Goal: Contribute content: Contribute content

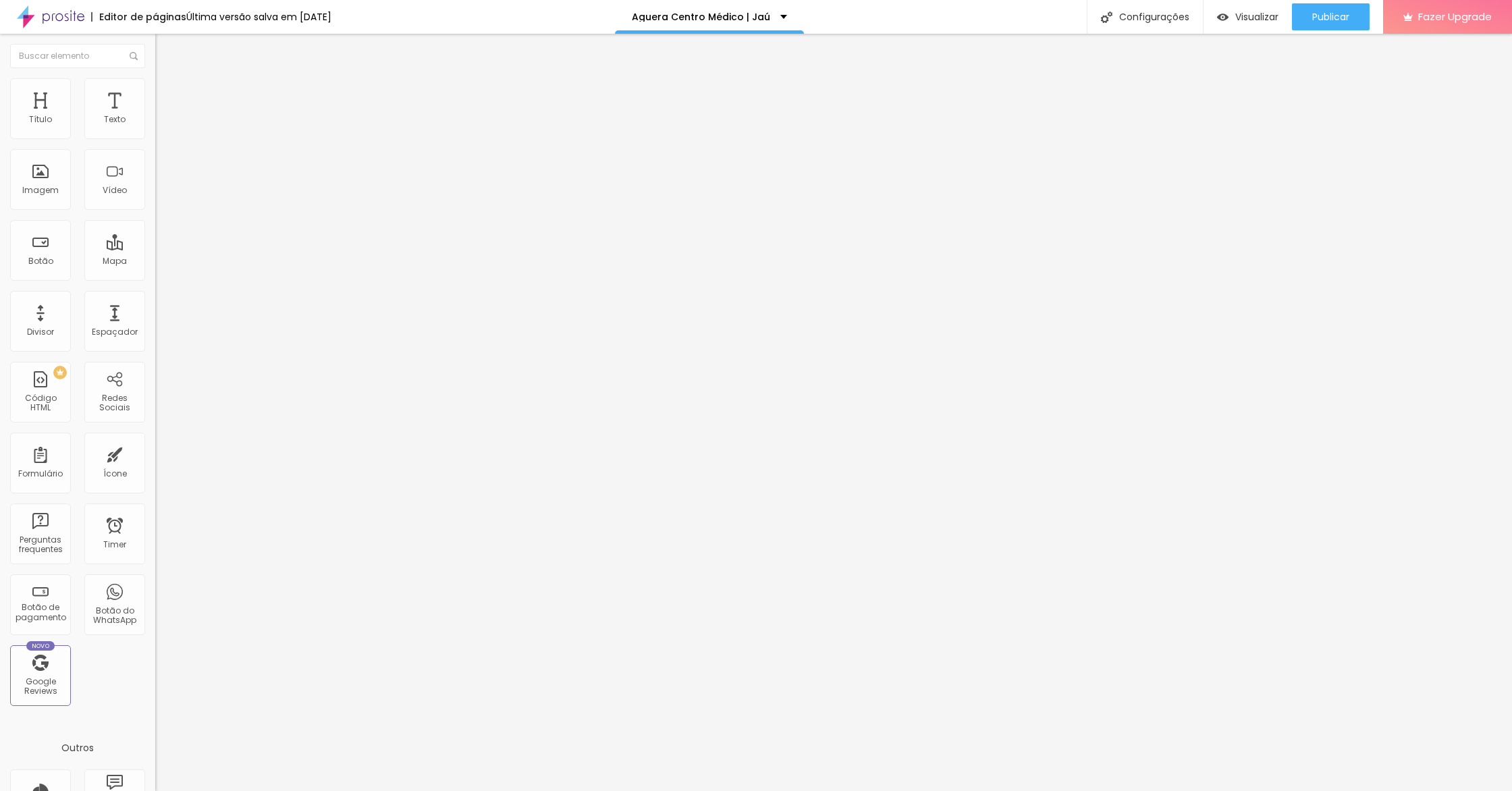
click at [167, 93] on span "Estilo" at bounding box center [177, 87] width 21 height 11
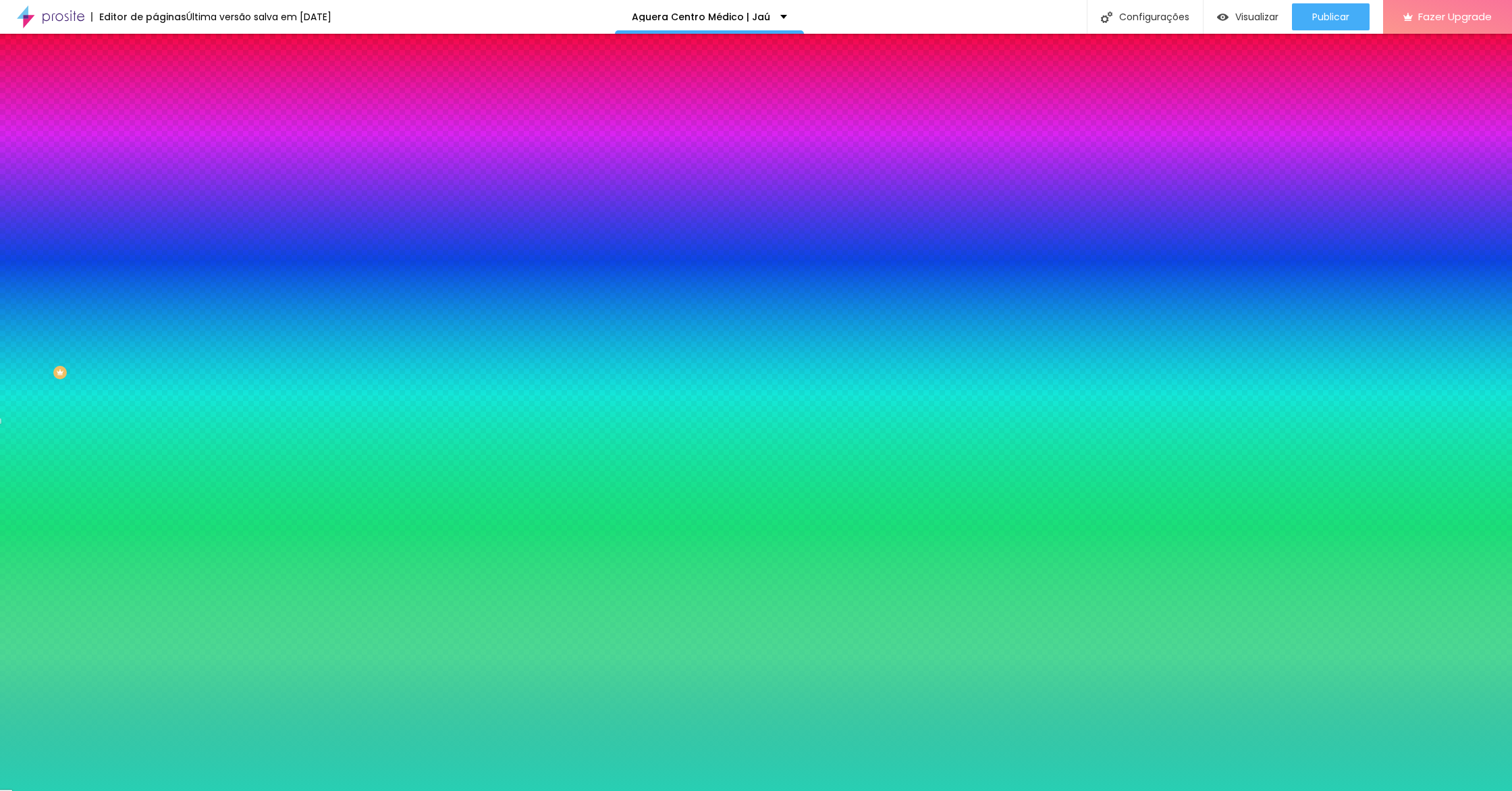
click at [155, 124] on span "Adicionar imagem" at bounding box center [199, 119] width 87 height 11
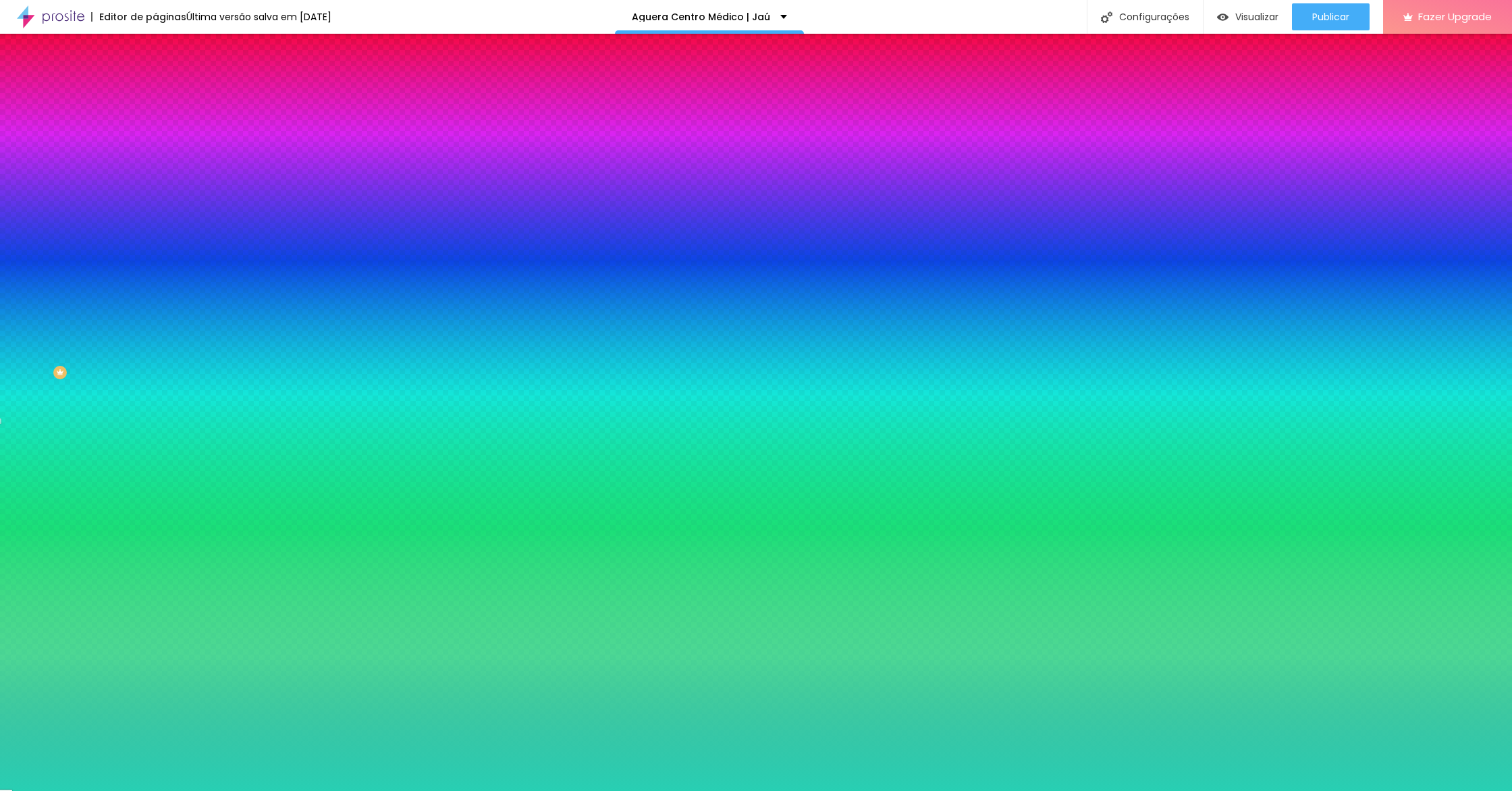
click at [155, 183] on div at bounding box center [232, 183] width 155 height 0
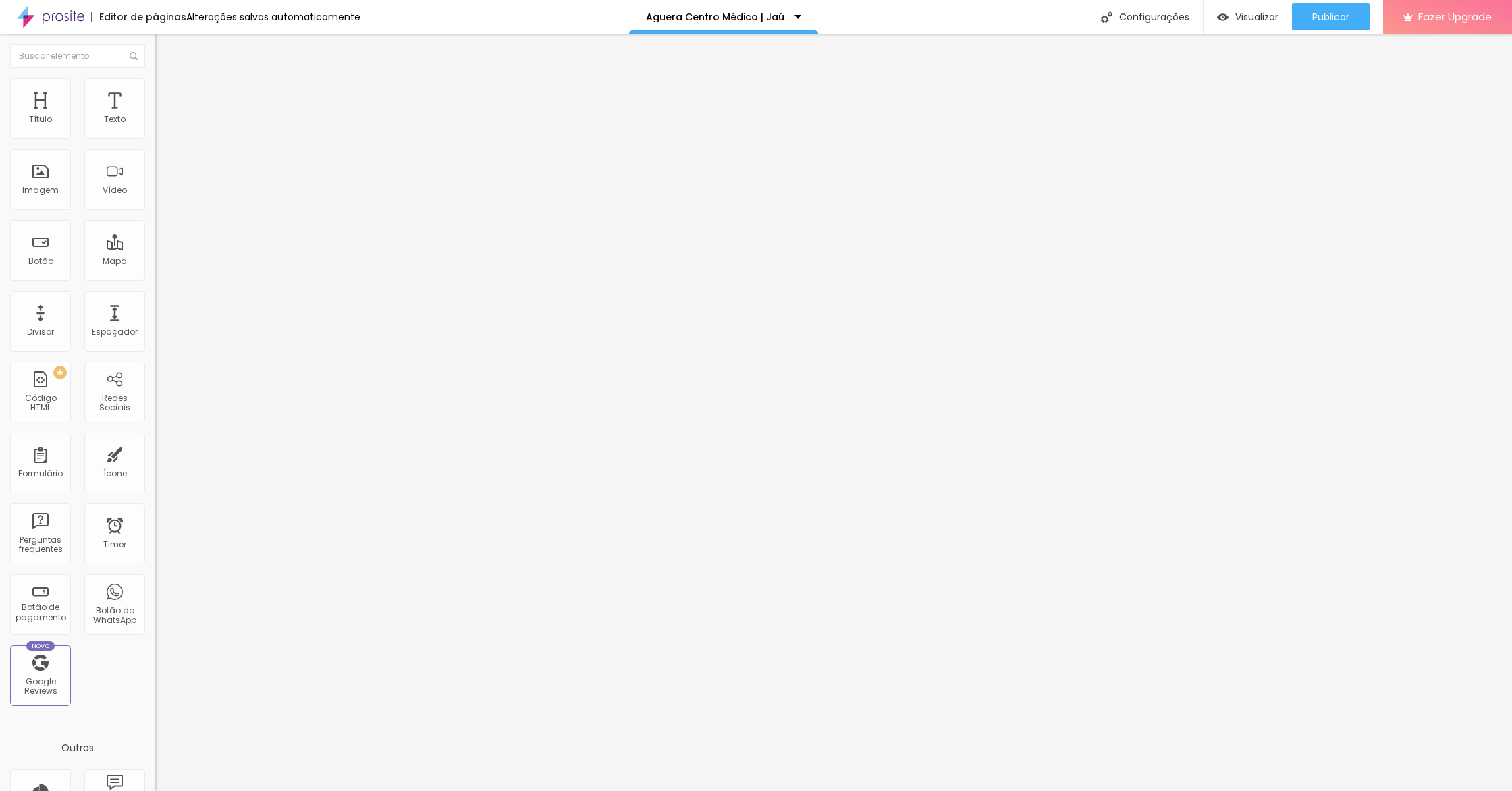
click at [155, 92] on li "Avançado" at bounding box center [232, 99] width 155 height 14
type input "7"
type input "12"
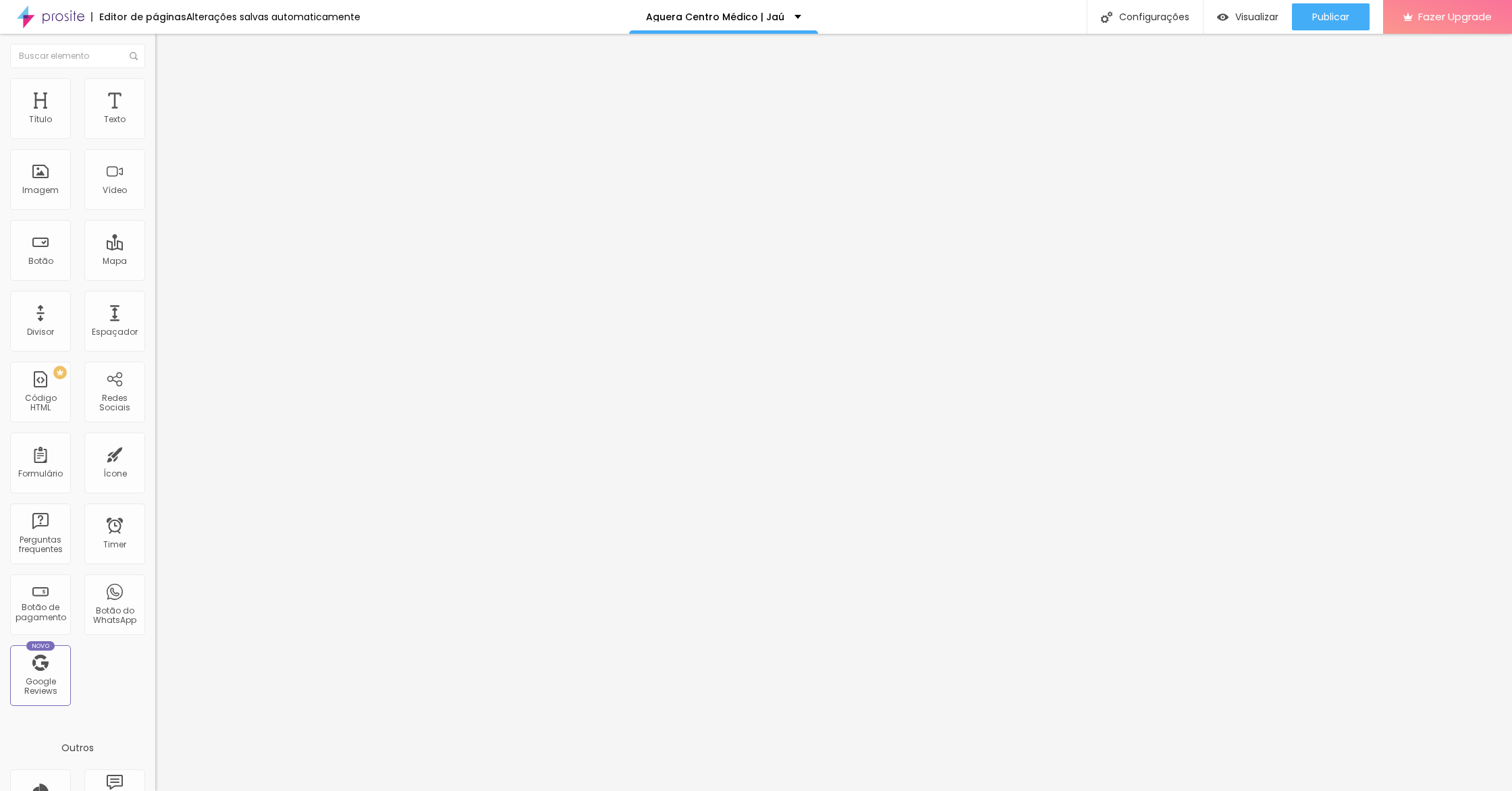
type input "17"
type input "23"
type input "26"
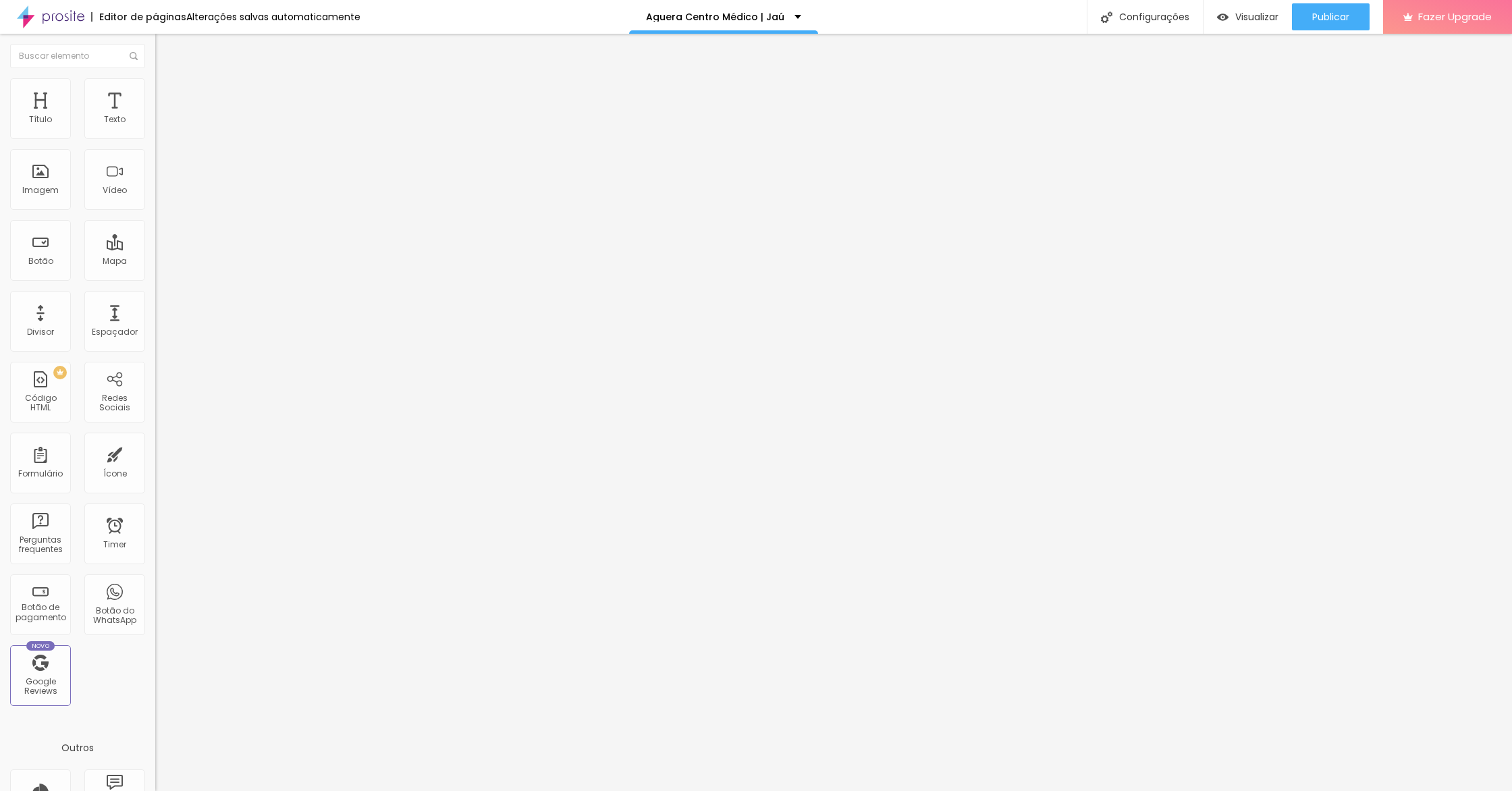
type input "26"
type input "29"
type input "34"
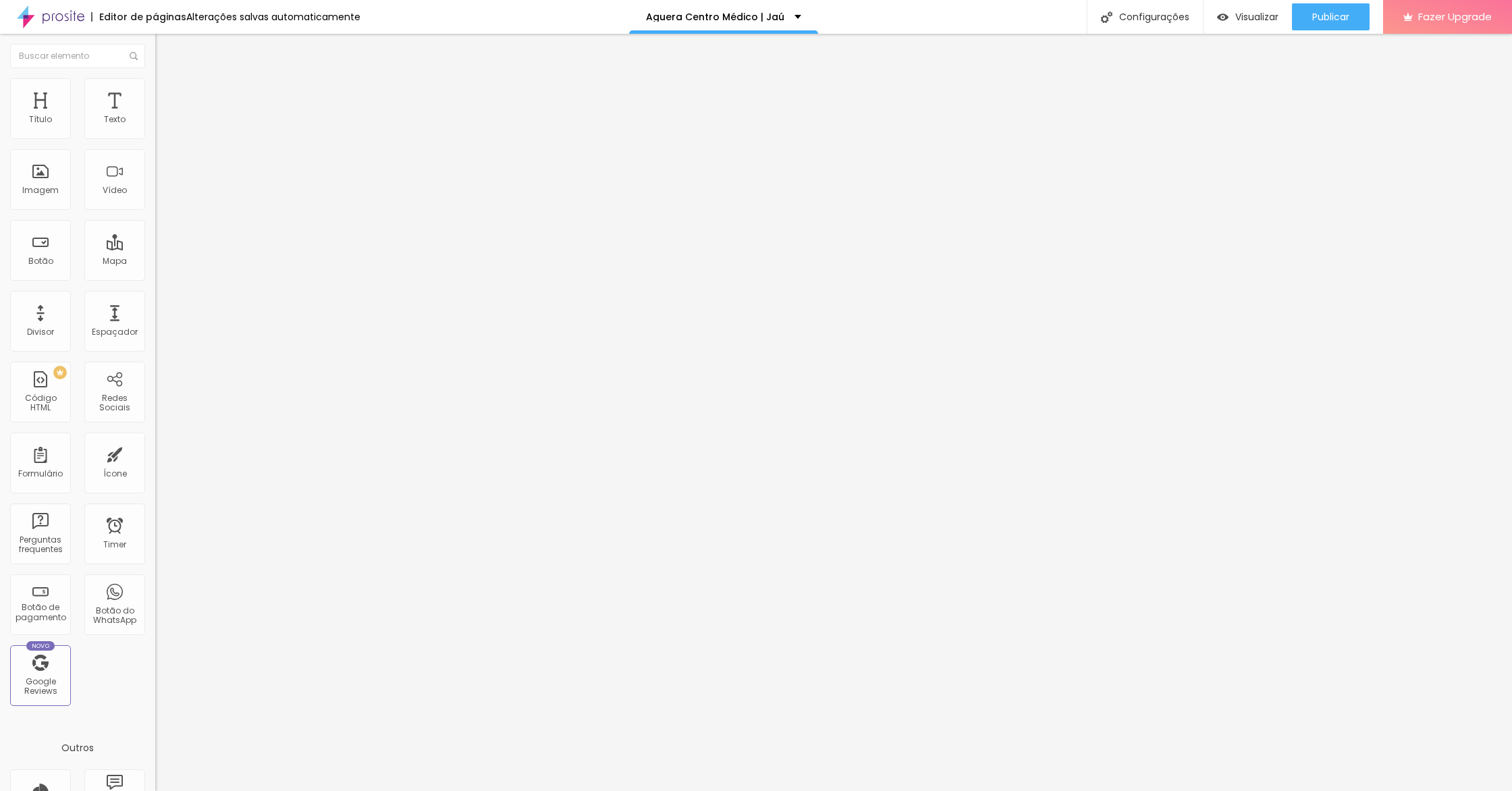
type input "38"
type input "41"
type input "43"
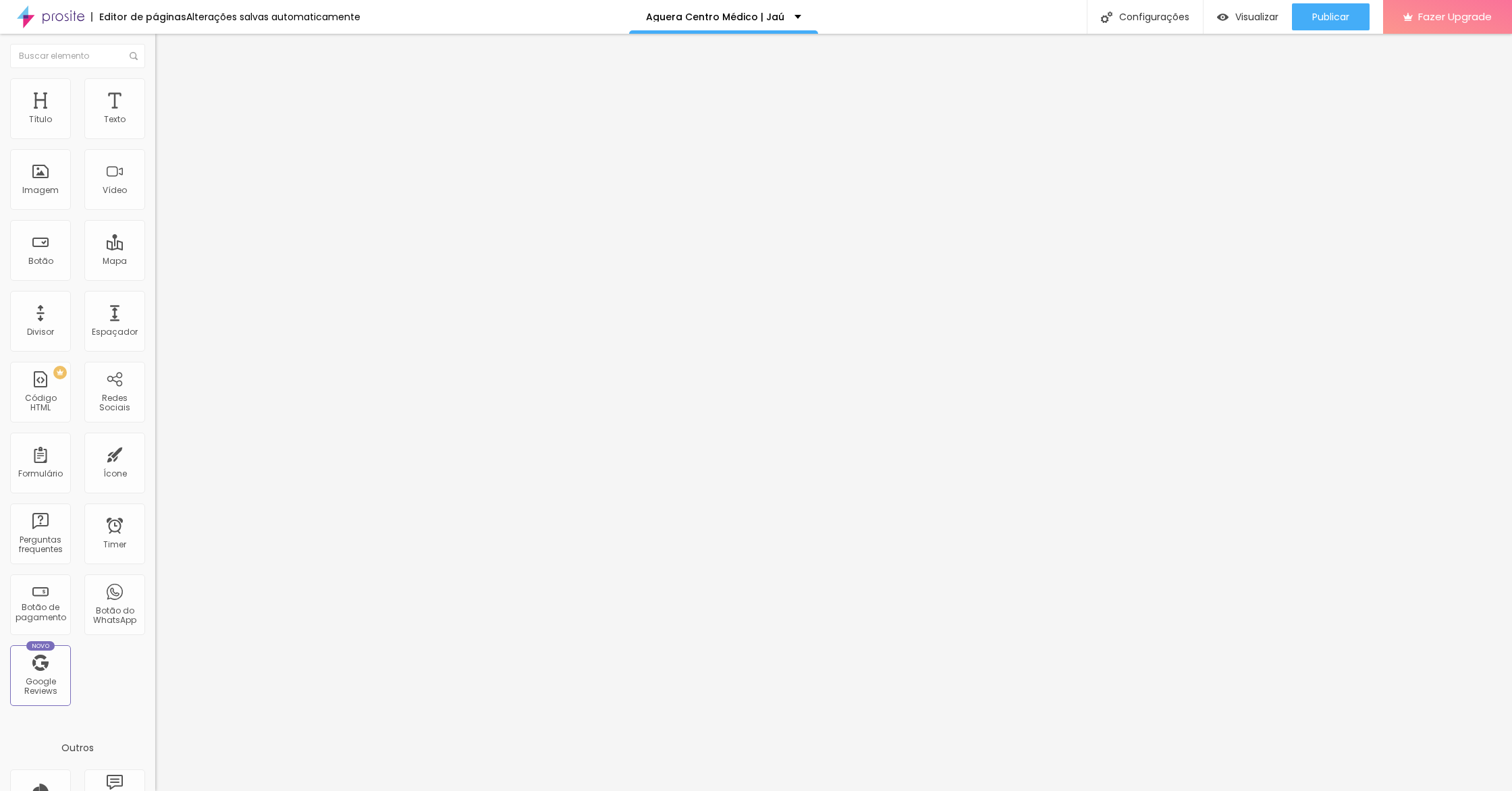
type input "43"
type input "49"
type input "55"
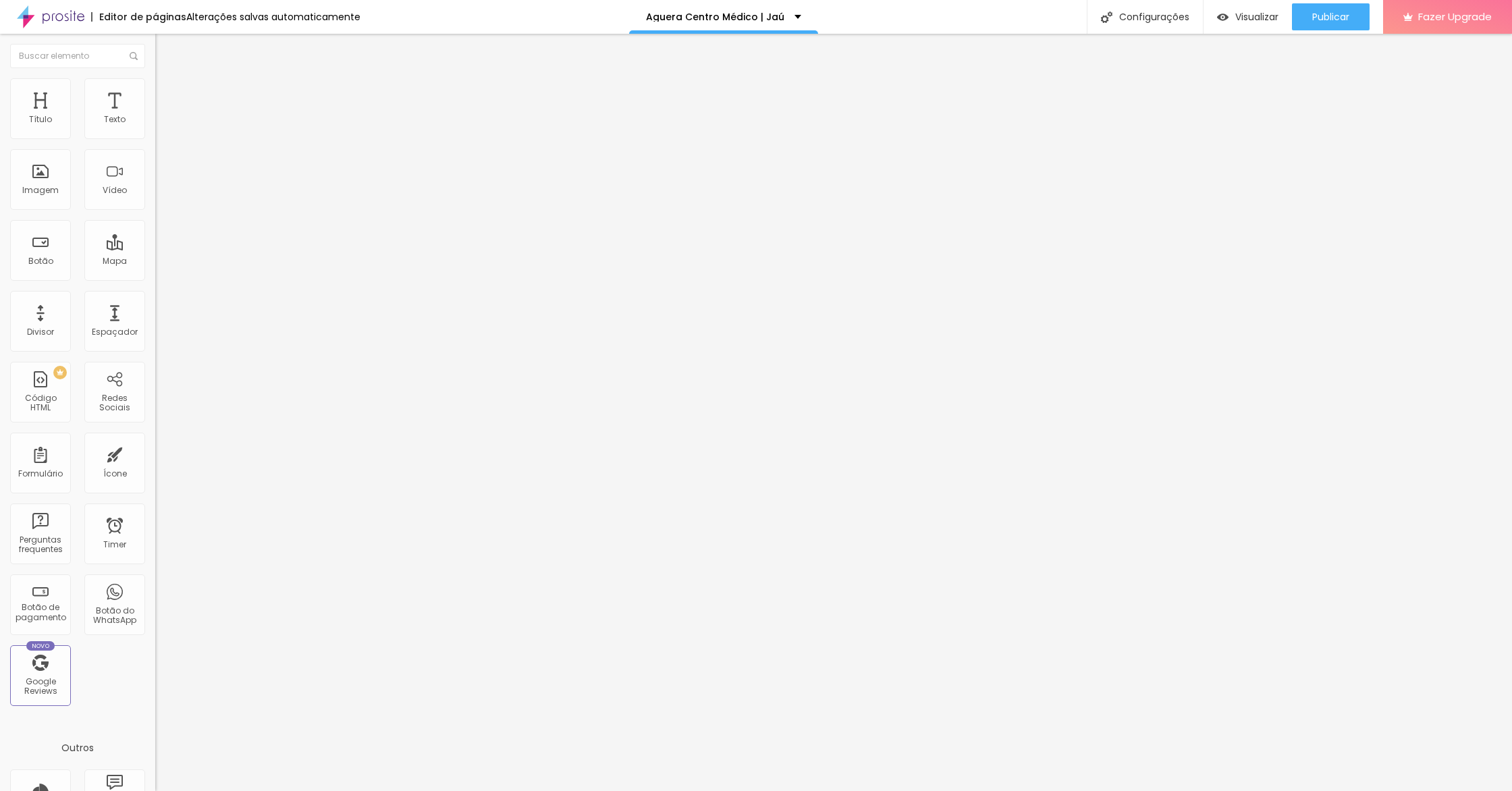
type input "57"
type input "66"
type input "77"
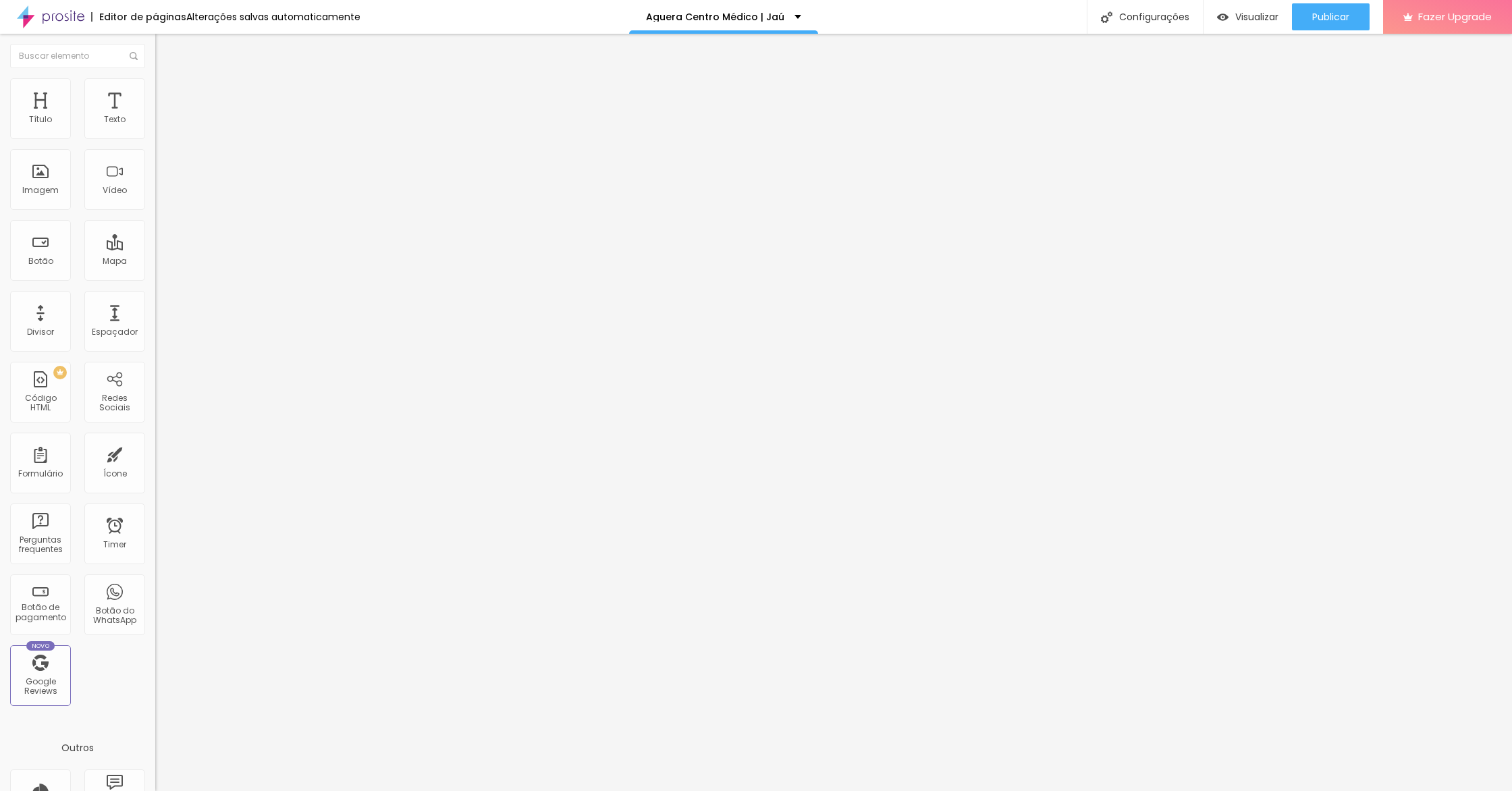
type input "77"
type input "78"
type input "81"
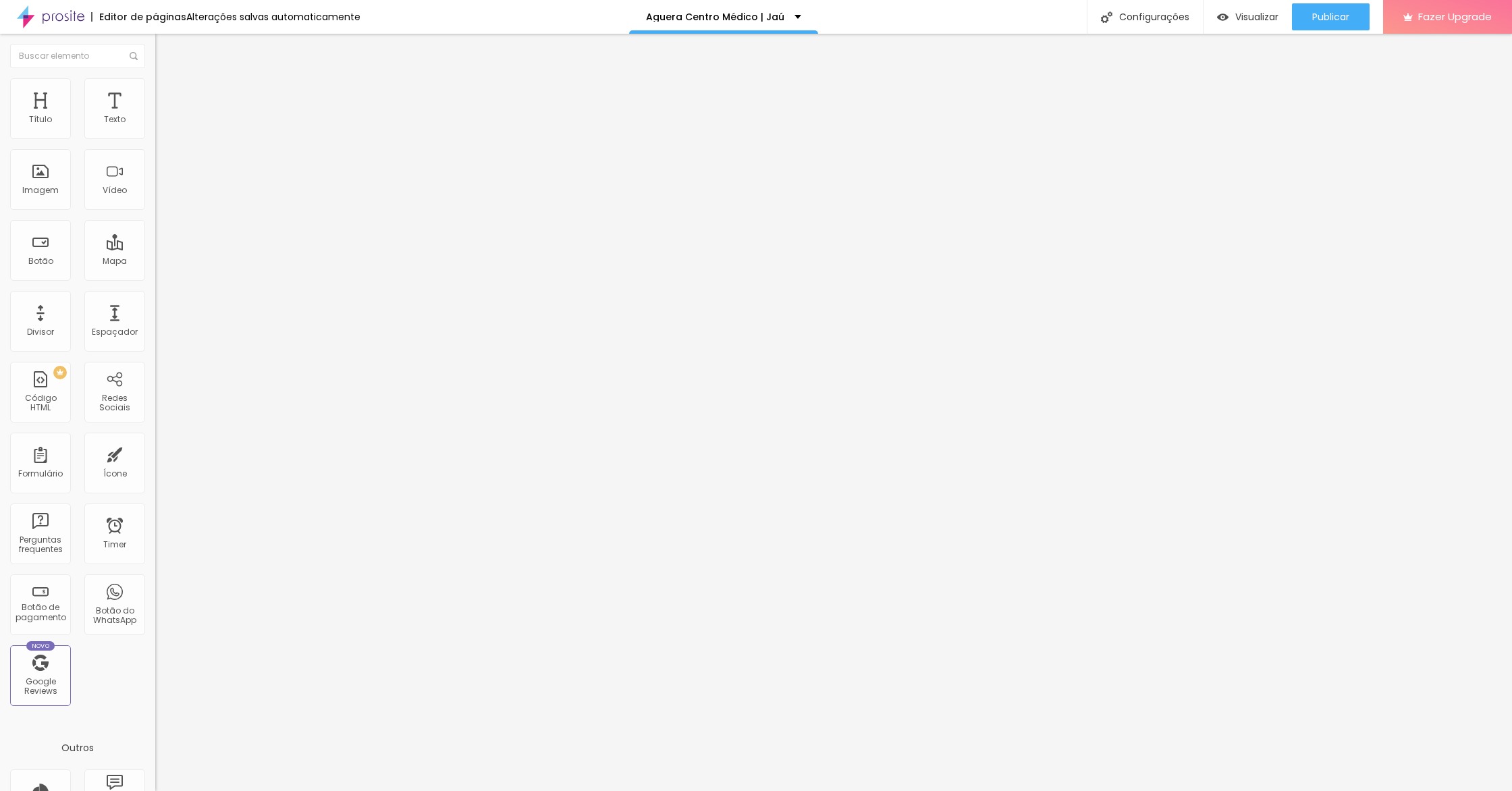
type input "84"
type input "86"
type input "88"
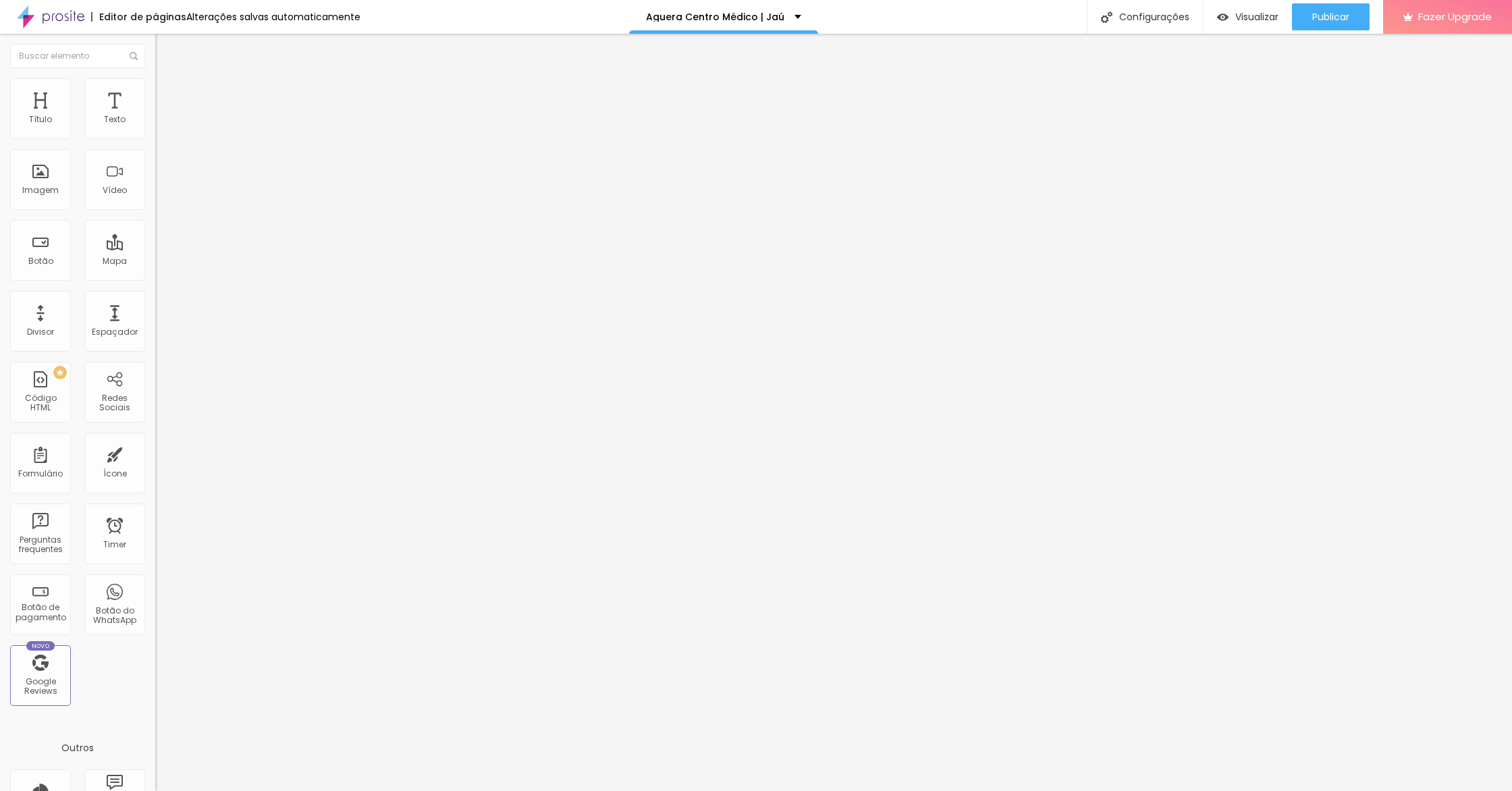
type input "88"
type input "84"
type input "83"
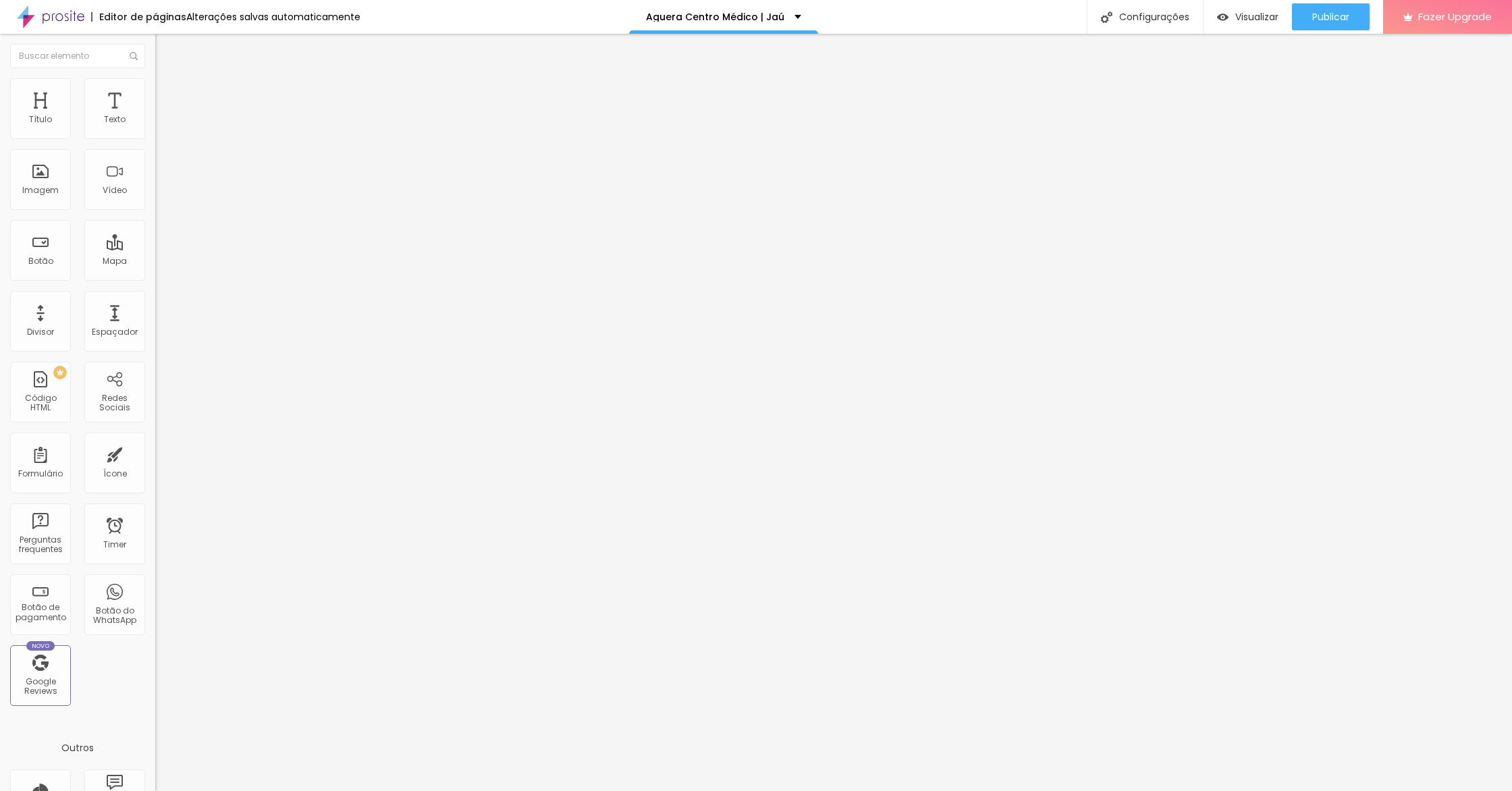
drag, startPoint x: 31, startPoint y: 158, endPoint x: 41, endPoint y: 154, distance: 10.8
type input "83"
click at [155, 453] on input "range" at bounding box center [199, 458] width 87 height 11
click at [155, 90] on li "Estilo" at bounding box center [232, 85] width 155 height 14
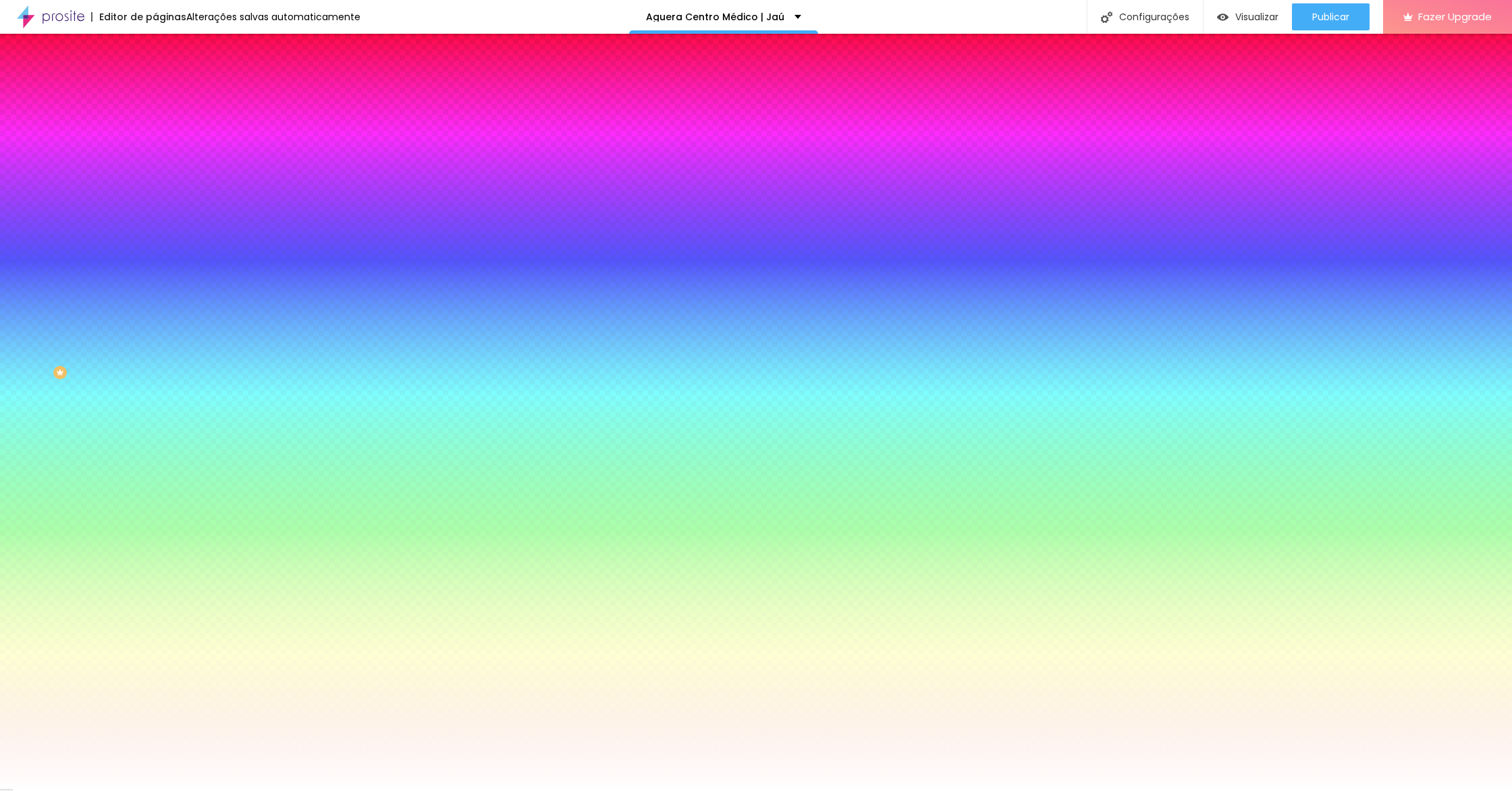
click at [155, 137] on input "#FFFFFF" at bounding box center [236, 136] width 162 height 14
click at [155, 129] on div at bounding box center [232, 129] width 155 height 0
click at [155, 132] on input "#FFFFFF" at bounding box center [236, 136] width 162 height 14
click at [155, 129] on div at bounding box center [232, 129] width 155 height 0
click at [155, 203] on button "button" at bounding box center [164, 210] width 19 height 14
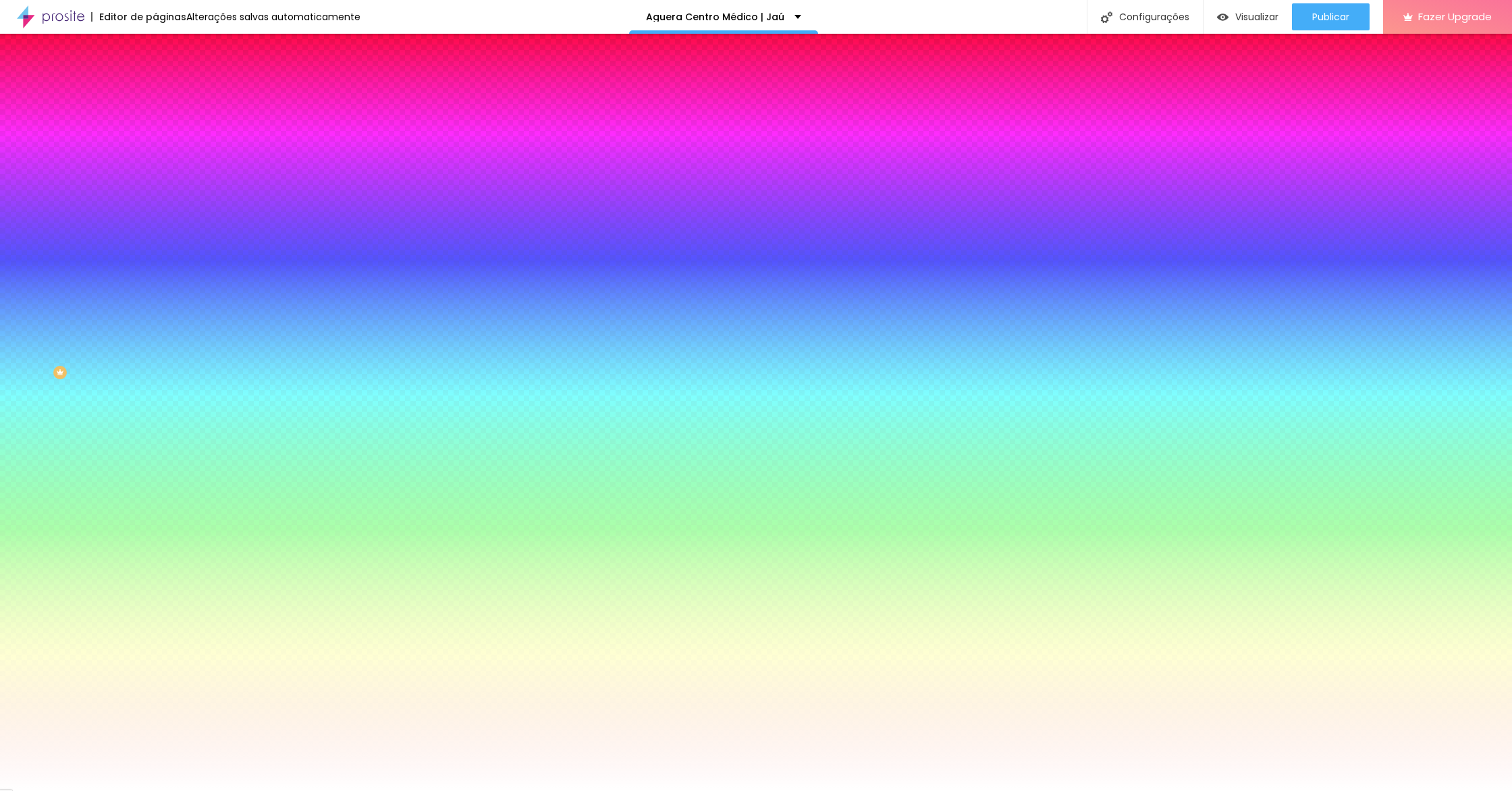
type input "1"
type input "2"
type input "3"
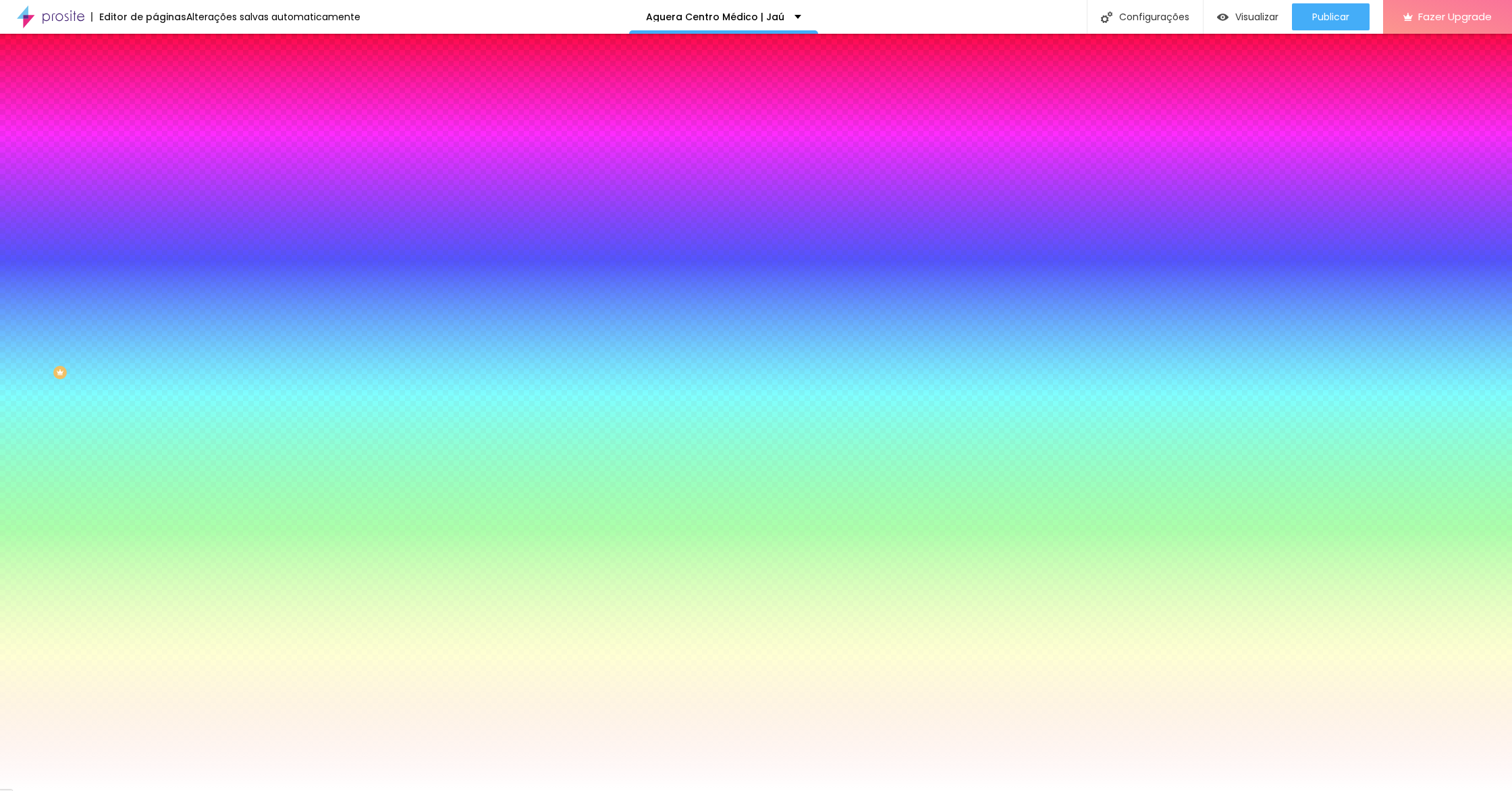
type input "3"
type input "5"
type input "6"
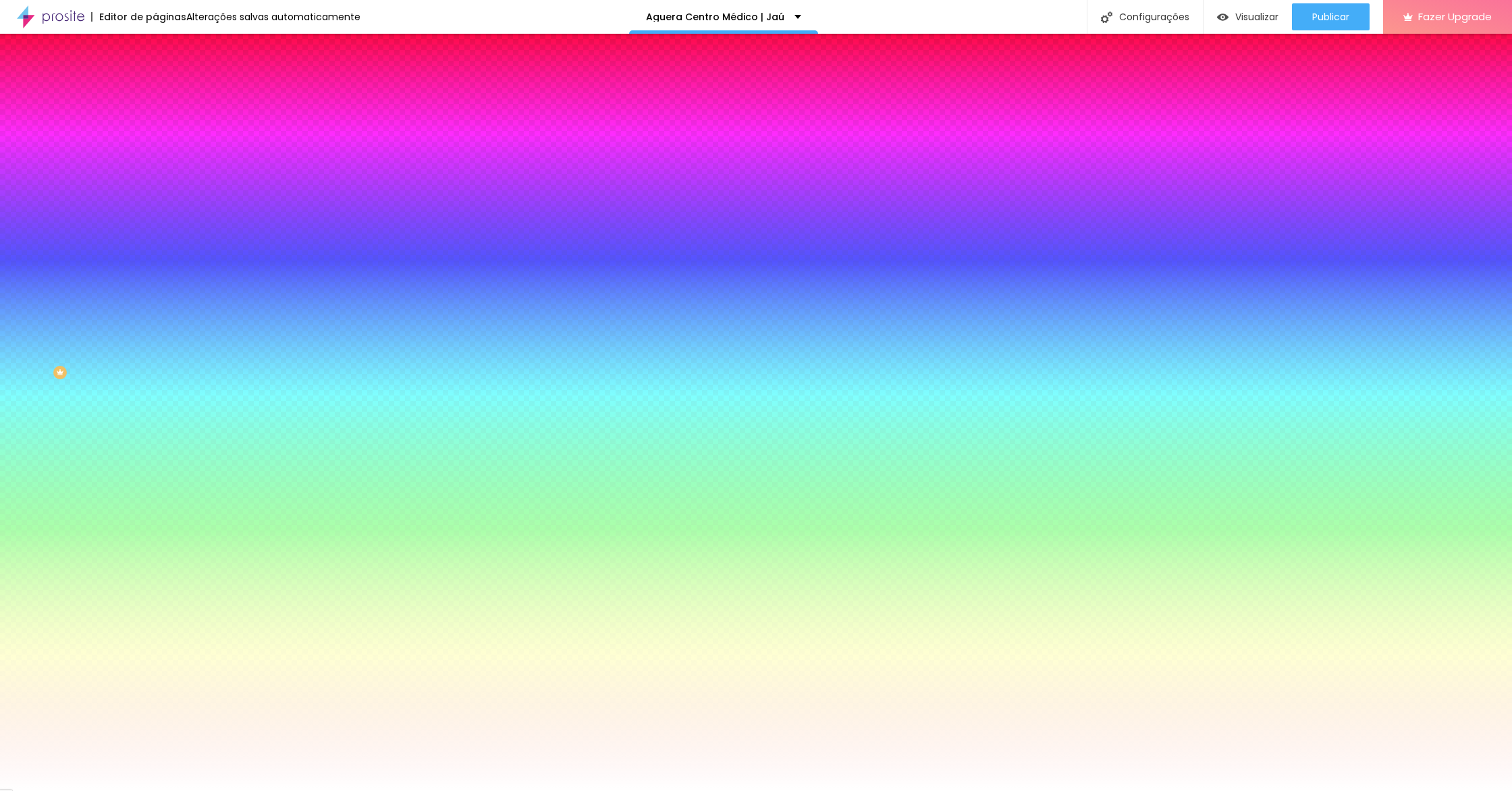
type input "9"
type input "10"
type input "8"
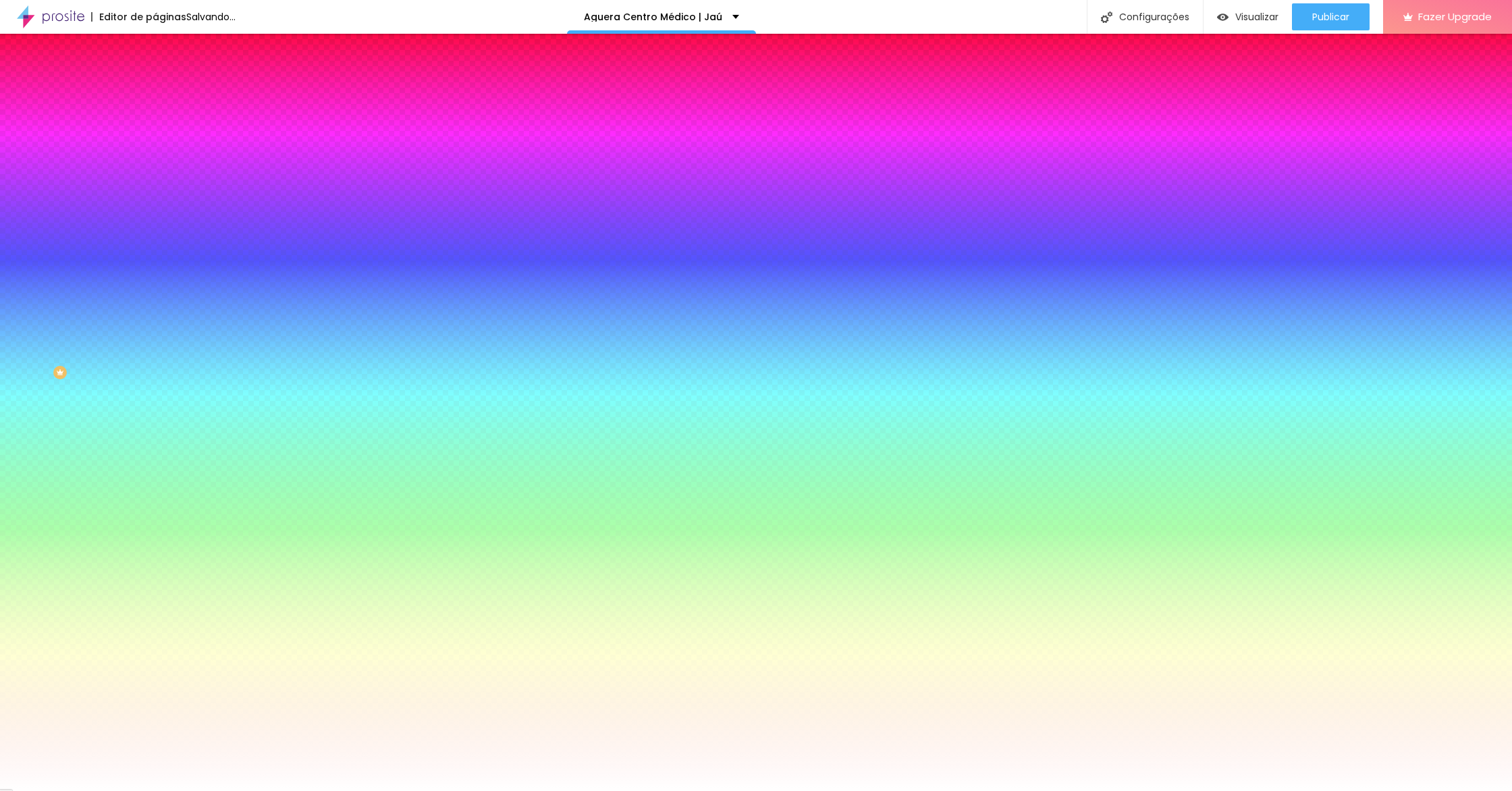
type input "8"
type input "7"
type input "5"
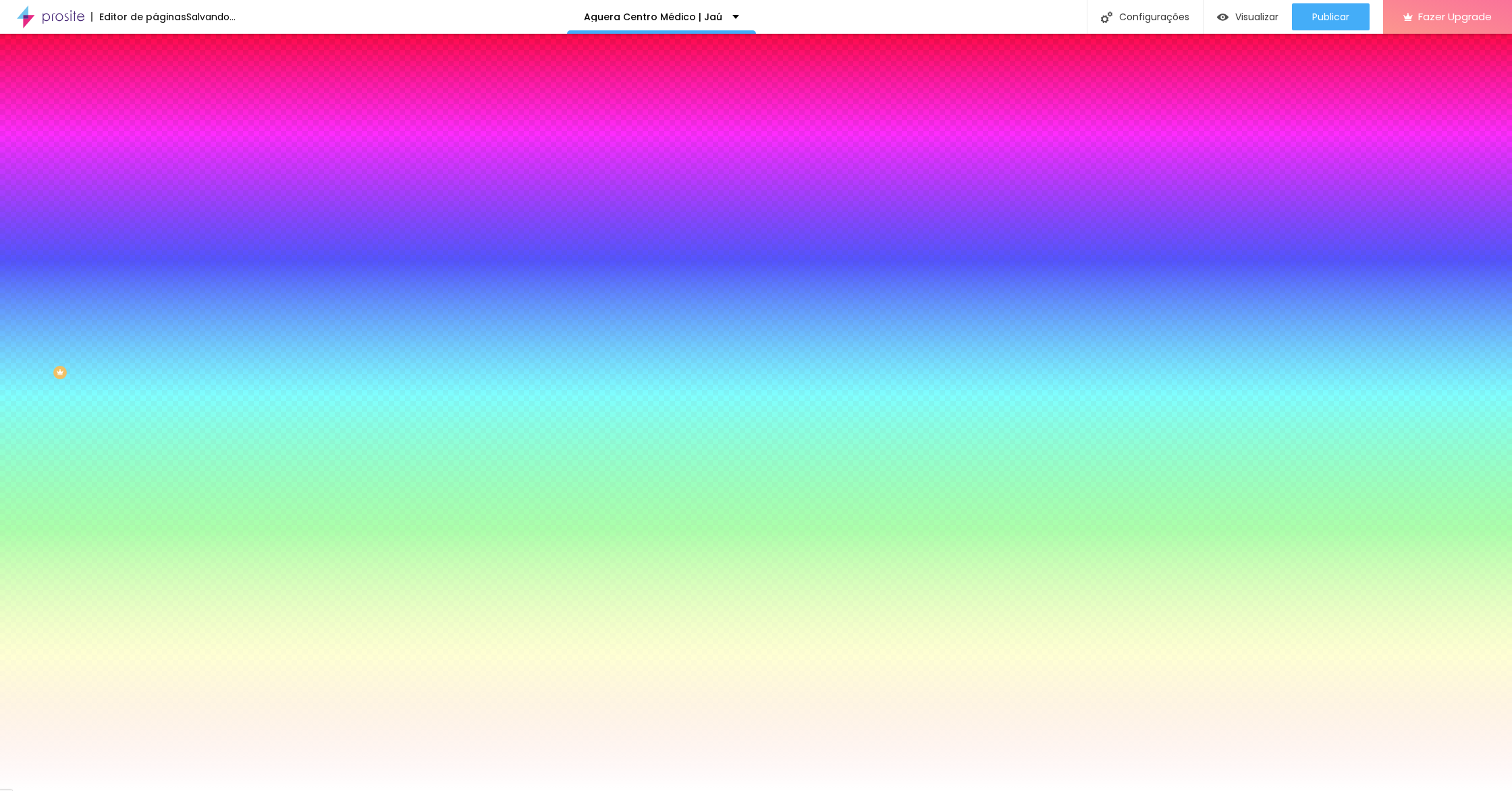
type input "4"
type input "3"
type input "2"
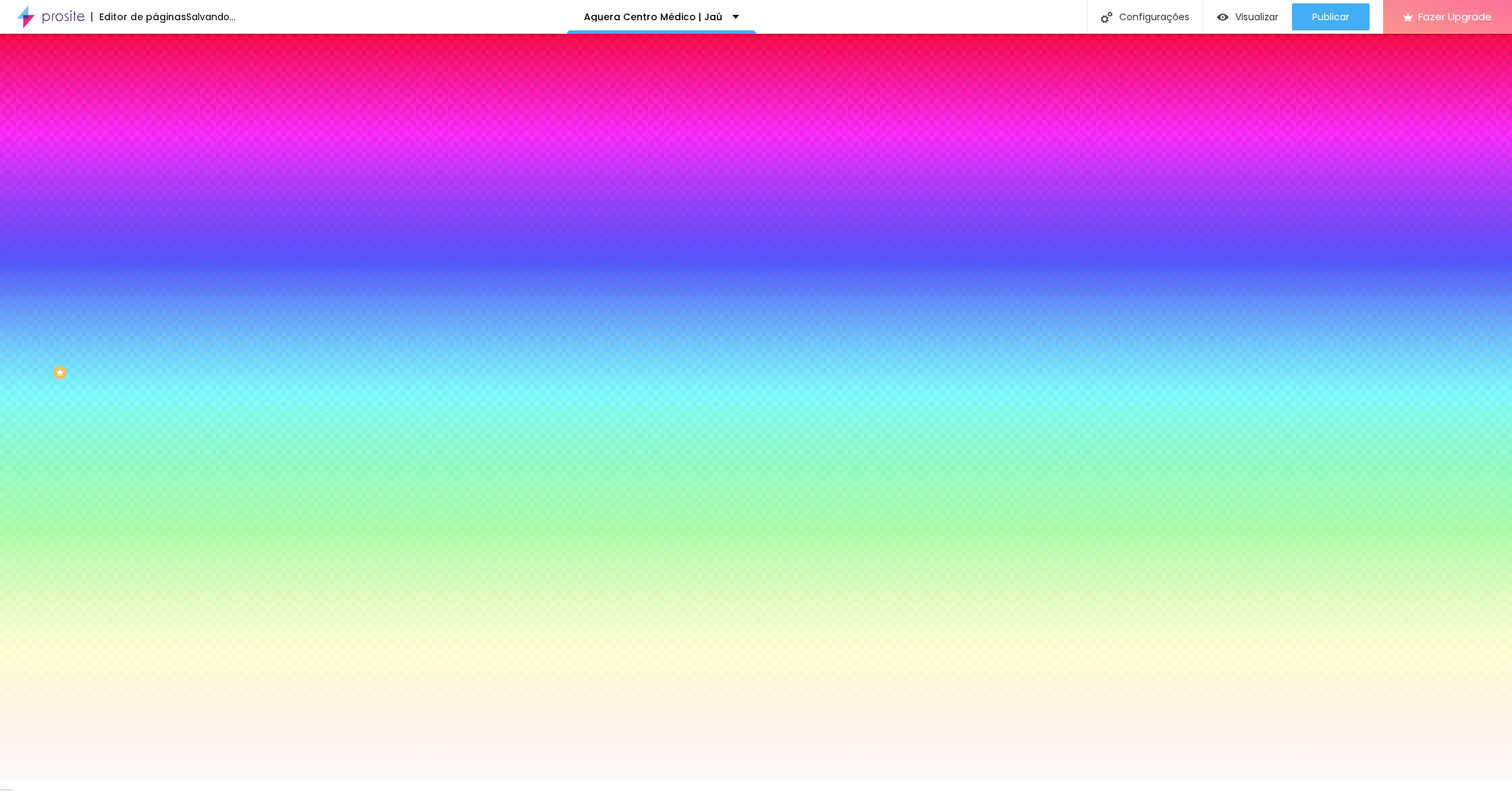
type input "2"
type input "1"
type input "0"
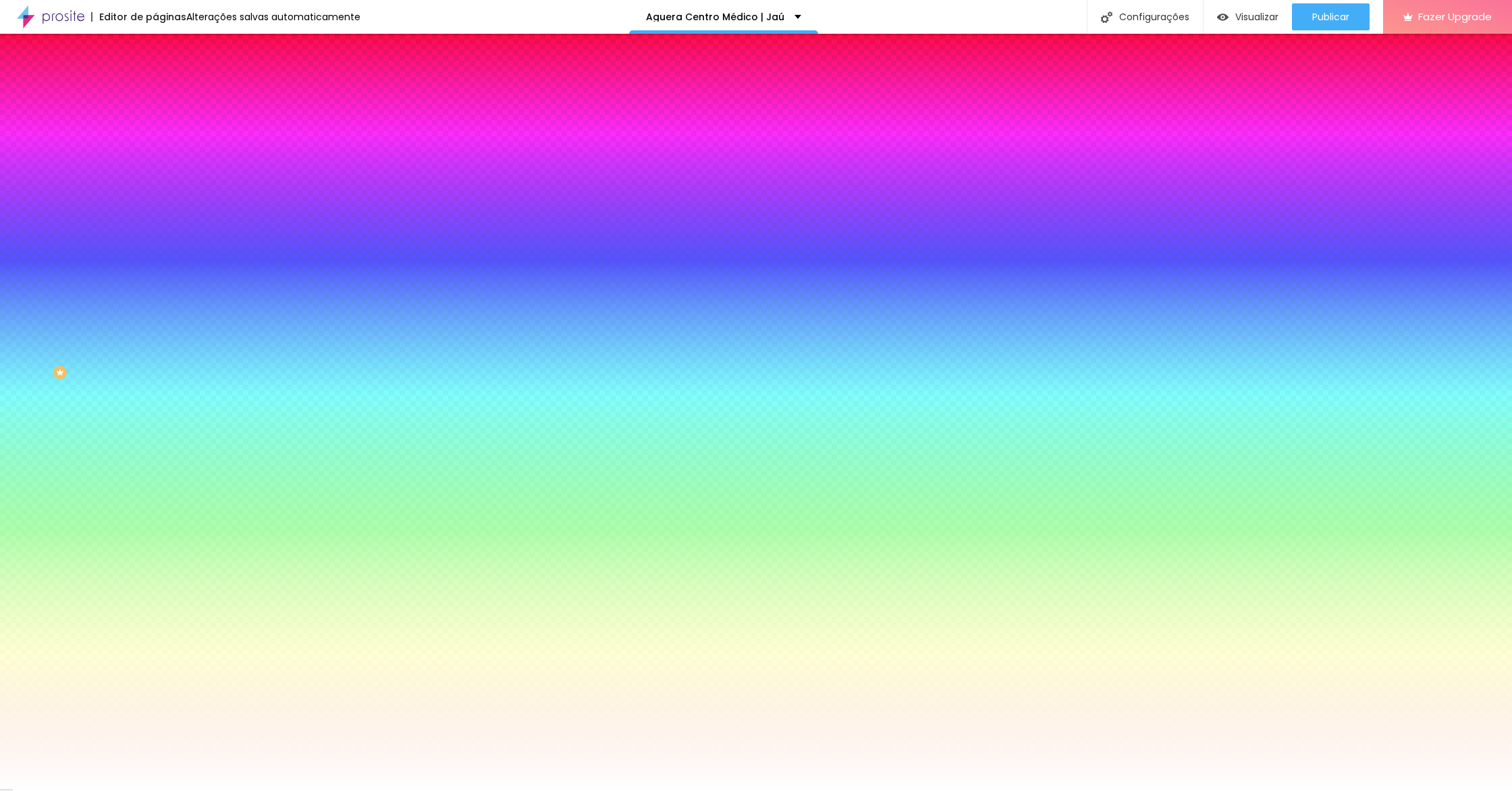
drag, startPoint x: 170, startPoint y: 251, endPoint x: 122, endPoint y: 251, distance: 48.0
type input "2"
type input "4"
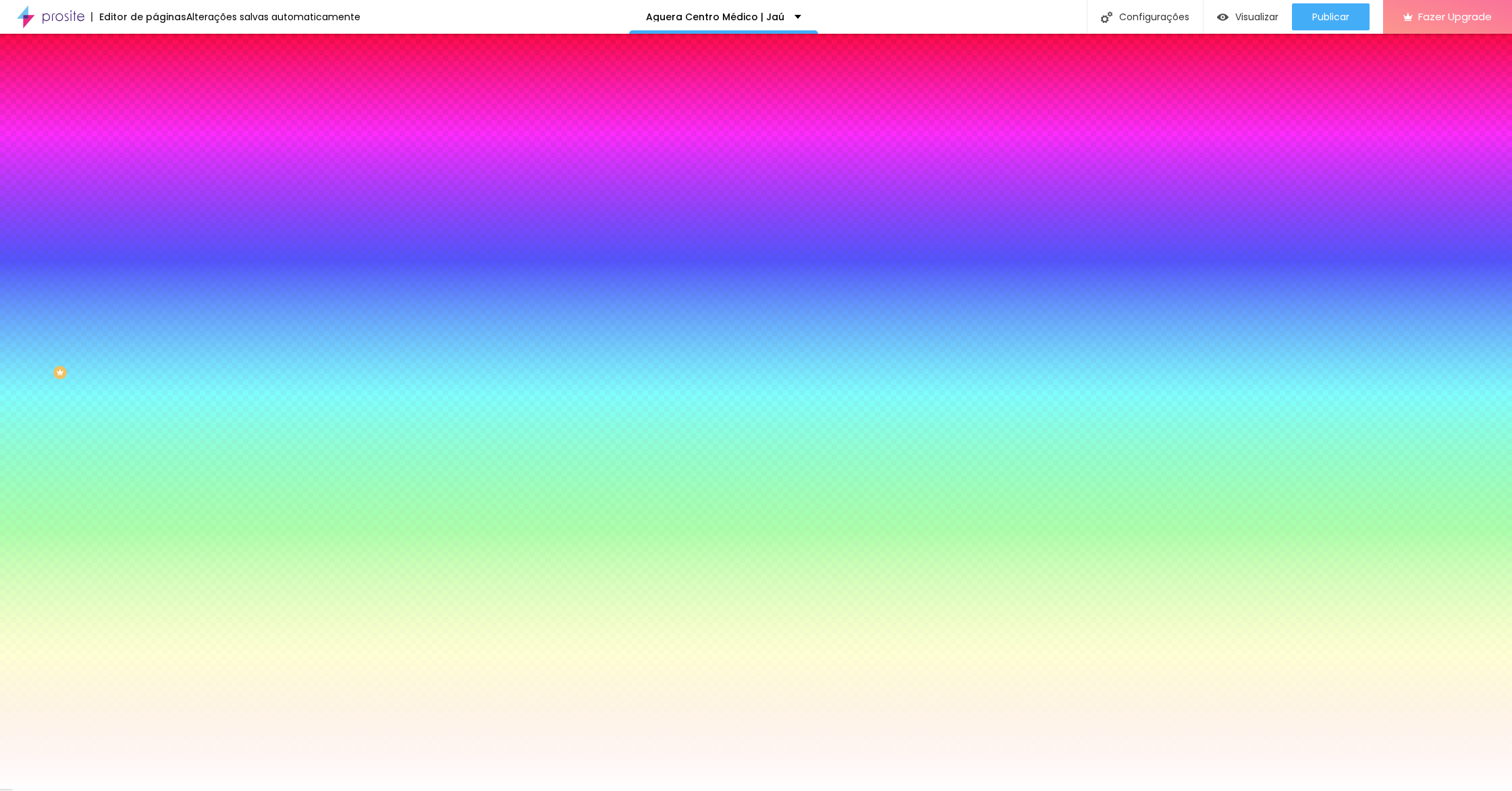
type input "4"
type input "6"
type input "8"
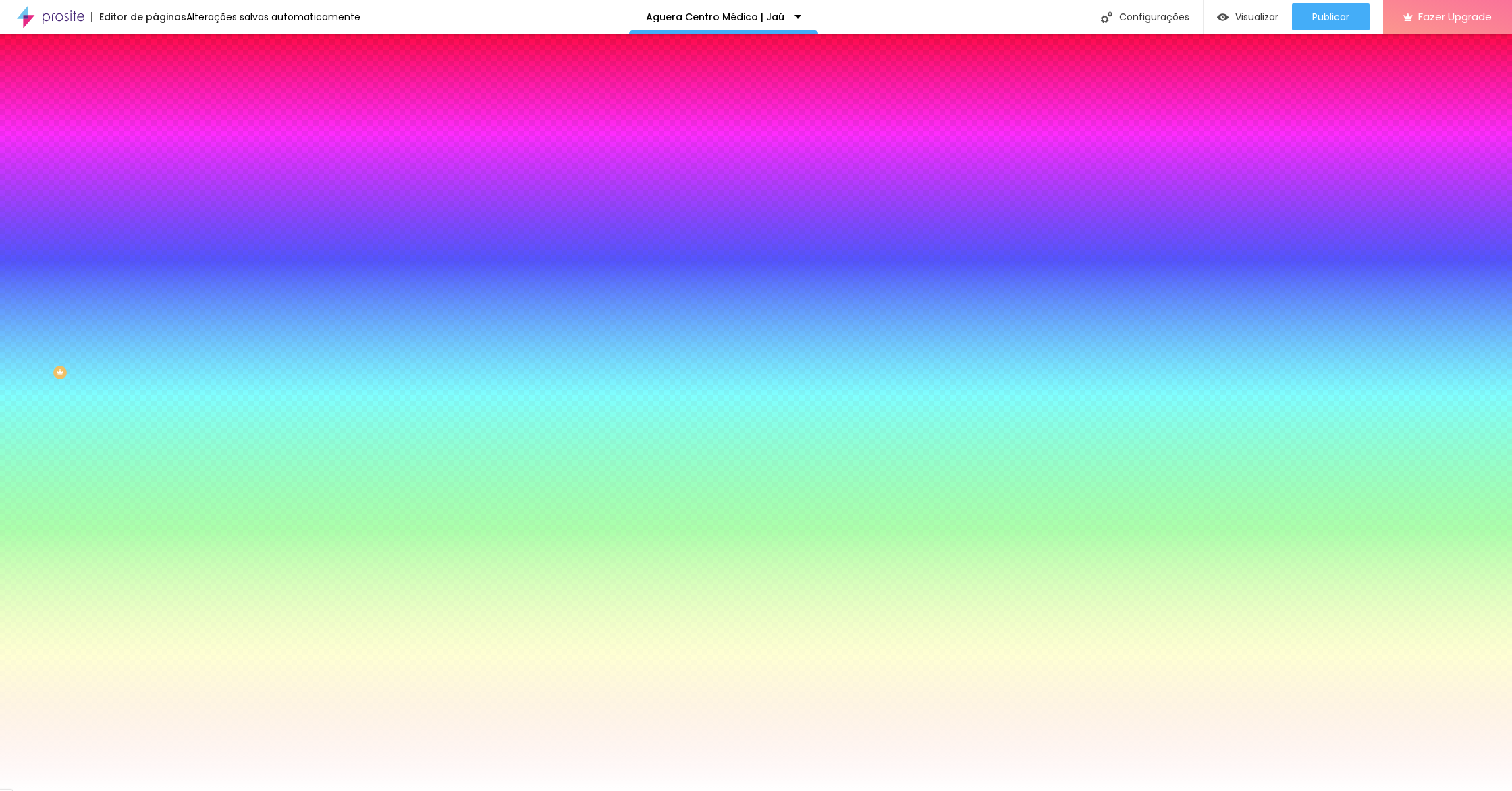
type input "11"
type input "12"
type input "16"
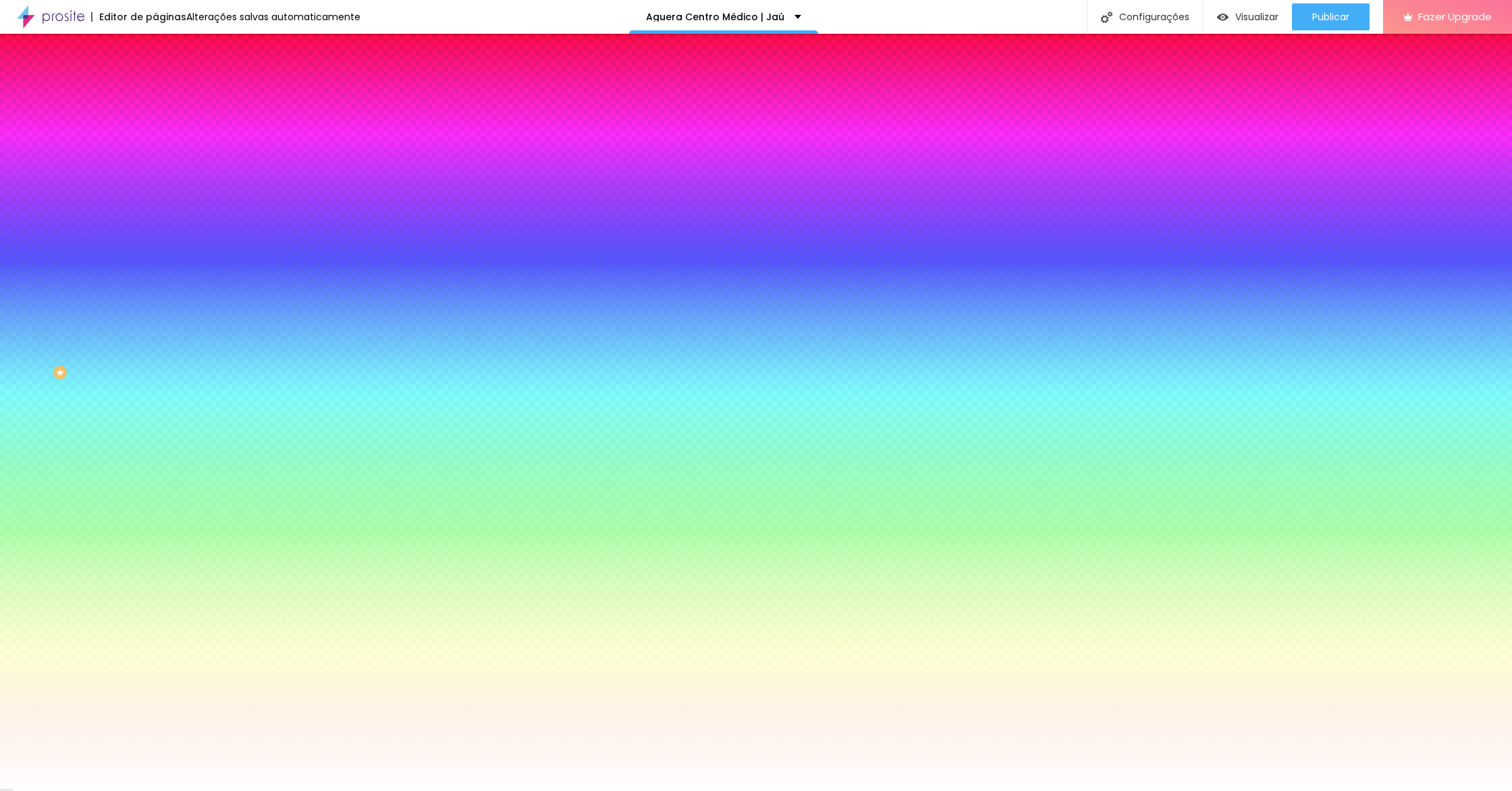
type input "16"
type input "20"
type input "24"
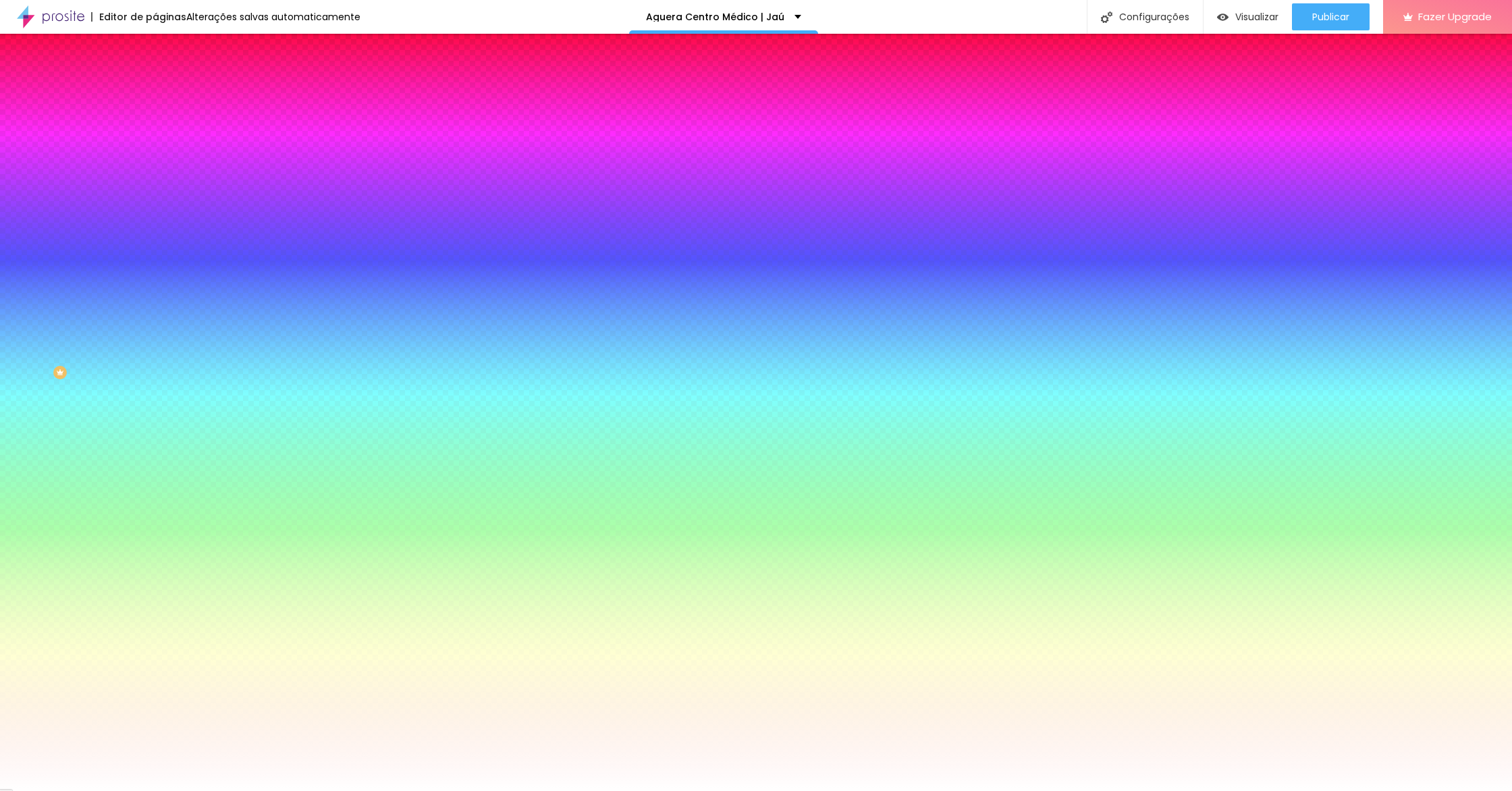
type input "27"
type input "29"
type input "30"
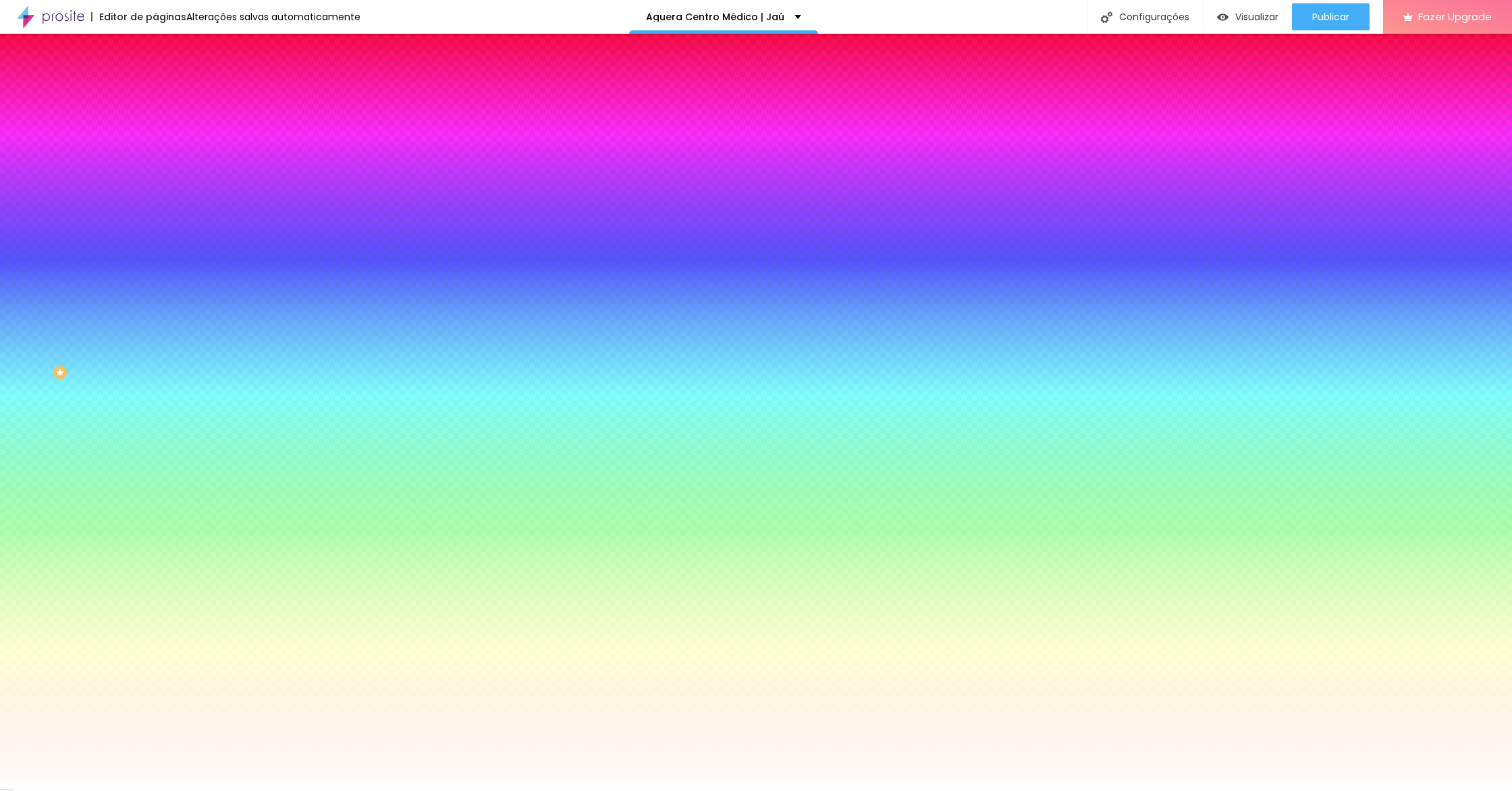
drag, startPoint x: 156, startPoint y: 249, endPoint x: 319, endPoint y: 250, distance: 163.0
type input "30"
type input "1"
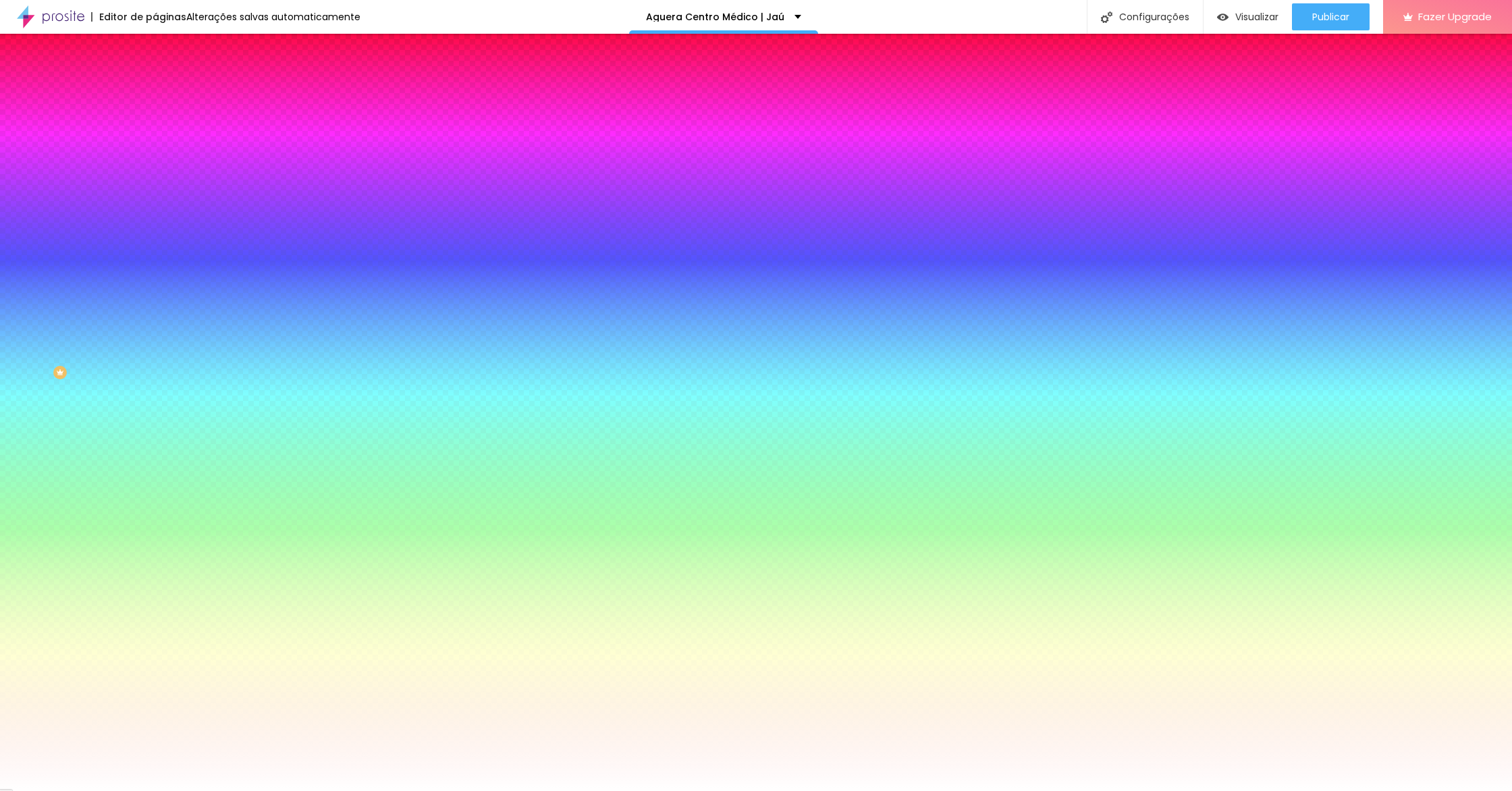
type input "1"
drag, startPoint x: 162, startPoint y: 286, endPoint x: 231, endPoint y: 301, distance: 70.6
type input "#FFFFFF"
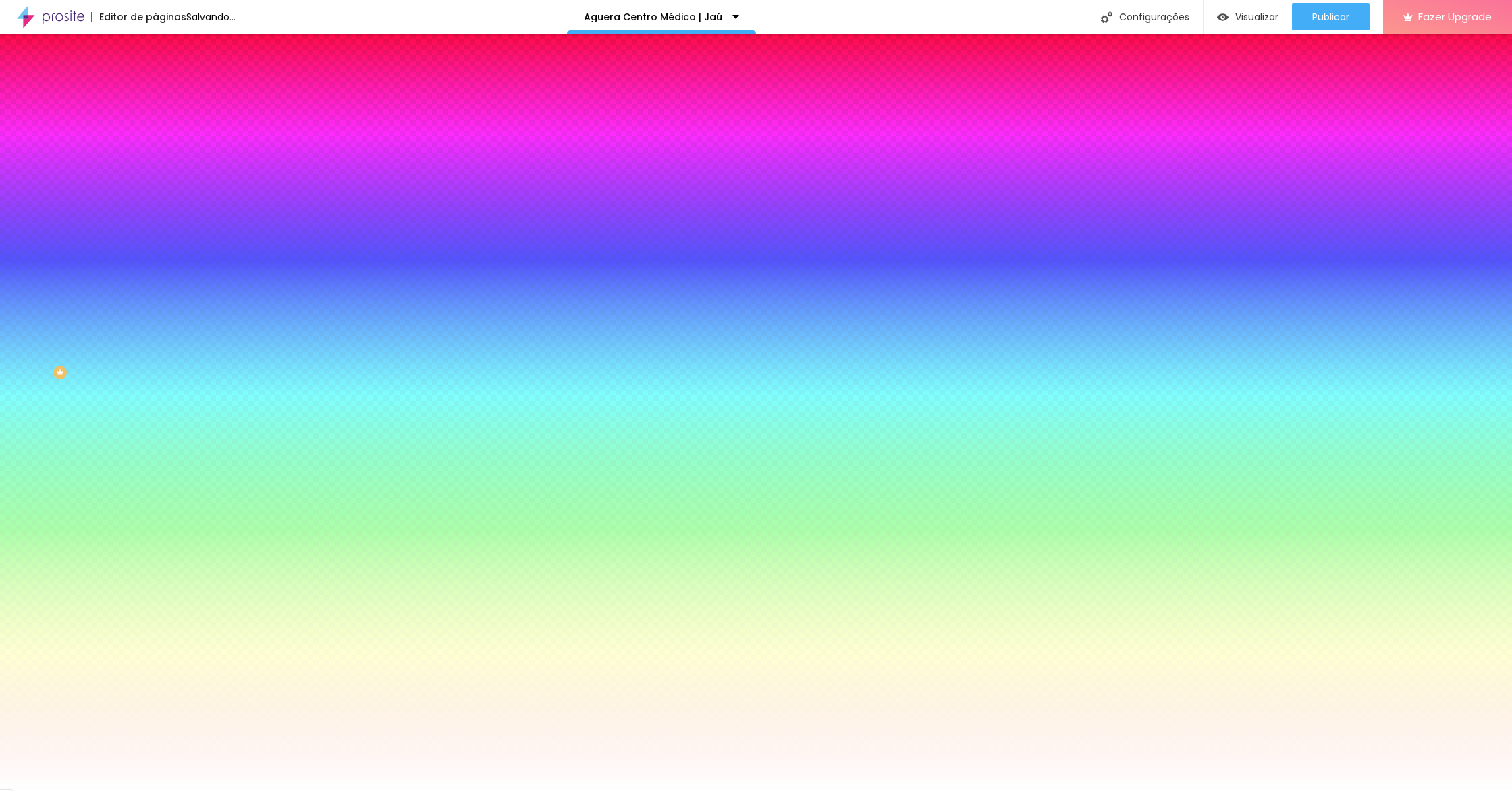
drag, startPoint x: 232, startPoint y: 346, endPoint x: 94, endPoint y: 191, distance: 207.5
click at [90, 218] on body "Editor de páginas Salvando... Aguera Centro Médico | Jaú Configurações Configur…" at bounding box center [756, 396] width 1512 height 791
click at [141, 790] on div at bounding box center [756, 791] width 1512 height 0
click at [161, 171] on icon "button" at bounding box center [164, 171] width 8 height 8
type input "17"
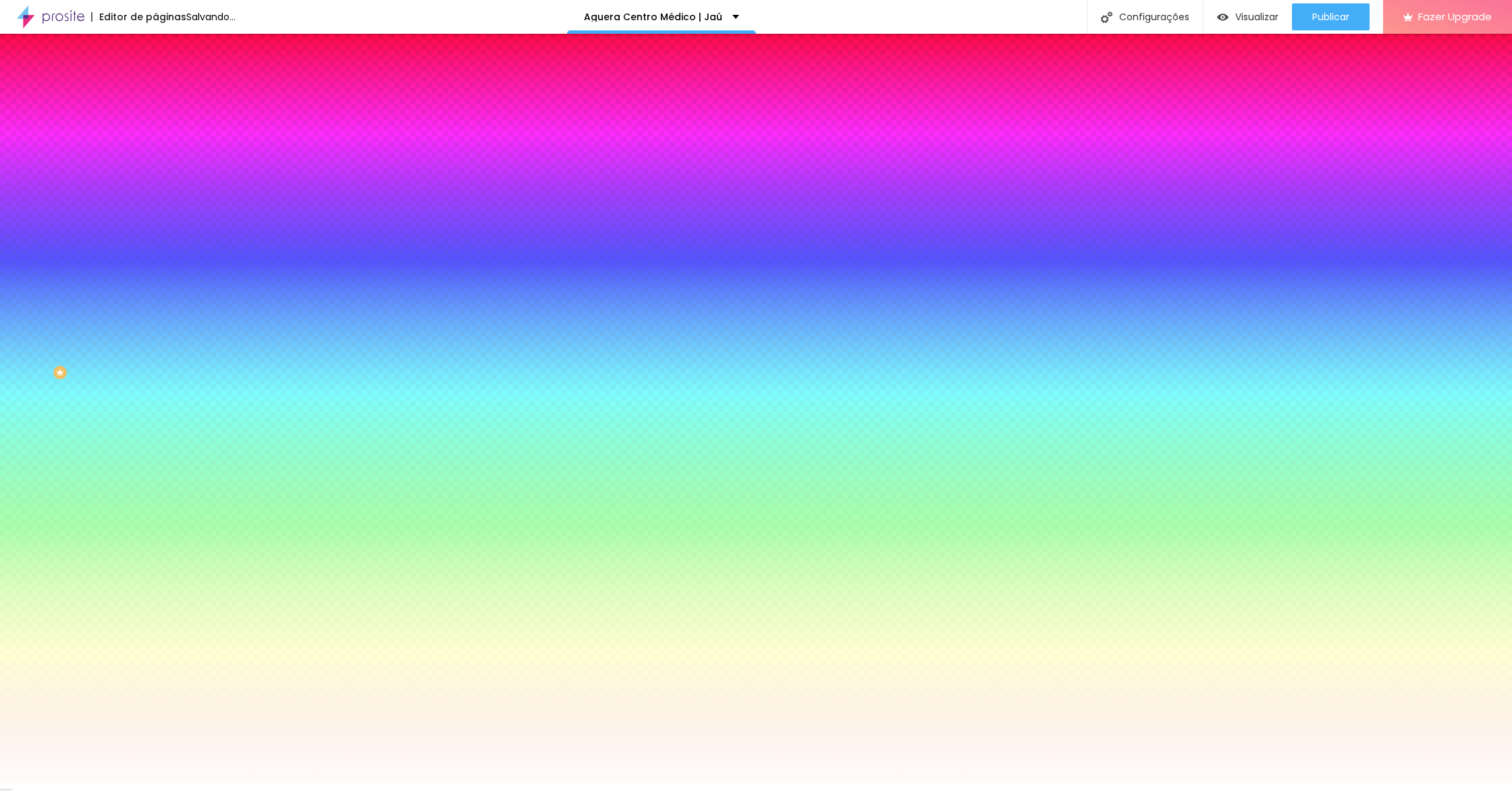
type input "17"
type input "18"
type input "19"
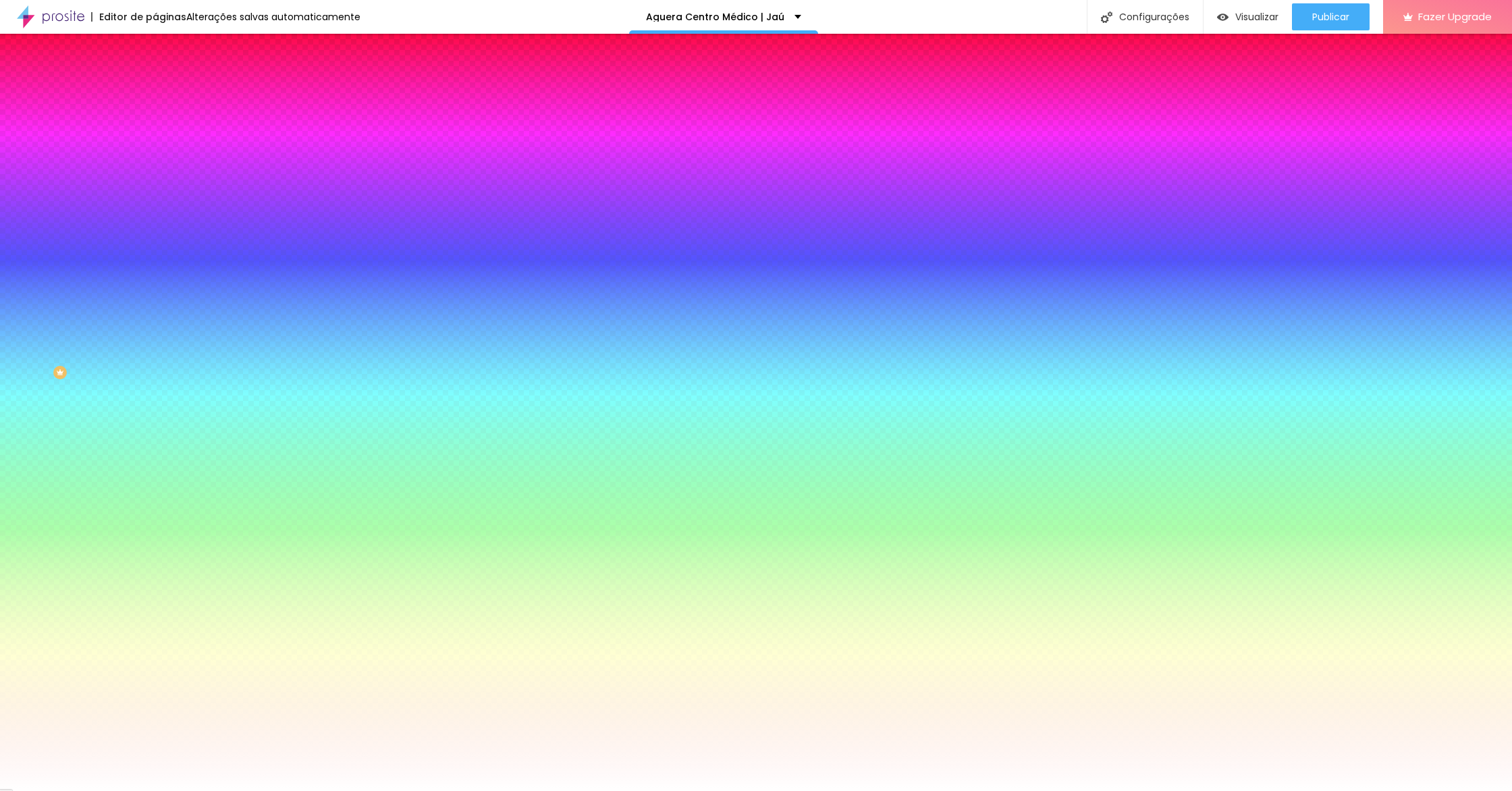
type input "19"
type input "0.1"
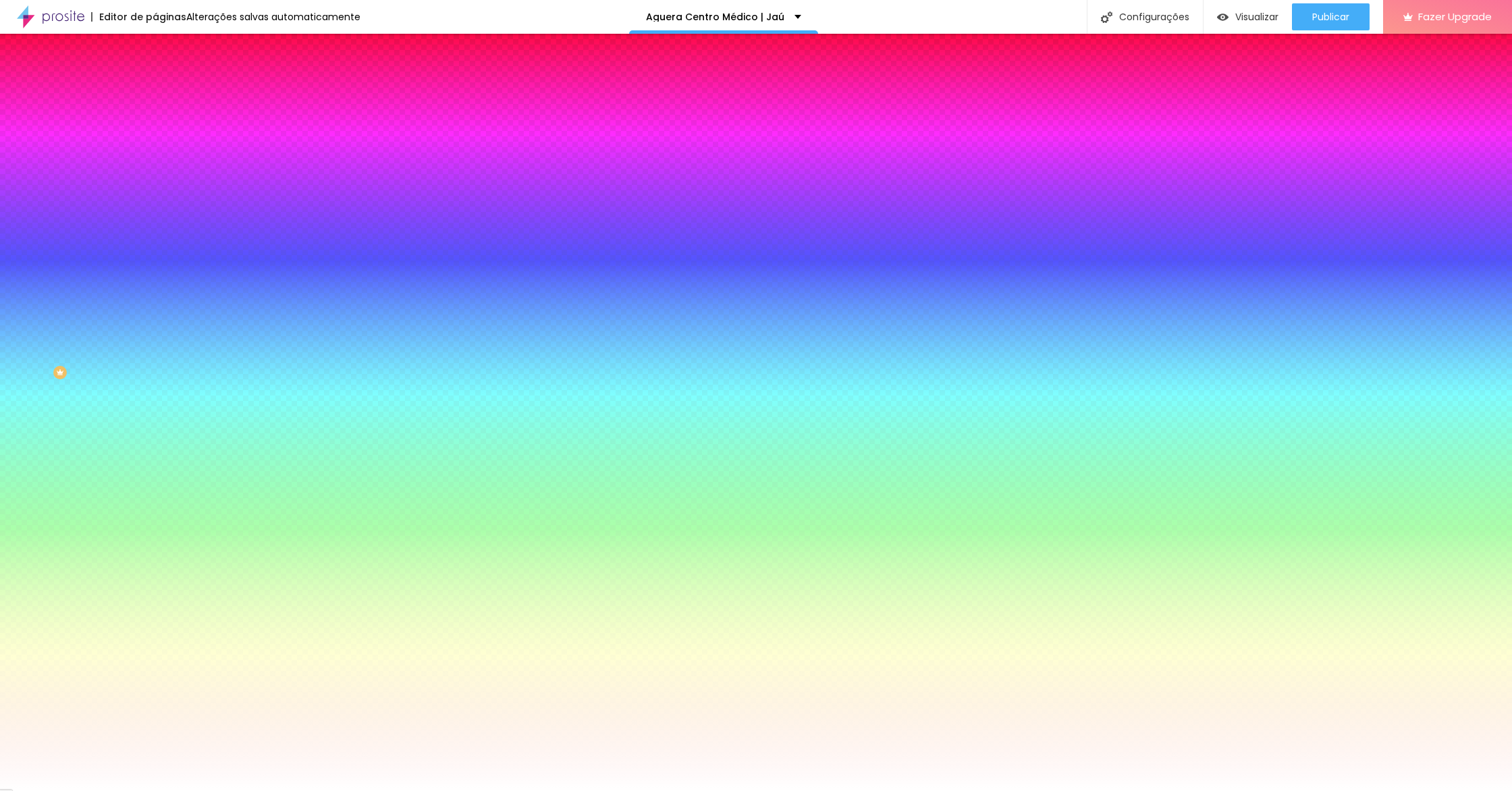
click at [836, 790] on div at bounding box center [756, 791] width 1512 height 0
click at [155, 79] on li "Conteúdo" at bounding box center [232, 71] width 155 height 14
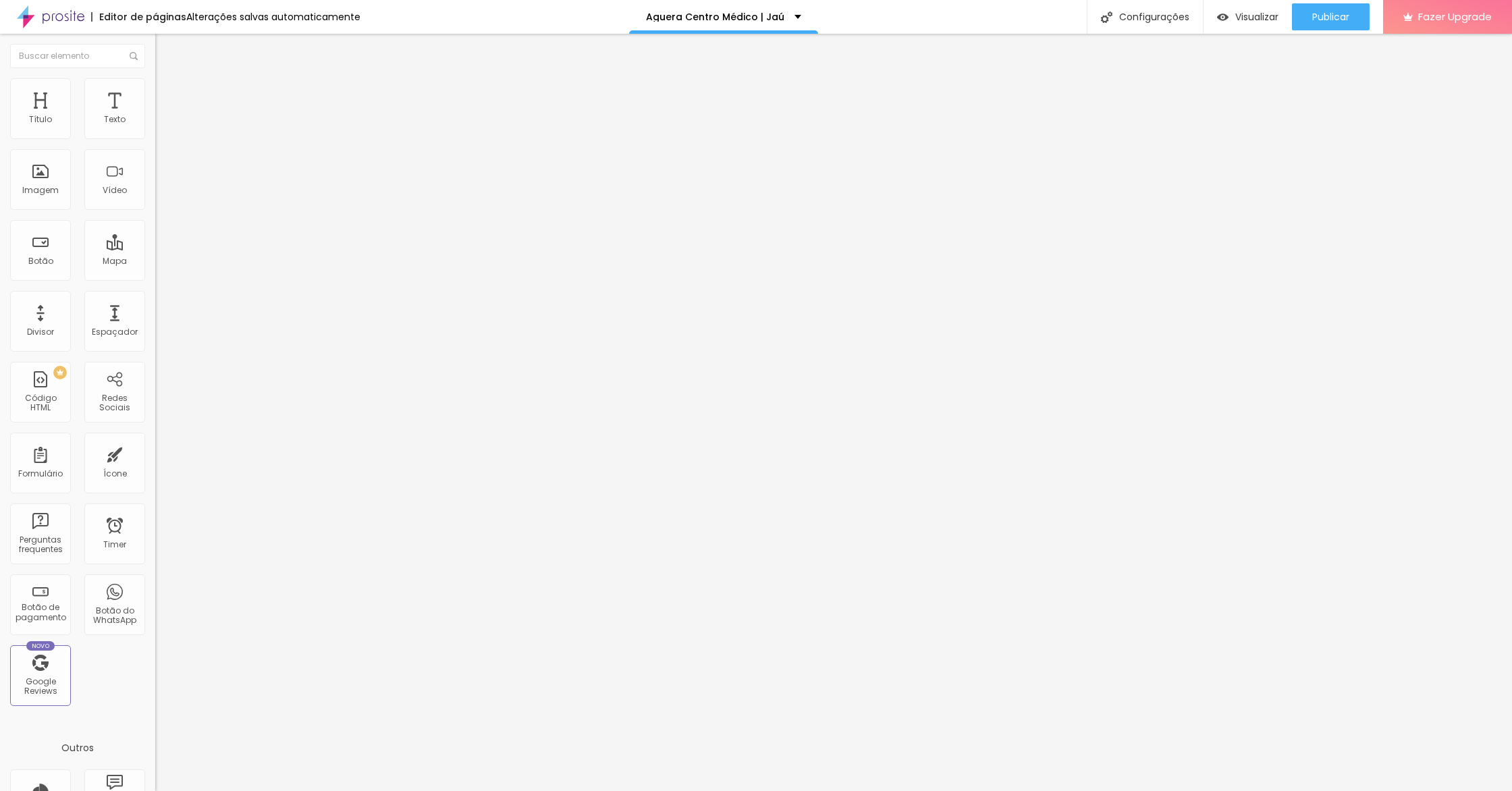
click at [155, 127] on input "Click me" at bounding box center [236, 120] width 162 height 14
type input "C"
type input "Saiba mais"
click at [155, 203] on div "Tamanho" at bounding box center [232, 198] width 155 height 8
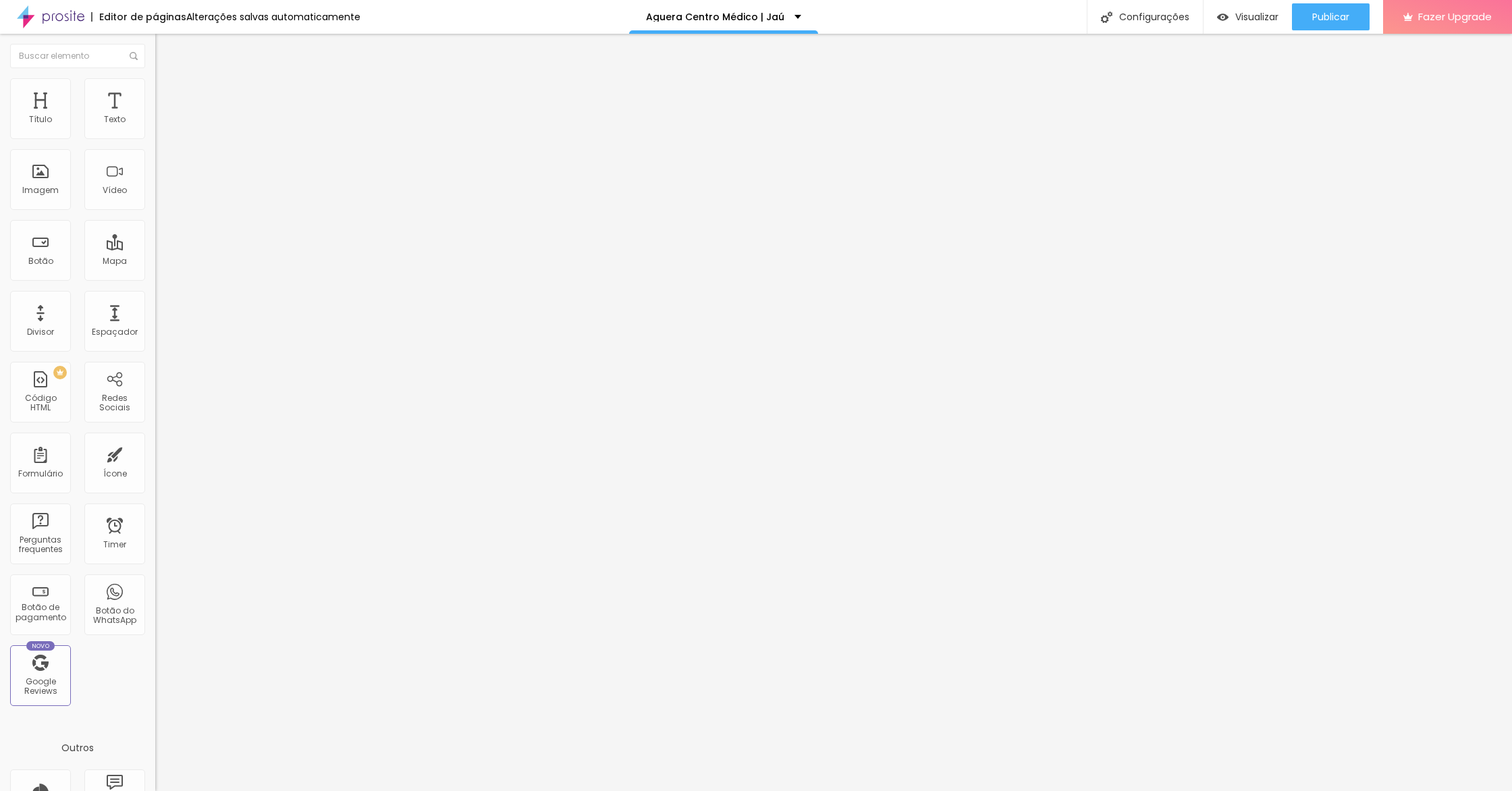
click at [155, 241] on span "Grande" at bounding box center [171, 236] width 31 height 11
click at [155, 85] on li "Estilo" at bounding box center [232, 85] width 155 height 14
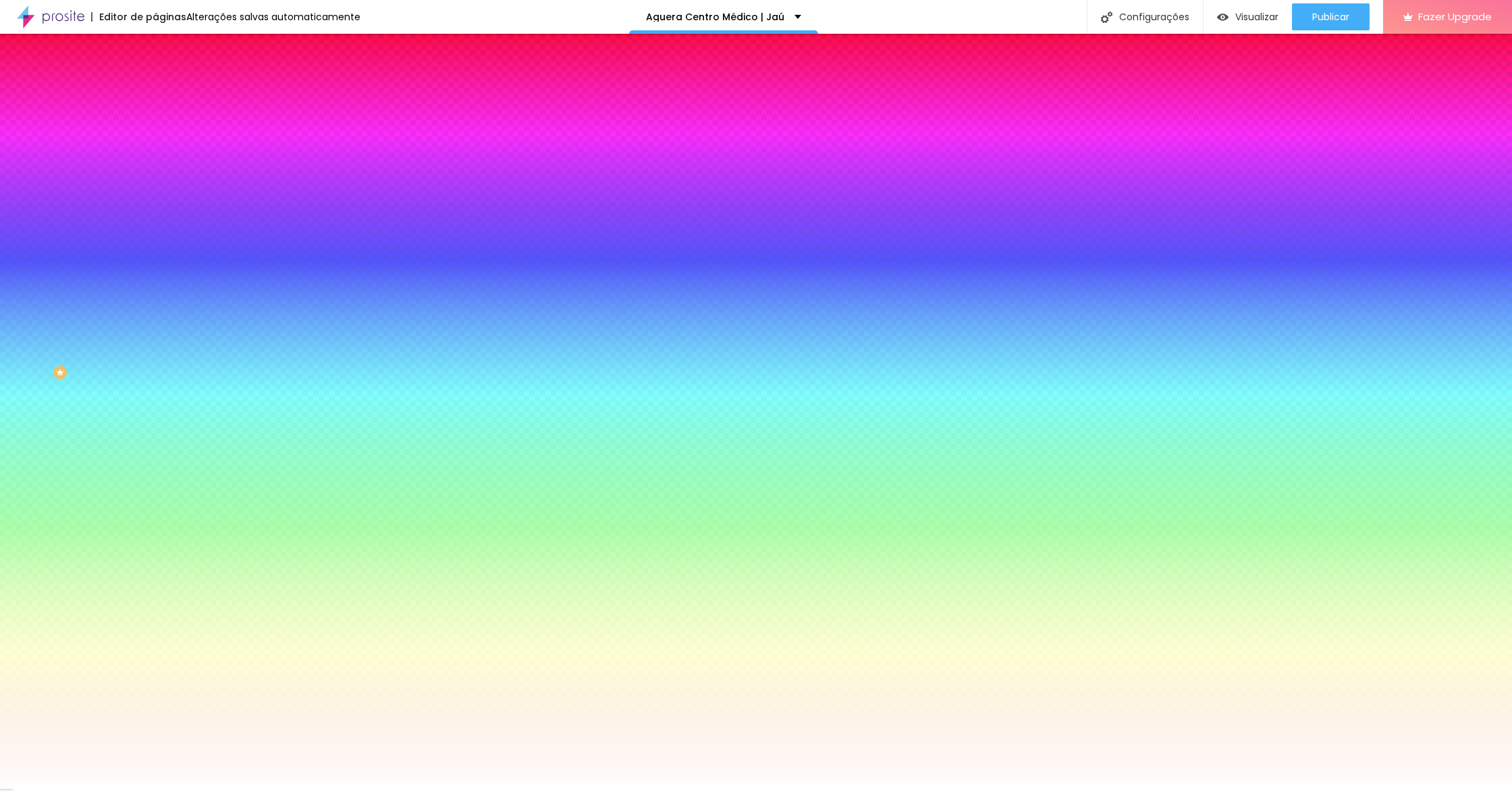
click at [162, 169] on icon "button" at bounding box center [165, 171] width 6 height 6
type input "18"
type input "19"
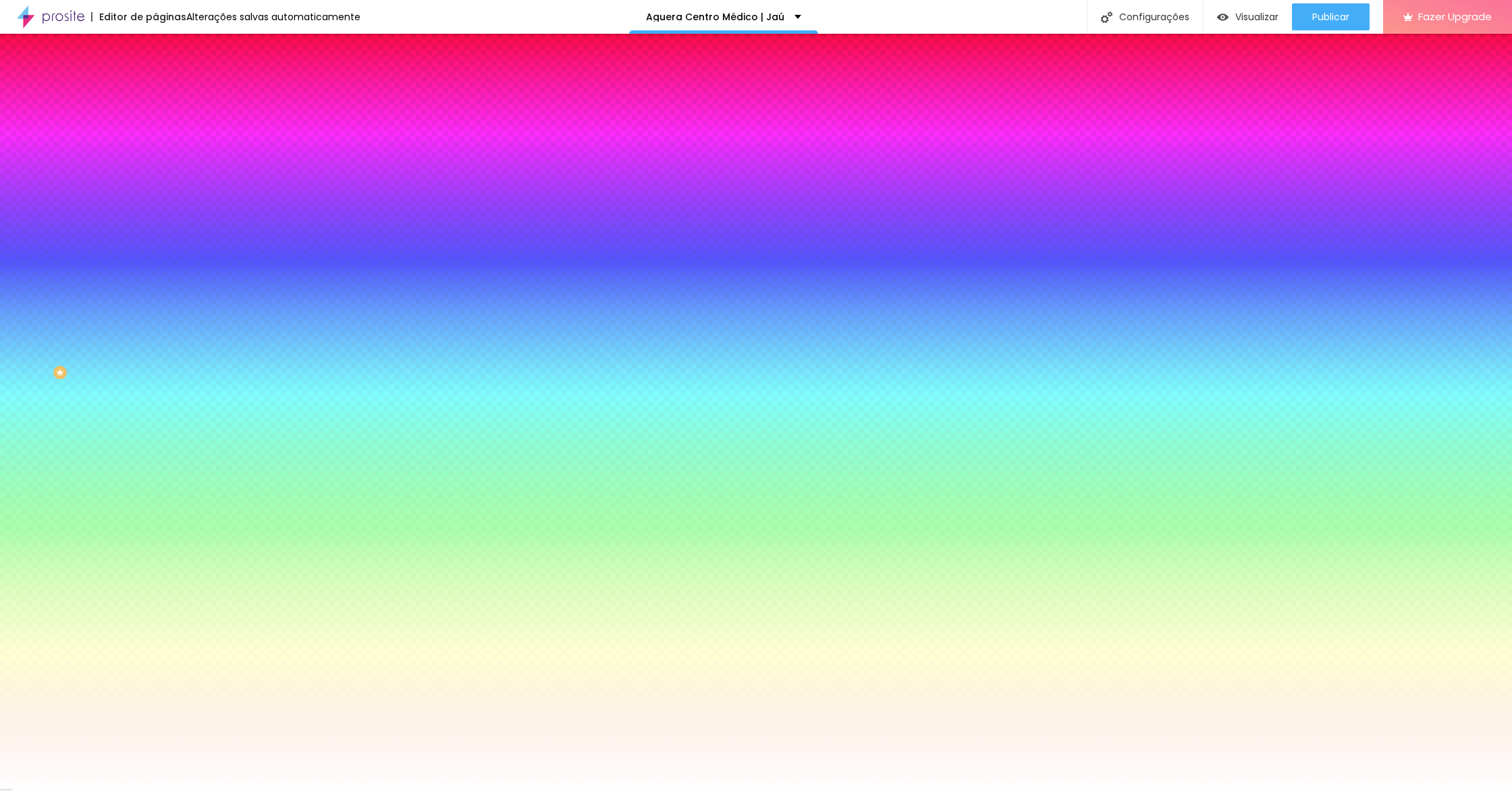
type input "20"
type input "21"
type input "22"
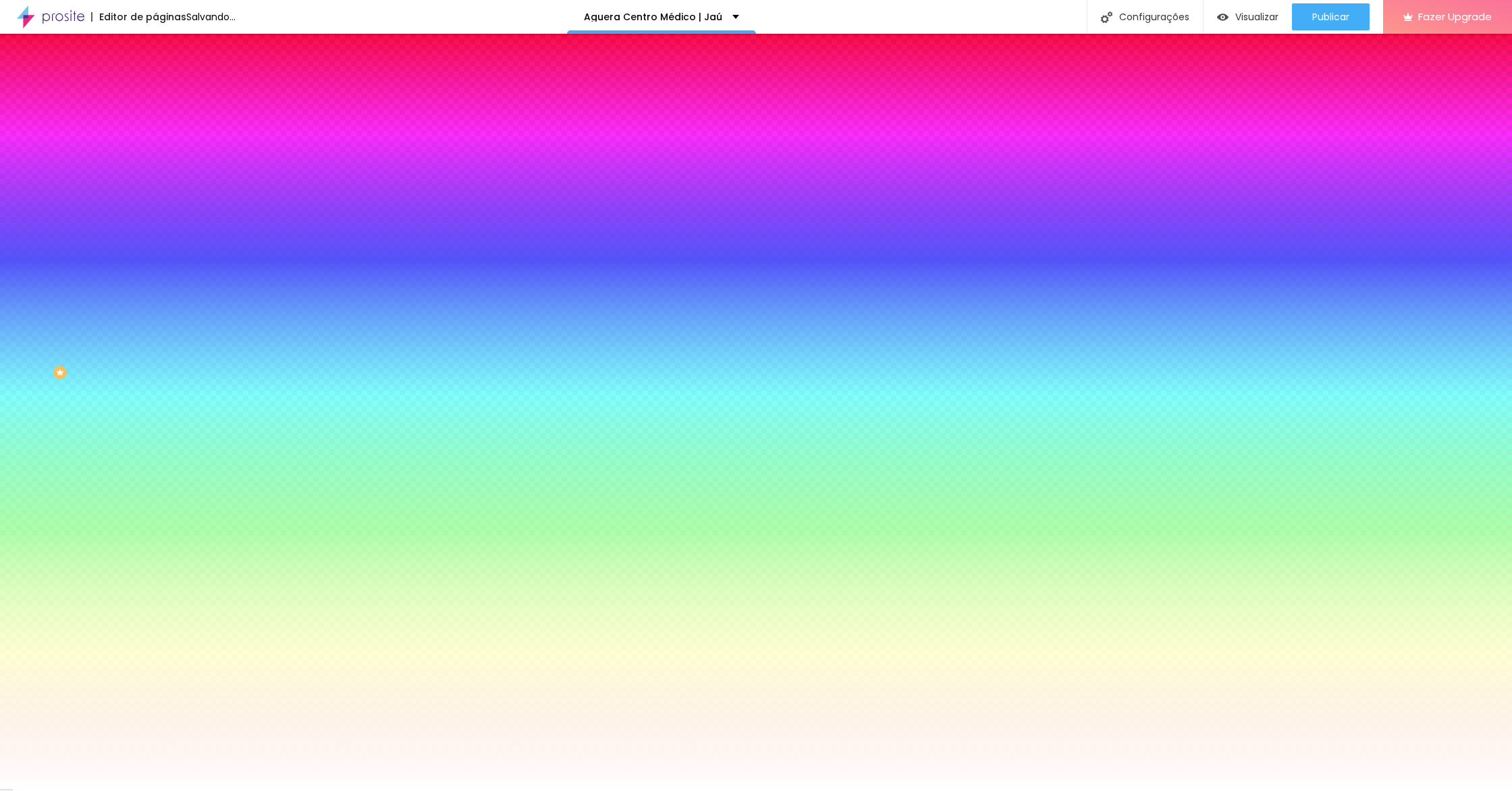
type input "22"
type input "23"
type input "22"
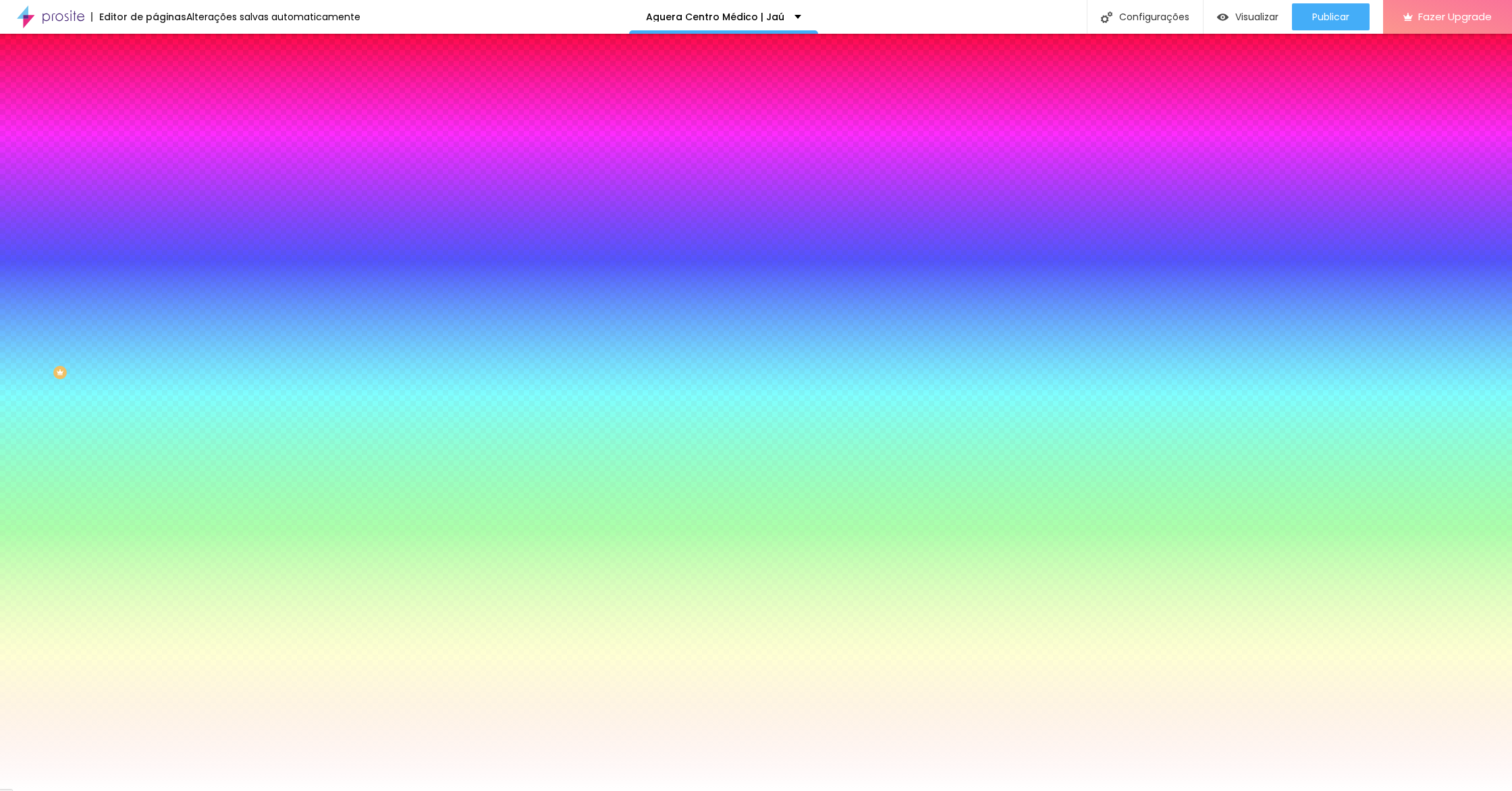
drag, startPoint x: 215, startPoint y: 263, endPoint x: 228, endPoint y: 258, distance: 13.9
type input "22"
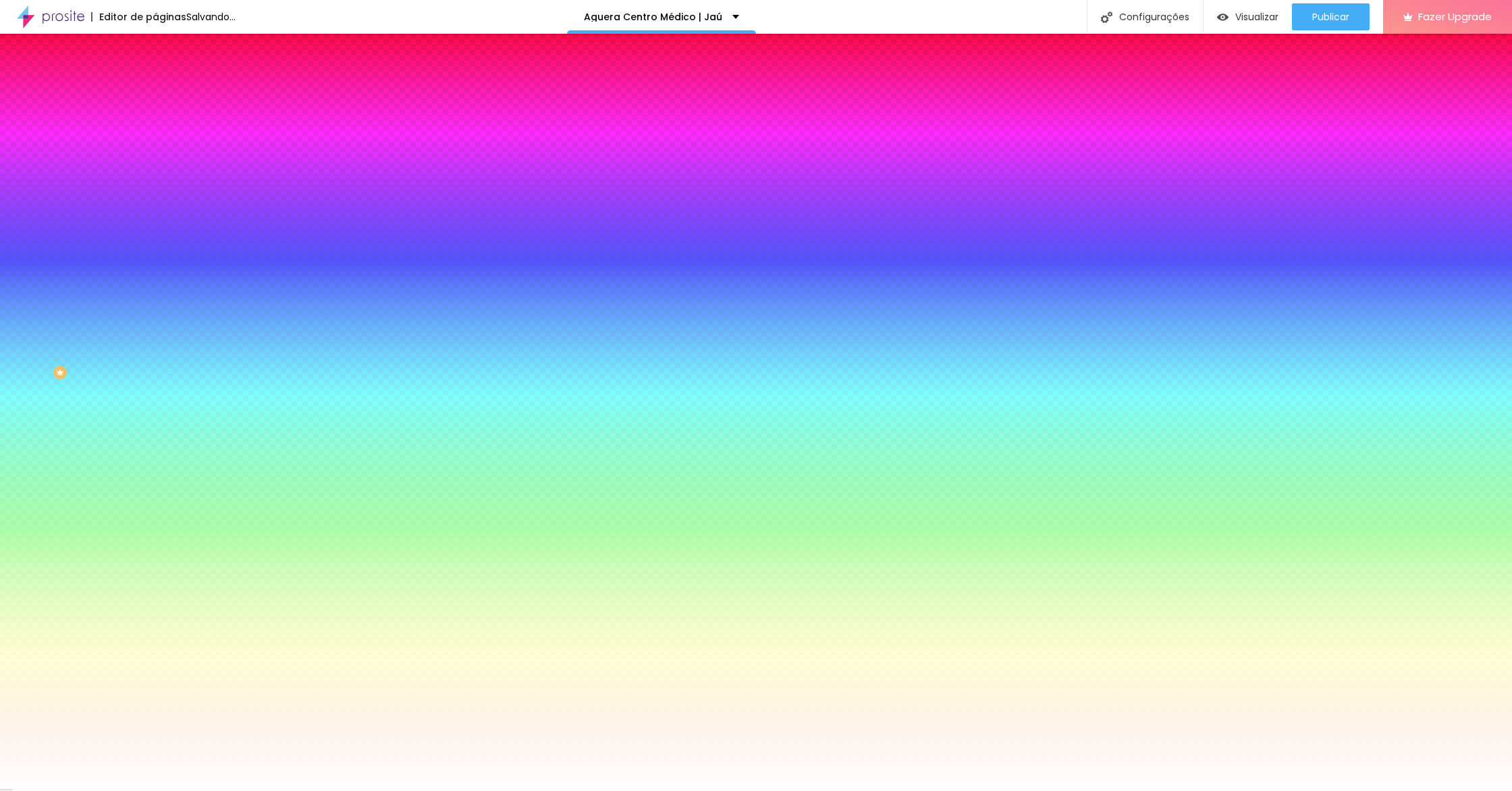
drag, startPoint x: 125, startPoint y: 201, endPoint x: 106, endPoint y: 195, distance: 19.9
click at [125, 790] on div at bounding box center [756, 791] width 1512 height 0
click at [155, 203] on button "button" at bounding box center [164, 210] width 19 height 14
type input "27"
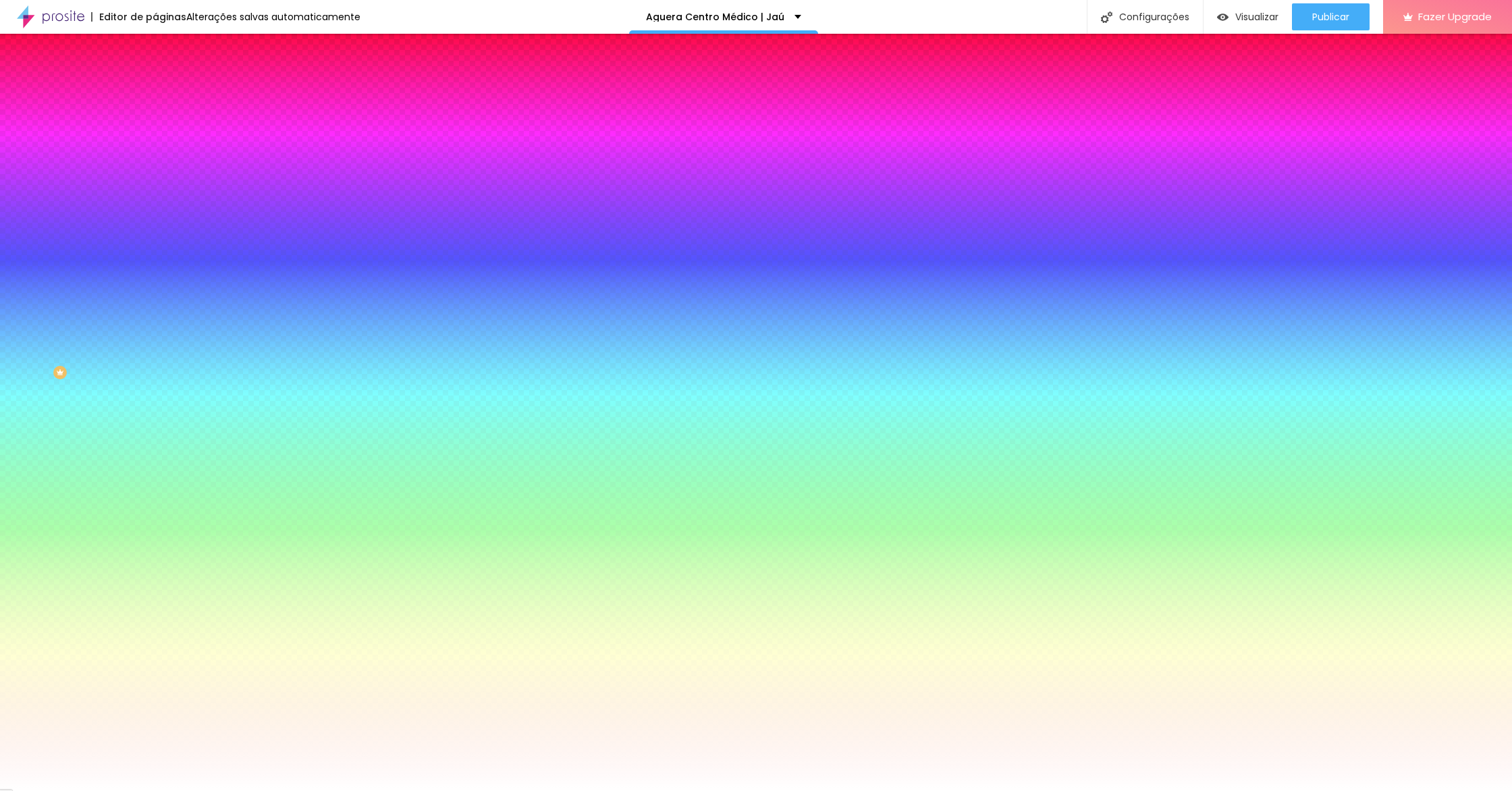
type input "27"
type input "25"
type input "24"
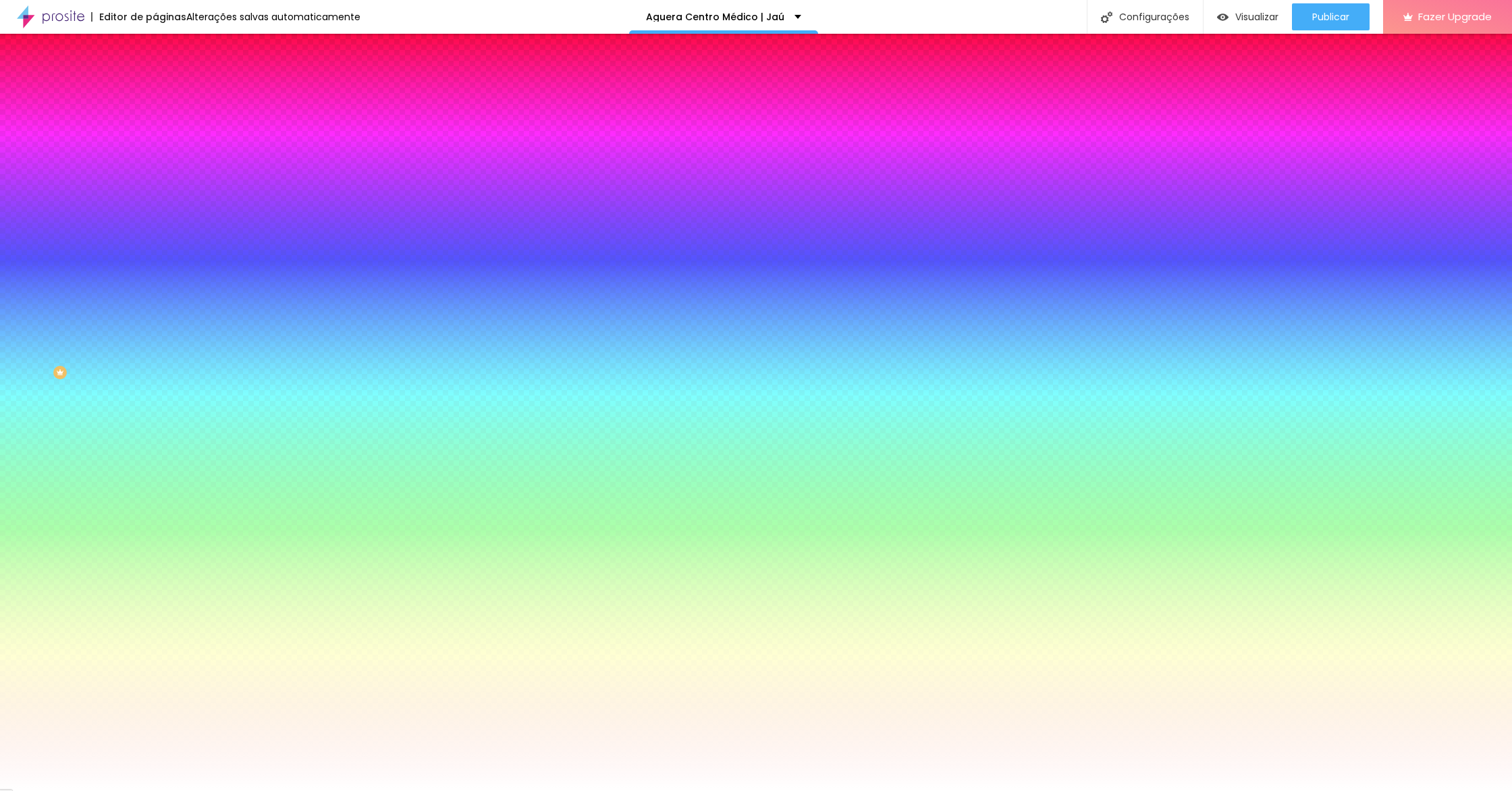
type input "22"
type input "20"
type input "18"
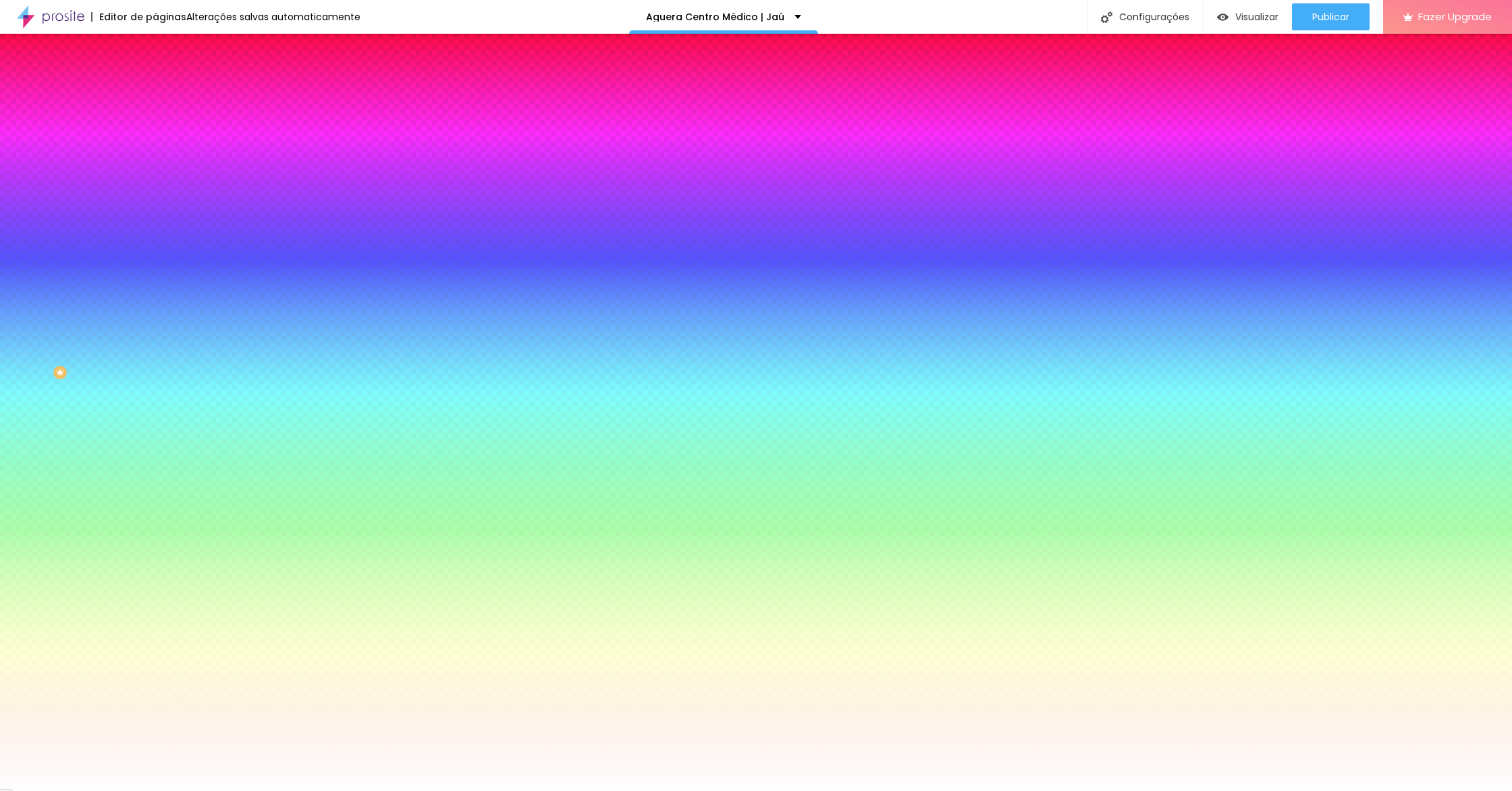
type input "18"
type input "16"
type input "15"
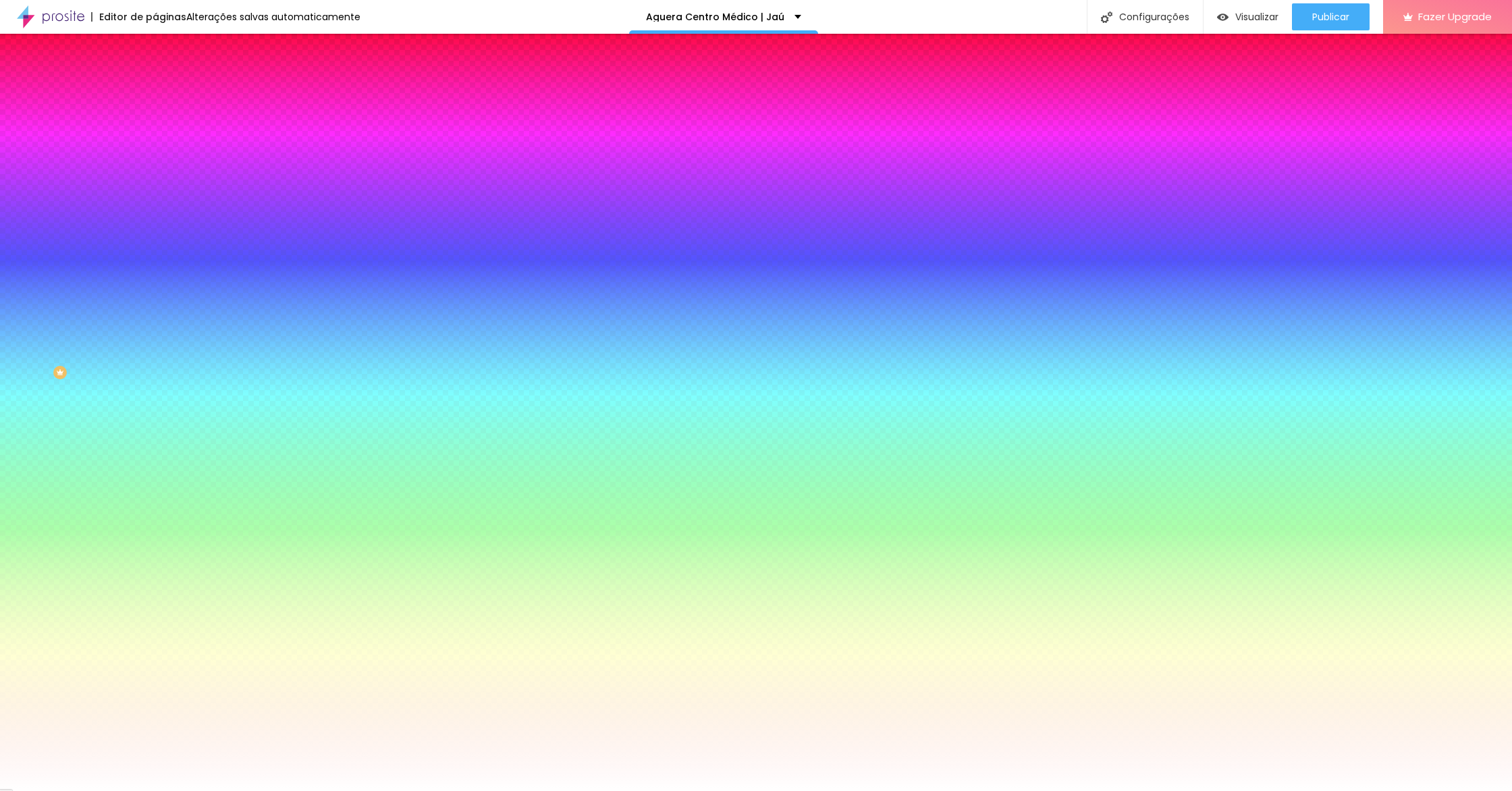
type input "14"
type input "13"
type input "12"
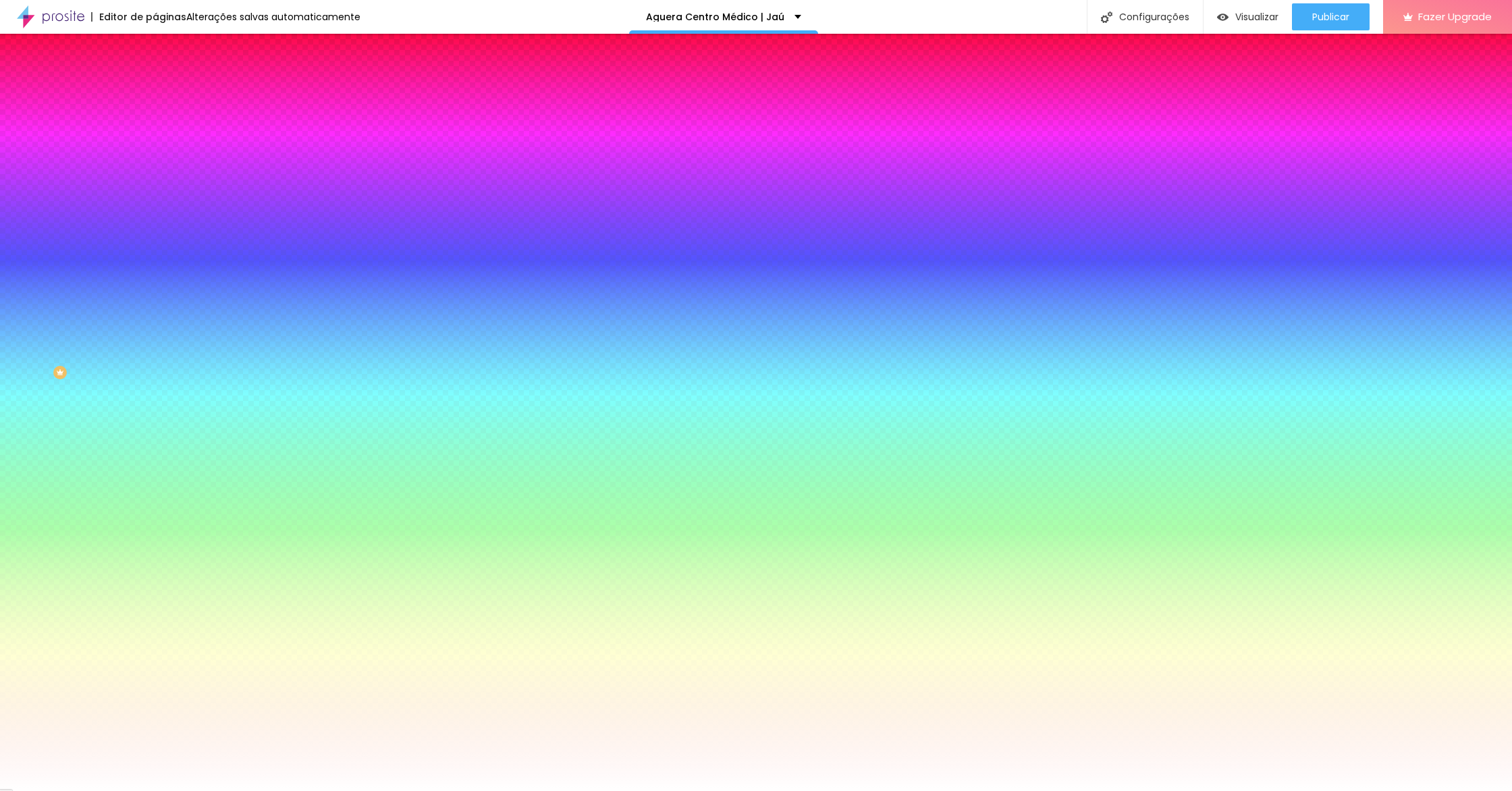
type input "12"
type input "13"
type input "16"
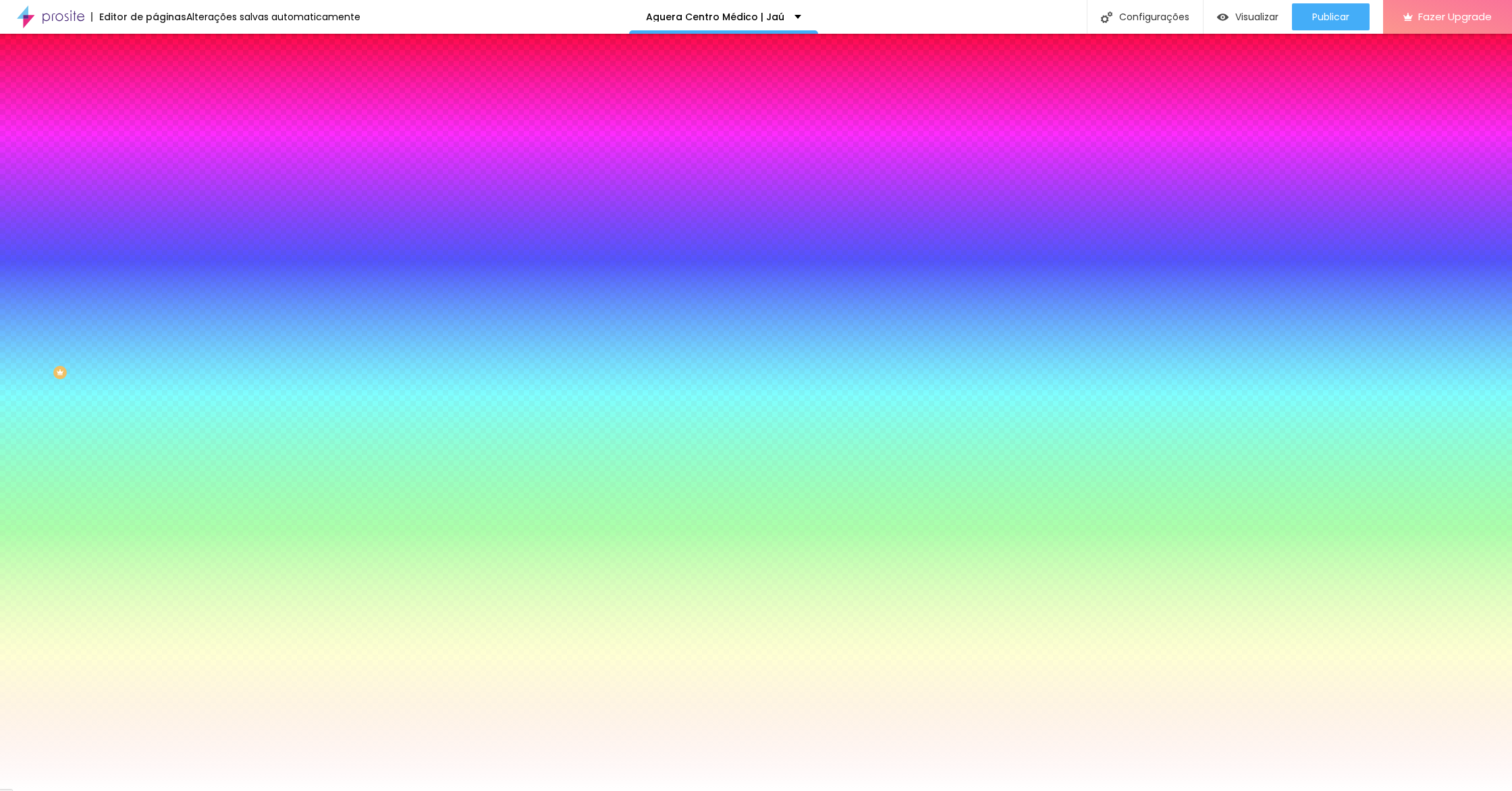
type input "20"
type input "25"
type input "29"
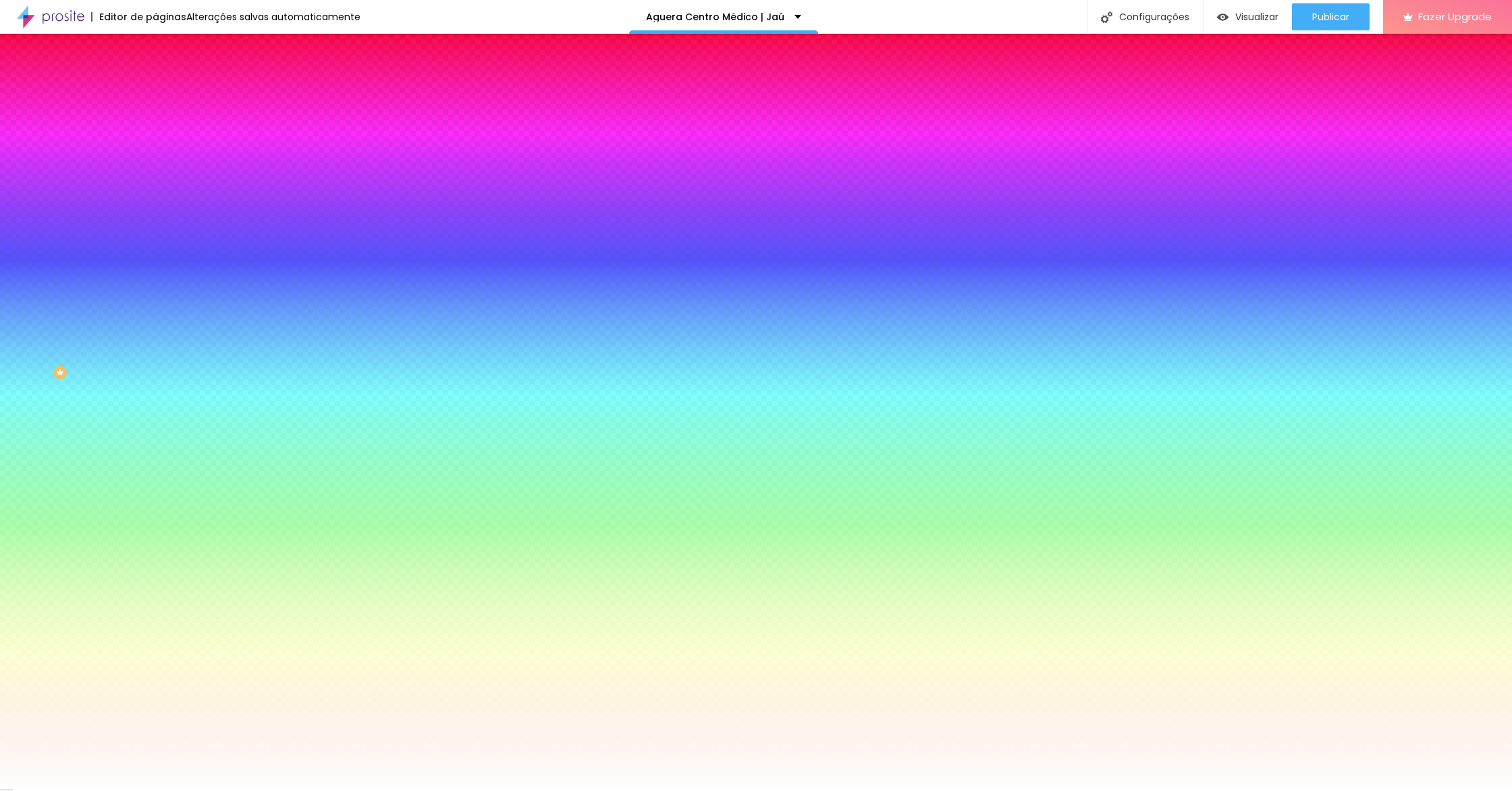
type input "29"
type input "30"
drag, startPoint x: 285, startPoint y: 248, endPoint x: 399, endPoint y: 240, distance: 114.3
click at [415, 243] on body "Editor de páginas Alterações salvas automaticamente Aguera Centro Médico | Jaú …" at bounding box center [756, 396] width 1512 height 791
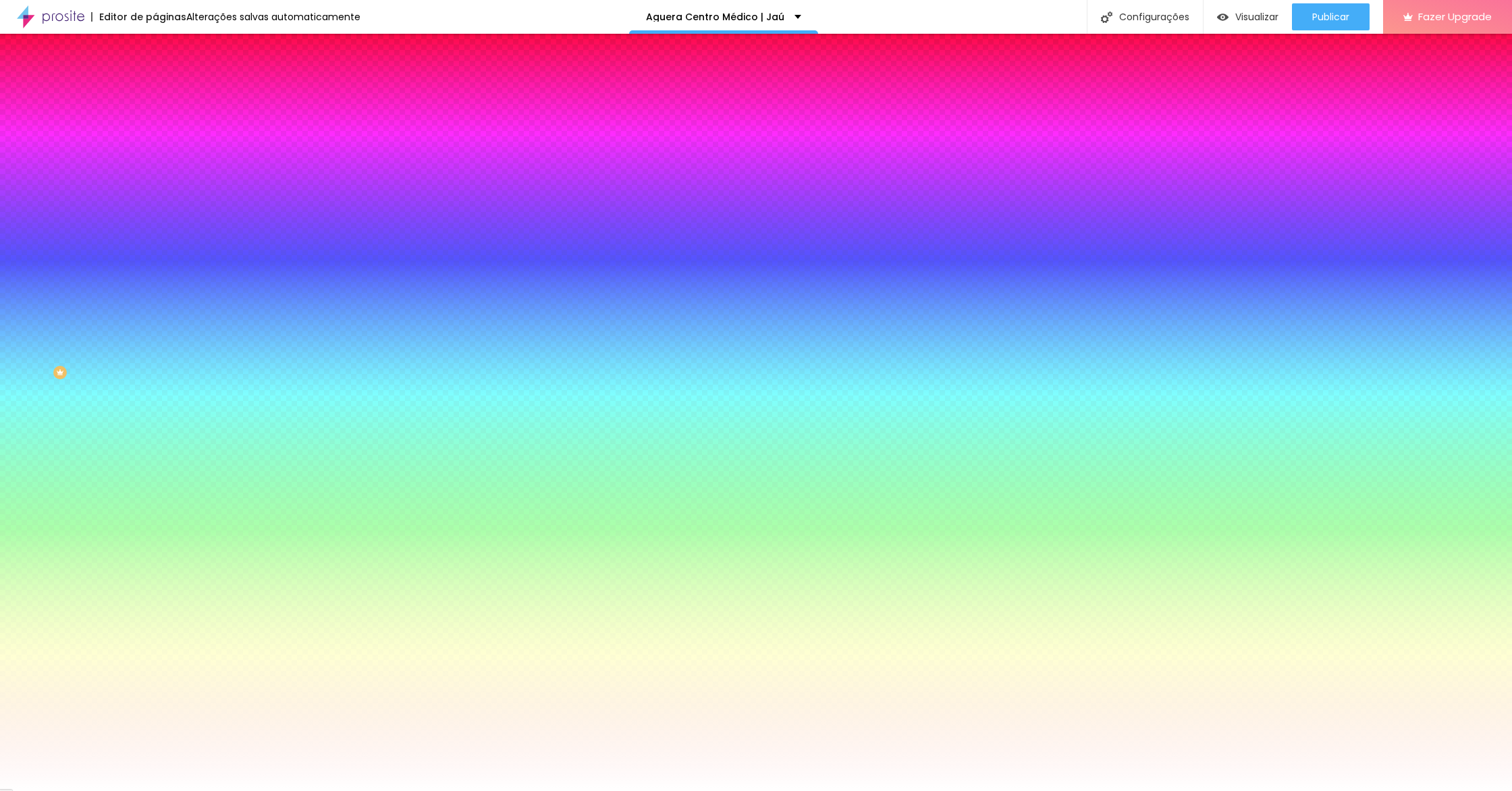
type input "2"
type input "1"
type input "0"
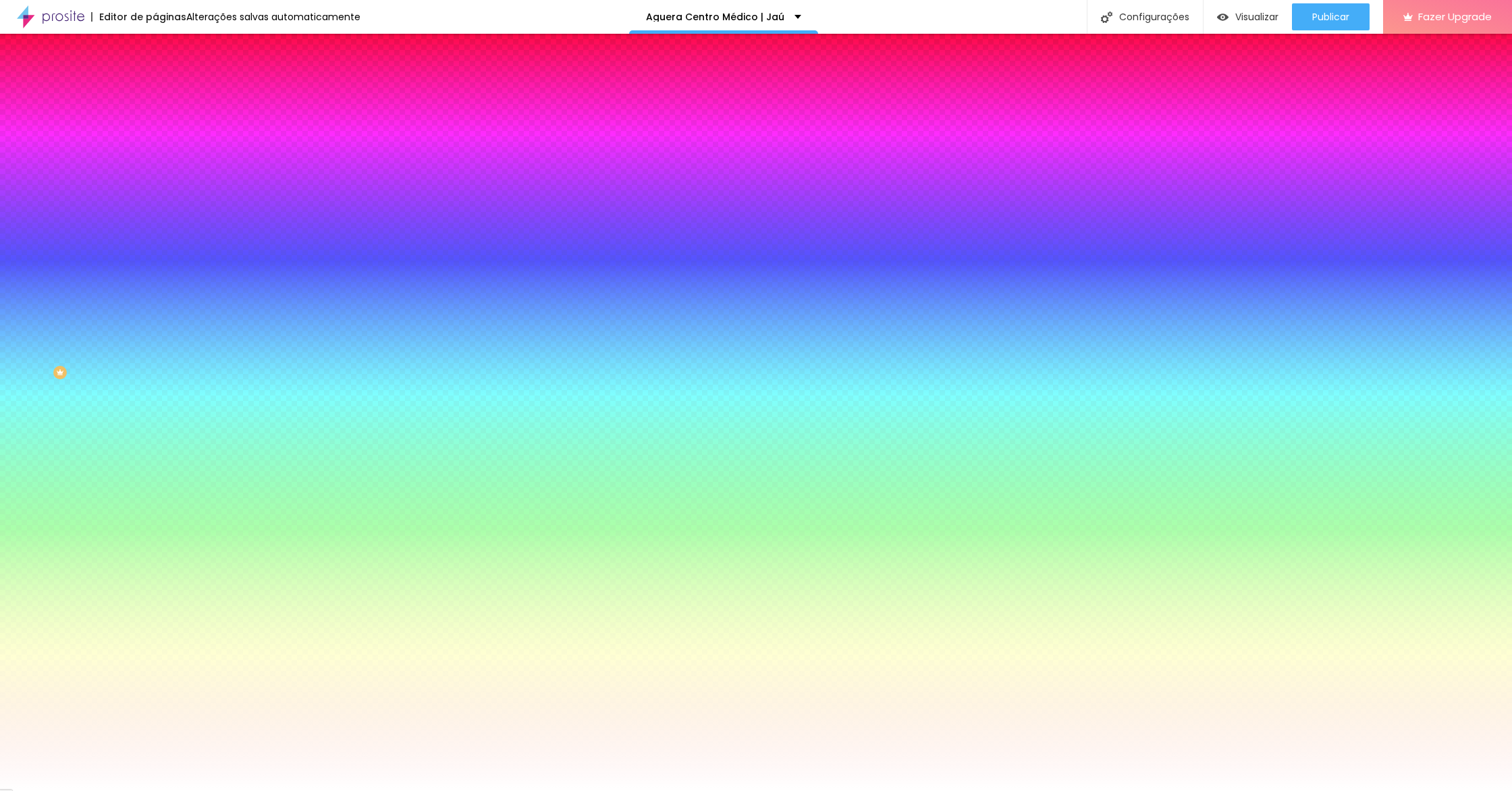
type input "0"
type input "1"
drag, startPoint x: 176, startPoint y: 288, endPoint x: 169, endPoint y: 286, distance: 7.3
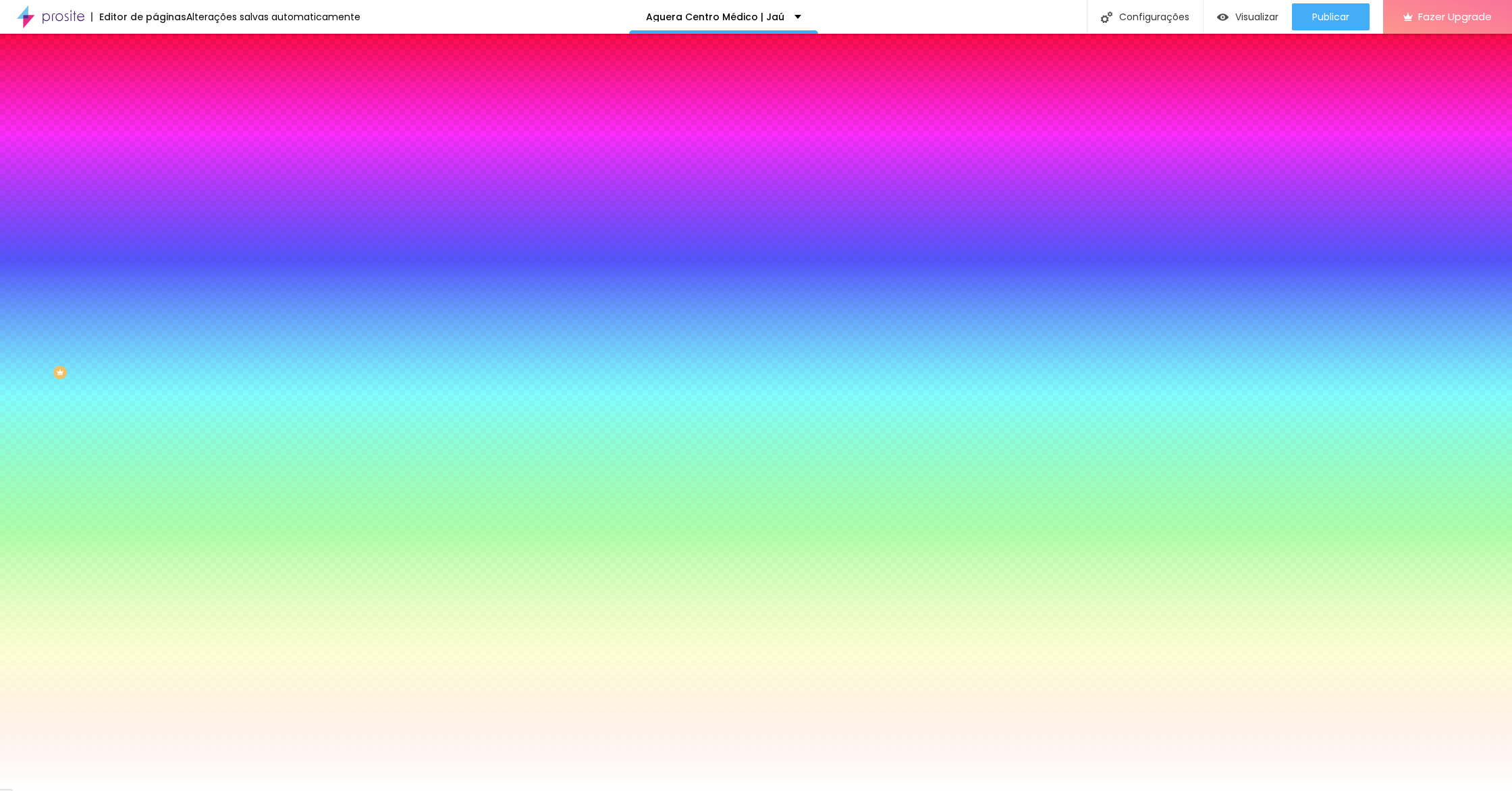
click at [135, 790] on div at bounding box center [756, 791] width 1512 height 0
click at [155, 172] on button "button" at bounding box center [164, 173] width 19 height 14
type input "21"
type input "20"
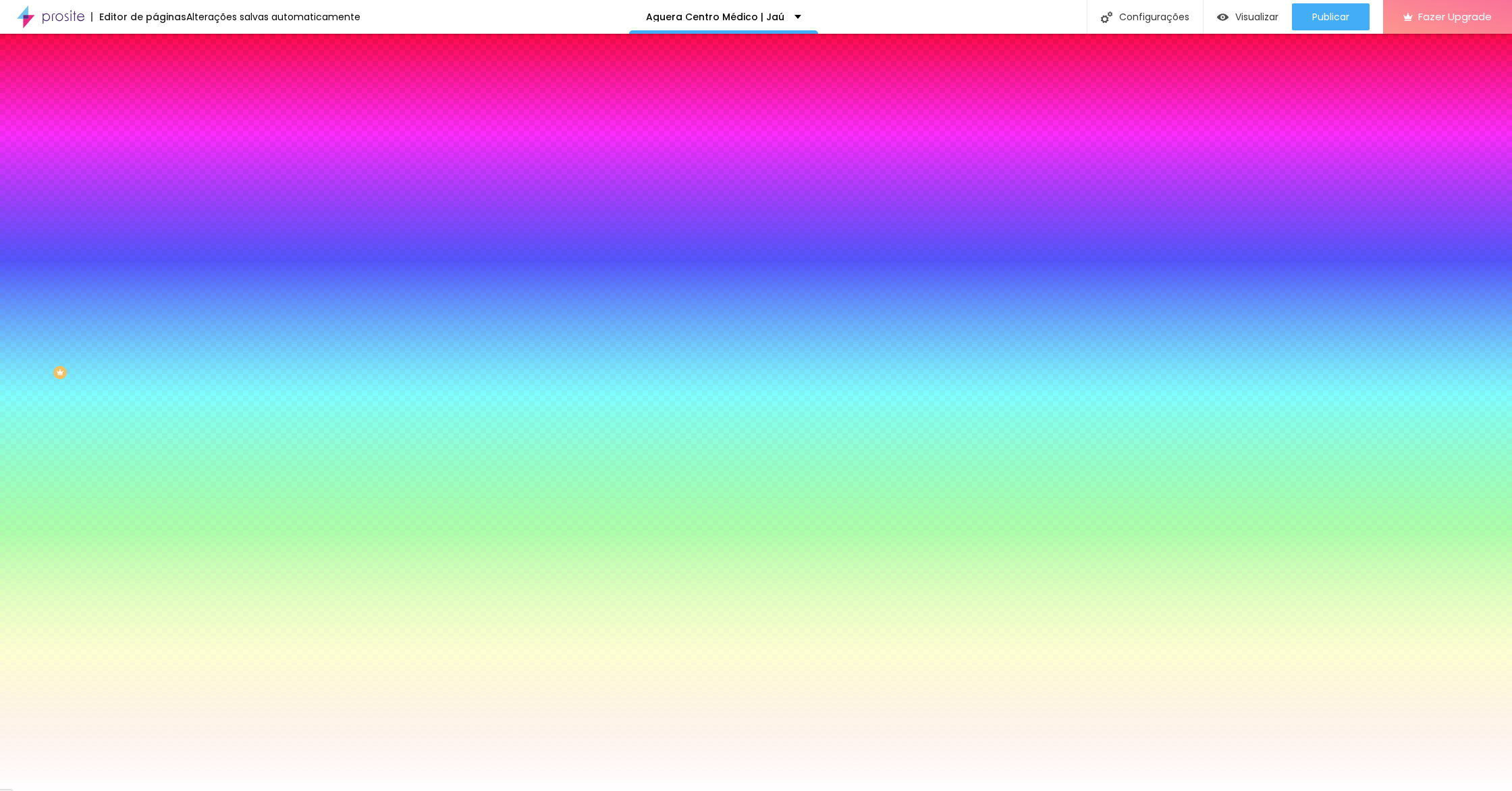
type input "20"
type input "19"
type input "20"
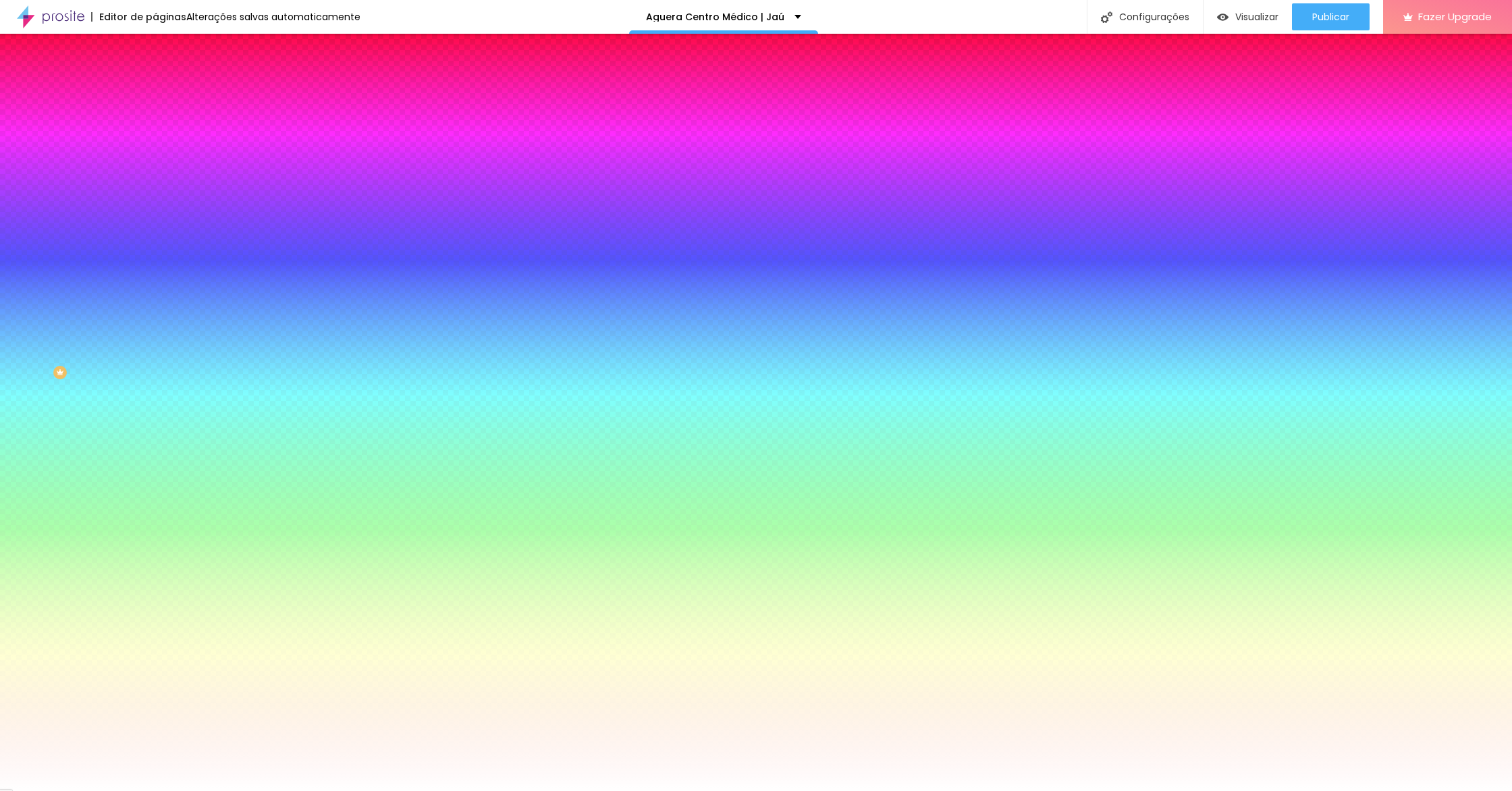
drag, startPoint x: 227, startPoint y: 262, endPoint x: 220, endPoint y: 261, distance: 7.1
type input "20"
click at [291, 790] on div at bounding box center [756, 791] width 1512 height 0
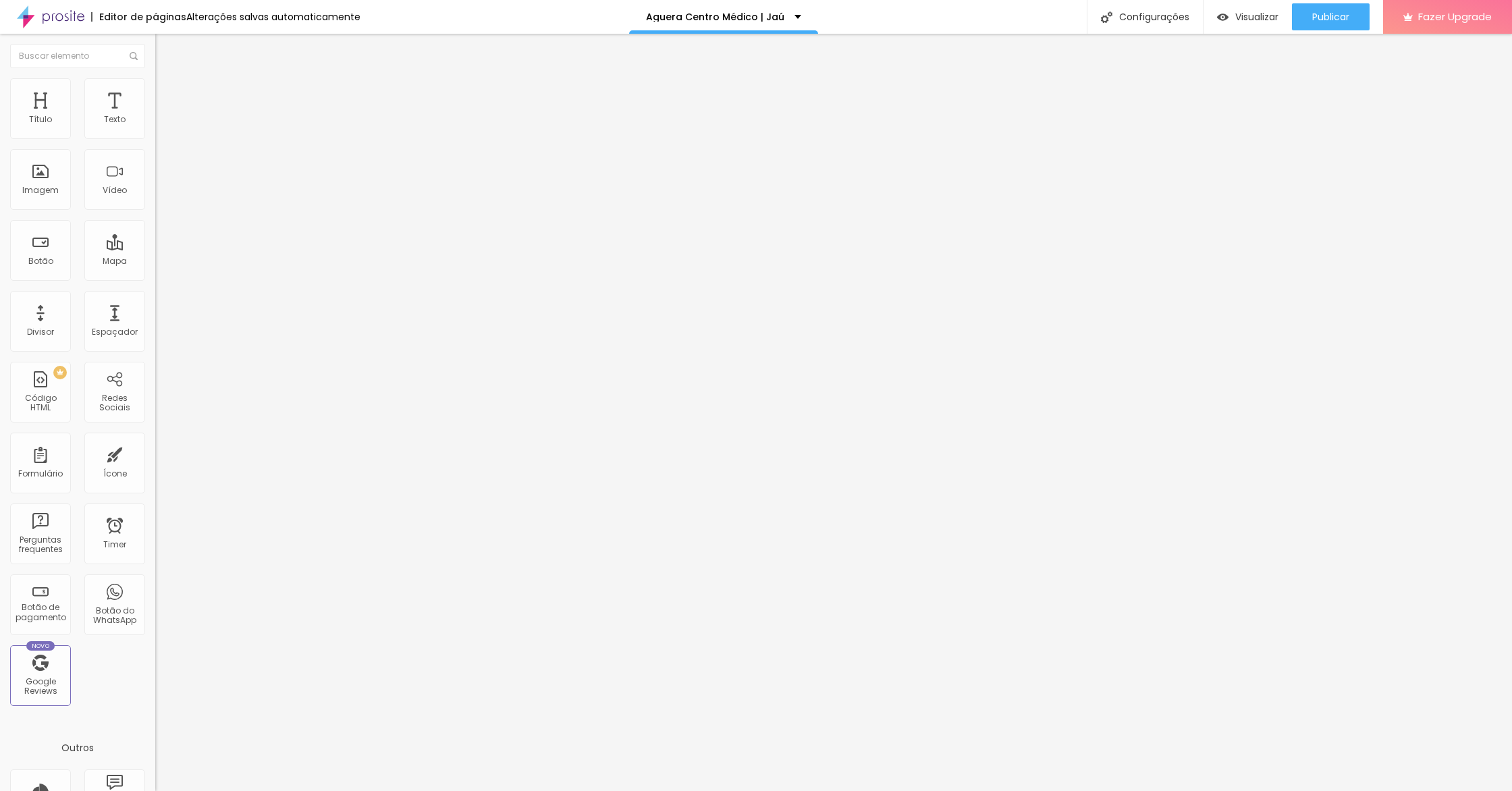
click at [155, 86] on img at bounding box center [161, 84] width 12 height 12
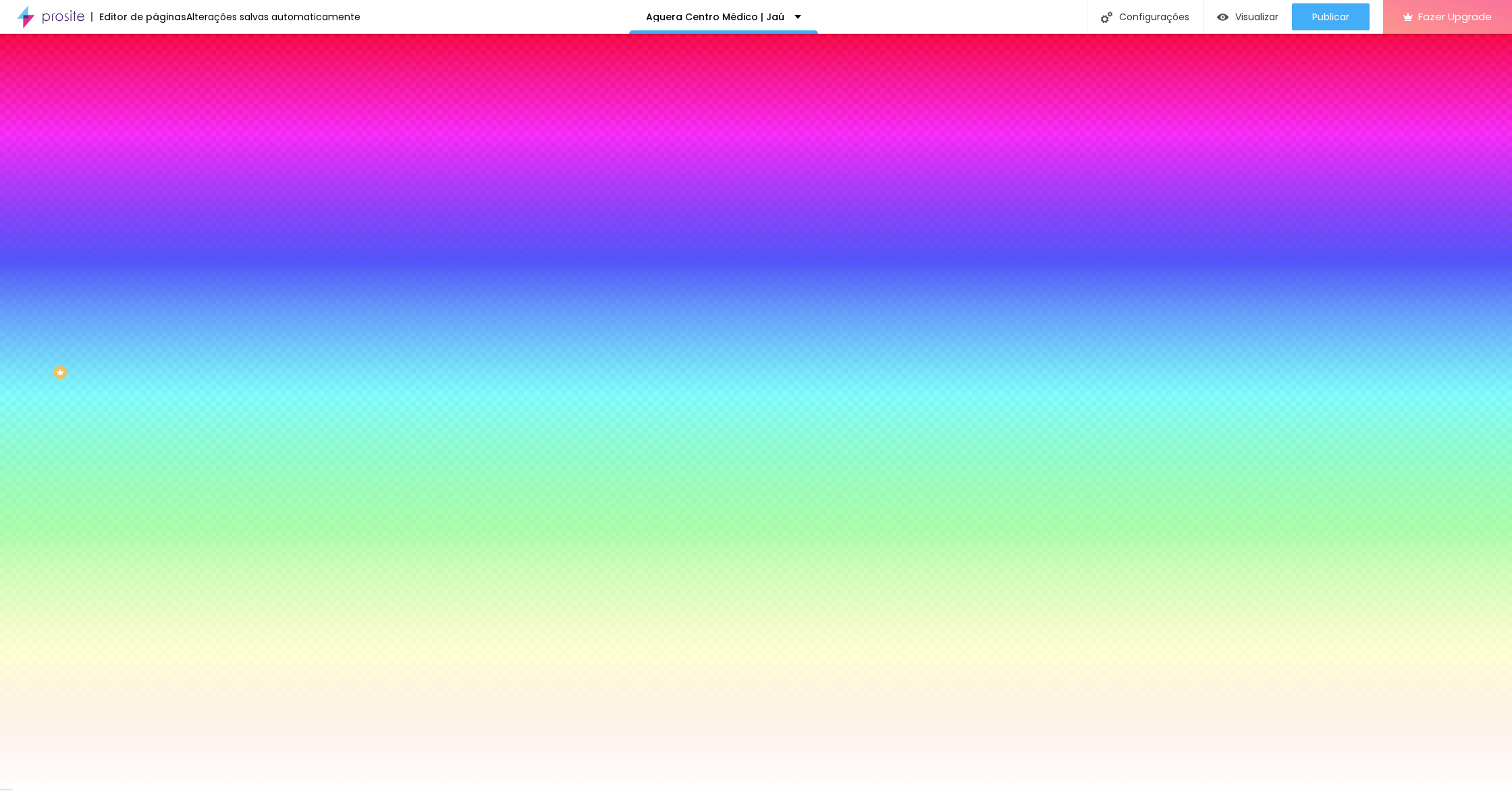
click at [155, 129] on div at bounding box center [232, 129] width 155 height 0
click at [155, 131] on input "#FFFFFF" at bounding box center [236, 136] width 162 height 14
paste input "72D7CC"
type input "#72D7CC"
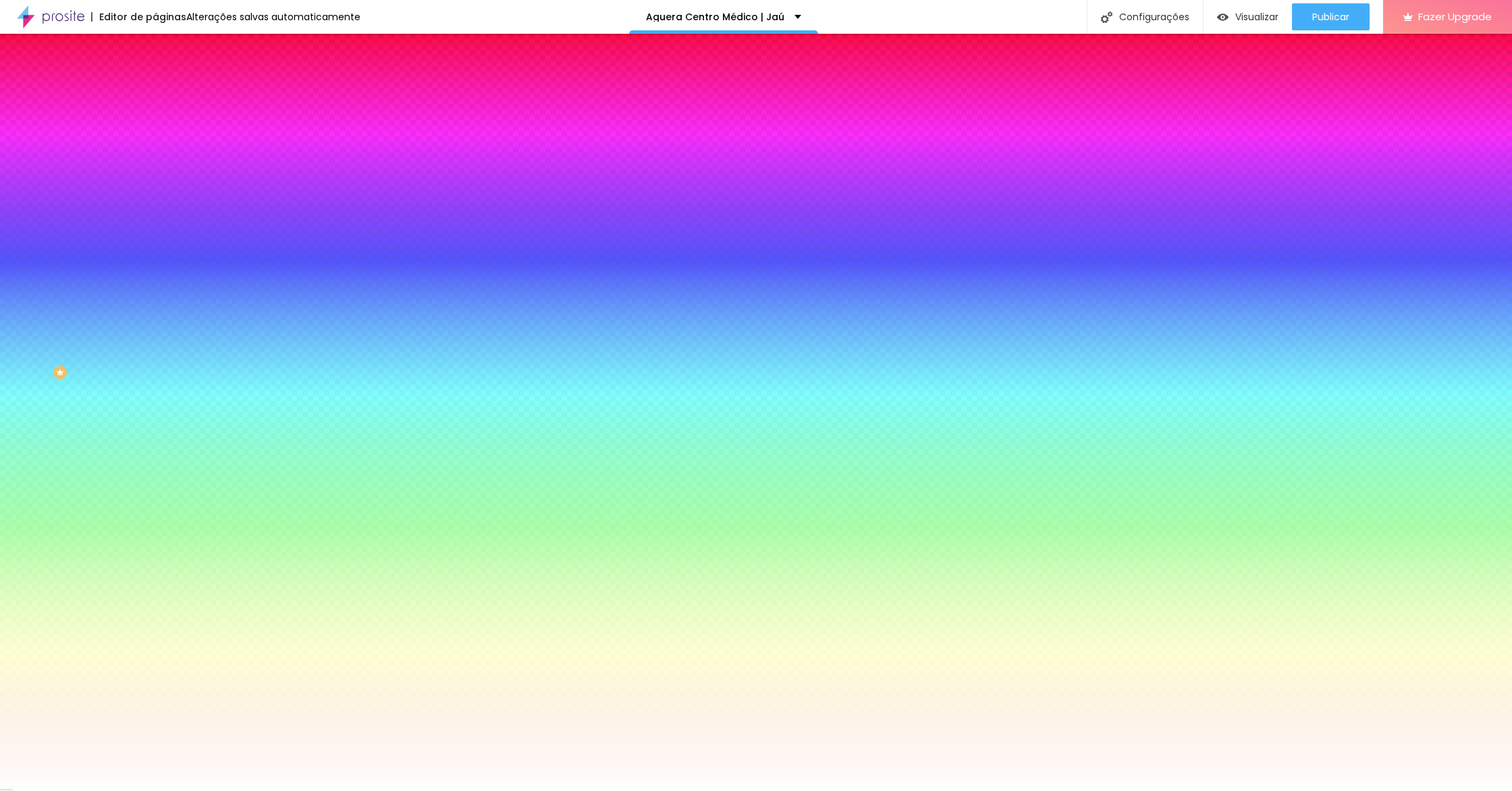
click at [155, 129] on div at bounding box center [232, 129] width 155 height 0
click at [155, 140] on input "#72D7CC" at bounding box center [236, 136] width 162 height 14
click at [155, 129] on div at bounding box center [232, 129] width 155 height 0
click at [155, 142] on div "#72D7CC" at bounding box center [232, 136] width 155 height 14
click at [155, 129] on div at bounding box center [232, 129] width 155 height 0
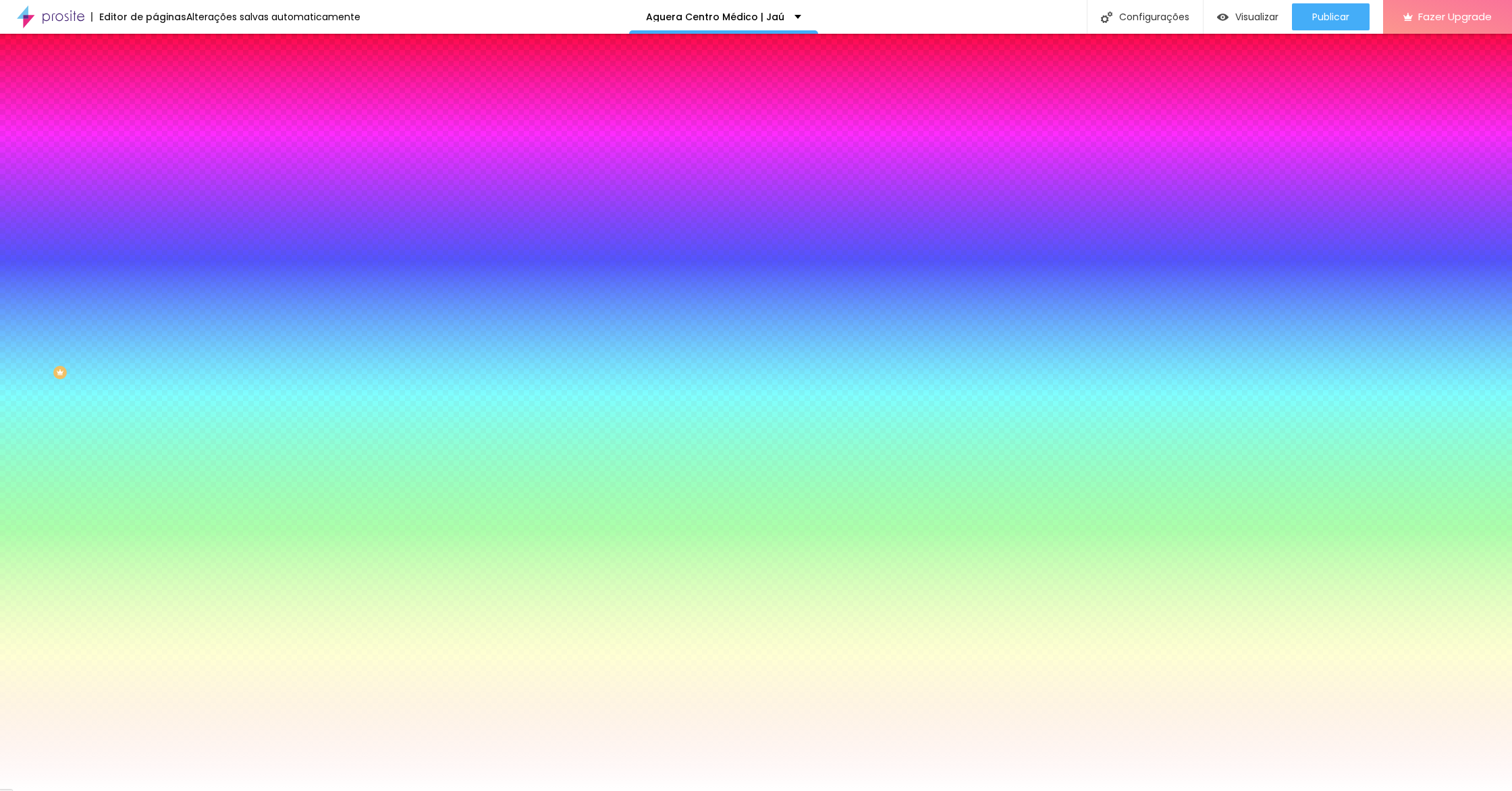
click at [155, 129] on div at bounding box center [232, 129] width 155 height 0
drag, startPoint x: 99, startPoint y: 135, endPoint x: 111, endPoint y: 143, distance: 14.4
click at [155, 129] on div at bounding box center [232, 129] width 155 height 0
drag, startPoint x: 135, startPoint y: 214, endPoint x: 146, endPoint y: 76, distance: 138.4
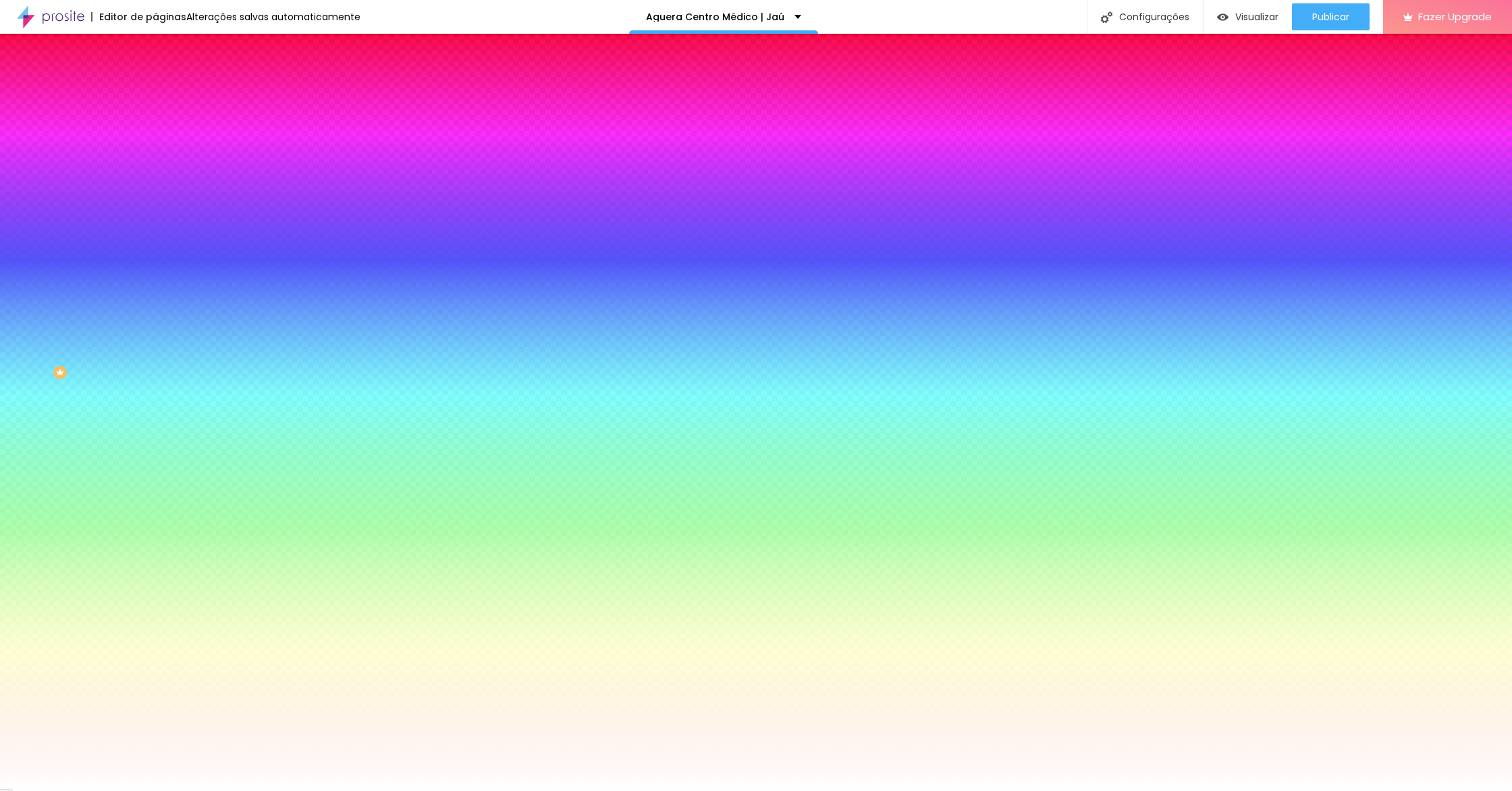
click at [155, 76] on div "Conteúdo Estilo Avançado Cor de fundo Voltar ao padrão #72D7CC Tipografia Volta…" at bounding box center [232, 306] width 155 height 482
click at [155, 533] on button "button" at bounding box center [164, 540] width 19 height 14
click at [121, 790] on div at bounding box center [756, 791] width 1512 height 0
click at [155, 459] on input "#FFFFFF" at bounding box center [236, 465] width 162 height 14
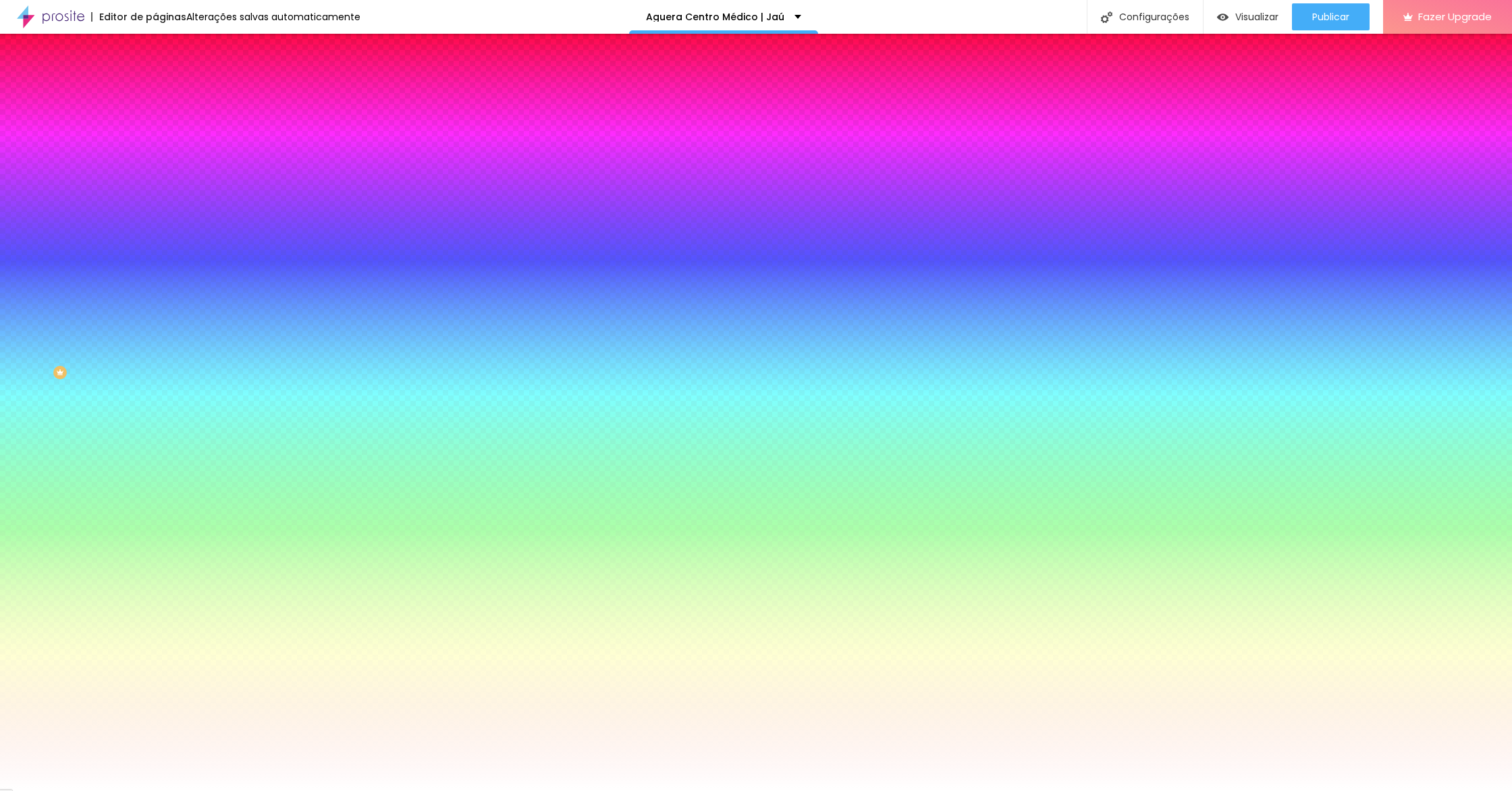
scroll to position [1, 0]
paste input "72D7CC"
type input "#72D7CC"
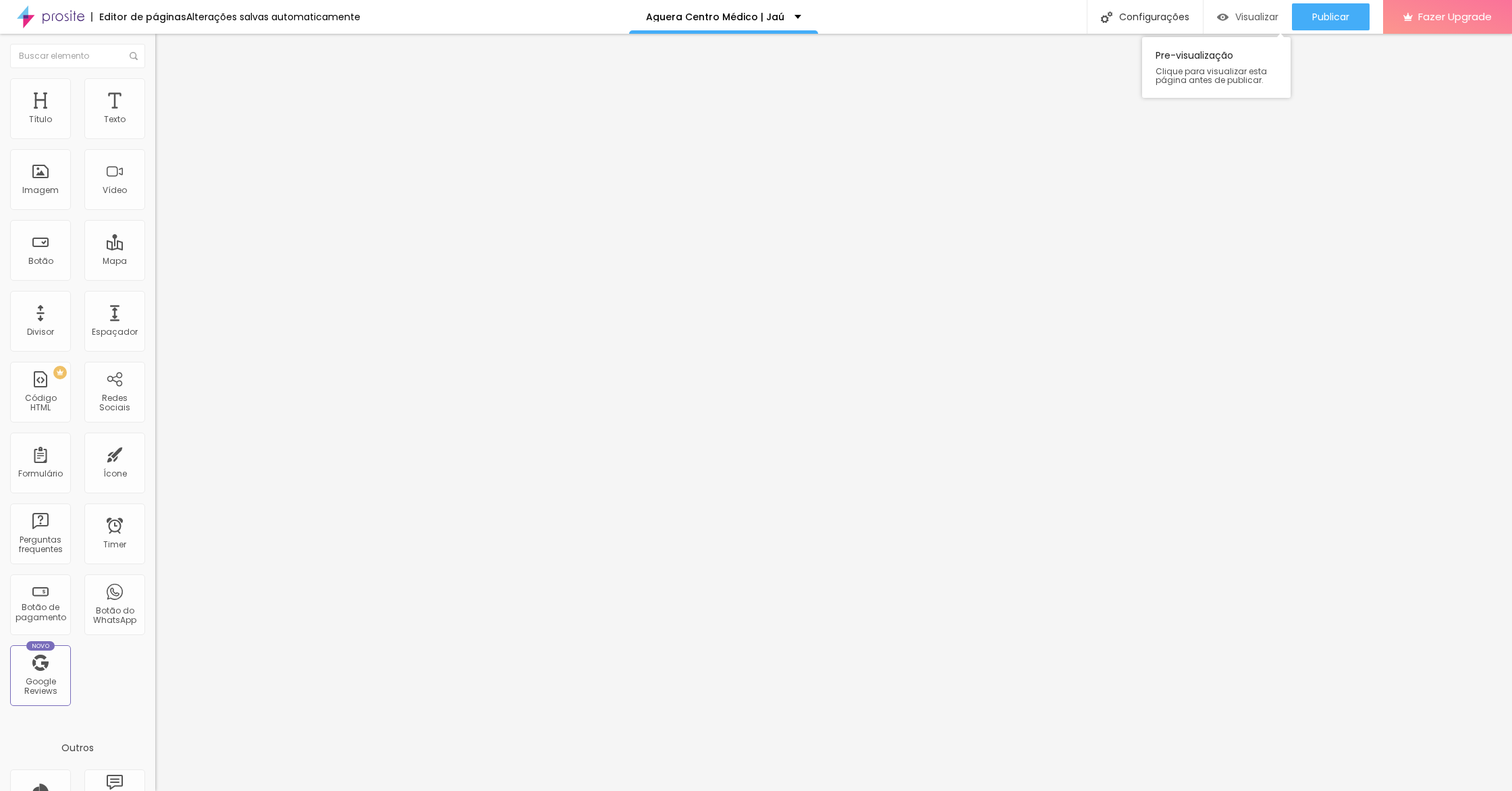
click at [1261, 26] on div "Visualizar" at bounding box center [1248, 17] width 61 height 27
click at [167, 93] on span "Avançado" at bounding box center [189, 87] width 44 height 11
type input "100"
drag, startPoint x: 118, startPoint y: 134, endPoint x: 127, endPoint y: 133, distance: 9.1
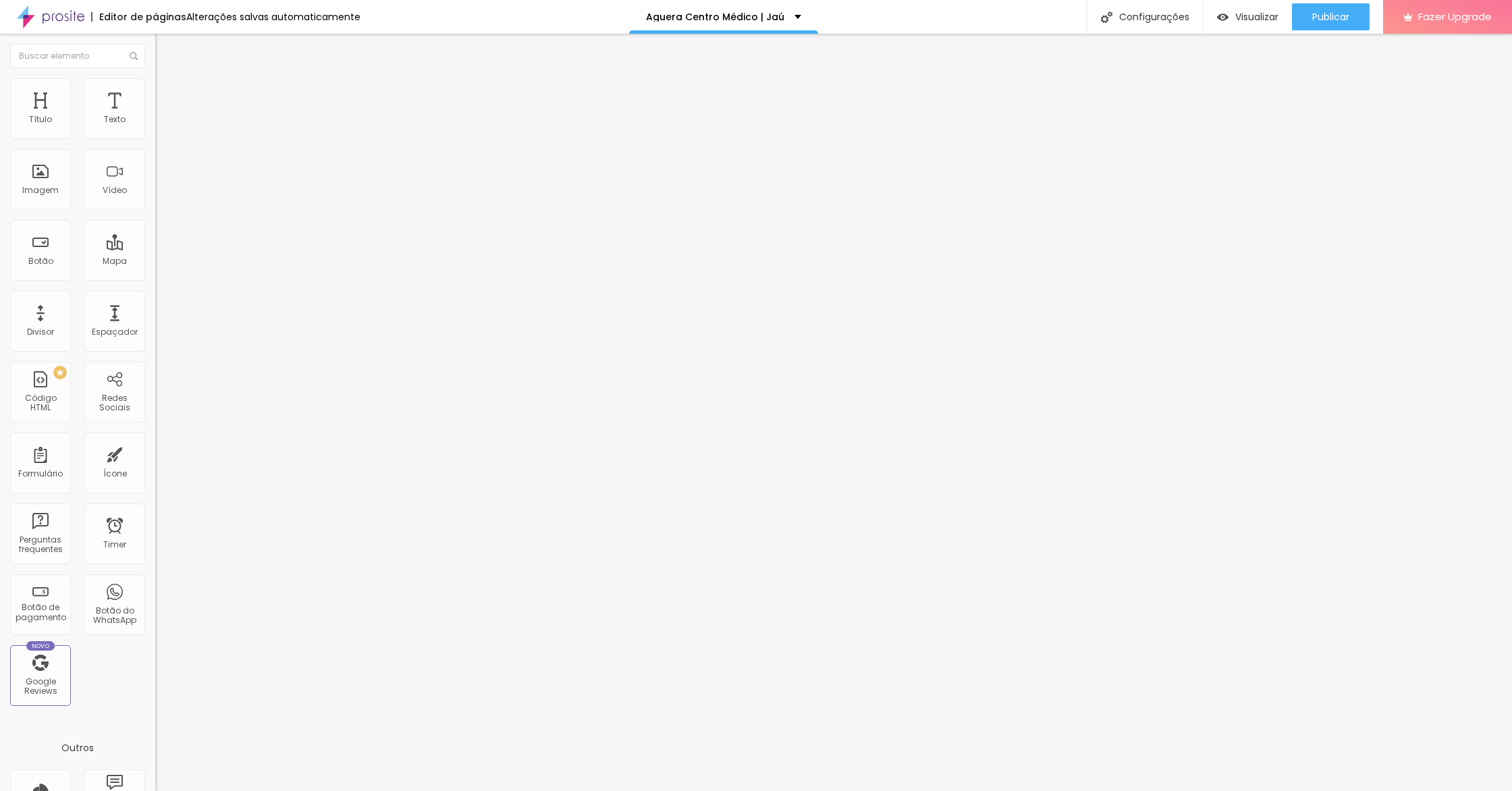
click at [155, 248] on input "range" at bounding box center [199, 253] width 87 height 11
click at [155, 261] on input "100" at bounding box center [184, 268] width 58 height 14
type input "2"
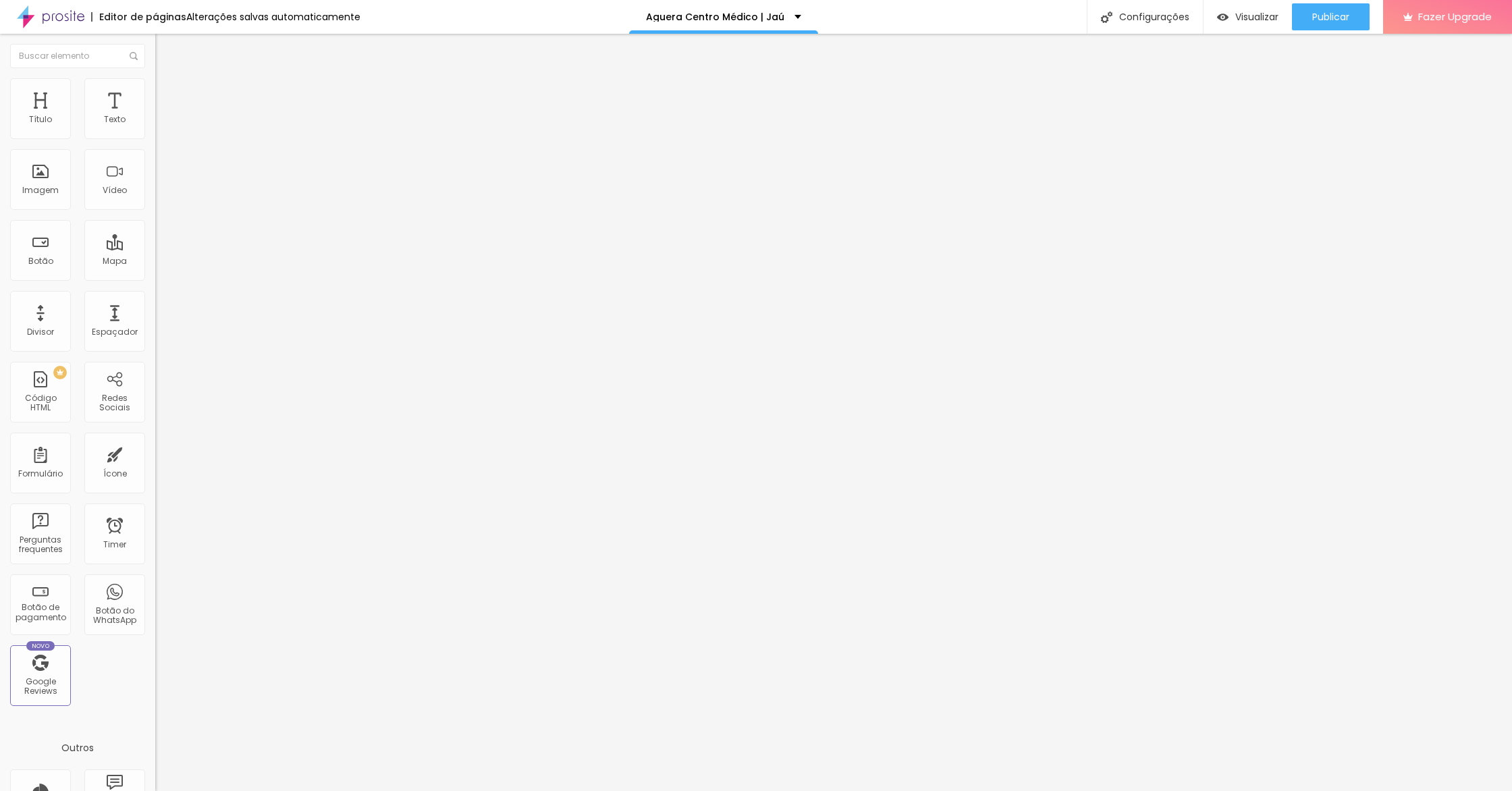
type input "20"
click at [155, 91] on li "Estilo" at bounding box center [232, 85] width 155 height 14
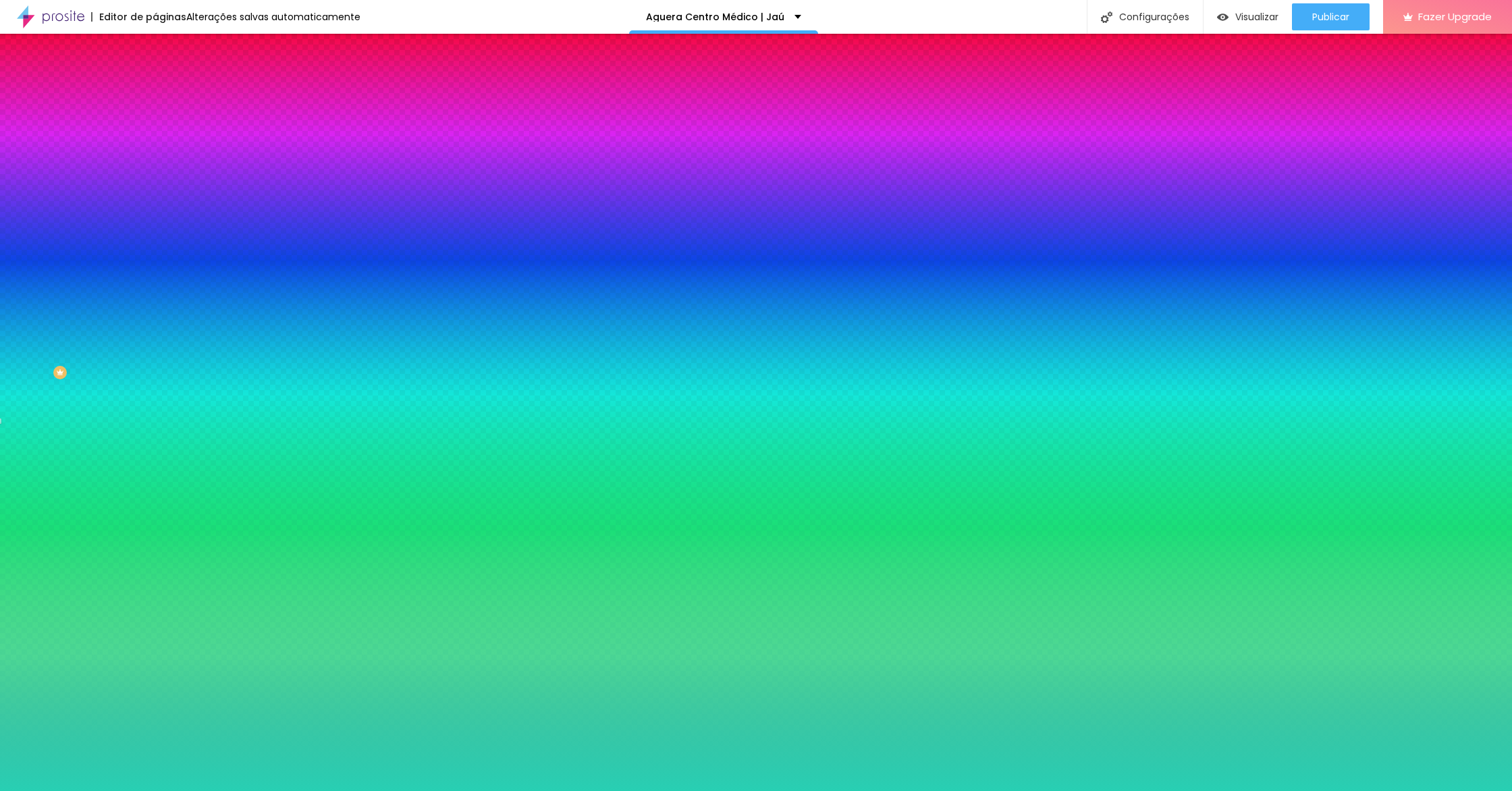
click at [155, 183] on div at bounding box center [232, 183] width 155 height 0
drag, startPoint x: 134, startPoint y: 273, endPoint x: 142, endPoint y: 313, distance: 40.8
click at [141, 311] on div at bounding box center [756, 396] width 1512 height 791
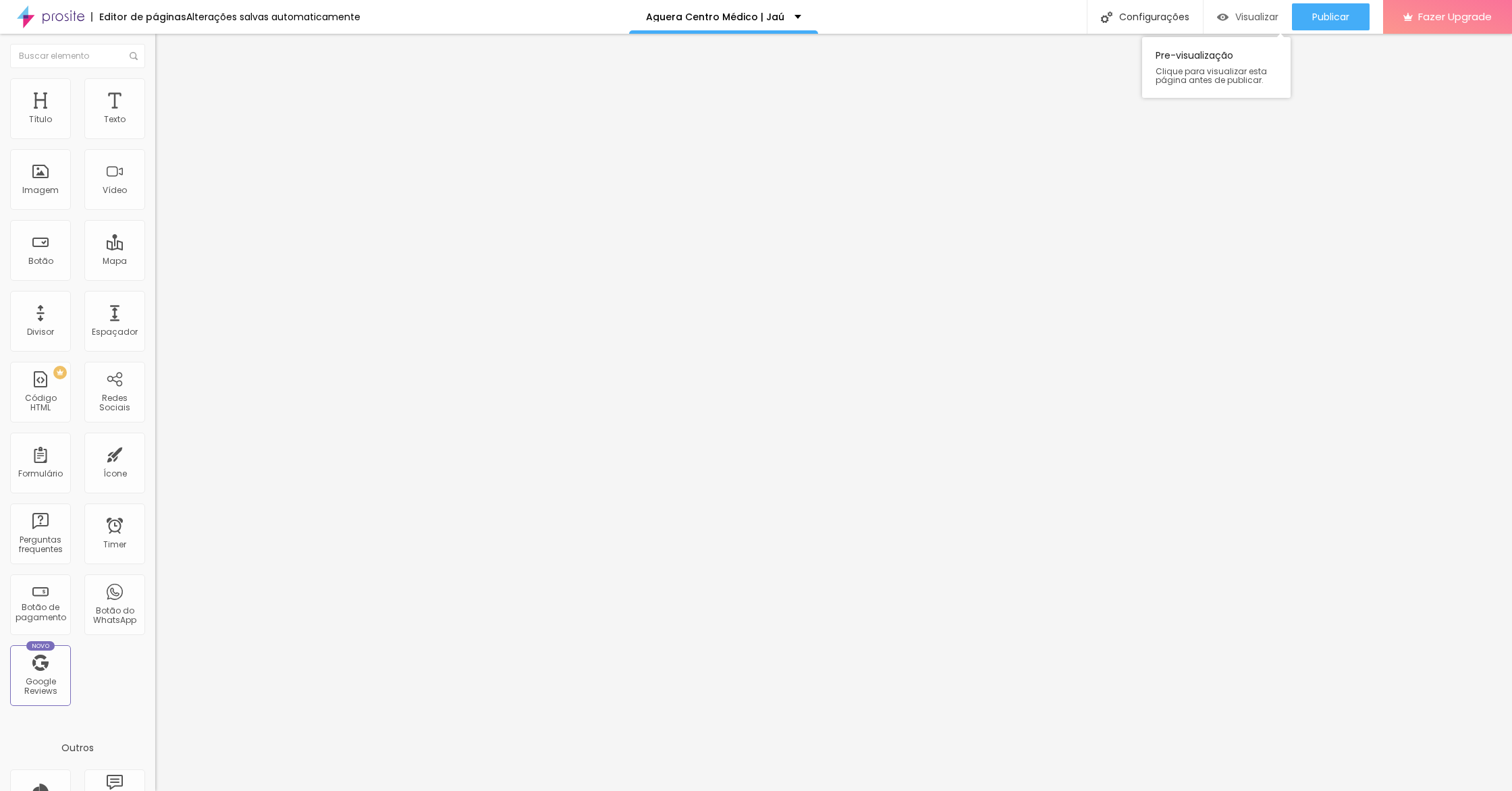
click at [1239, 6] on div "Visualizar" at bounding box center [1248, 17] width 61 height 27
drag, startPoint x: 84, startPoint y: 87, endPoint x: 87, endPoint y: 119, distance: 32.1
click at [155, 87] on li "Estilo" at bounding box center [232, 85] width 155 height 14
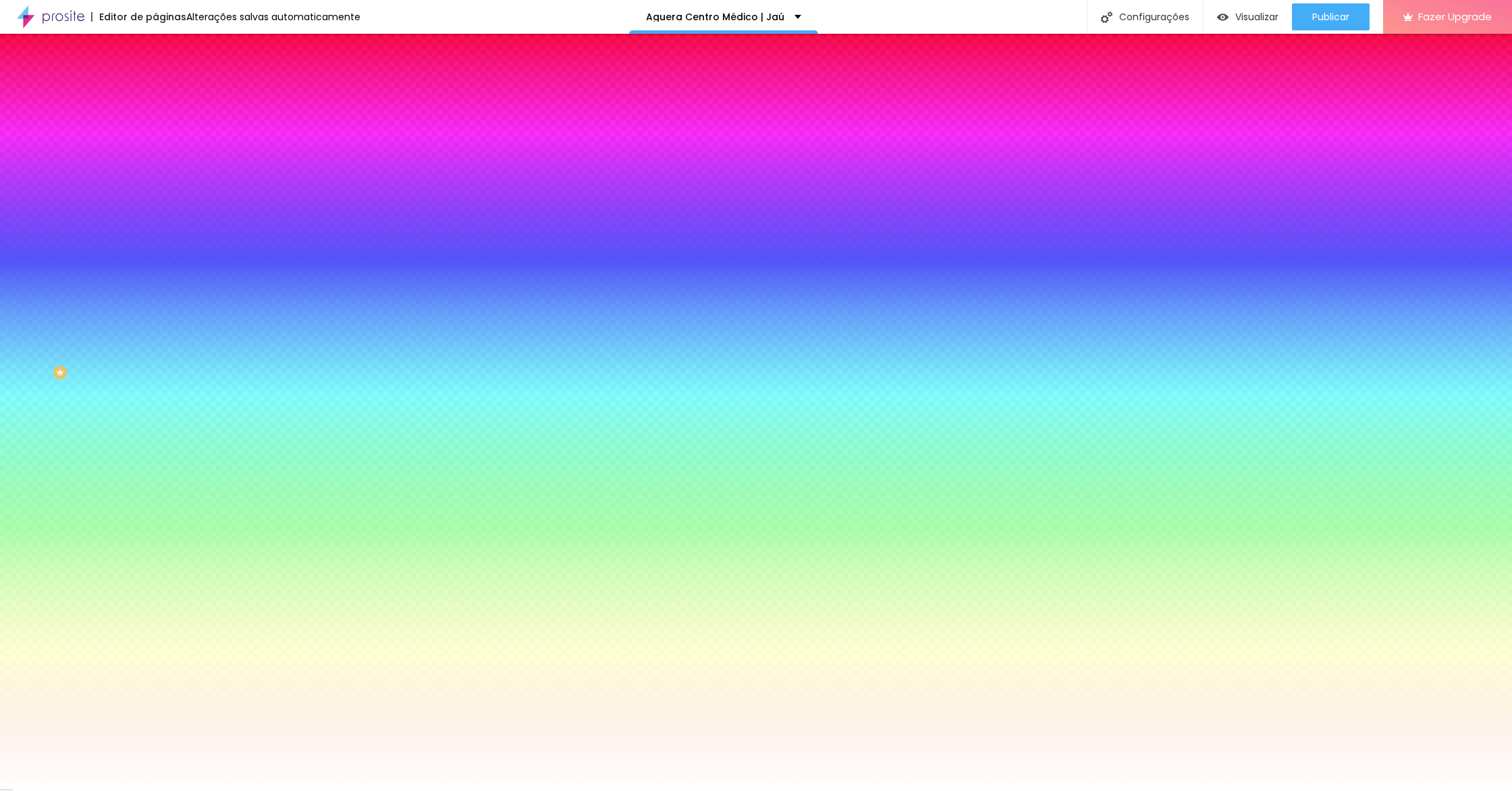
click at [155, 197] on input "#FFFFFF" at bounding box center [236, 190] width 162 height 14
paste input "D4F5F0"
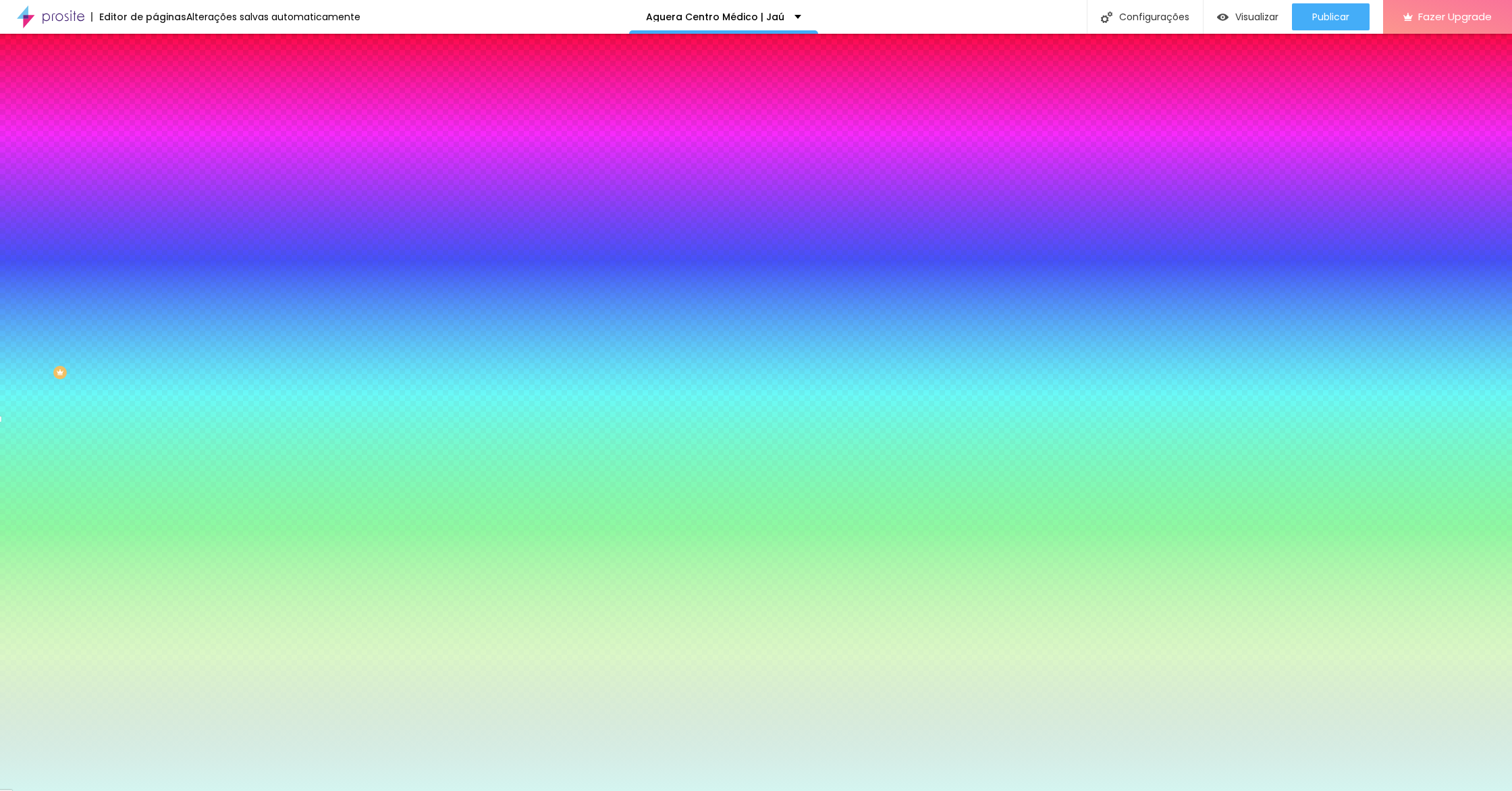
type input "#D4F5F0"
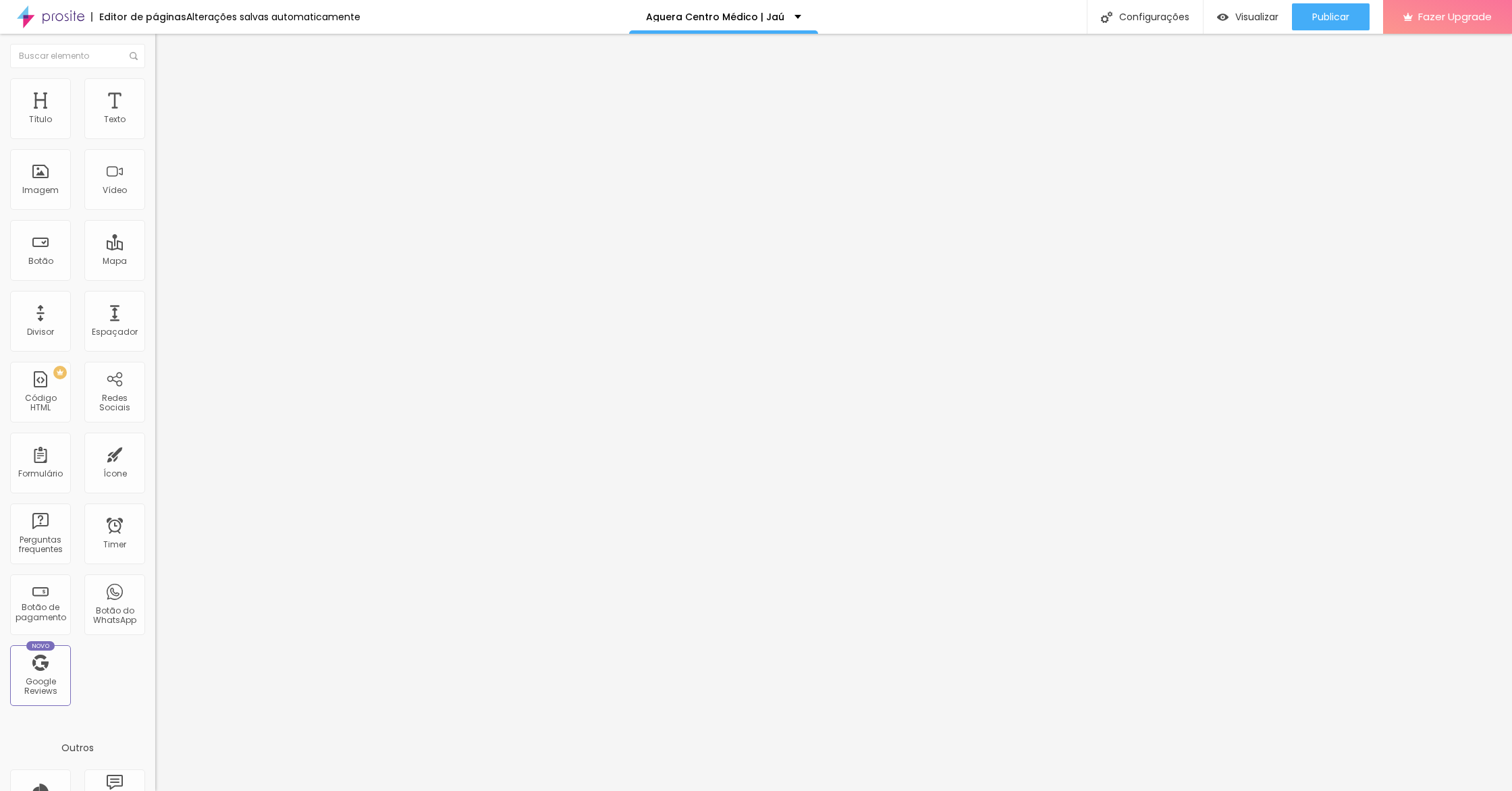
click at [155, 84] on li "Estilo" at bounding box center [232, 85] width 155 height 14
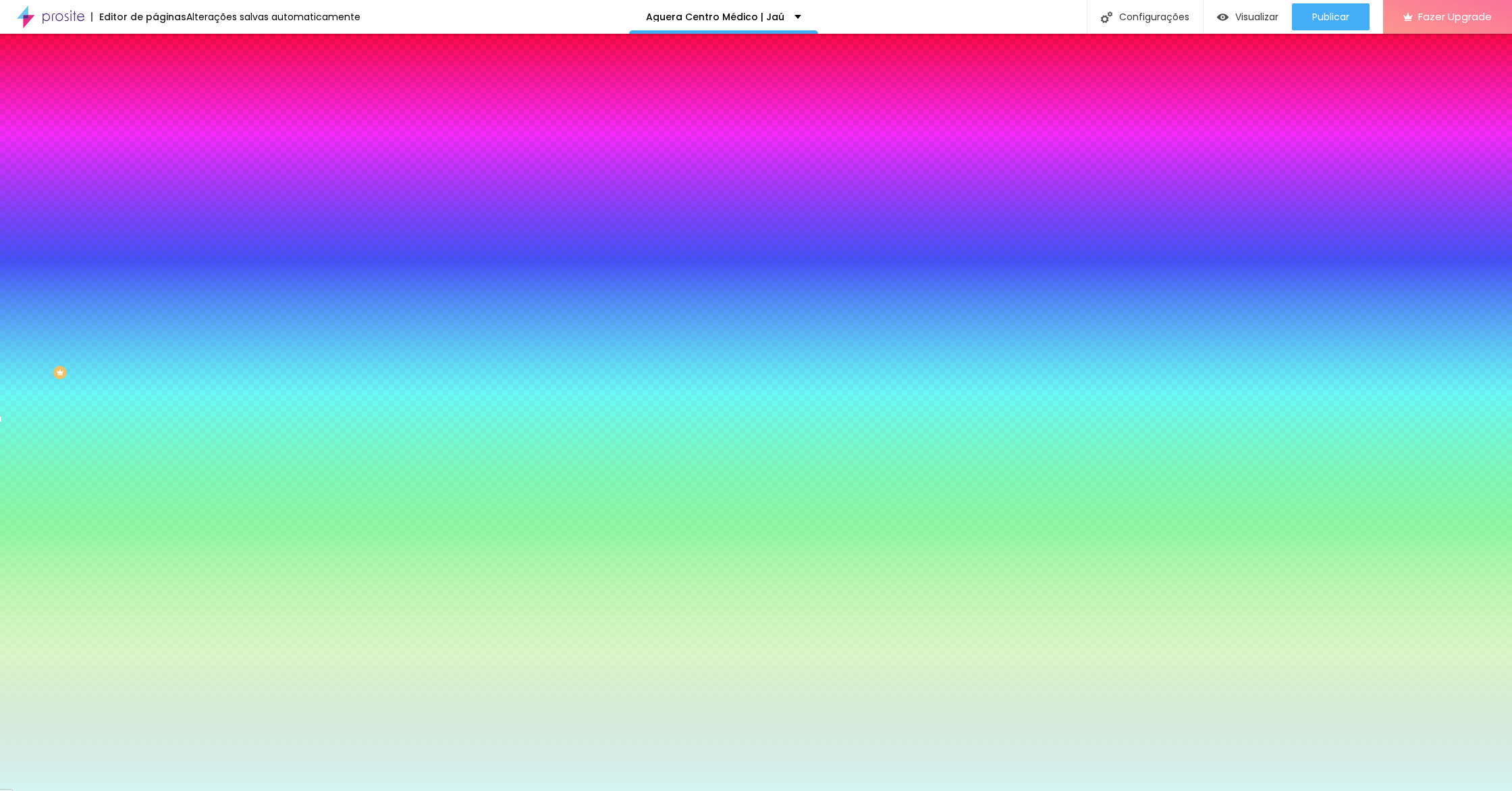
click at [155, 197] on input "#D4F5F0" at bounding box center [236, 190] width 162 height 14
paste input "F4FDFB"
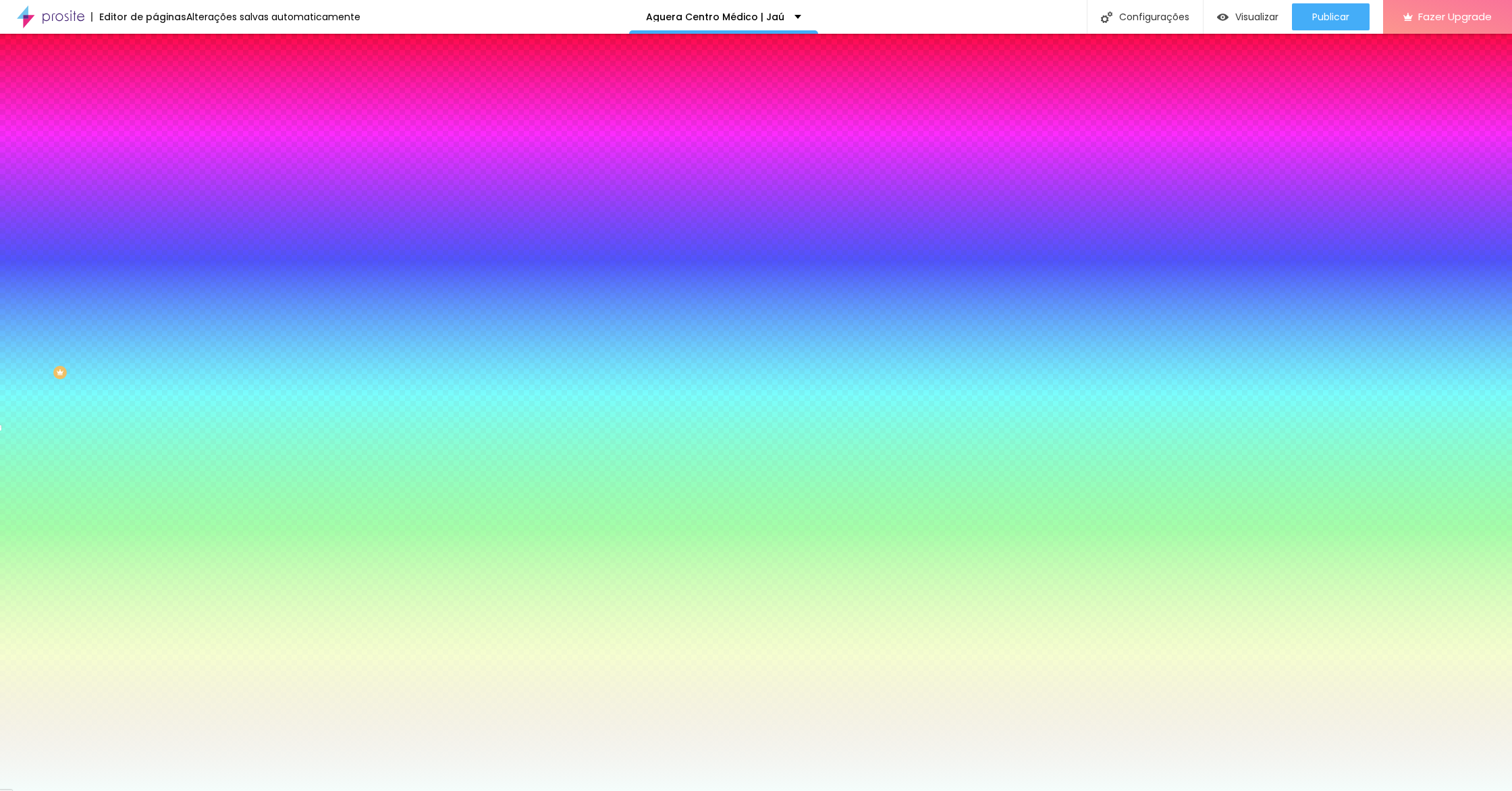
type input "#F4FDFB"
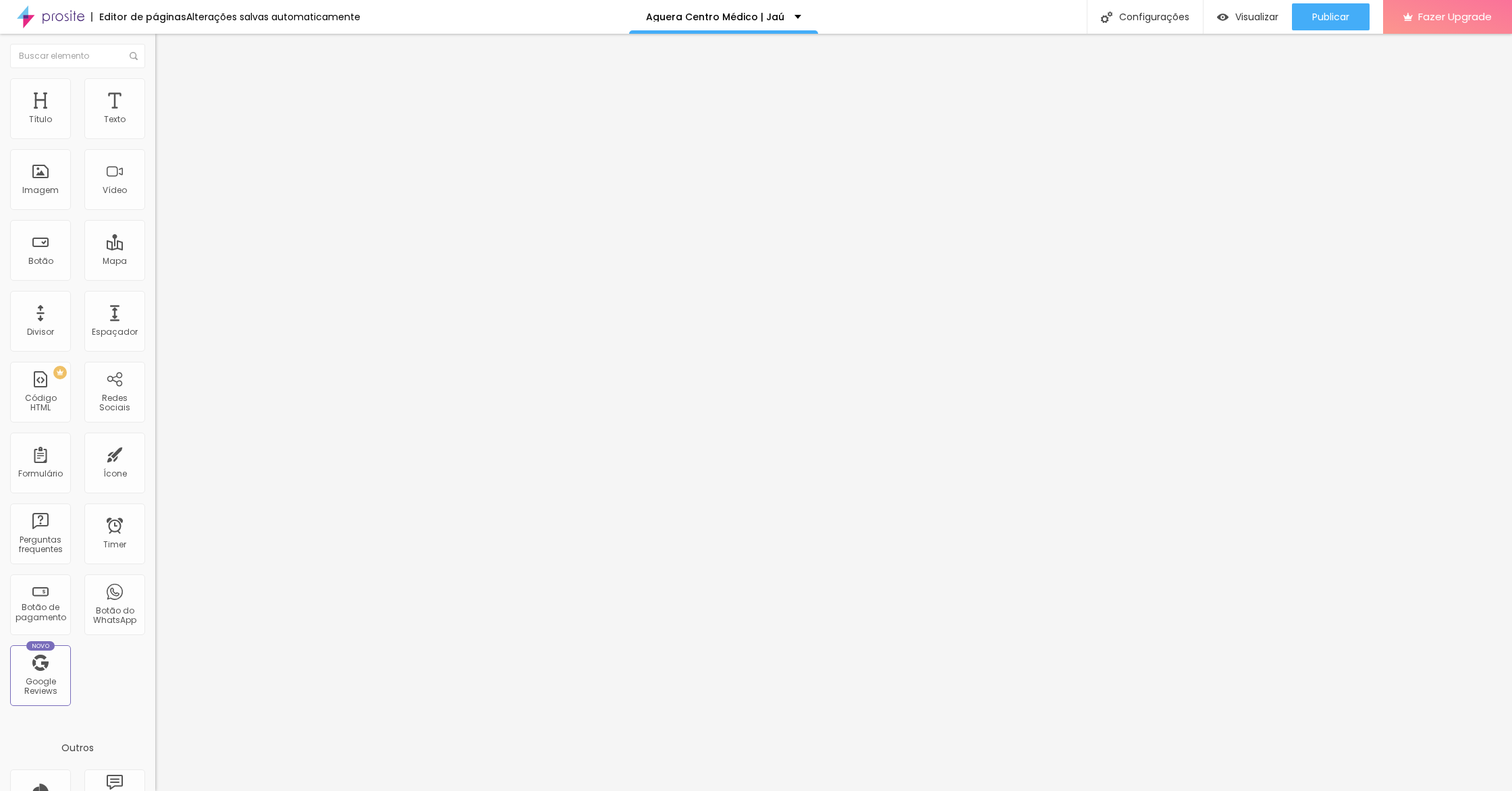
click at [167, 93] on span "Estilo" at bounding box center [177, 87] width 21 height 11
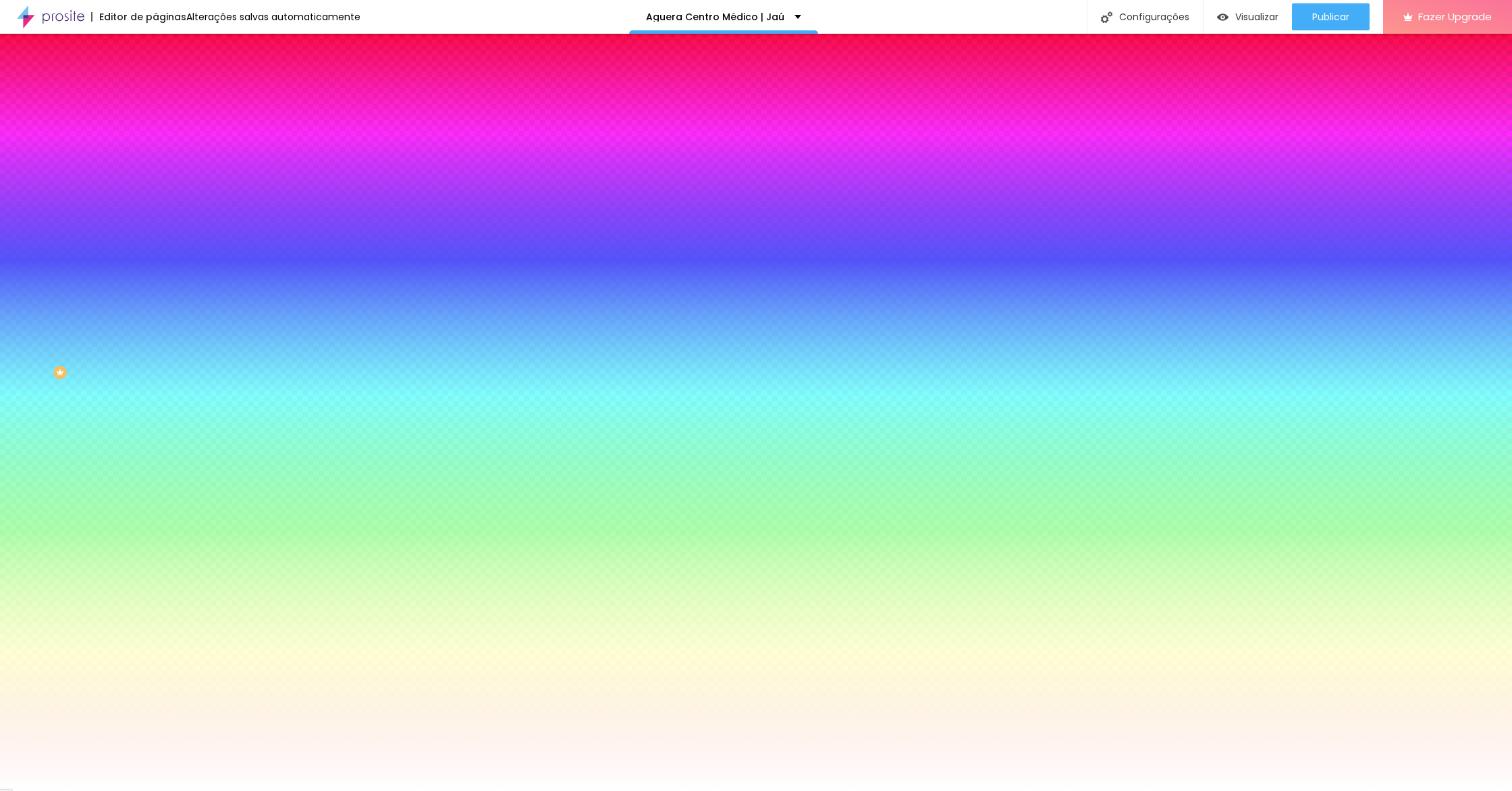
click at [155, 197] on input "#FFFFFF" at bounding box center [236, 190] width 162 height 14
paste input "4FDFB"
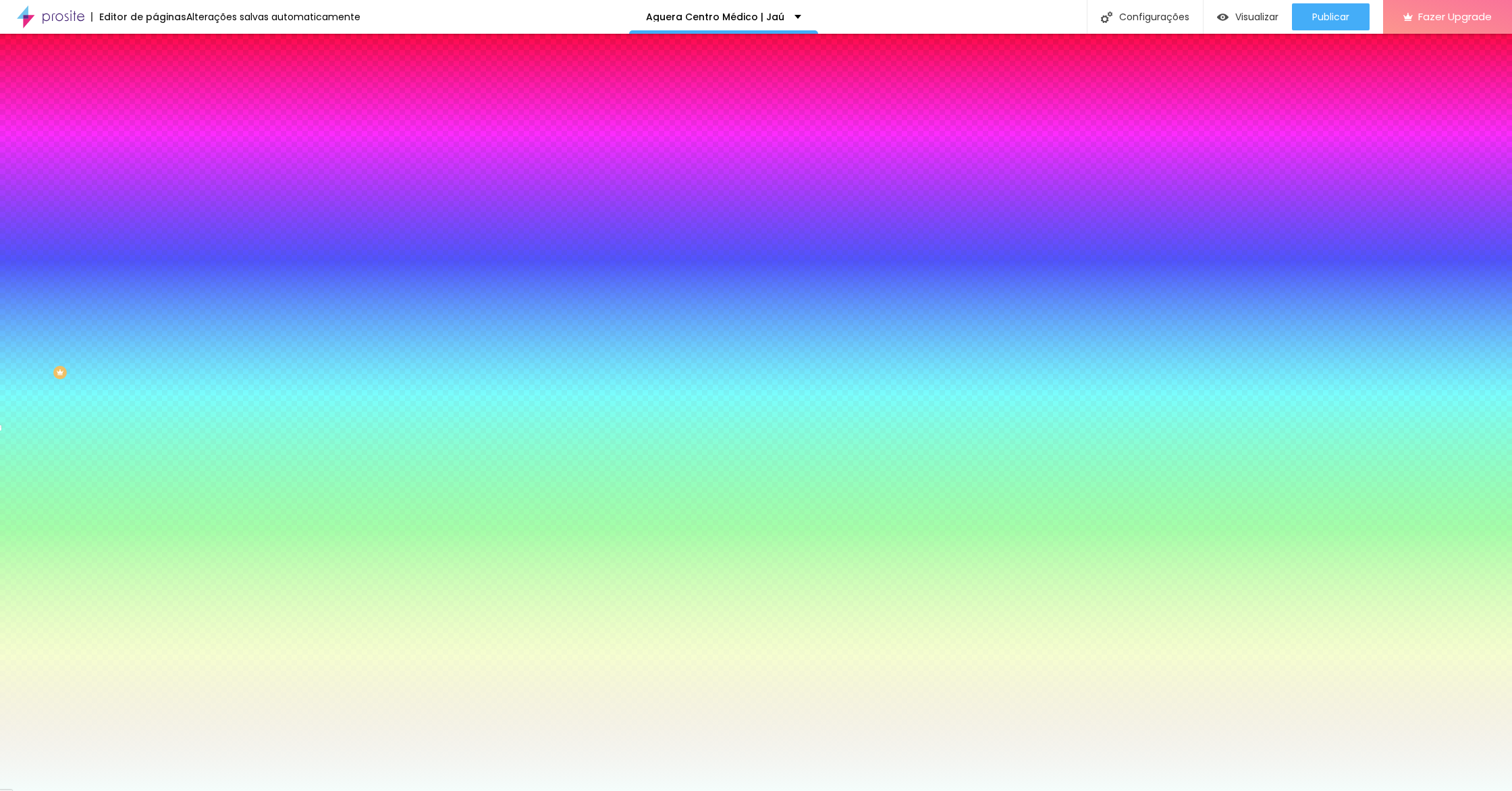
type input "#F4FDFB"
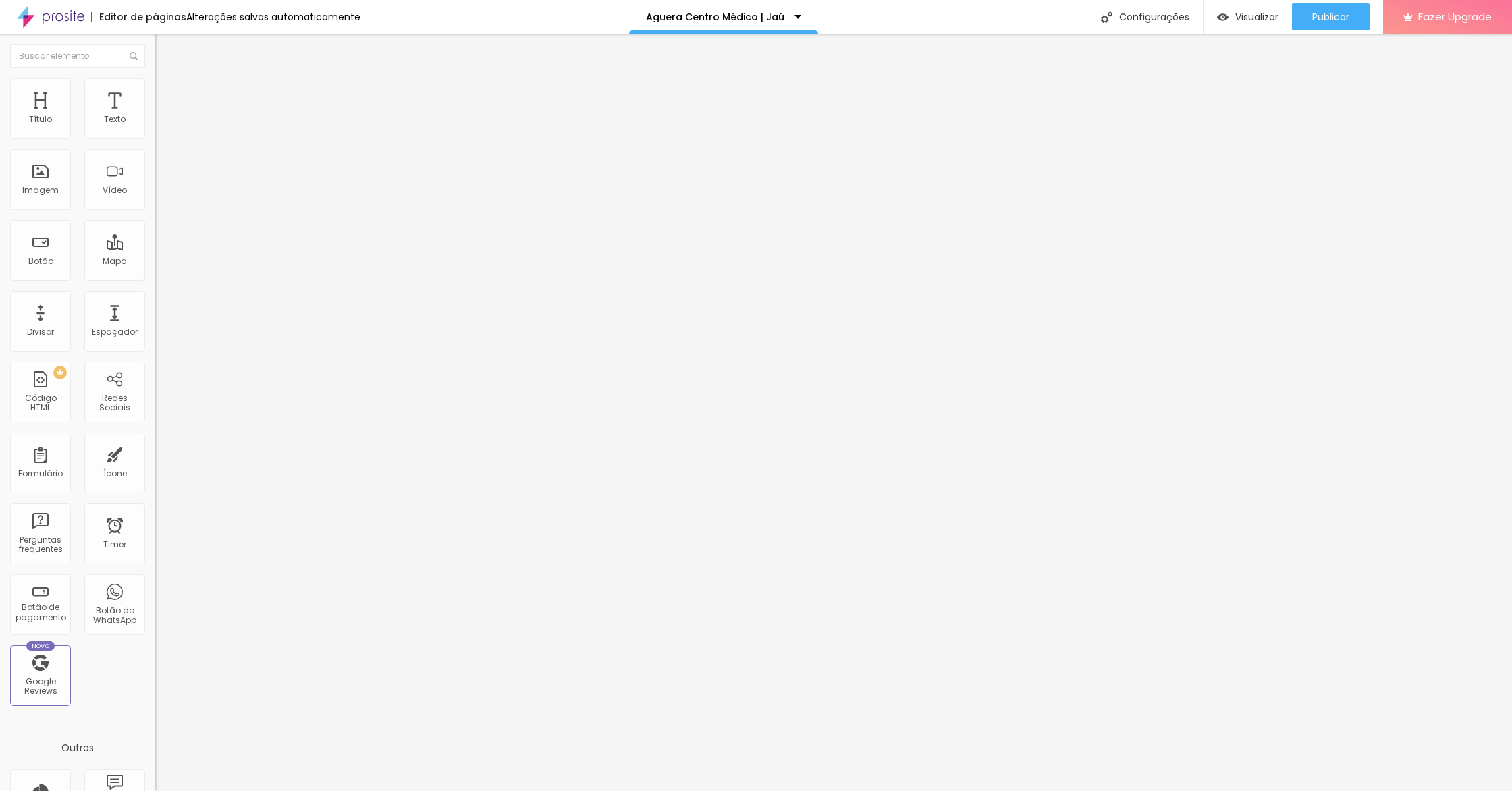
drag, startPoint x: 69, startPoint y: 81, endPoint x: 93, endPoint y: 112, distance: 39.2
click at [155, 81] on li "Estilo" at bounding box center [232, 85] width 155 height 14
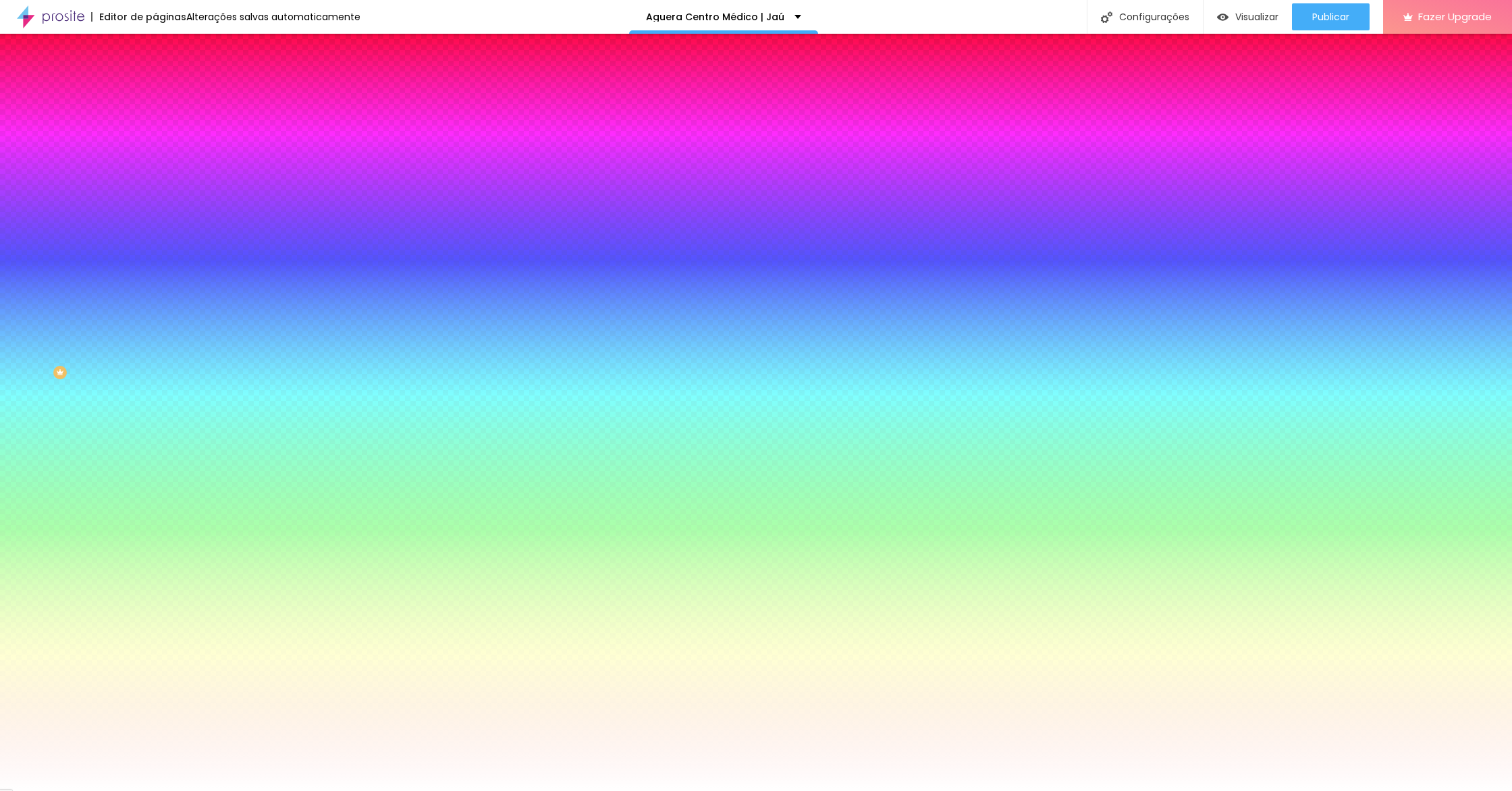
click at [155, 197] on input "#FFFFFF" at bounding box center [236, 190] width 162 height 14
paste input "4FDFB"
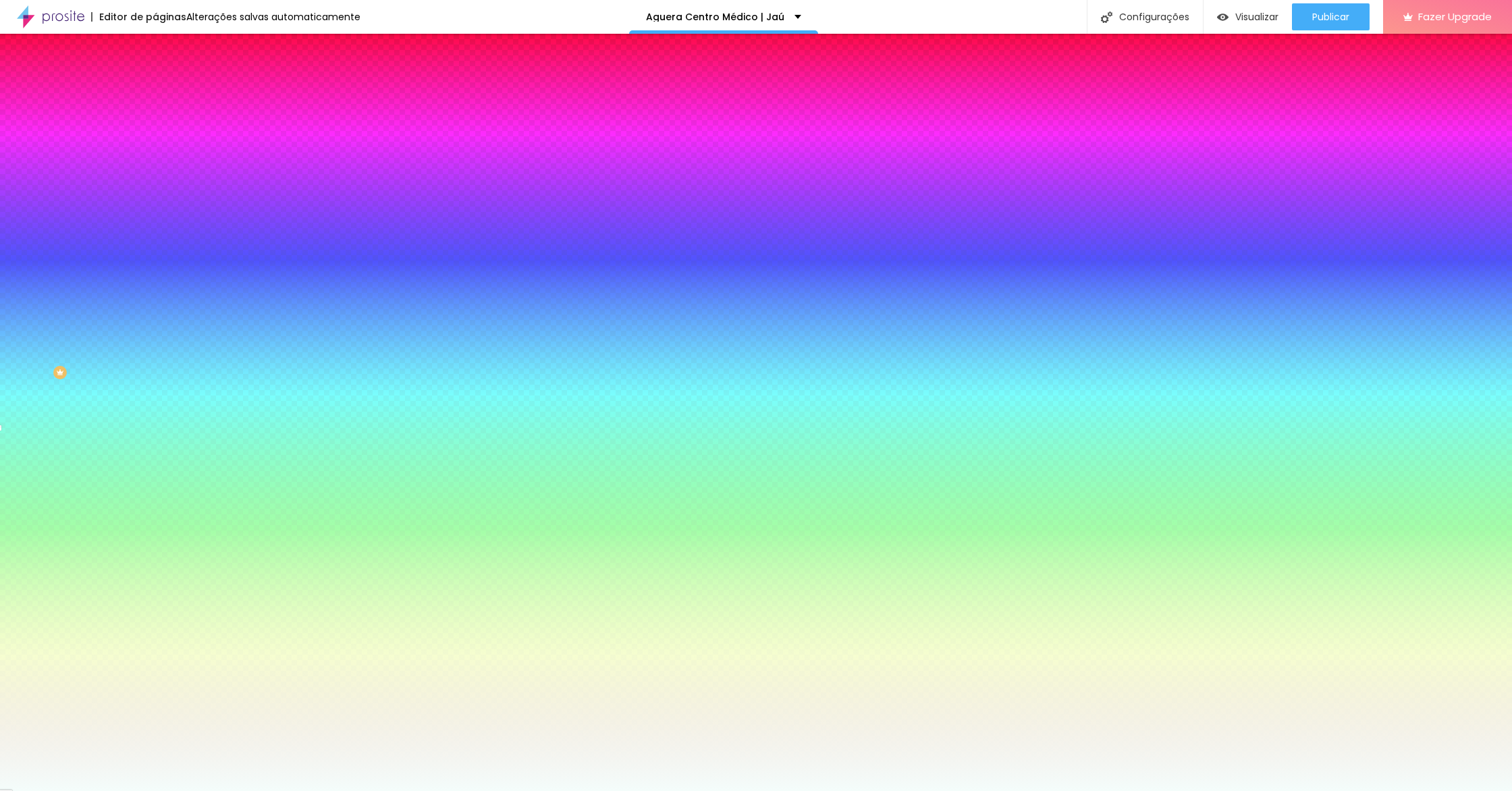
type input "#F4FDFB"
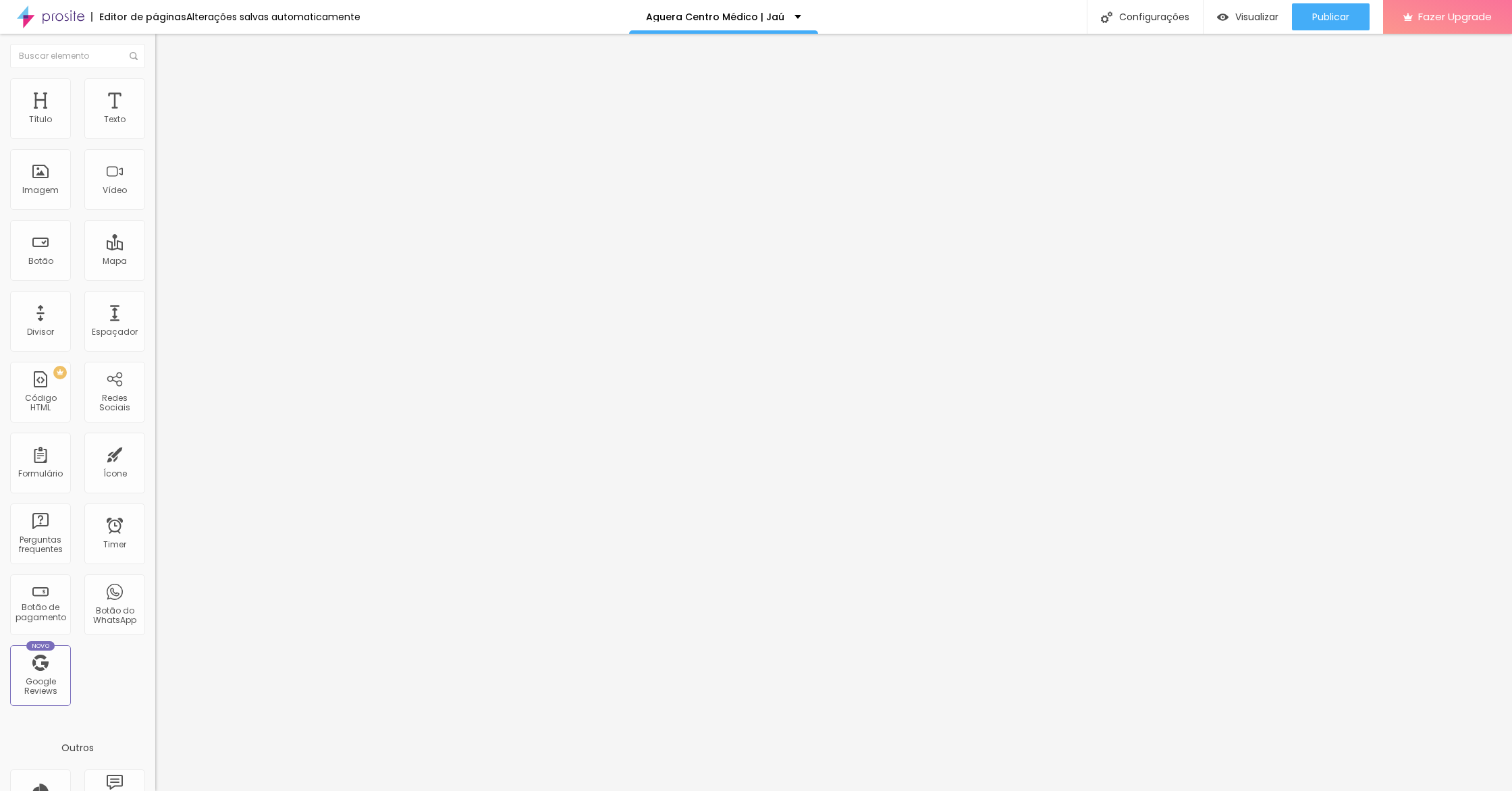
click at [155, 109] on div "Conteúdo Estilo Avançado Alinhamento" at bounding box center [232, 105] width 155 height 81
click at [155, 98] on ul "Conteúdo Estilo Avançado" at bounding box center [232, 85] width 155 height 41
click at [167, 92] on span "Estilo" at bounding box center [177, 87] width 21 height 11
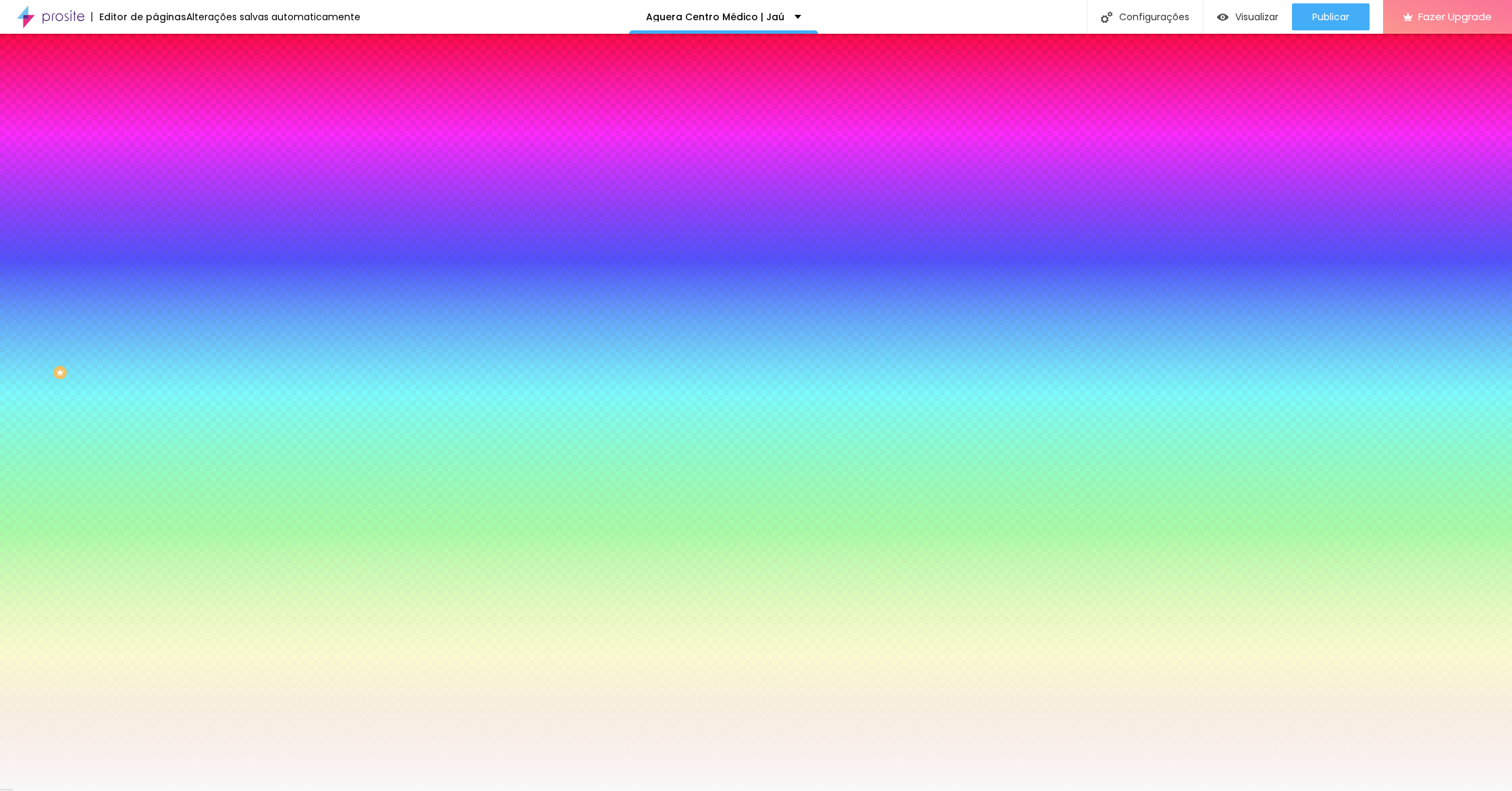
click at [155, 129] on div at bounding box center [232, 129] width 155 height 0
type input "#FFFFFF"
drag, startPoint x: 0, startPoint y: 141, endPoint x: 0, endPoint y: 66, distance: 75.0
click at [155, 66] on div "Conteúdo Estilo Avançado Cor de fundo Voltar ao padrão #FFFFFF 0 Borda arredond…" at bounding box center [232, 199] width 155 height 268
type input "20"
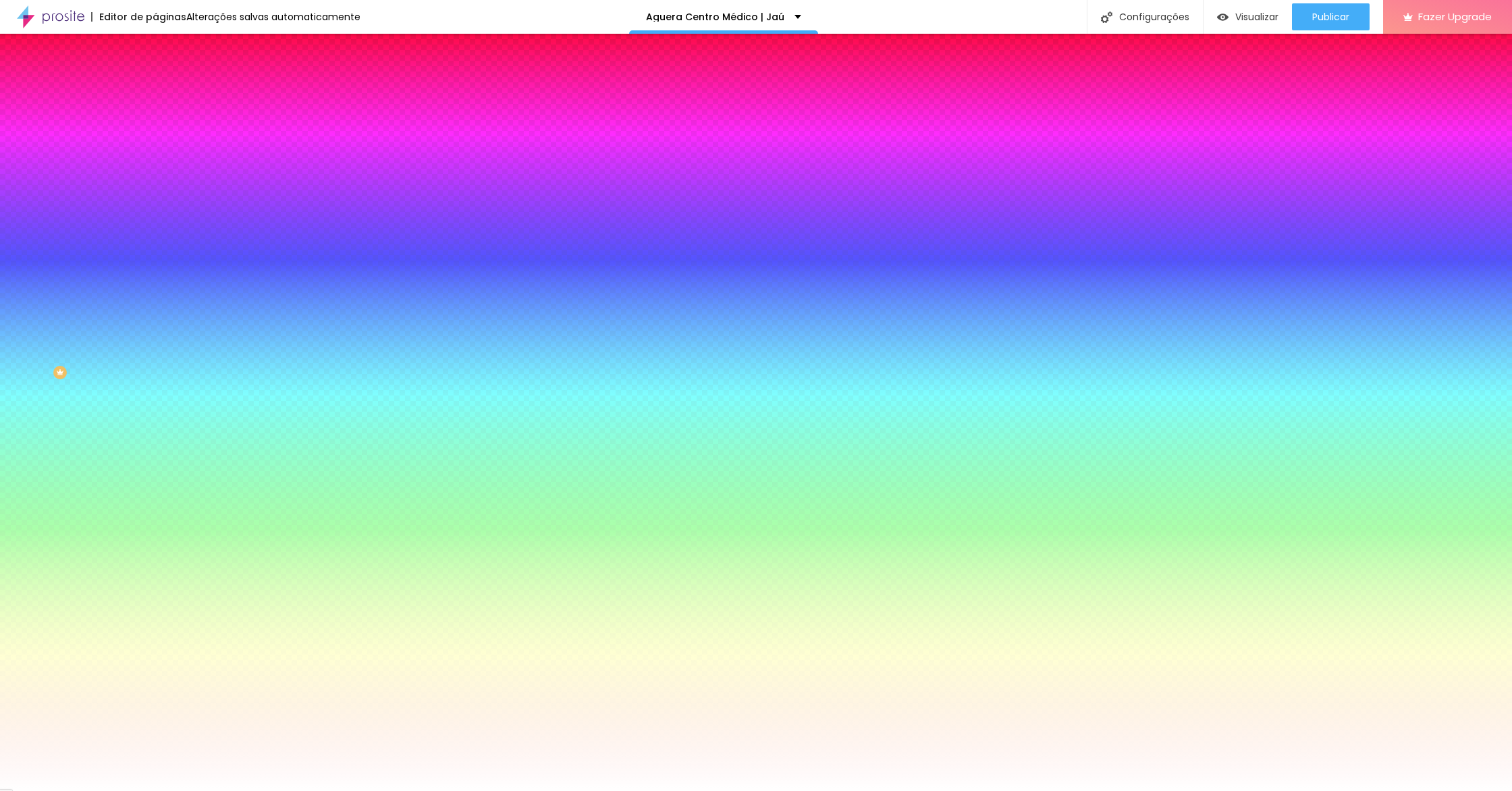
type input "20"
type input "21"
type input "27"
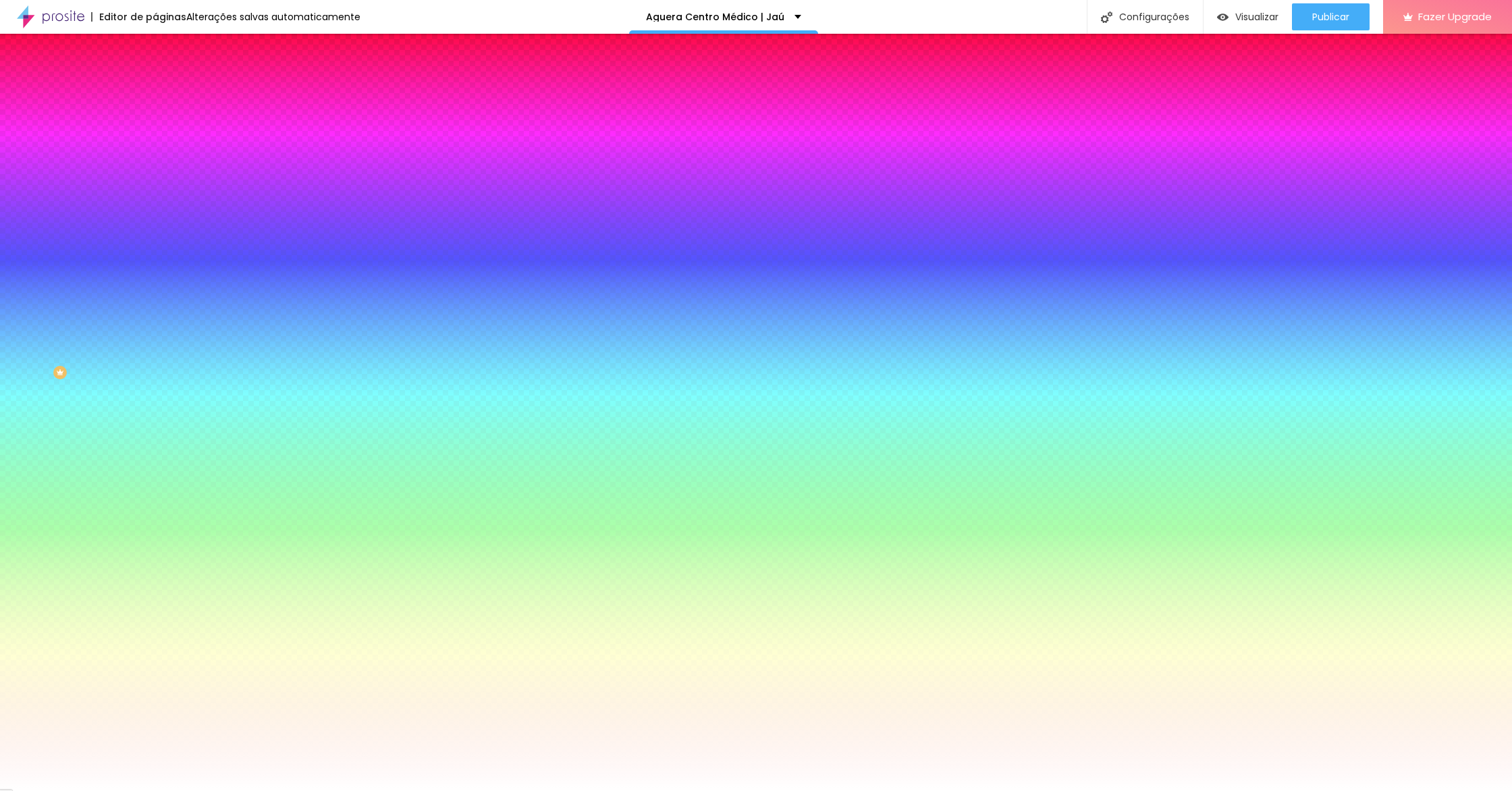
click at [155, 299] on input "range" at bounding box center [199, 304] width 87 height 11
drag, startPoint x: 43, startPoint y: 167, endPoint x: 116, endPoint y: 182, distance: 74.5
click at [155, 299] on div at bounding box center [232, 305] width 155 height 12
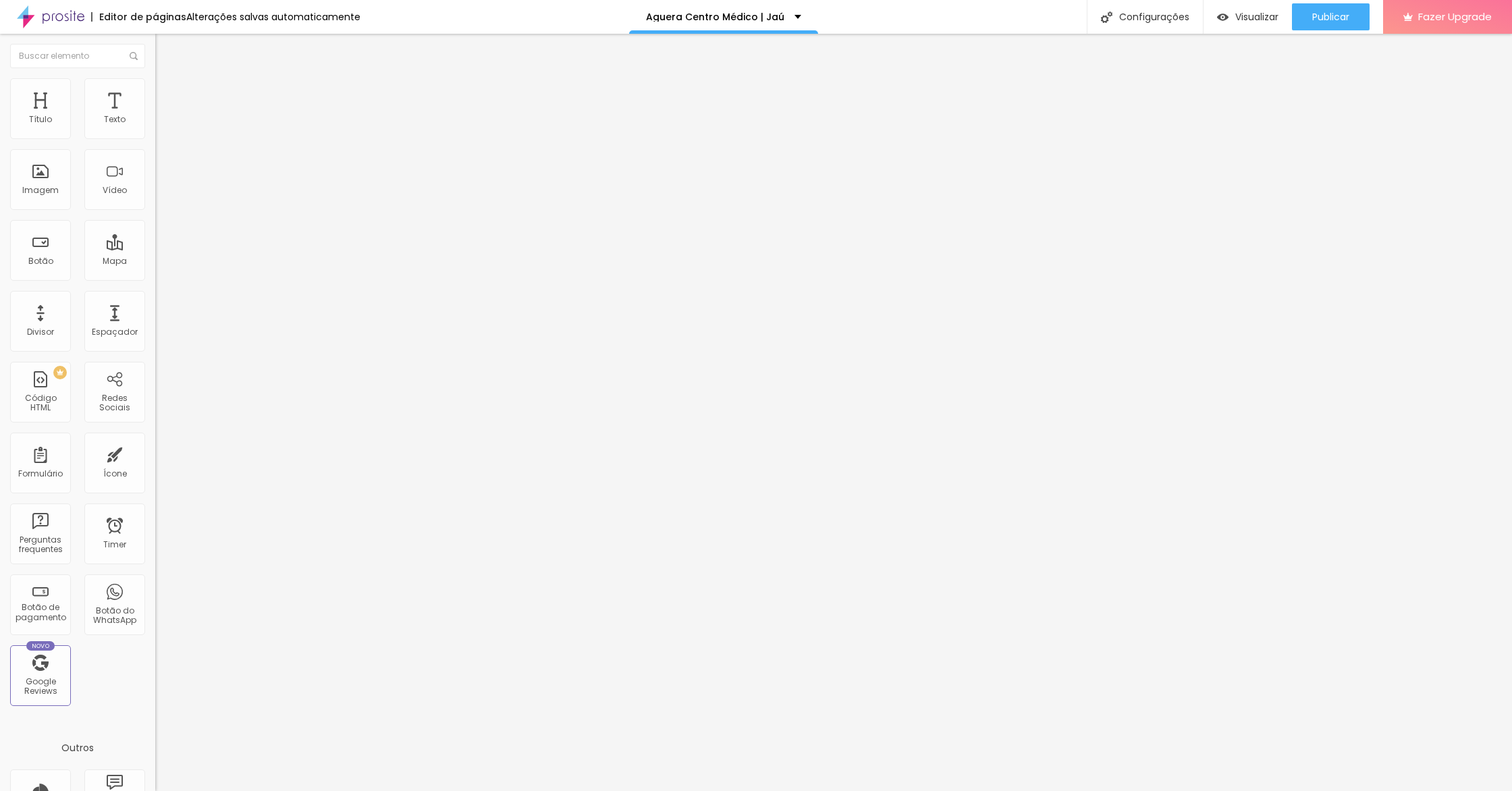
click at [167, 93] on span "Estilo" at bounding box center [177, 87] width 21 height 11
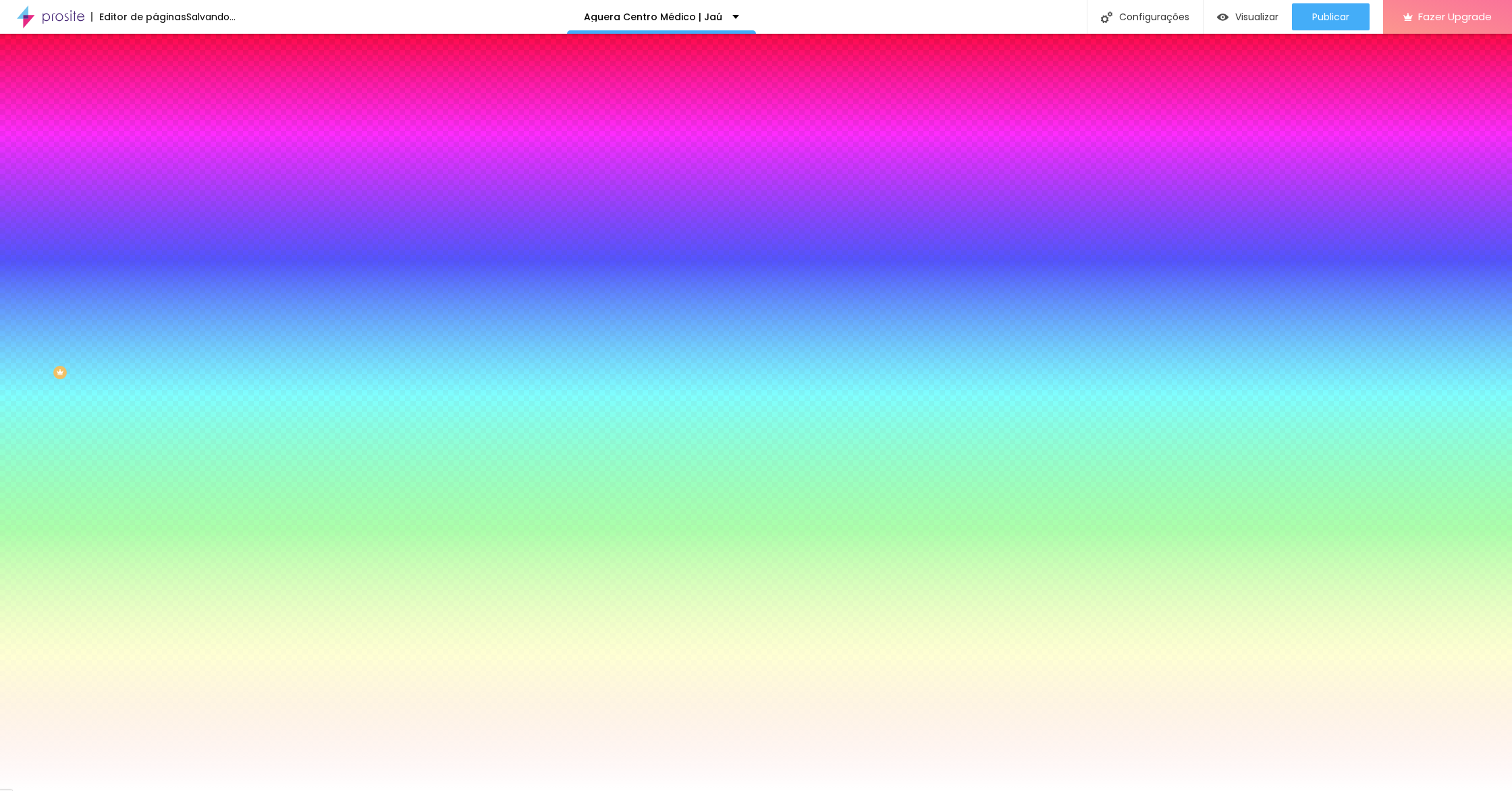
drag, startPoint x: 66, startPoint y: 161, endPoint x: 123, endPoint y: 181, distance: 60.4
click at [155, 299] on input "range" at bounding box center [199, 304] width 87 height 11
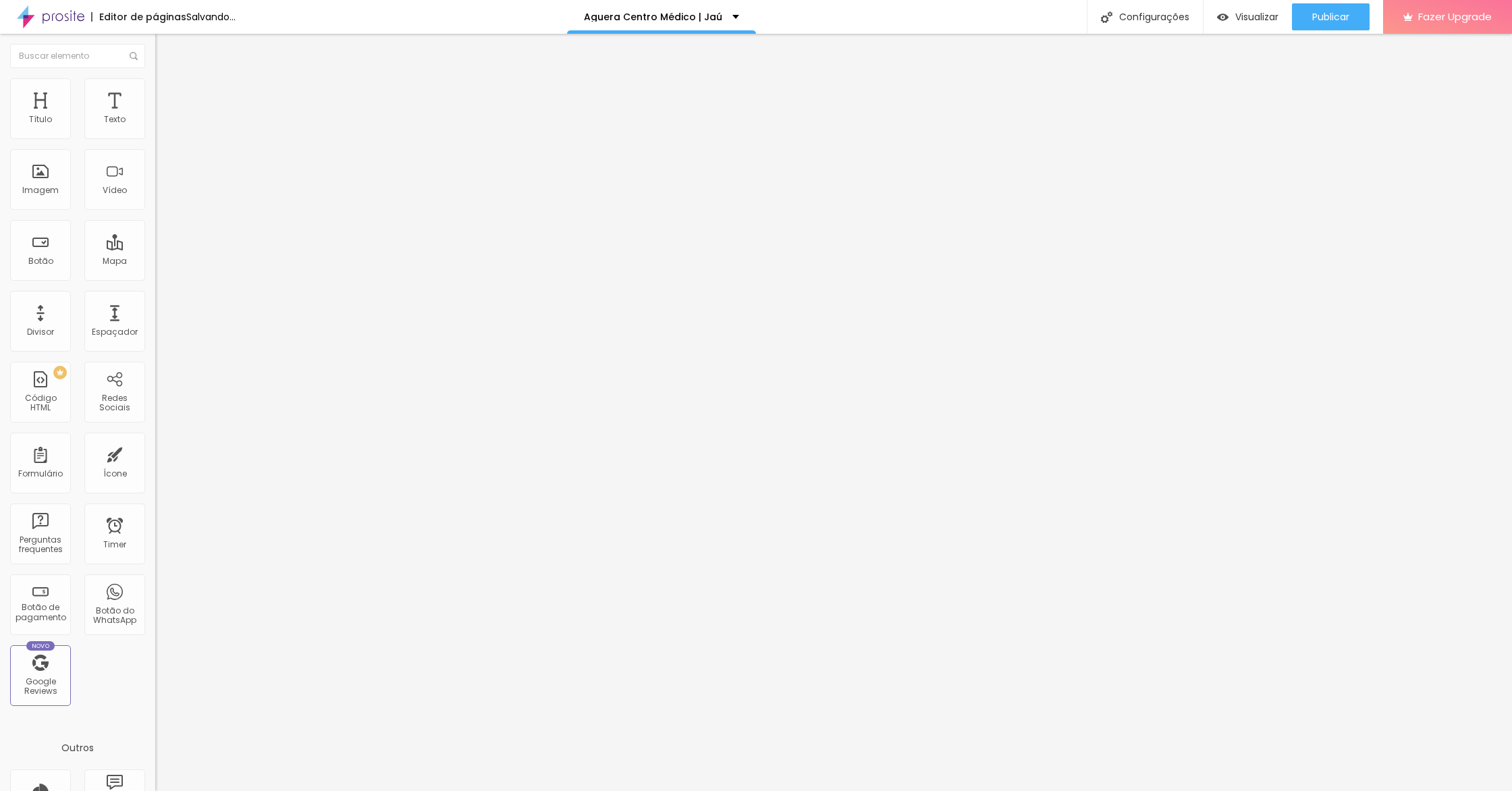
click at [155, 88] on li "Estilo" at bounding box center [232, 85] width 155 height 14
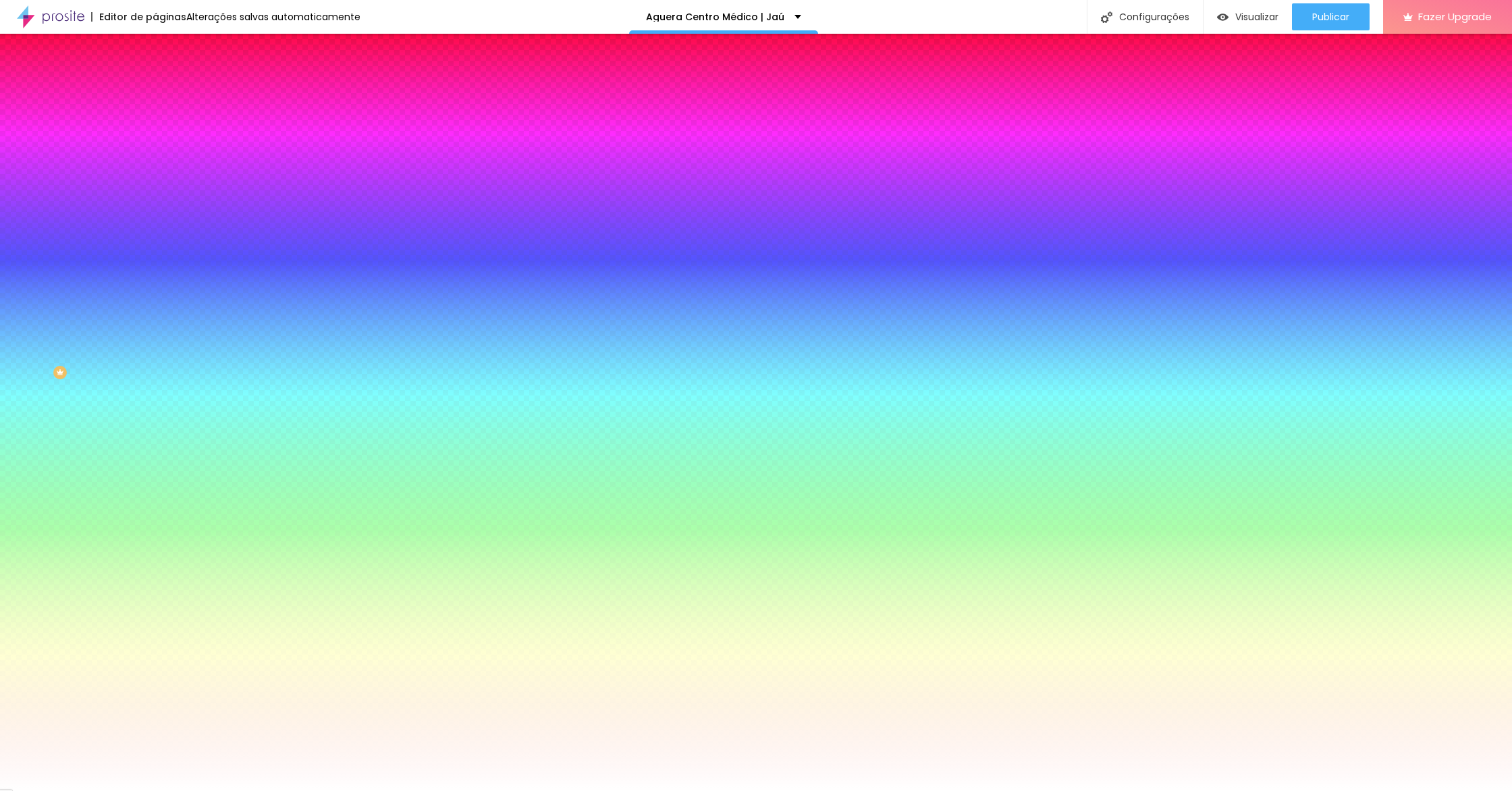
click at [155, 197] on input "#FFFFFF" at bounding box center [236, 190] width 162 height 14
paste input "4FDFB"
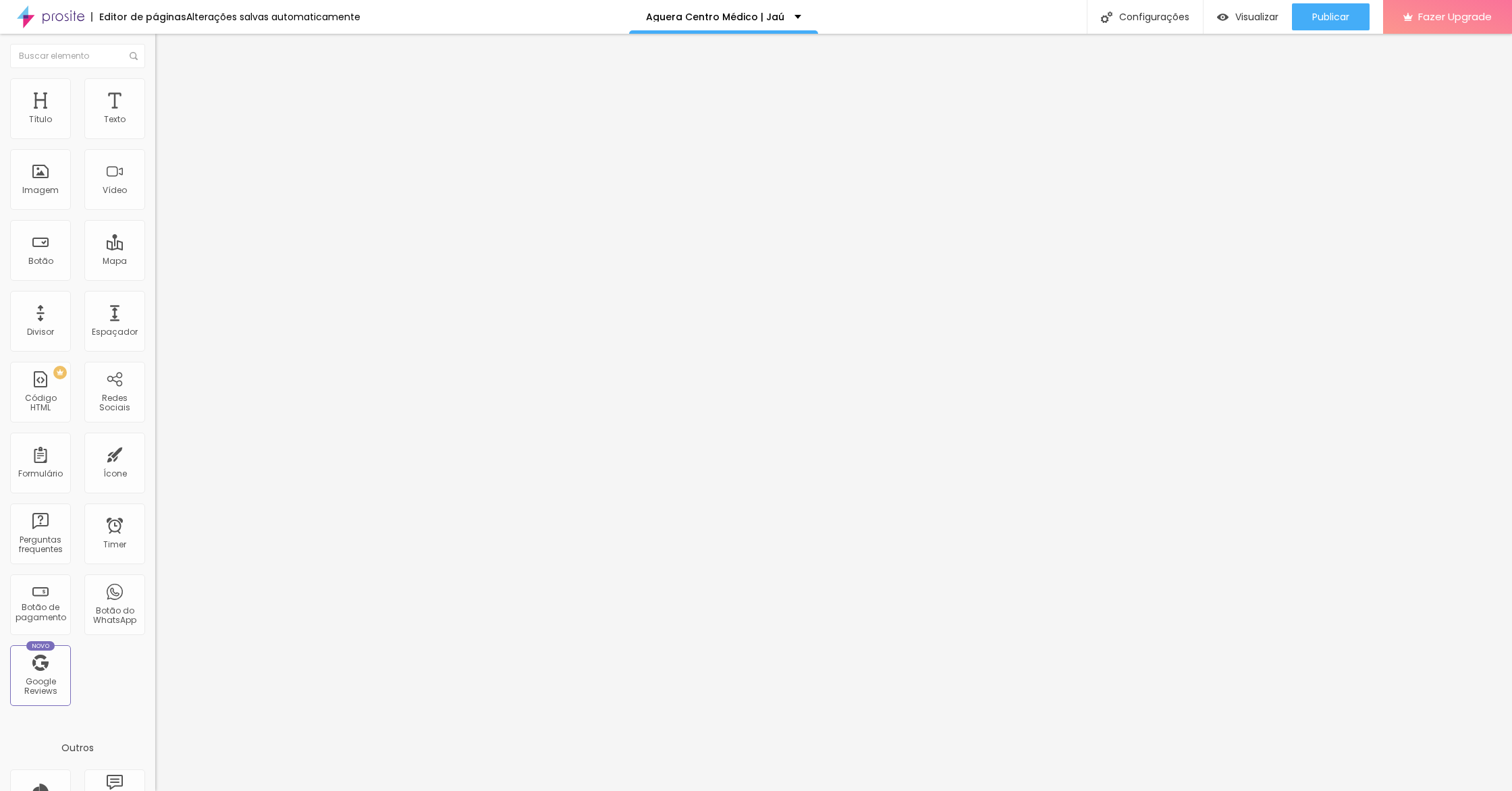
drag, startPoint x: 77, startPoint y: 84, endPoint x: 84, endPoint y: 112, distance: 28.9
click at [155, 83] on img at bounding box center [161, 84] width 12 height 12
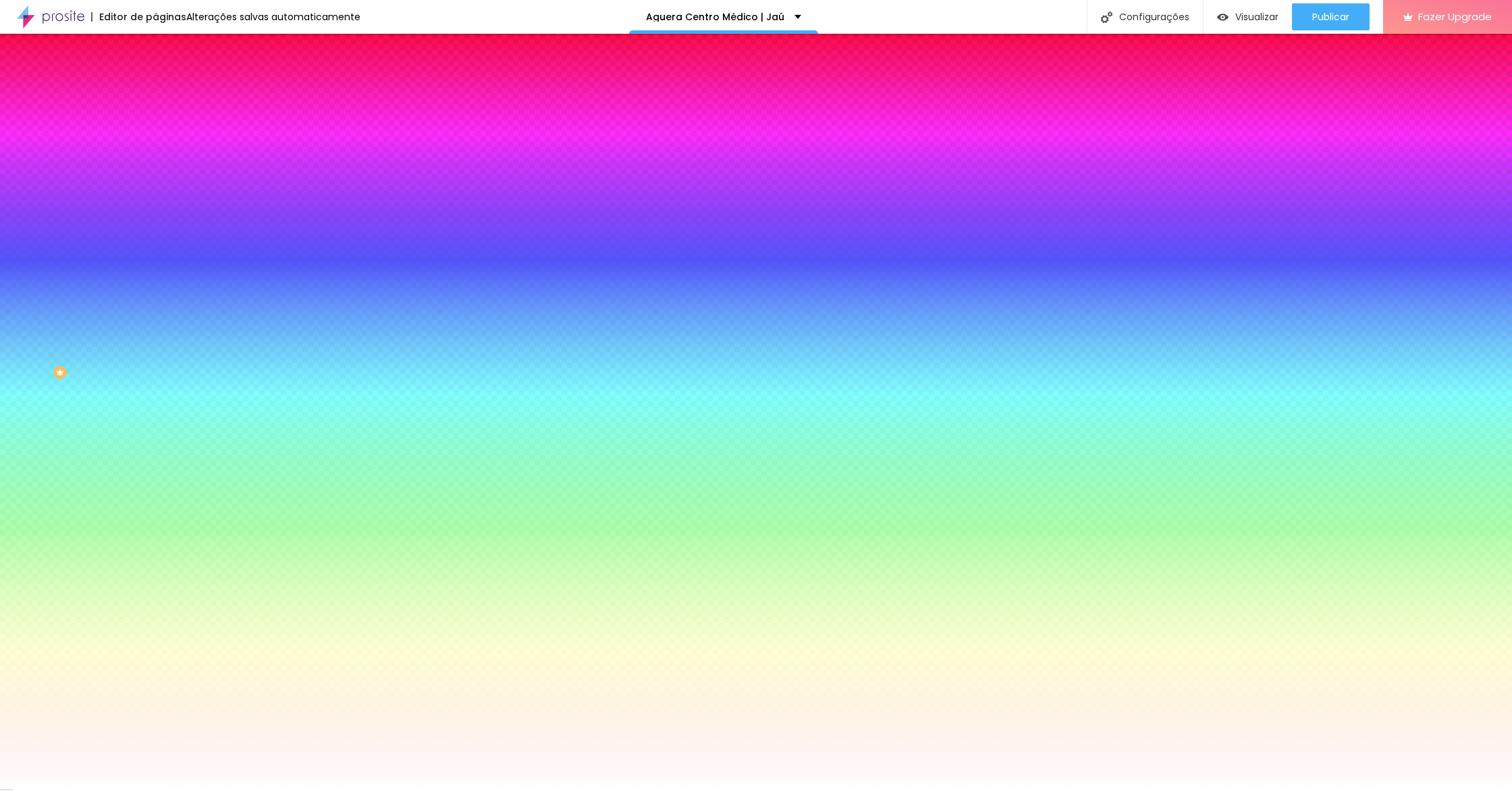
click at [155, 129] on div at bounding box center [232, 129] width 155 height 0
drag, startPoint x: 40, startPoint y: 164, endPoint x: 4, endPoint y: 114, distance: 61.6
click at [155, 113] on div "Cor de fundo Voltar ao padrão #FFFFFF Sombra DESATIVADO Voltar ao padrão Borda …" at bounding box center [232, 165] width 155 height 120
click at [161, 213] on icon "button" at bounding box center [164, 217] width 8 height 8
drag, startPoint x: 145, startPoint y: 249, endPoint x: 216, endPoint y: 255, distance: 71.3
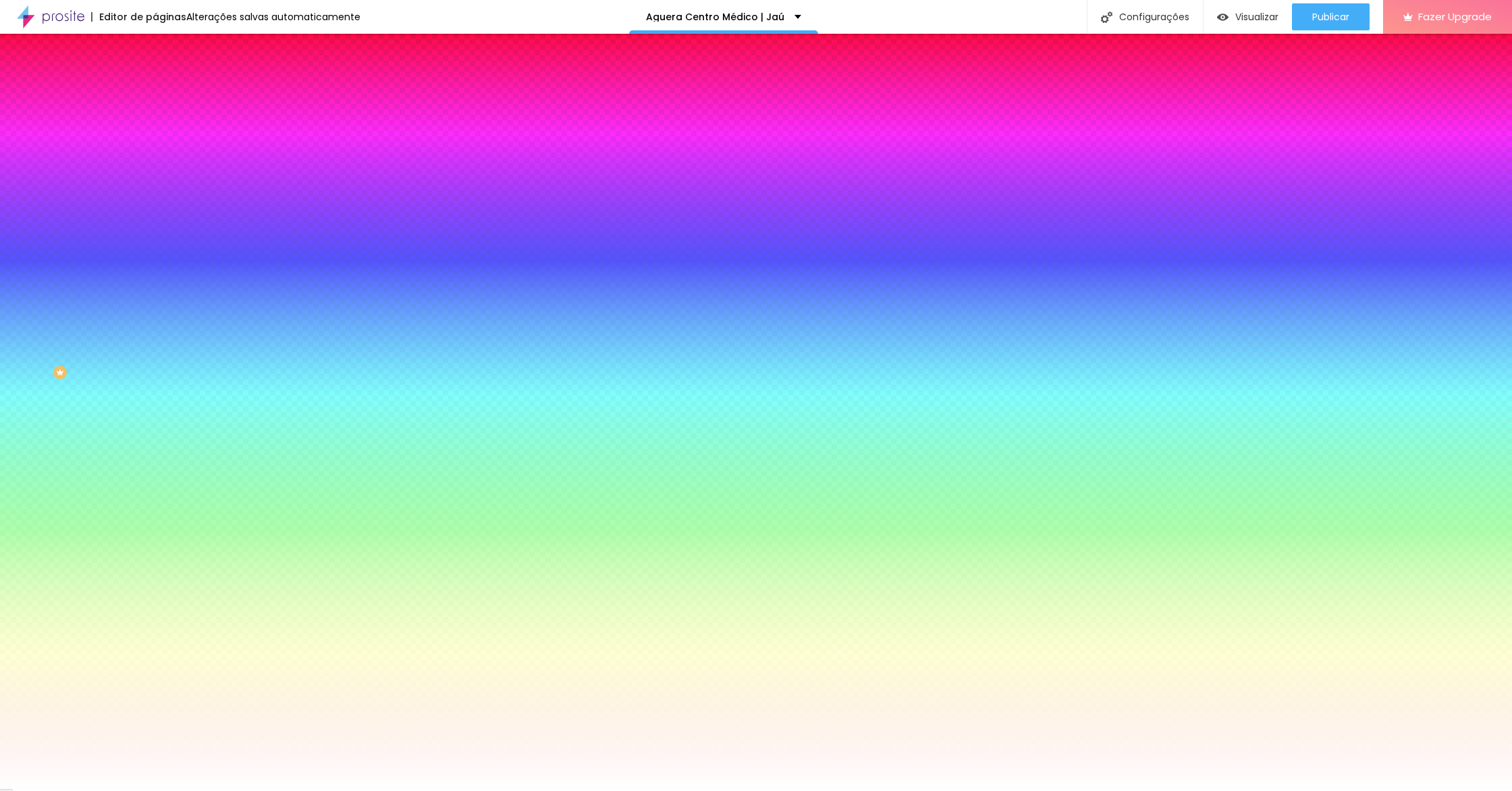
drag, startPoint x: 150, startPoint y: 286, endPoint x: 157, endPoint y: 306, distance: 21.2
click at [87, 288] on body "Editor de páginas Alterações salvas automaticamente Aguera Centro Médico | Jaú …" at bounding box center [756, 396] width 1512 height 791
click at [141, 790] on div at bounding box center [756, 791] width 1512 height 0
click at [162, 177] on icon "button" at bounding box center [165, 180] width 6 height 6
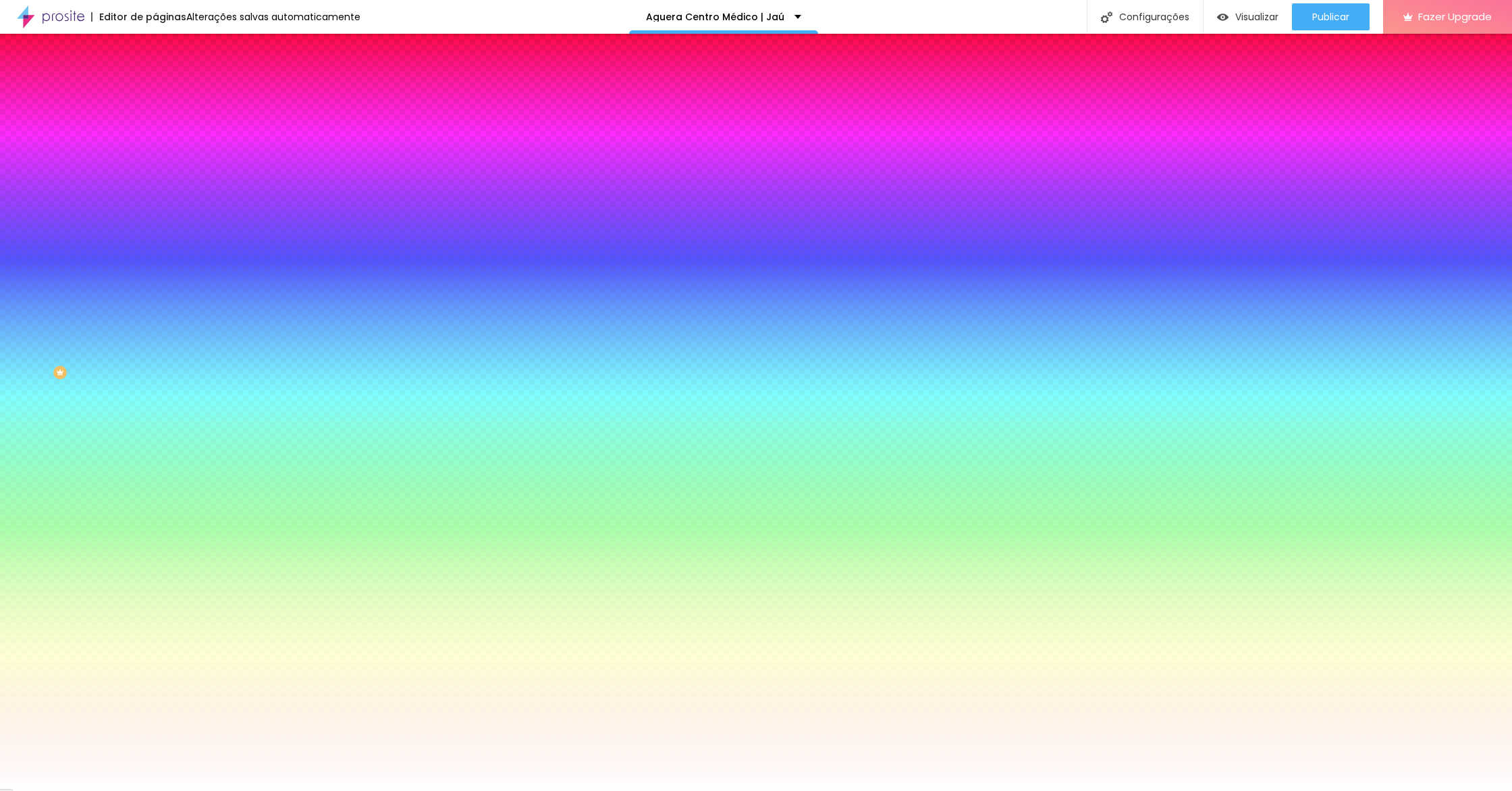
click at [234, 790] on div at bounding box center [756, 799] width 1512 height 0
click at [1282, 790] on div at bounding box center [756, 791] width 1512 height 0
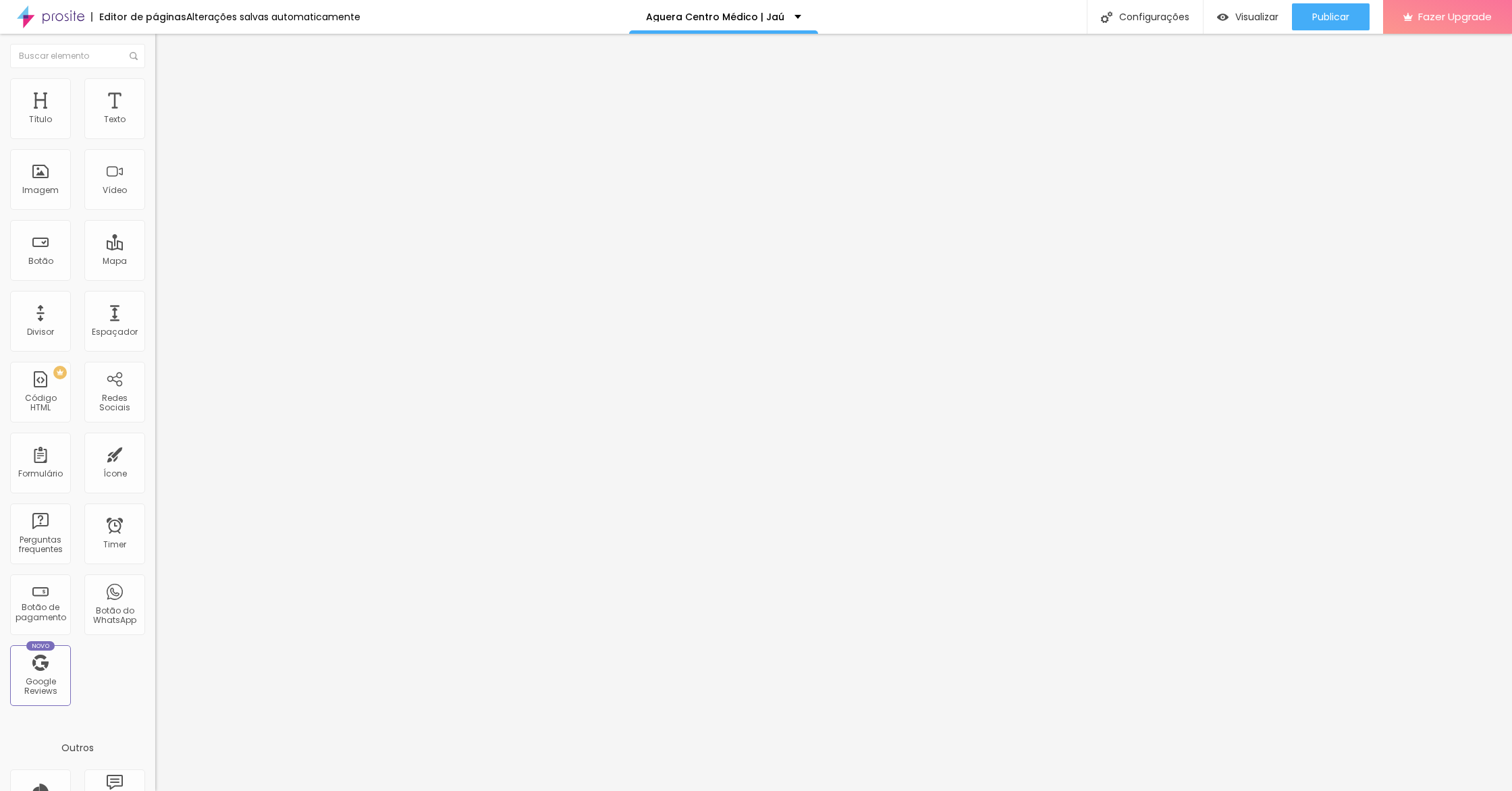
click at [155, 80] on li "Estilo" at bounding box center [232, 85] width 155 height 14
click at [155, 92] on li "Estilo" at bounding box center [232, 85] width 155 height 14
click at [167, 93] on span "Estilo" at bounding box center [177, 87] width 21 height 11
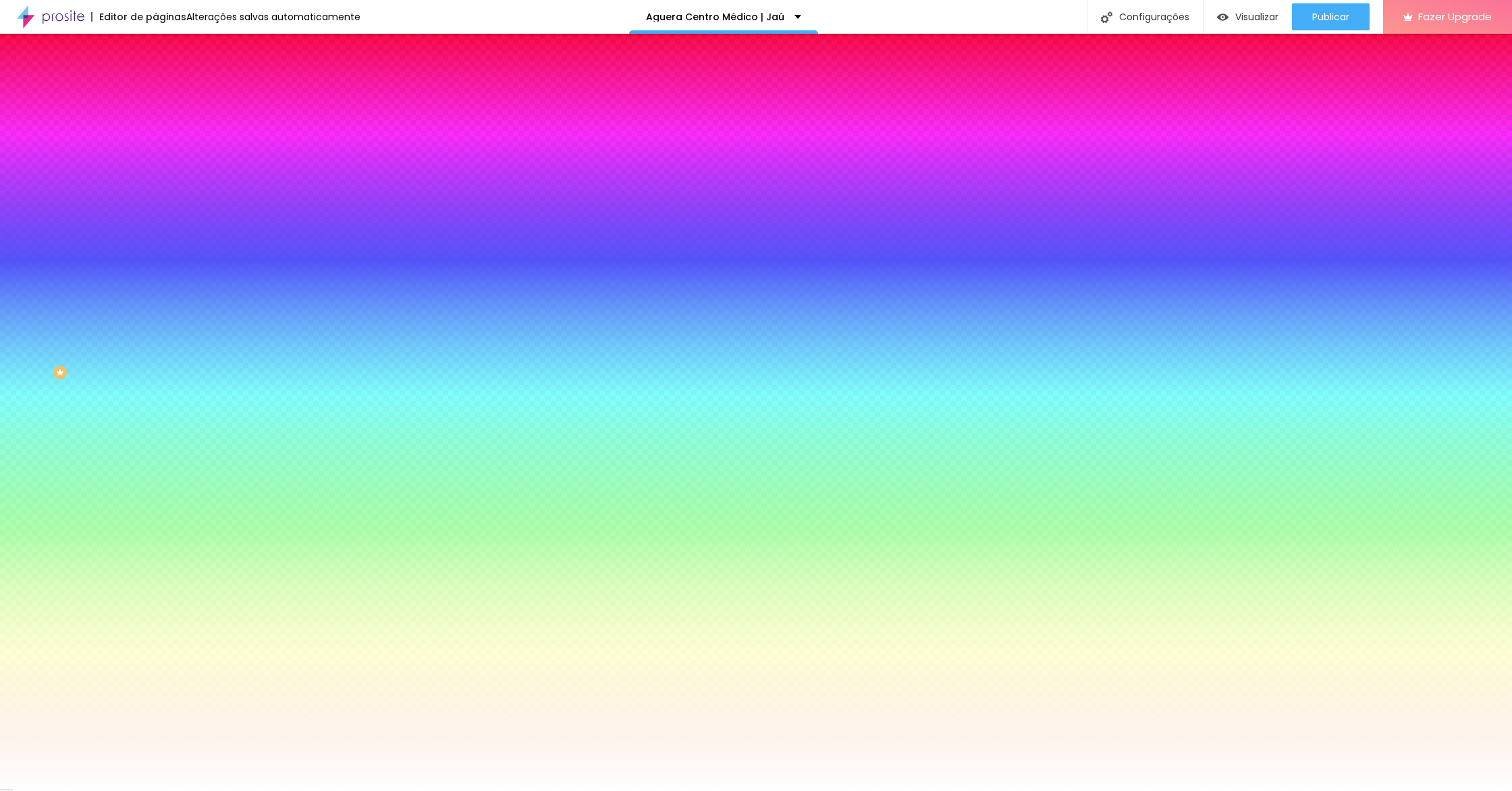
click at [155, 133] on input "#72D7CC" at bounding box center [236, 136] width 162 height 14
click at [162, 168] on icon "button" at bounding box center [165, 171] width 6 height 6
drag, startPoint x: 136, startPoint y: 168, endPoint x: 136, endPoint y: 178, distance: 10.0
click at [137, 790] on div at bounding box center [756, 791] width 1512 height 0
click at [155, 206] on button "button" at bounding box center [164, 210] width 19 height 14
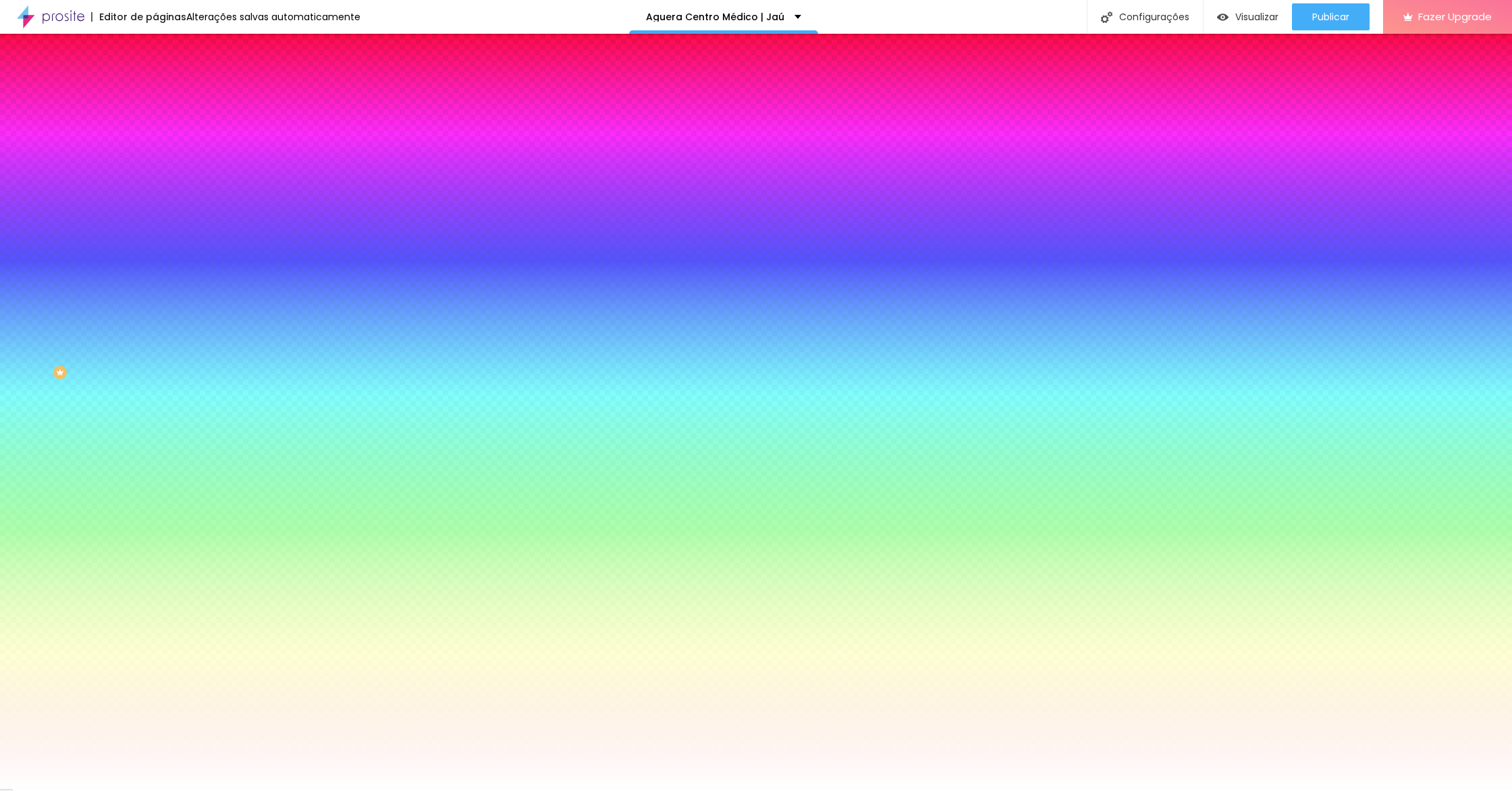
paste input "28CFB3"
drag, startPoint x: 145, startPoint y: 172, endPoint x: 138, endPoint y: 172, distance: 7.0
click at [144, 790] on div at bounding box center [756, 791] width 1512 height 0
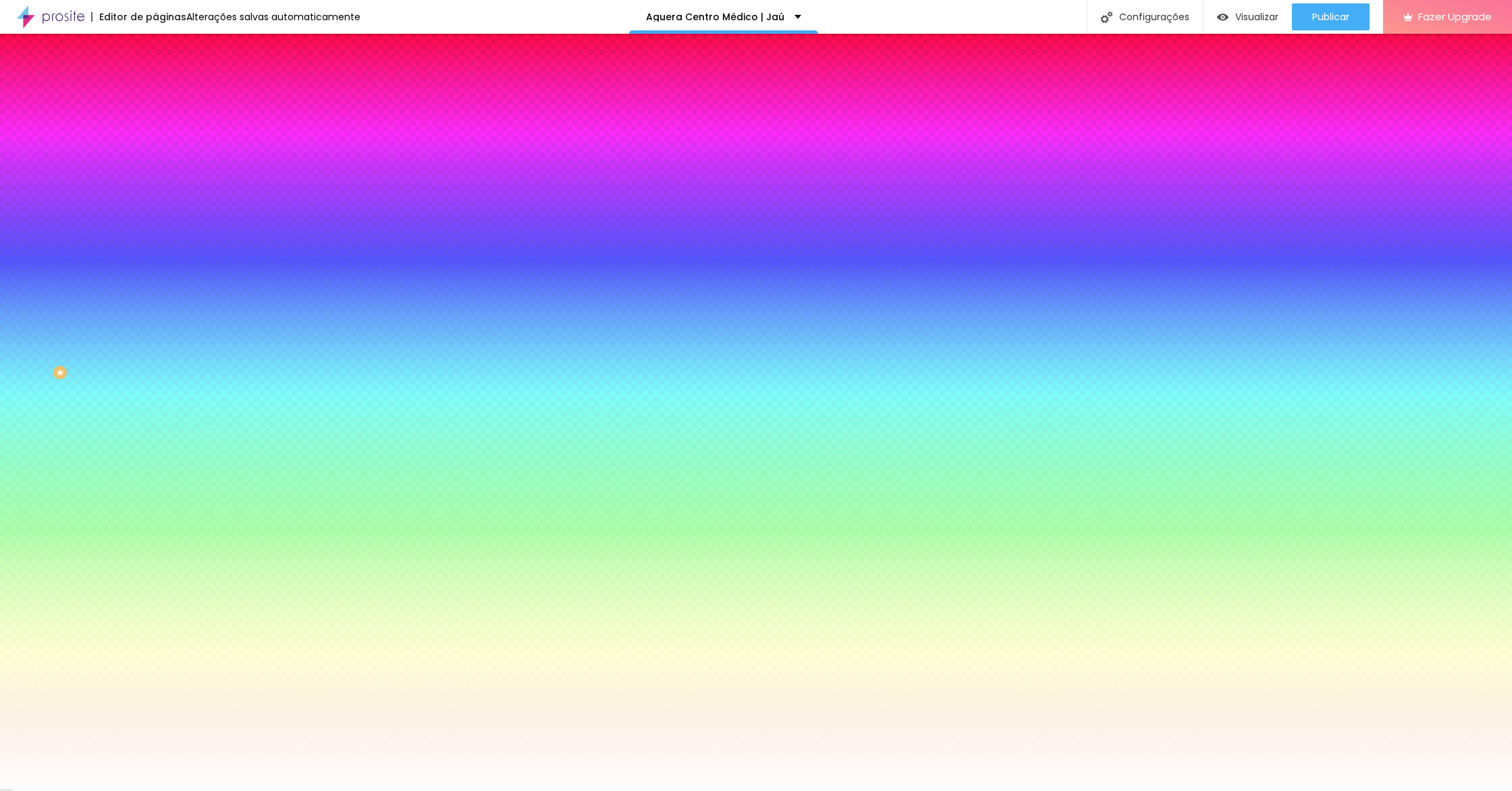
click at [161, 172] on icon "button" at bounding box center [164, 171] width 8 height 8
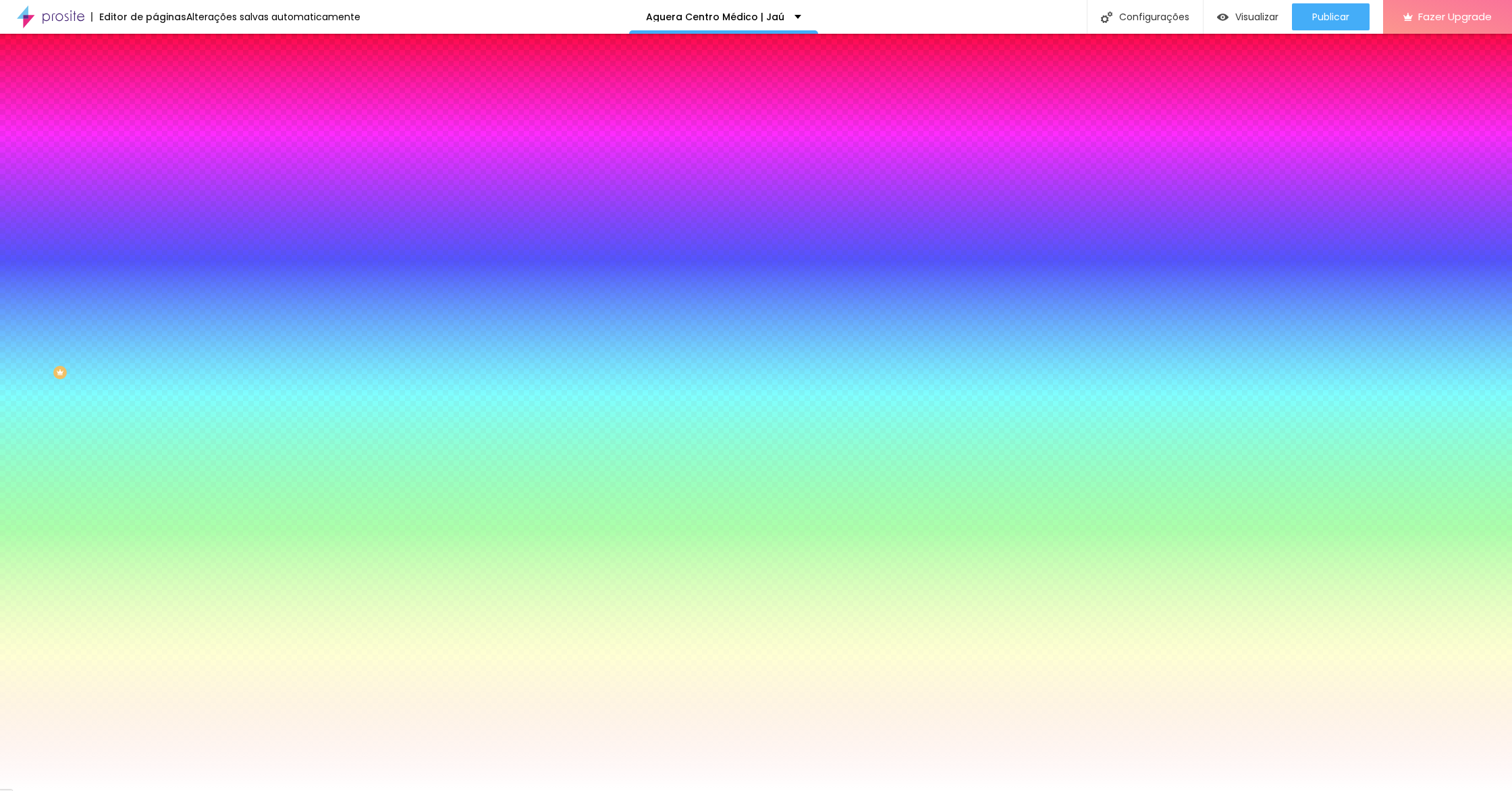
paste input "28CFB3"
click at [867, 790] on div at bounding box center [756, 791] width 1512 height 0
click at [155, 459] on input "#72D7CC" at bounding box center [236, 465] width 162 height 14
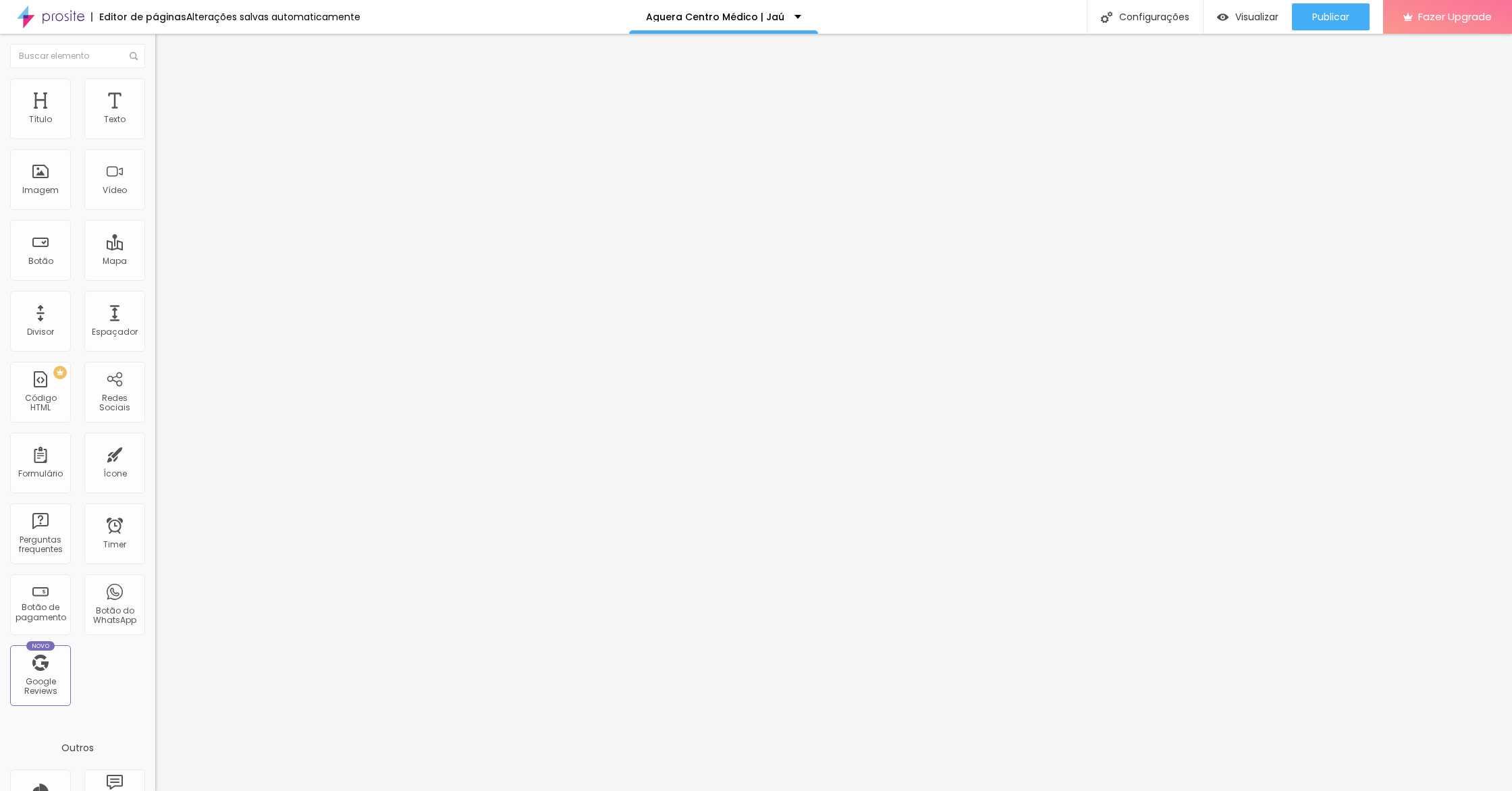
click at [167, 93] on span "Estilo" at bounding box center [177, 87] width 21 height 11
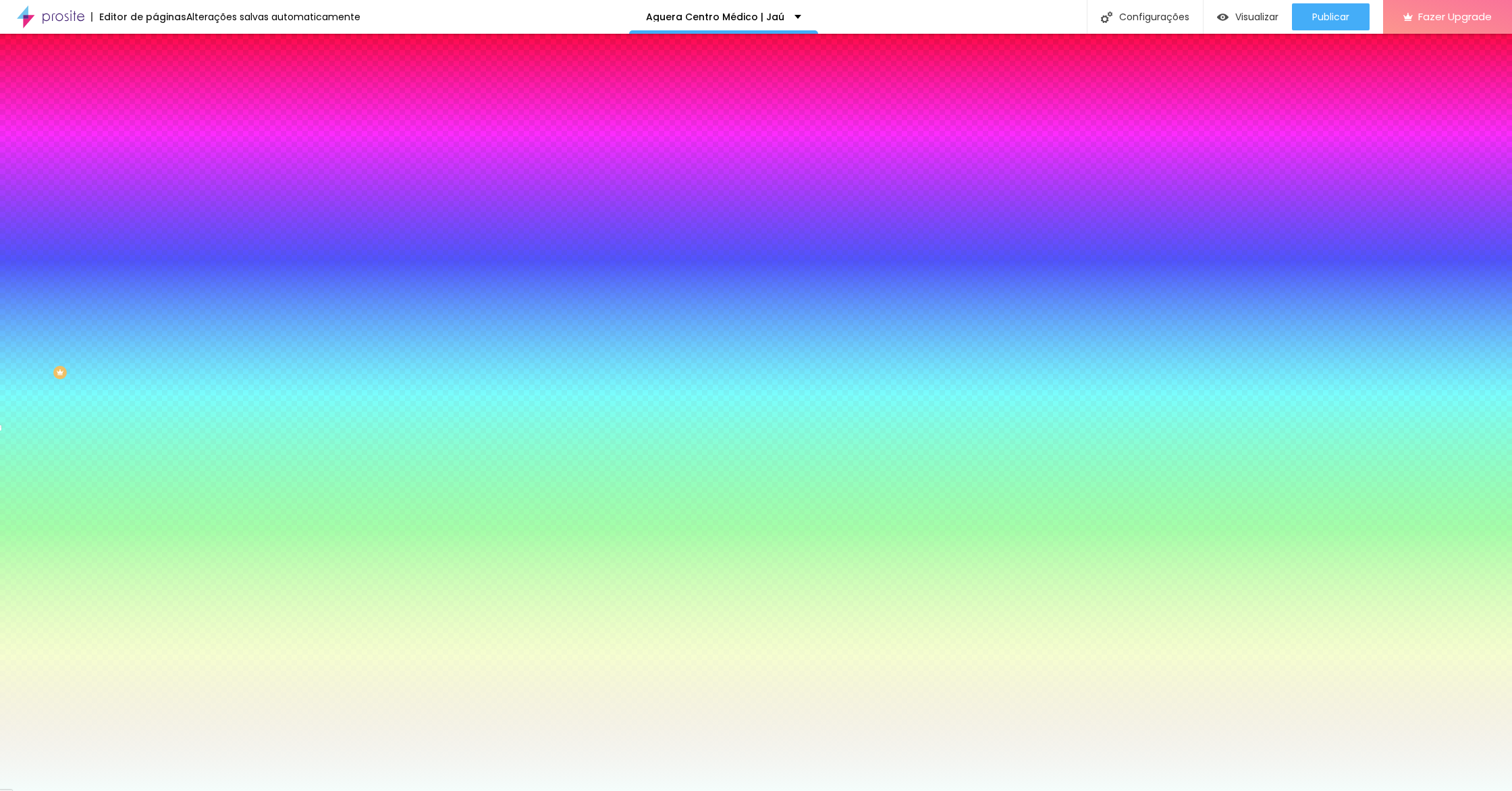
click at [155, 197] on input "#F4FDFB" at bounding box center [236, 190] width 162 height 14
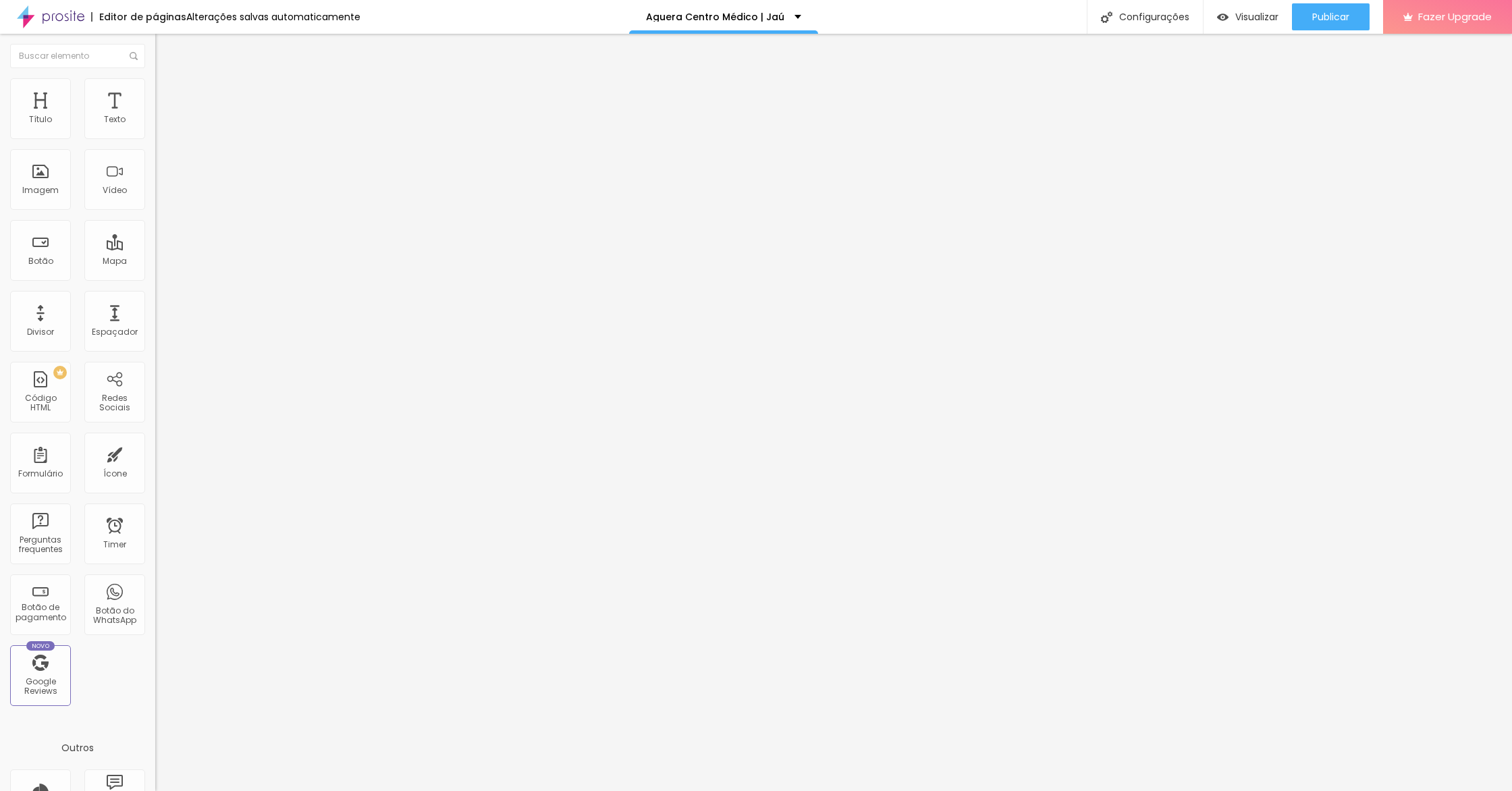
drag, startPoint x: 86, startPoint y: 103, endPoint x: 86, endPoint y: 110, distance: 7.0
click at [155, 92] on li "Estilo" at bounding box center [232, 85] width 155 height 14
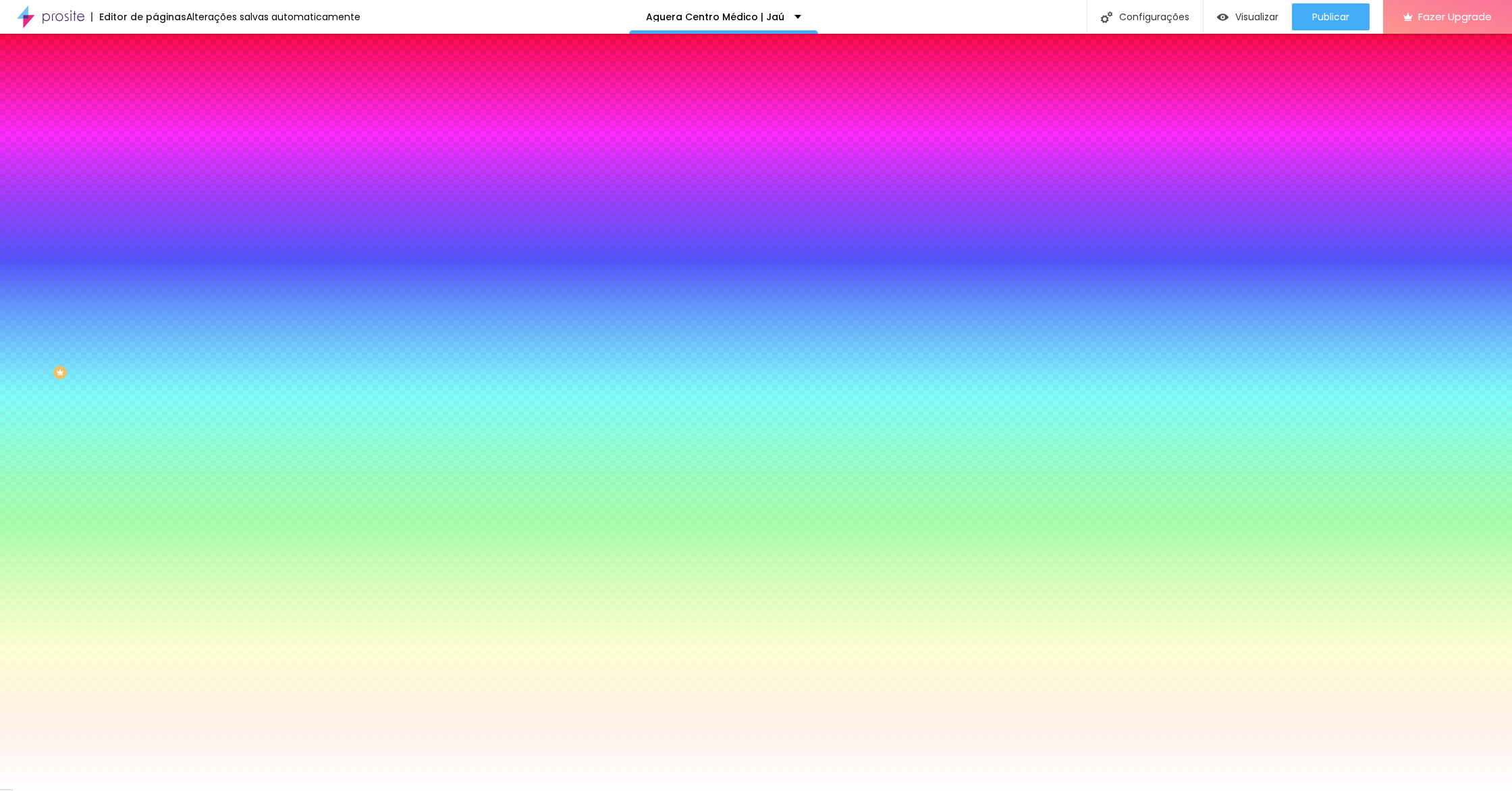
click at [155, 459] on input "#72D7CC" at bounding box center [236, 465] width 162 height 14
paste input "F72D7"
click at [155, 459] on input "#F72D7C" at bounding box center [236, 465] width 162 height 14
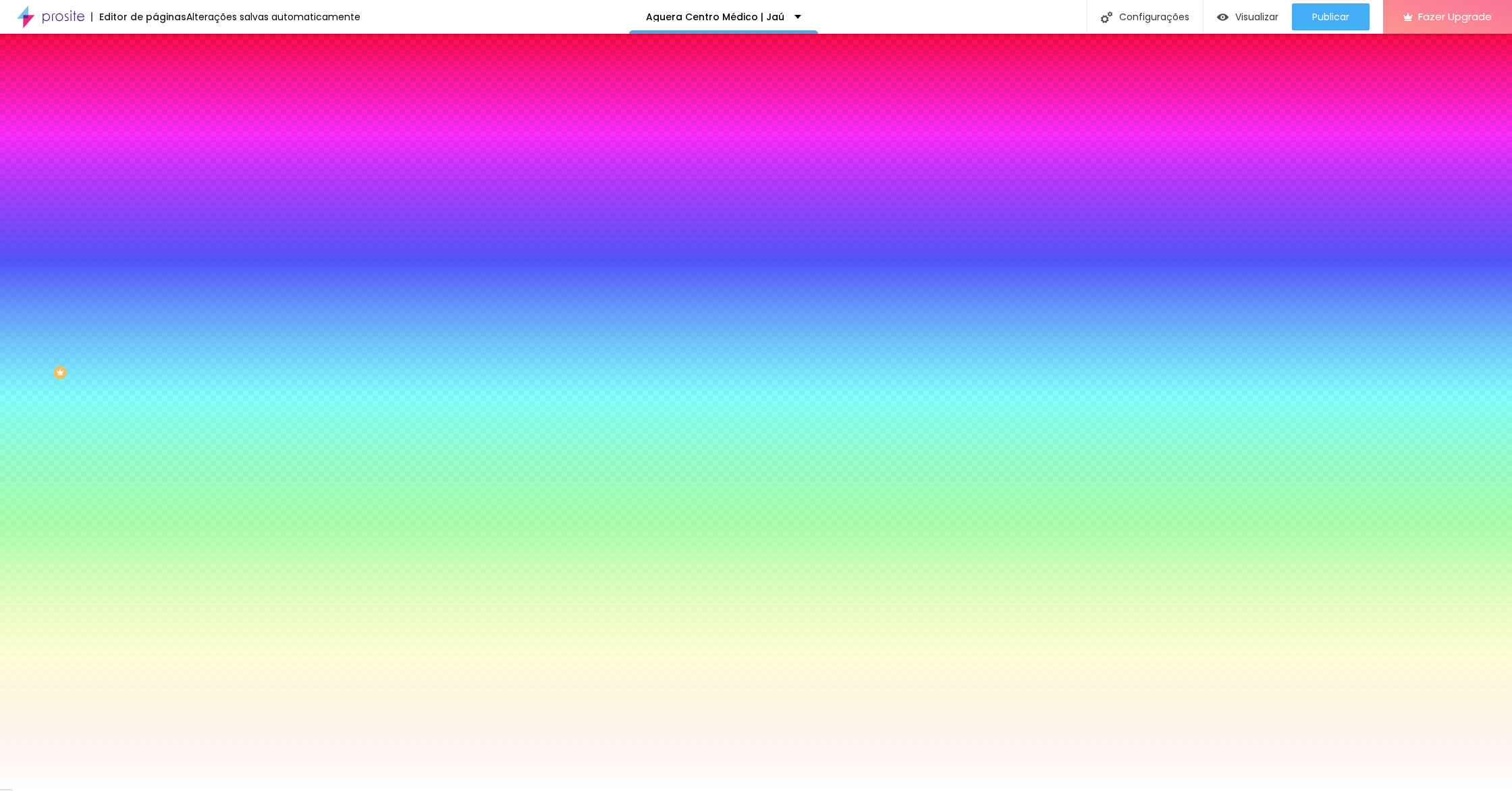
paste input "4FDFB"
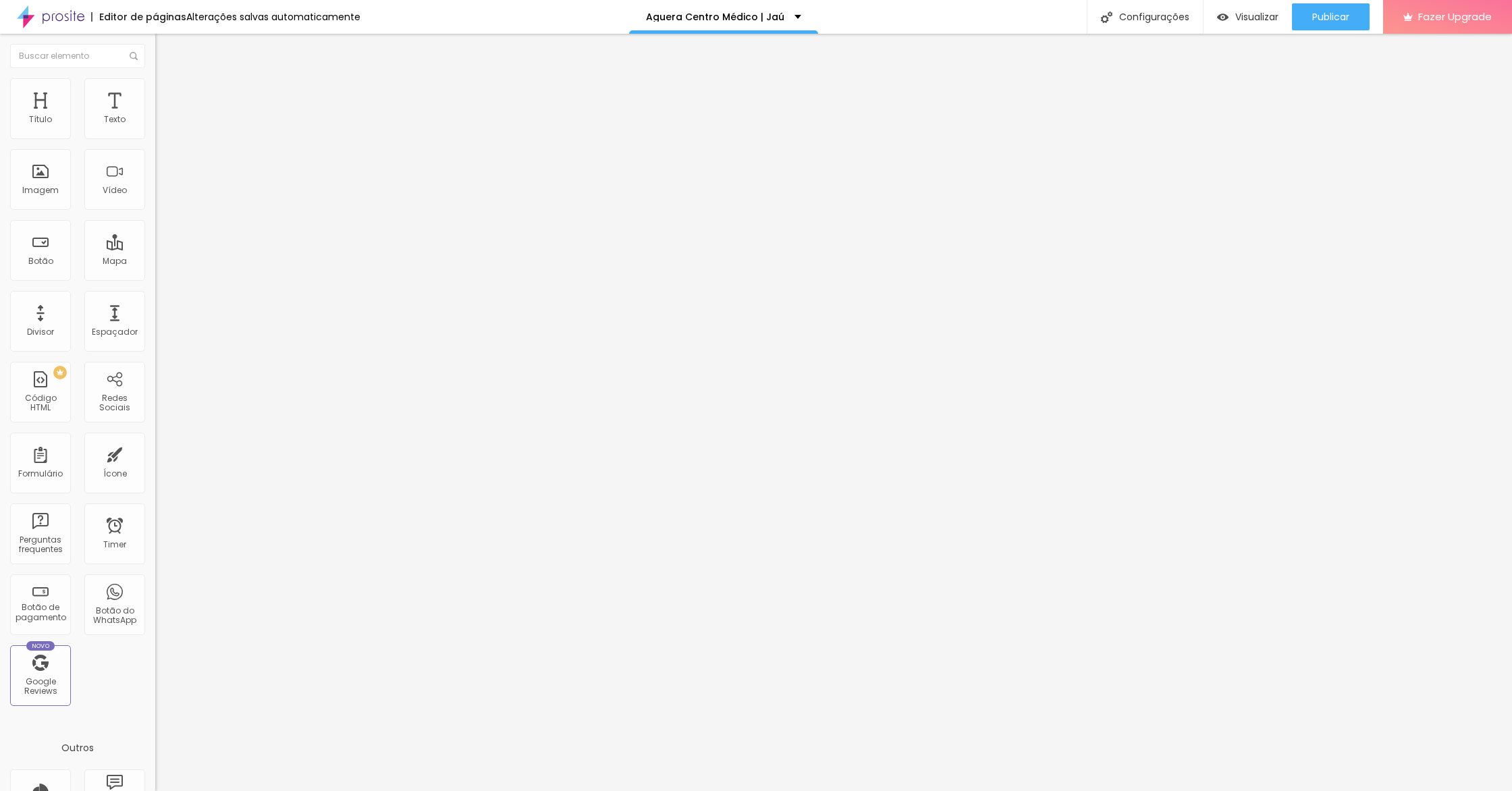
click at [155, 85] on img at bounding box center [161, 84] width 12 height 12
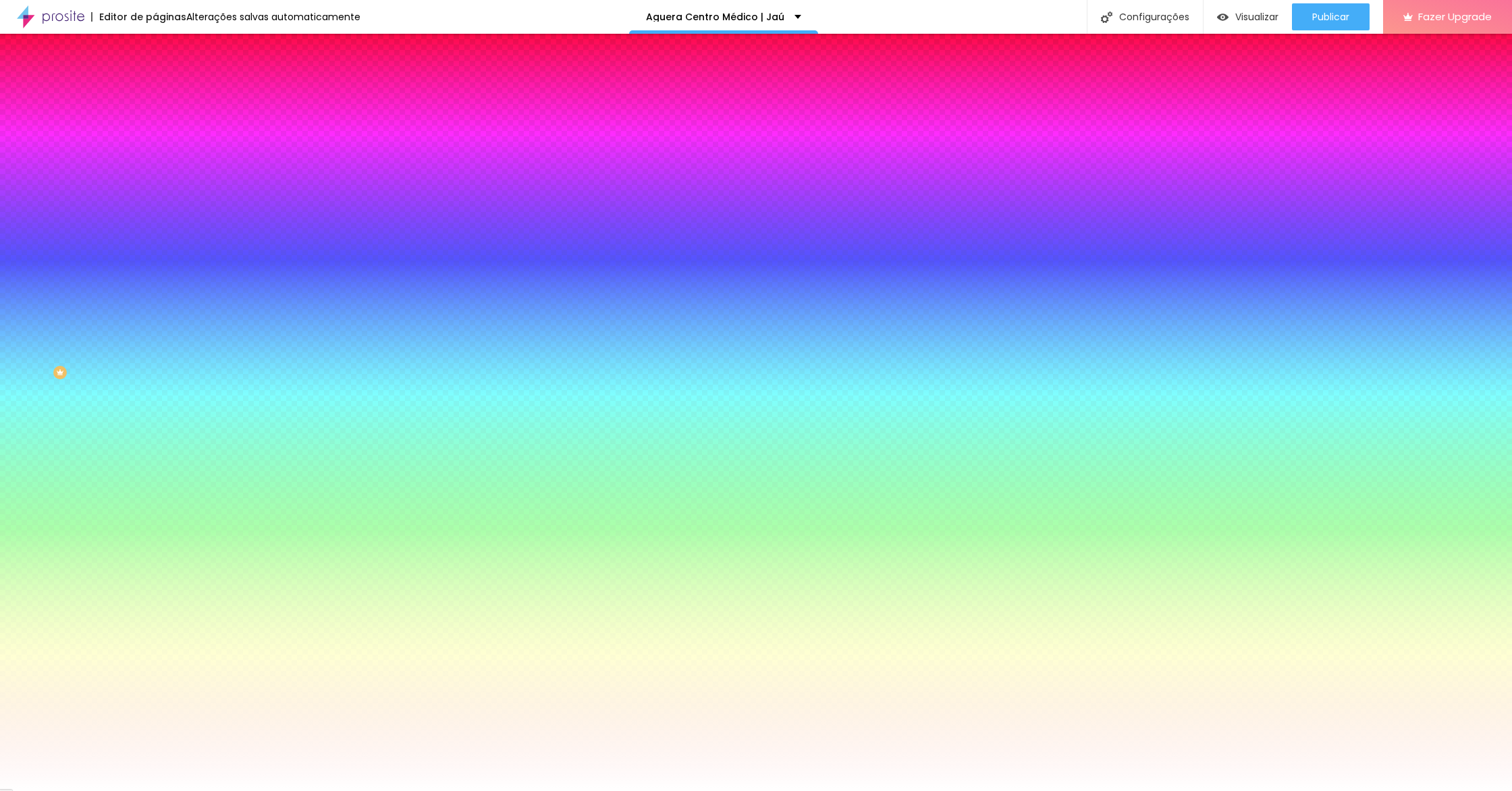
click at [161, 176] on icon "button" at bounding box center [164, 179] width 8 height 8
drag, startPoint x: 227, startPoint y: 331, endPoint x: 229, endPoint y: 323, distance: 8.2
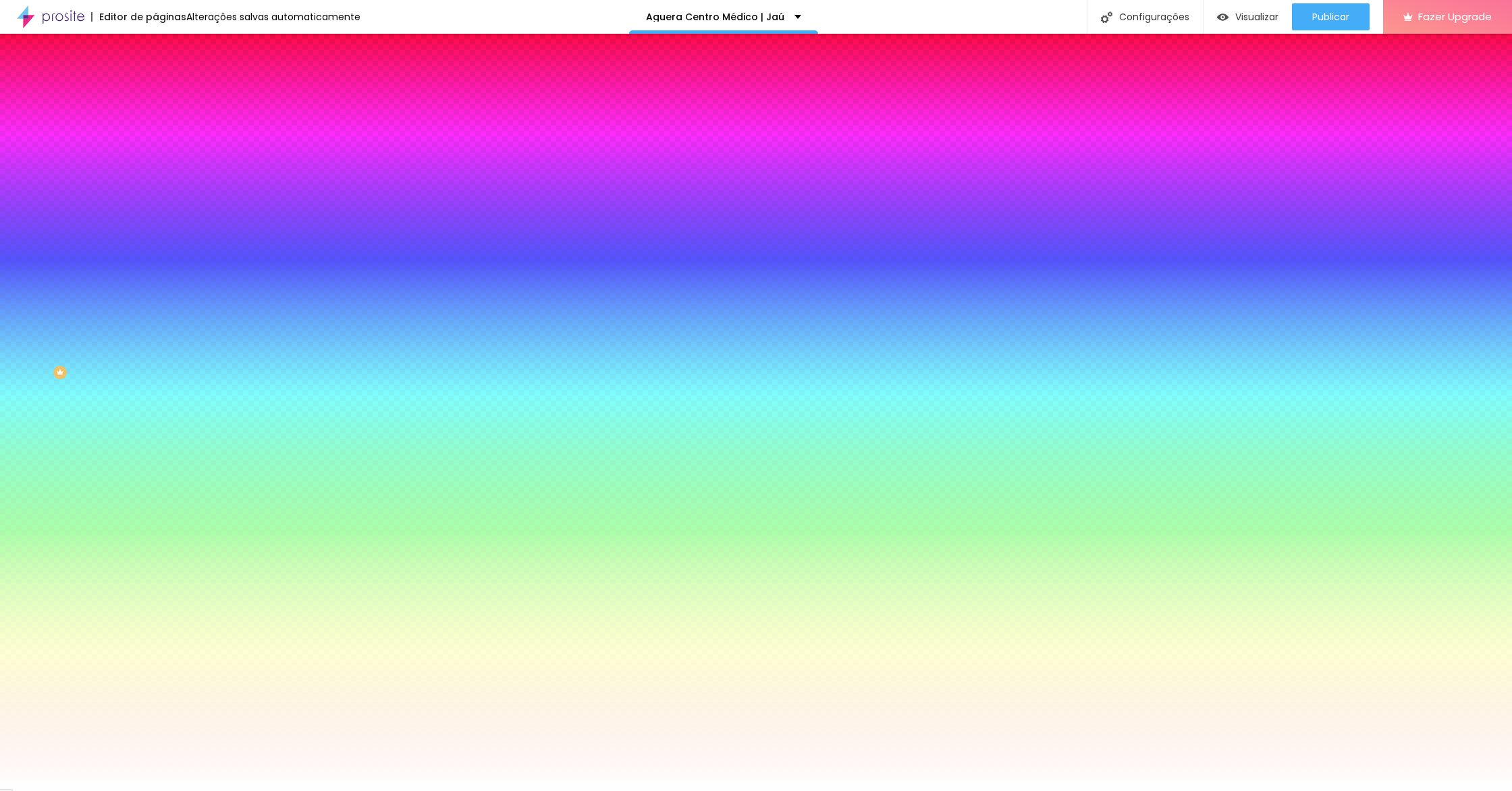
drag, startPoint x: 252, startPoint y: 288, endPoint x: 249, endPoint y: 280, distance: 8.5
click at [14, 89] on div at bounding box center [6, 88] width 14 height 2
click at [434, 790] on div at bounding box center [756, 791] width 1512 height 0
click at [155, 173] on button "button" at bounding box center [164, 181] width 19 height 14
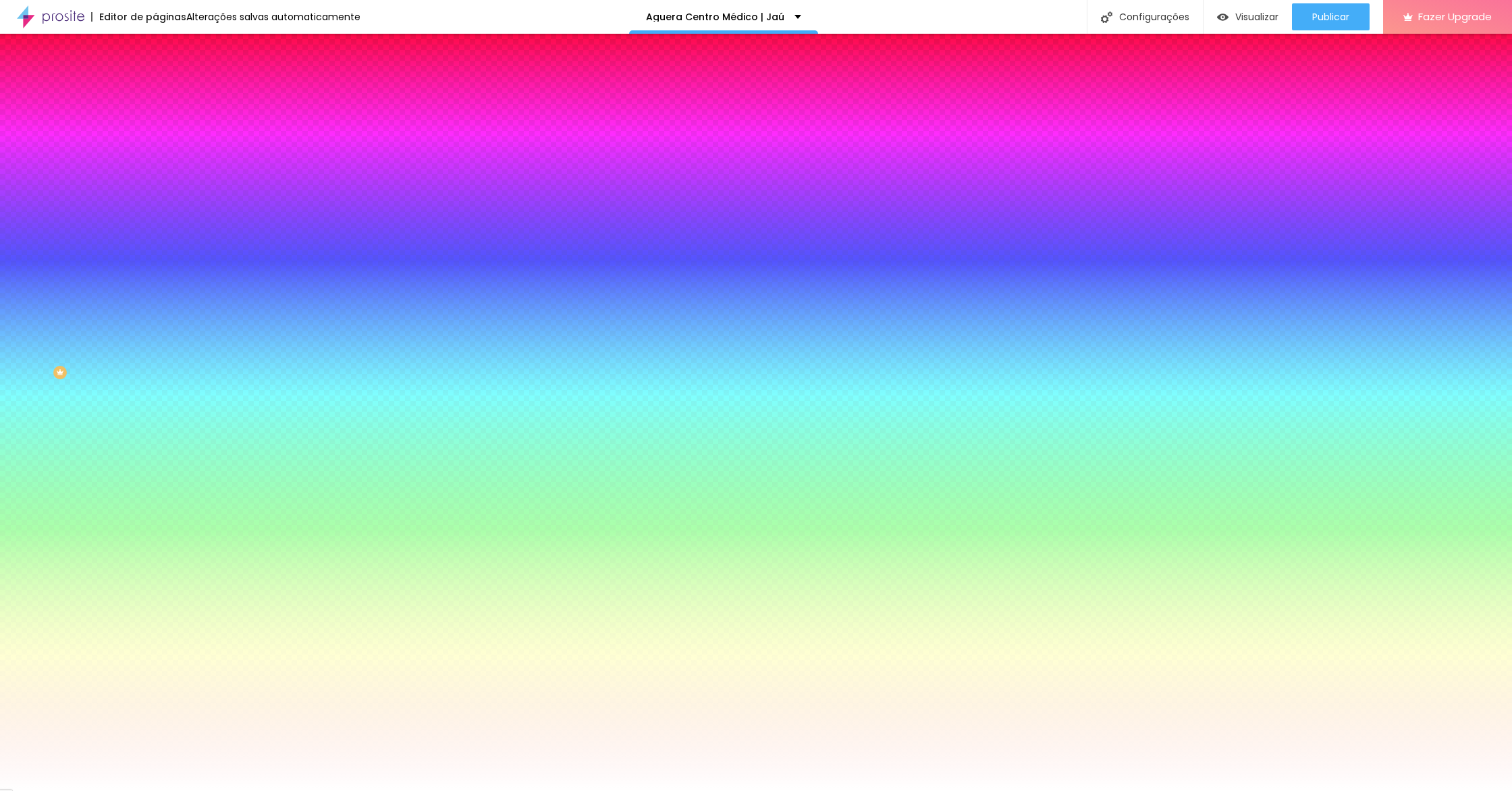
paste input "41512"
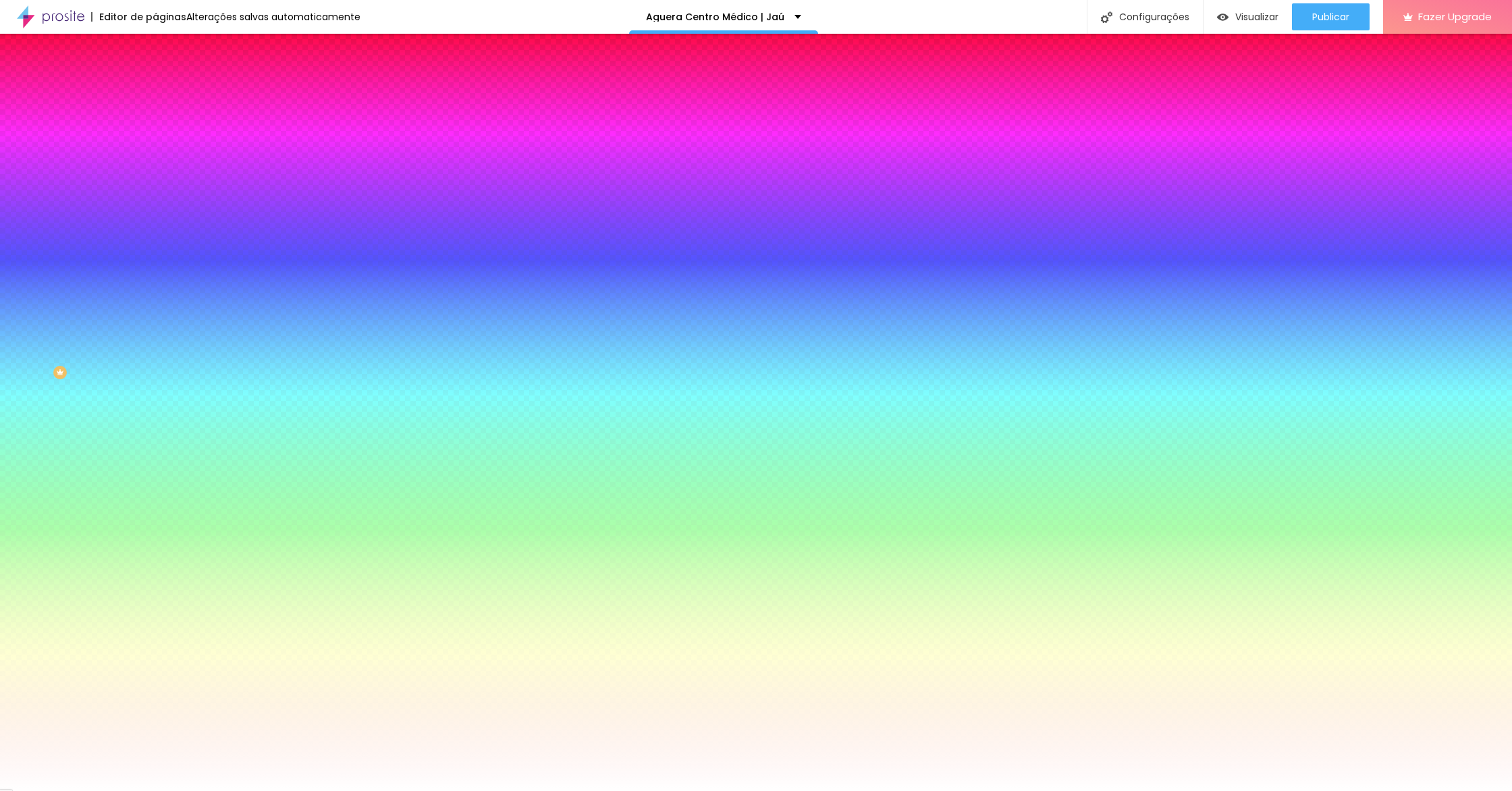
click at [252, 283] on div at bounding box center [756, 396] width 1512 height 791
click at [284, 790] on div at bounding box center [756, 791] width 1512 height 0
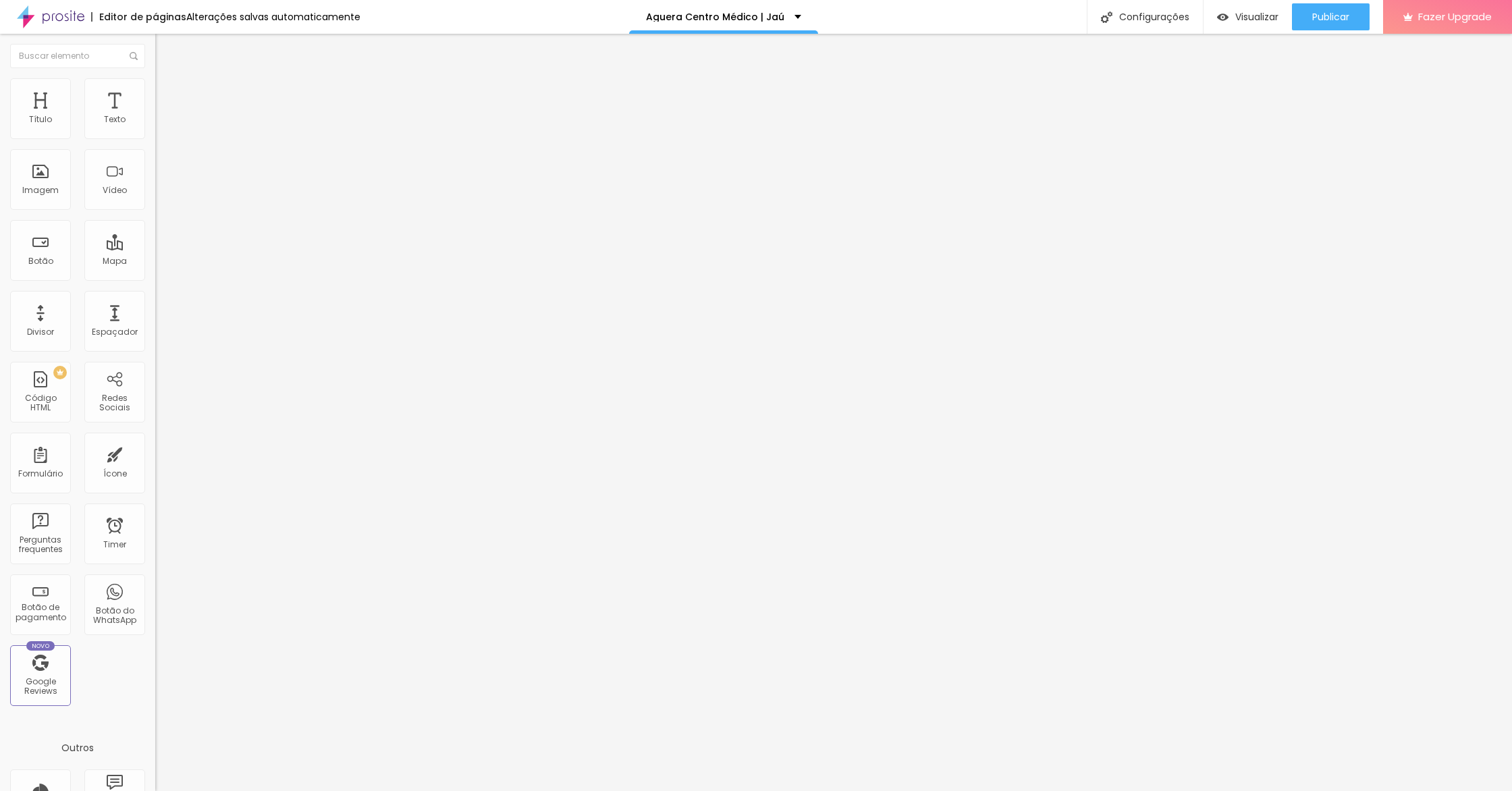
drag, startPoint x: 85, startPoint y: 97, endPoint x: 118, endPoint y: 101, distance: 33.2
click at [167, 93] on span "Estilo" at bounding box center [177, 87] width 21 height 11
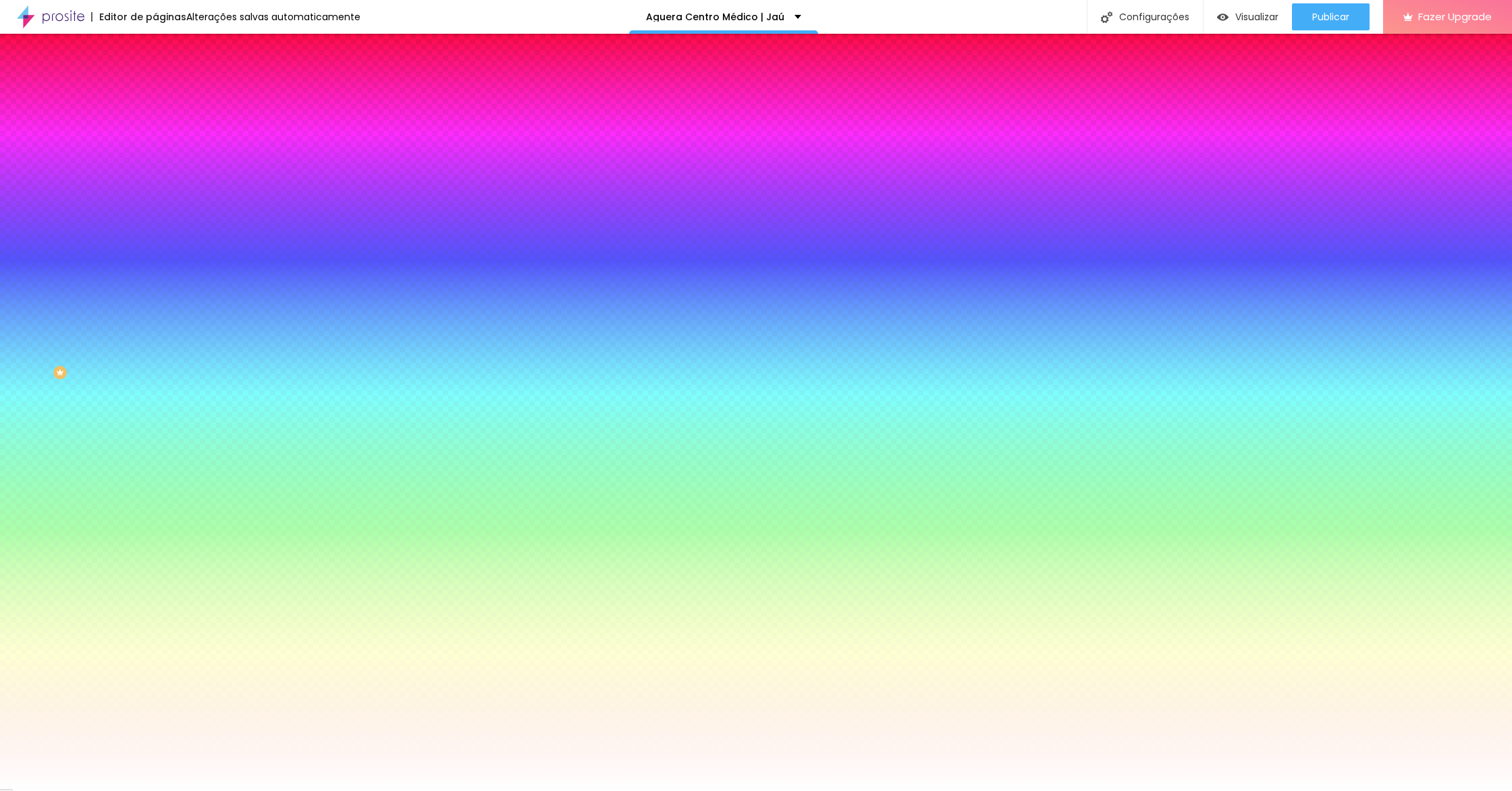
drag, startPoint x: 118, startPoint y: 101, endPoint x: 110, endPoint y: 116, distance: 17.0
click at [155, 101] on li "Avançado" at bounding box center [232, 99] width 155 height 14
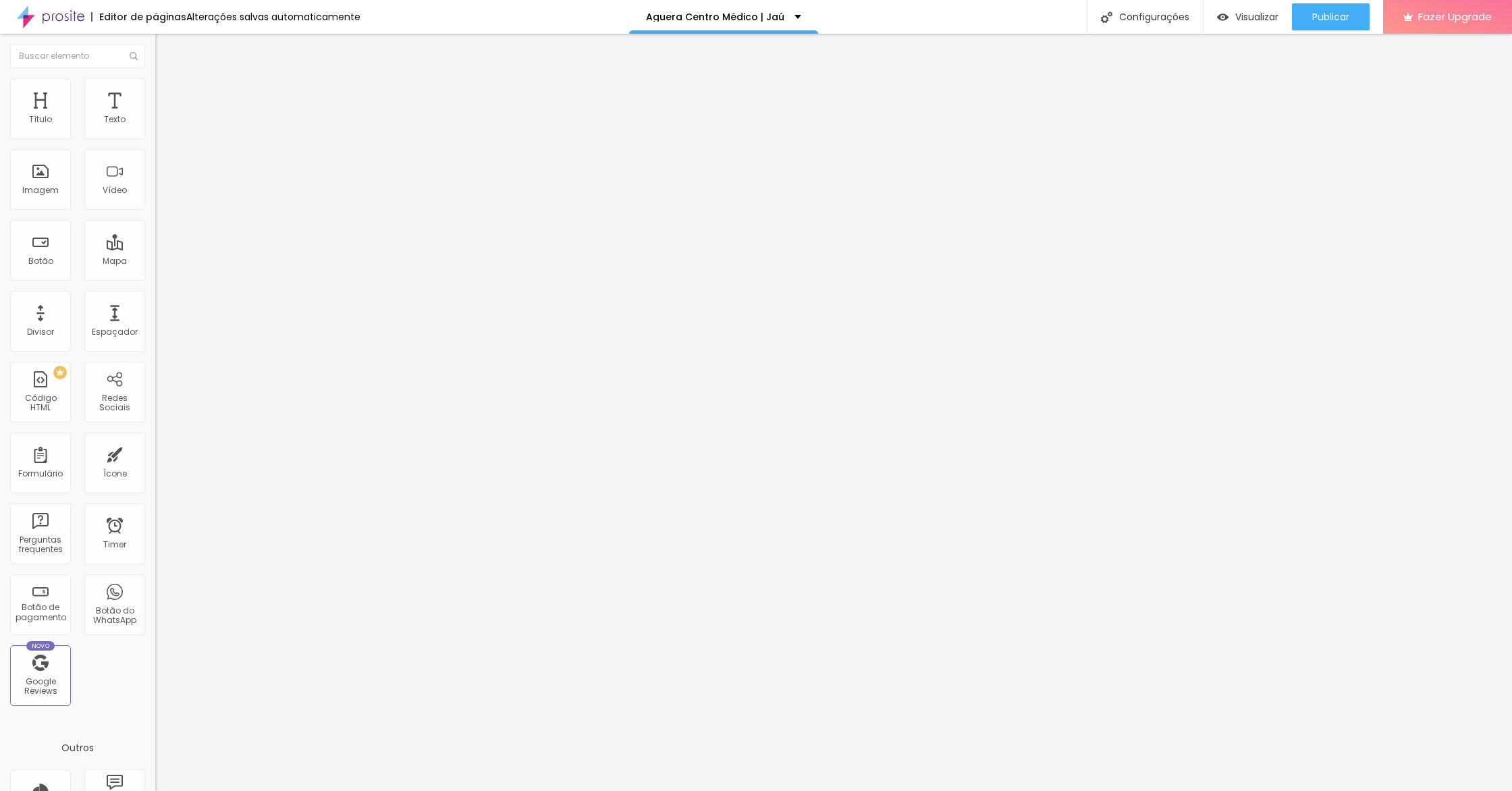
click at [155, 248] on input "range" at bounding box center [199, 253] width 87 height 11
click at [155, 104] on li "Avançado" at bounding box center [232, 99] width 155 height 14
drag, startPoint x: 59, startPoint y: 134, endPoint x: 288, endPoint y: 143, distance: 229.2
click at [242, 262] on input "range" at bounding box center [199, 267] width 87 height 11
click at [155, 261] on input "16" at bounding box center [180, 268] width 51 height 14
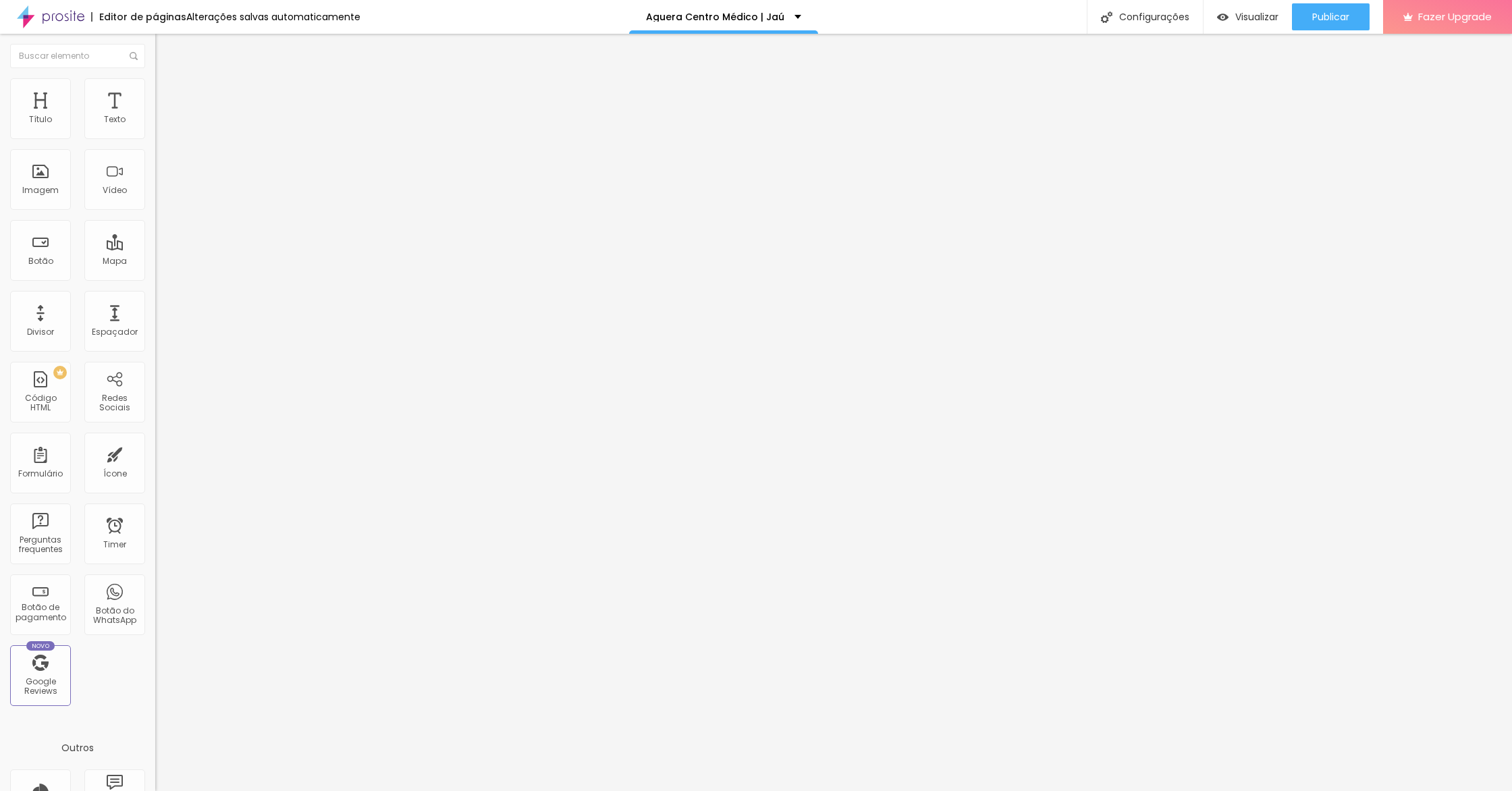
click at [155, 261] on input "16" at bounding box center [180, 268] width 51 height 14
click at [167, 99] on span "Avançado" at bounding box center [189, 101] width 44 height 11
click at [155, 91] on ul "Conteúdo Estilo Avançado" at bounding box center [232, 85] width 155 height 41
drag, startPoint x: 129, startPoint y: 96, endPoint x: 114, endPoint y: 104, distance: 17.0
click at [167, 97] on span "Avançado" at bounding box center [189, 101] width 44 height 11
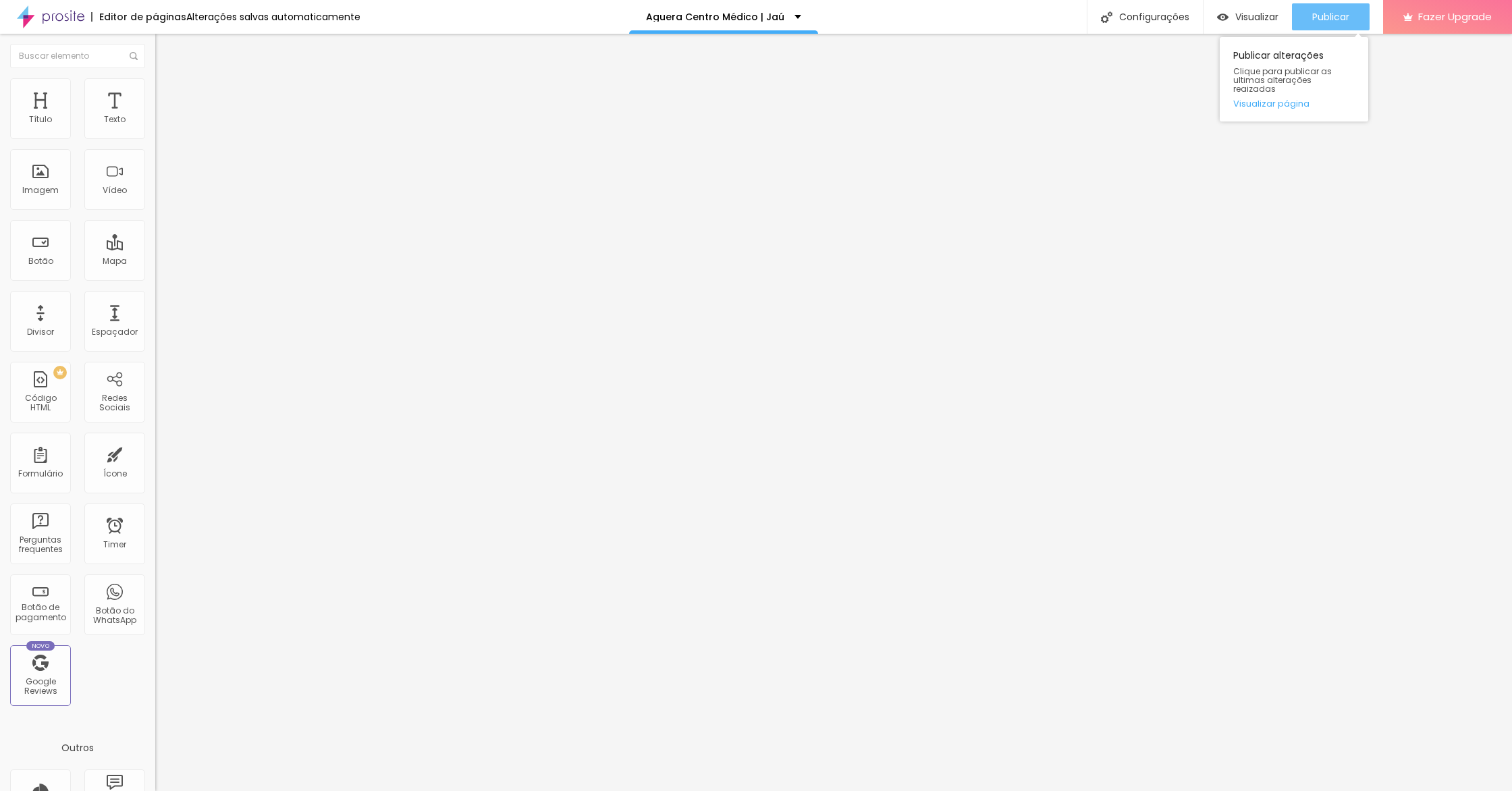
click at [1315, 29] on div "Publicar" at bounding box center [1331, 17] width 37 height 27
click at [1279, 99] on link "Visualizar página" at bounding box center [1294, 104] width 121 height 9
drag, startPoint x: 1283, startPoint y: 97, endPoint x: 1260, endPoint y: 86, distance: 25.5
click at [1283, 99] on link "Visualizar página" at bounding box center [1294, 104] width 121 height 9
click at [1326, 9] on div "Publicar" at bounding box center [1331, 17] width 37 height 27
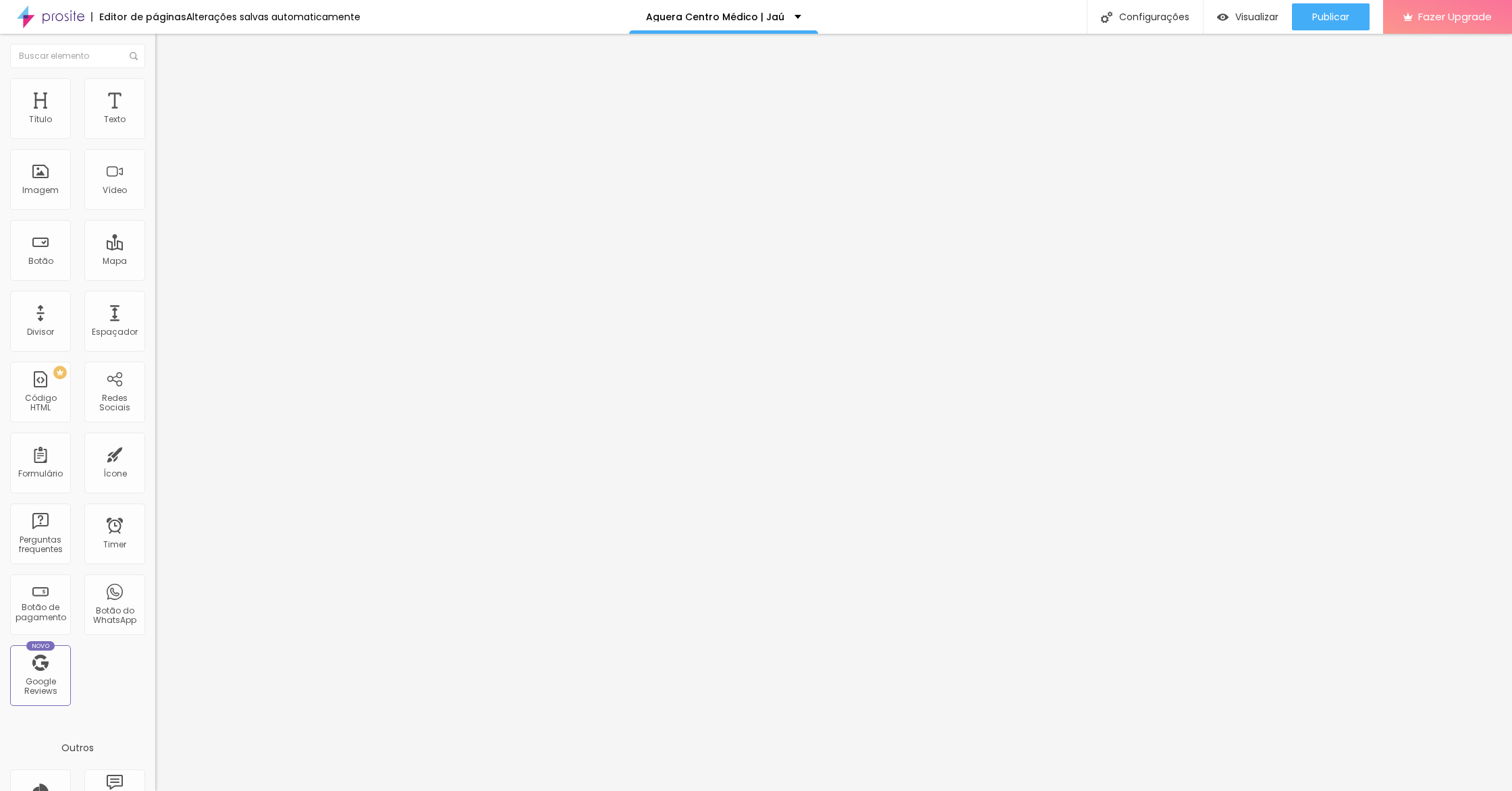
click at [155, 81] on li "Estilo" at bounding box center [232, 85] width 155 height 14
click at [155, 127] on input "Saiba mais" at bounding box center [236, 120] width 162 height 14
drag, startPoint x: 72, startPoint y: 183, endPoint x: 128, endPoint y: 191, distance: 56.6
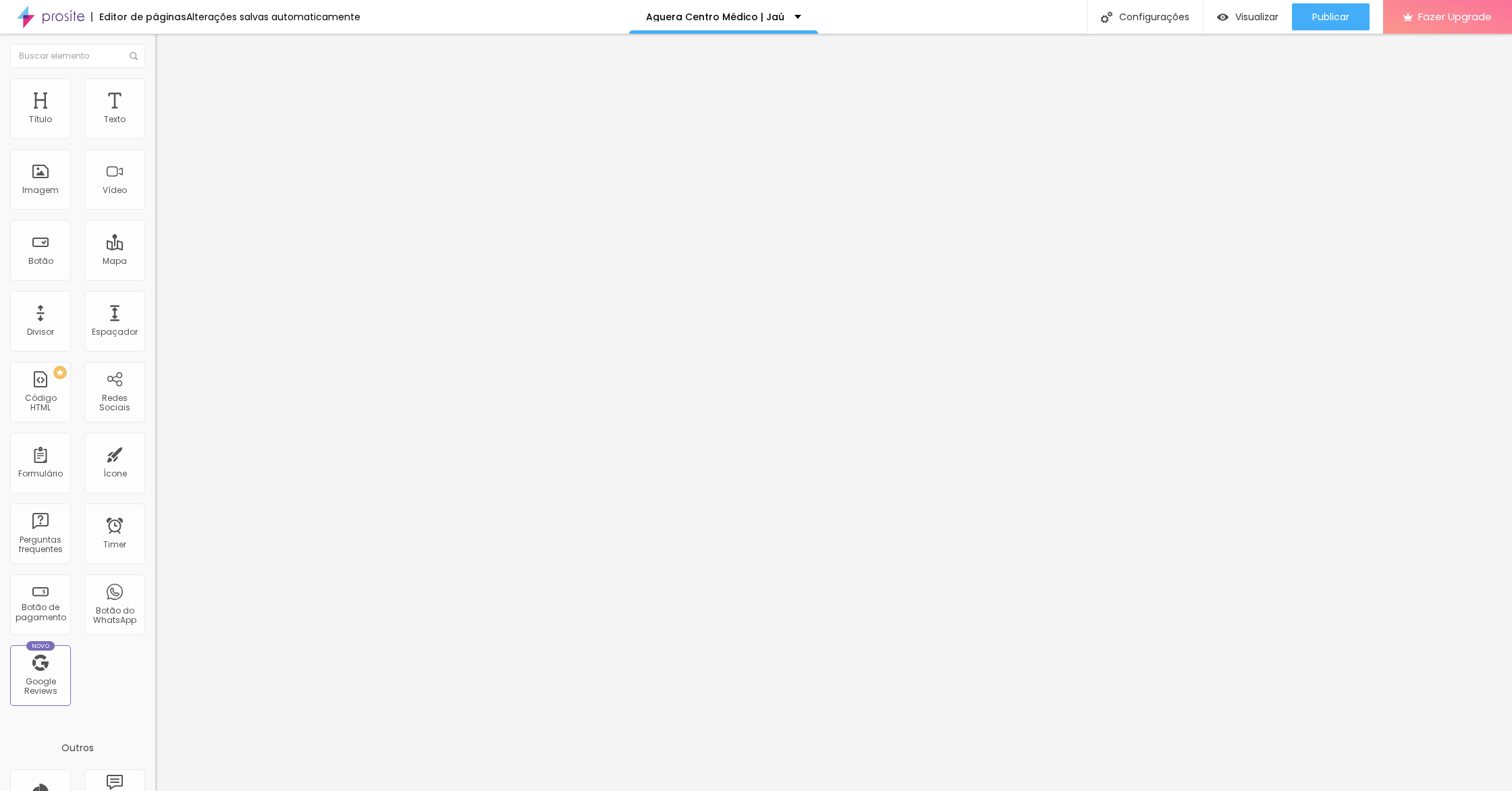
click at [155, 161] on img at bounding box center [159, 156] width 9 height 9
click at [167, 91] on span "Estilo" at bounding box center [177, 87] width 21 height 11
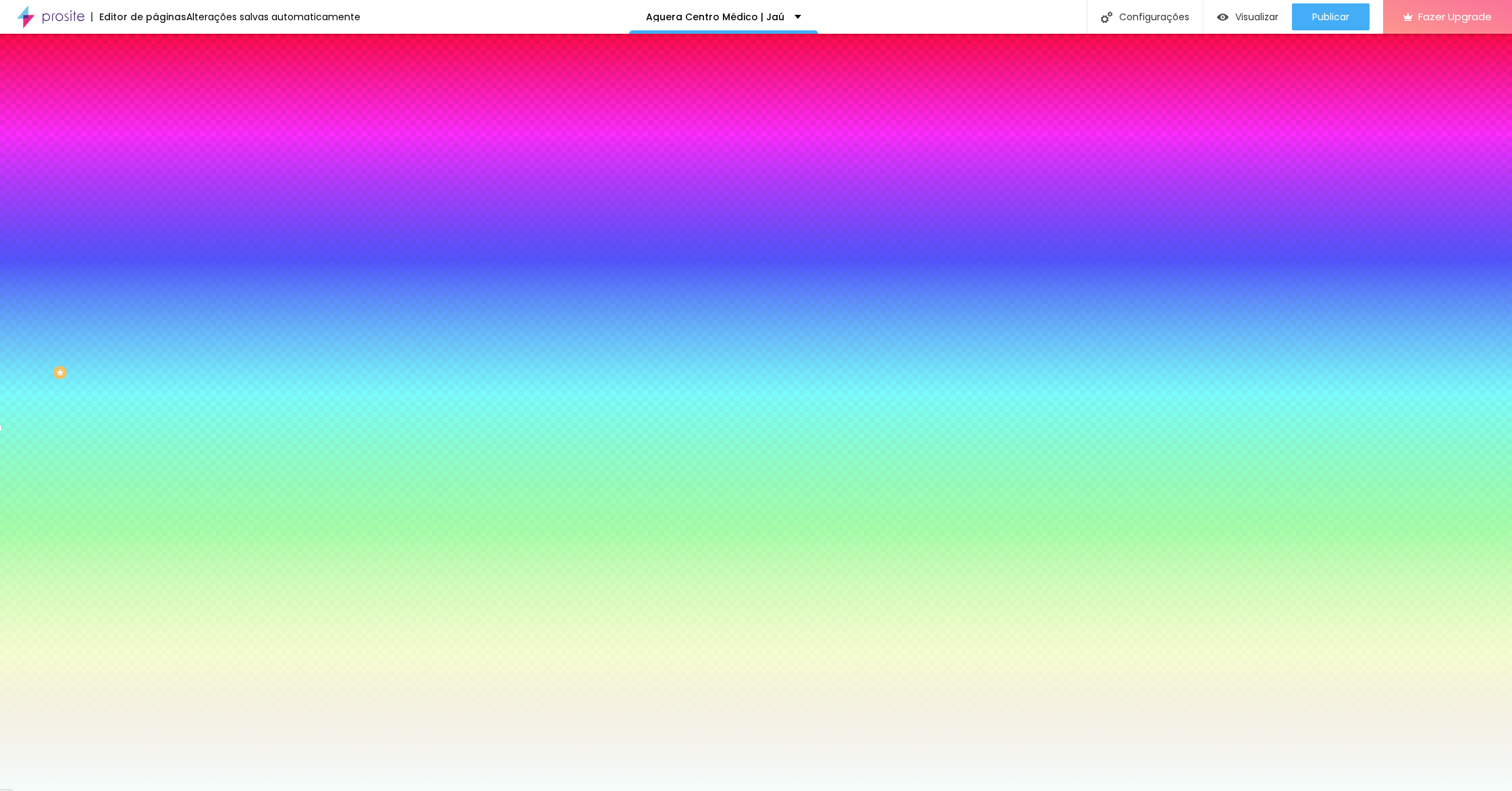
click at [155, 197] on input "#F4FDFB" at bounding box center [236, 190] width 162 height 14
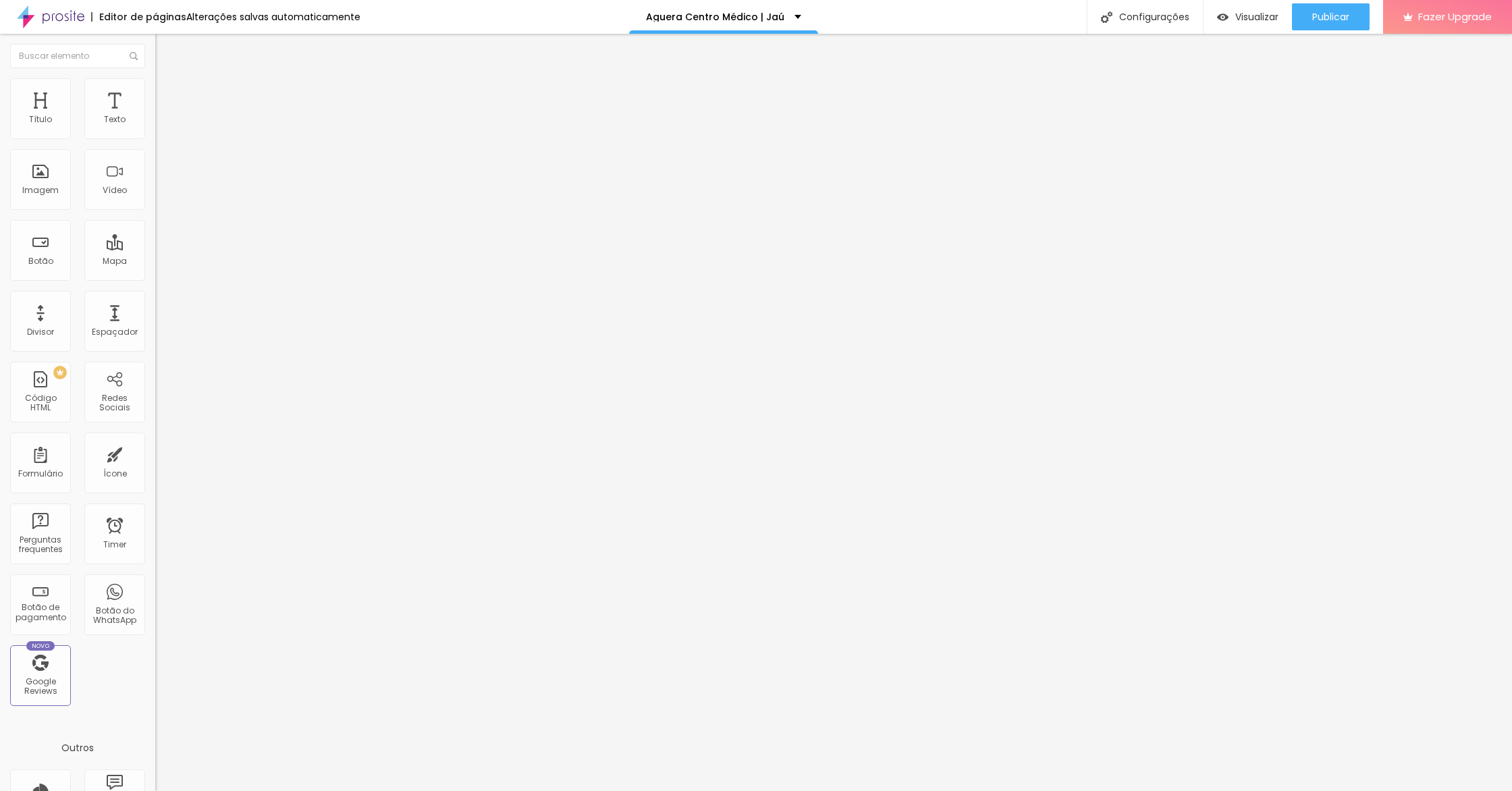
click at [167, 91] on span "Estilo" at bounding box center [177, 87] width 21 height 11
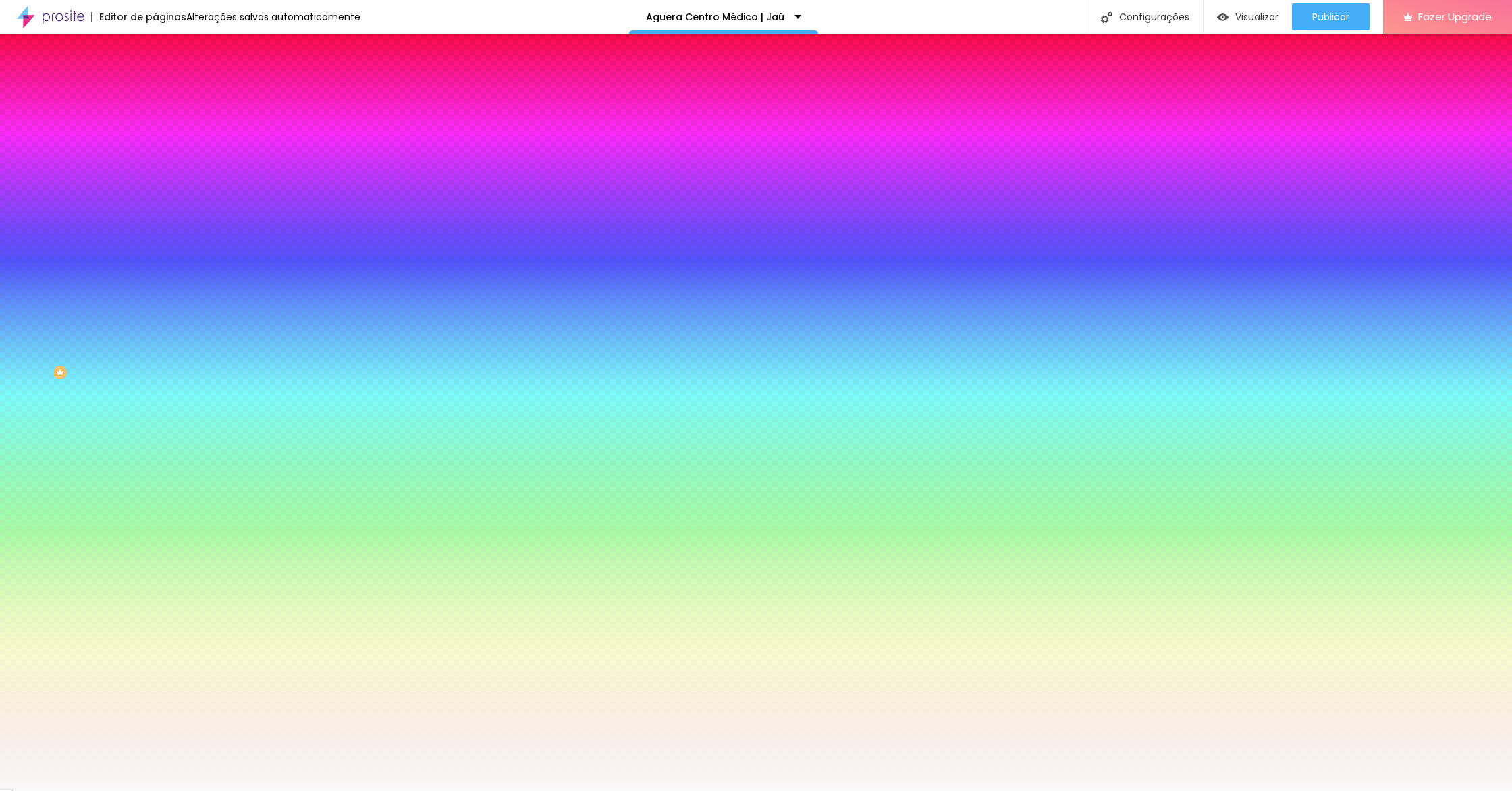
click at [155, 197] on input "#F9F9F9" at bounding box center [236, 190] width 162 height 14
paste input "73E0CE"
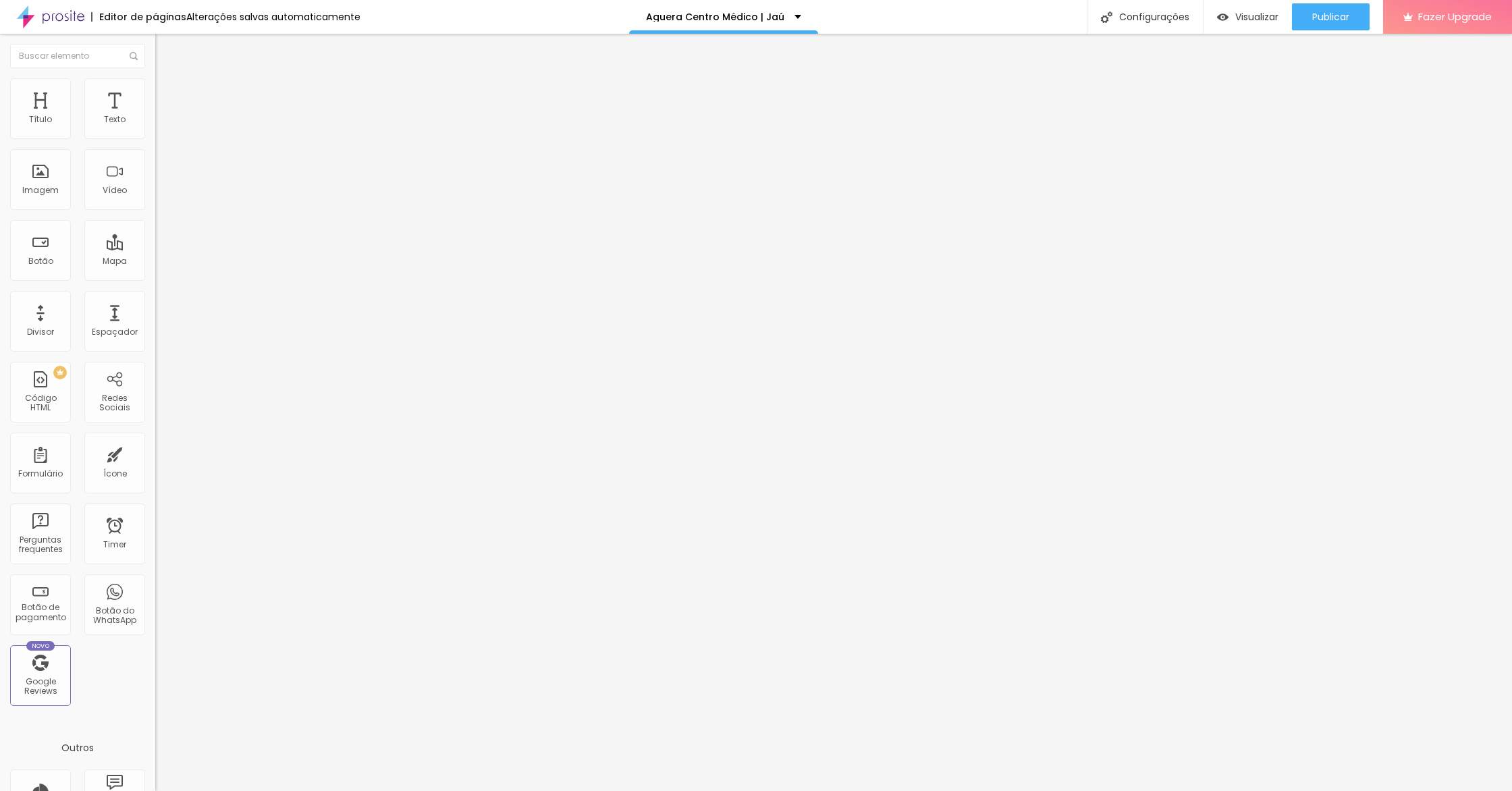
click at [155, 85] on img at bounding box center [161, 84] width 12 height 12
click at [155, 92] on li "Estilo" at bounding box center [232, 85] width 155 height 14
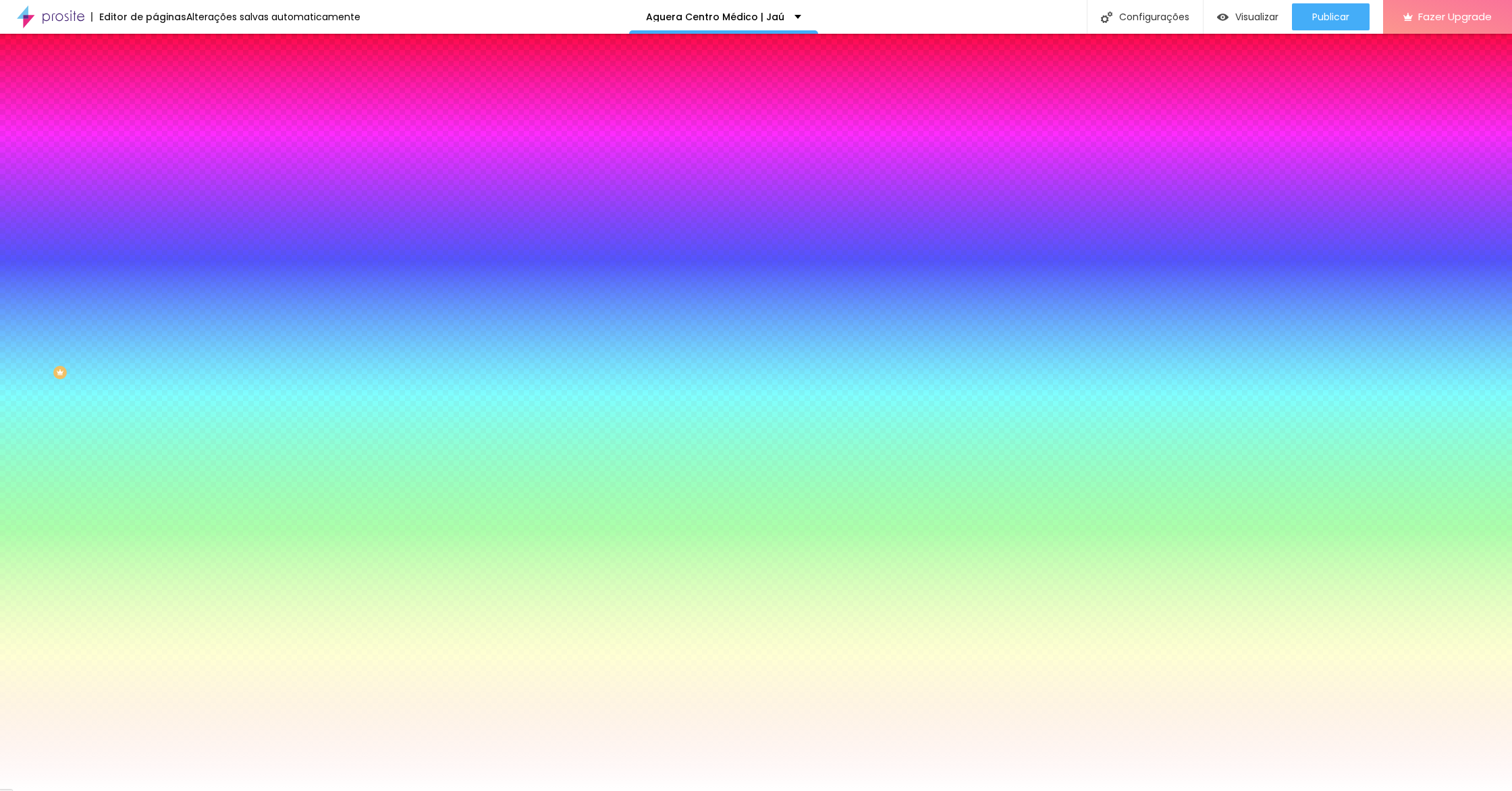
click at [155, 206] on button "button" at bounding box center [164, 210] width 19 height 14
drag, startPoint x: 247, startPoint y: 311, endPoint x: 254, endPoint y: 329, distance: 19.3
drag, startPoint x: 216, startPoint y: 359, endPoint x: 150, endPoint y: 266, distance: 114.0
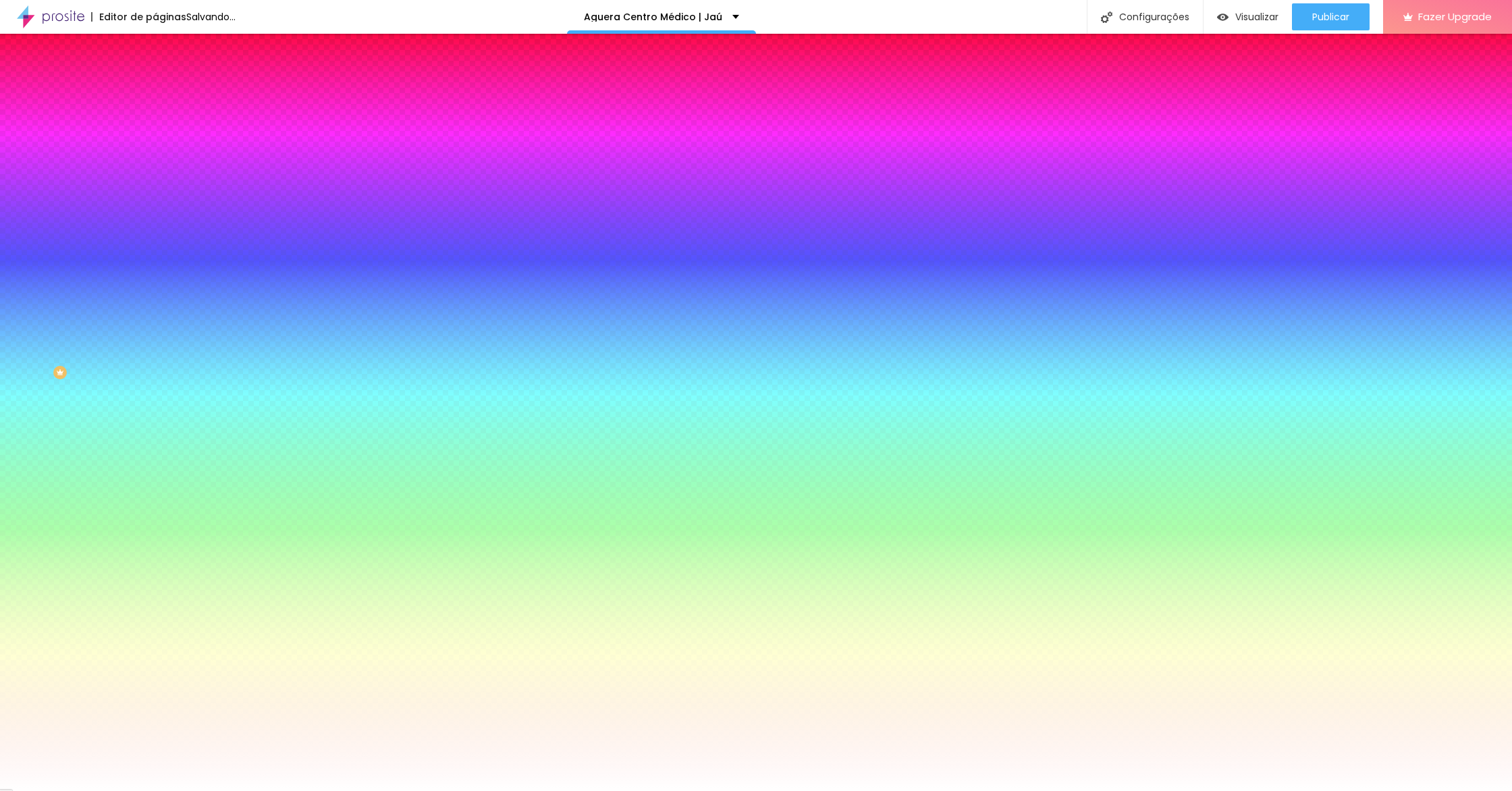
click at [137, 790] on div at bounding box center [756, 791] width 1512 height 0
click at [155, 170] on button "button" at bounding box center [164, 173] width 19 height 14
drag, startPoint x: 266, startPoint y: 321, endPoint x: 259, endPoint y: 328, distance: 9.9
drag, startPoint x: 231, startPoint y: 357, endPoint x: 138, endPoint y: 228, distance: 159.0
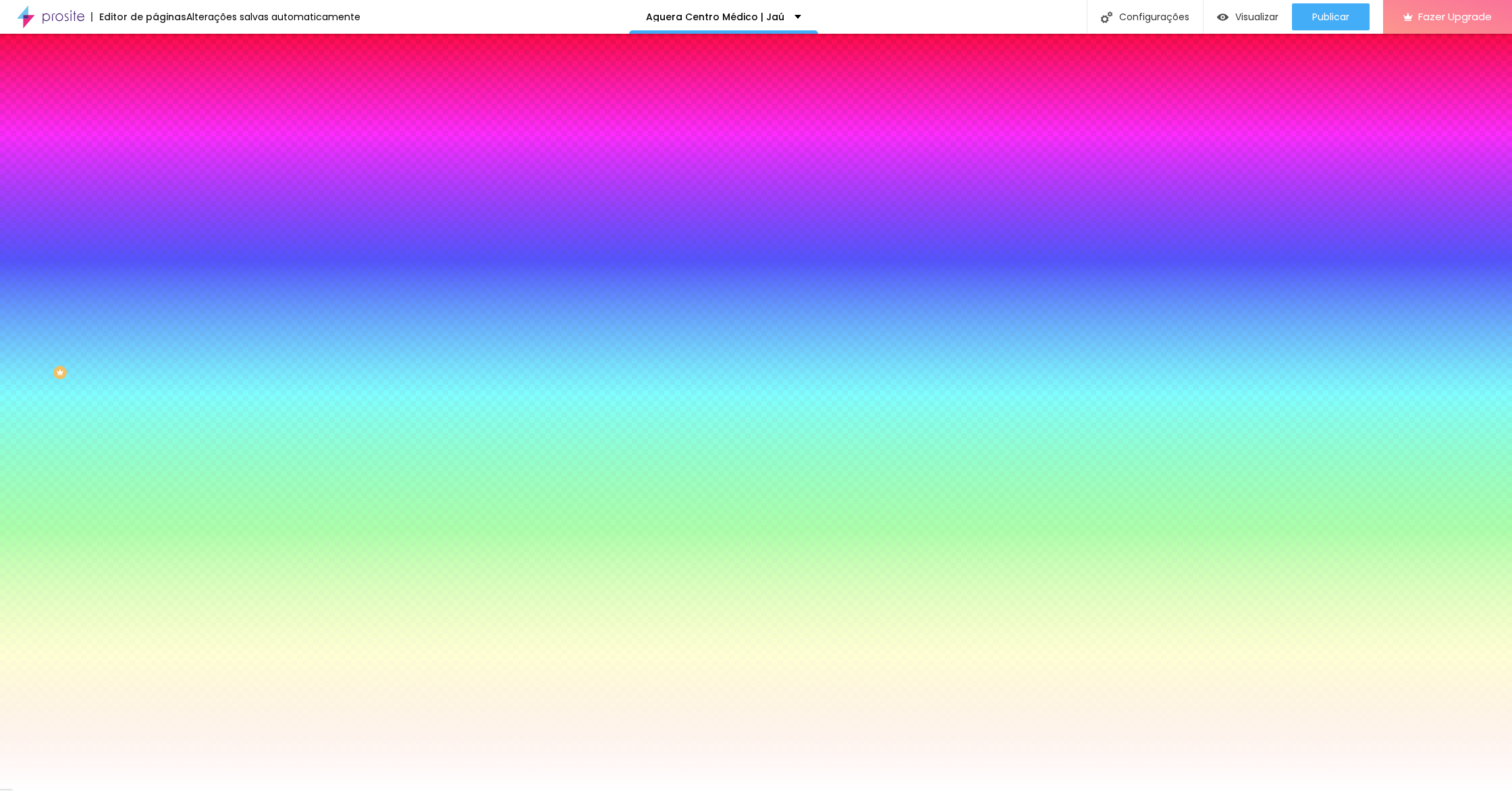
click at [93, 223] on body "Editor de páginas Alterações salvas automaticamente Aguera Centro Médico | Jaú …" at bounding box center [756, 396] width 1512 height 791
click at [401, 790] on div at bounding box center [756, 791] width 1512 height 0
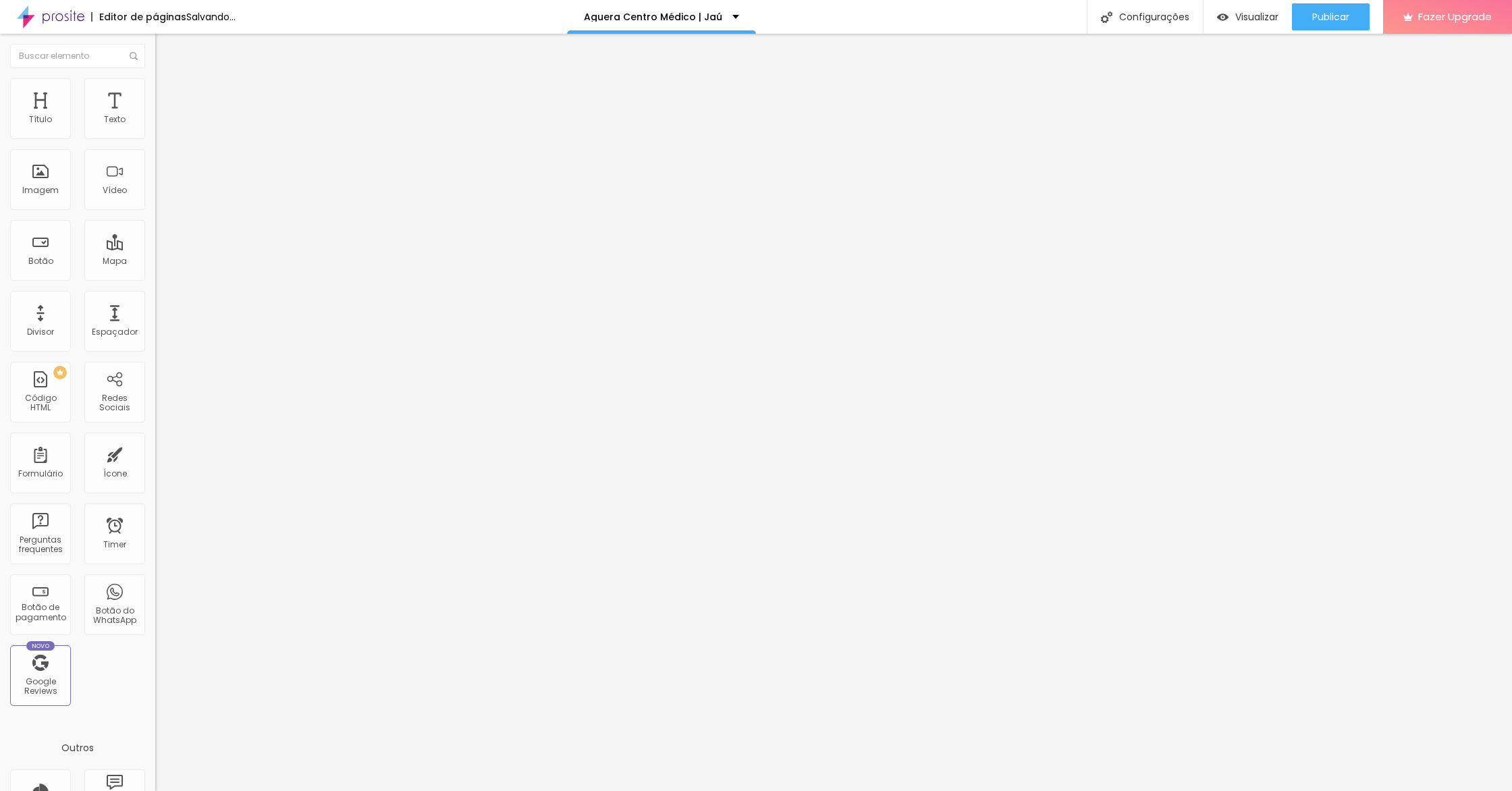
click at [155, 248] on input "range" at bounding box center [199, 253] width 87 height 11
click at [155, 133] on img at bounding box center [159, 129] width 9 height 9
click at [155, 88] on li "Estilo" at bounding box center [232, 85] width 155 height 14
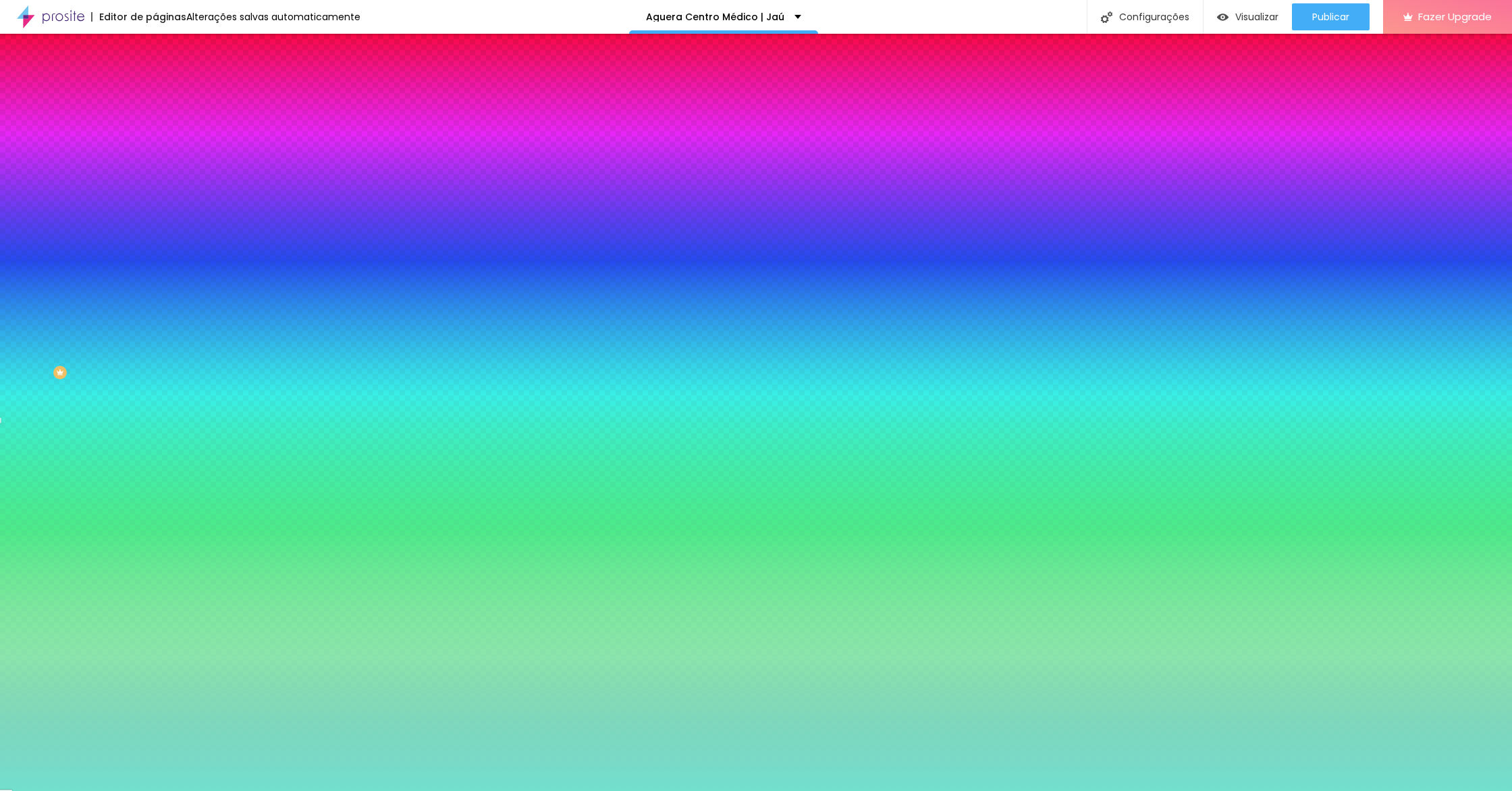
click at [155, 197] on input "#73E0CE" at bounding box center [236, 190] width 162 height 14
paste input "14685A"
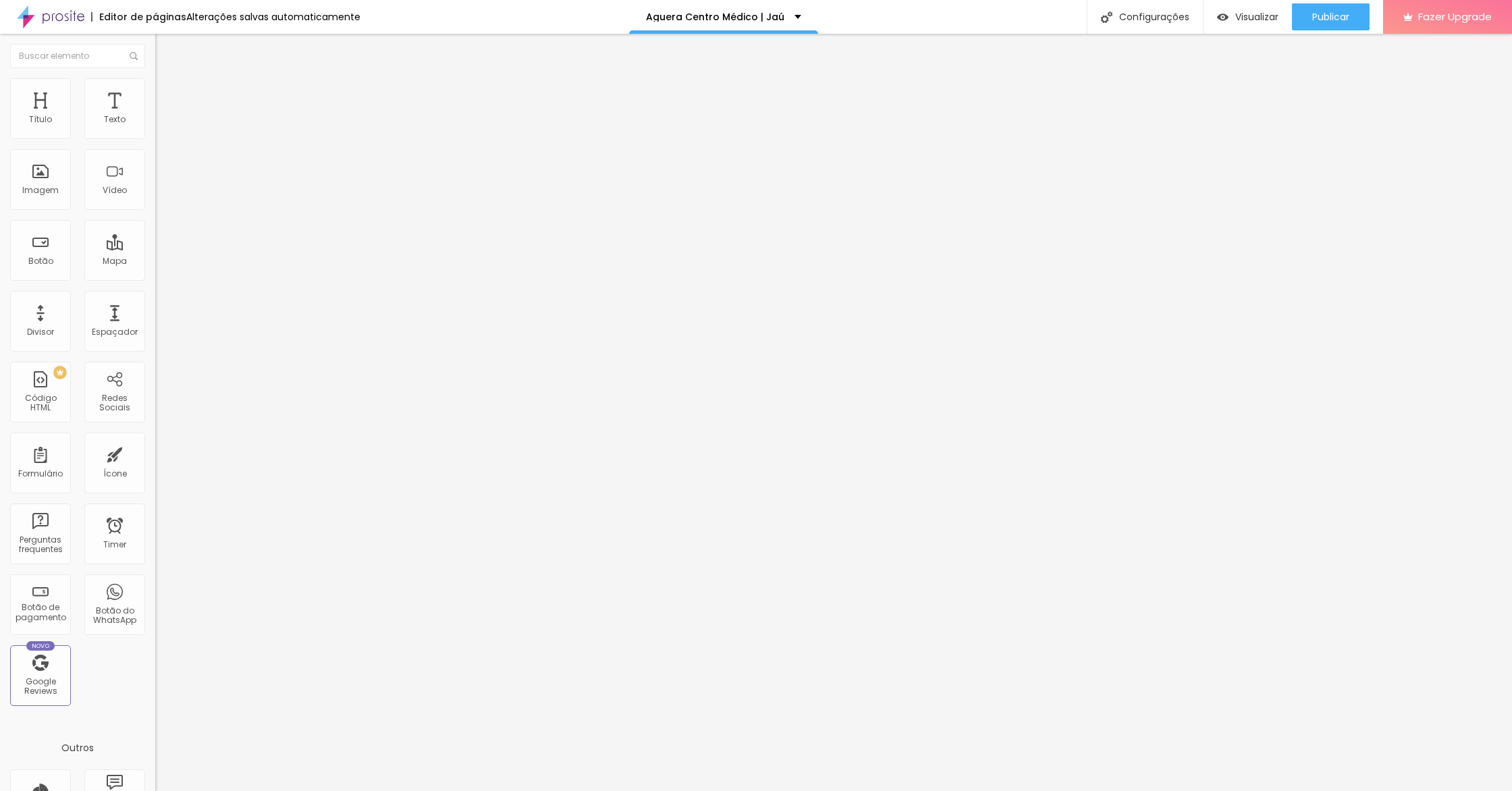
click at [155, 89] on li "Estilo" at bounding box center [232, 85] width 155 height 14
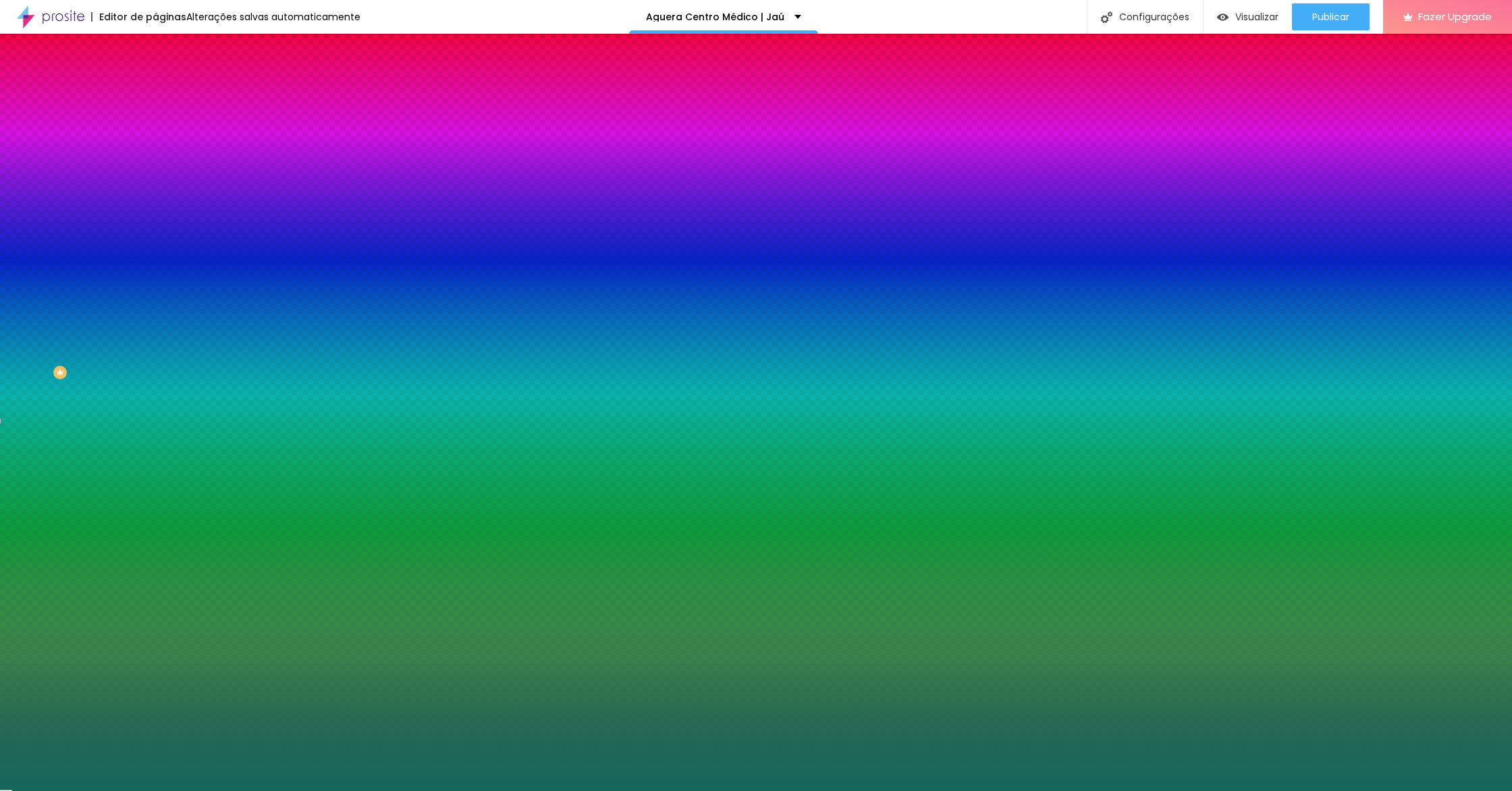
click at [155, 197] on input "#14685A" at bounding box center [236, 190] width 162 height 14
paste input "20A68F"
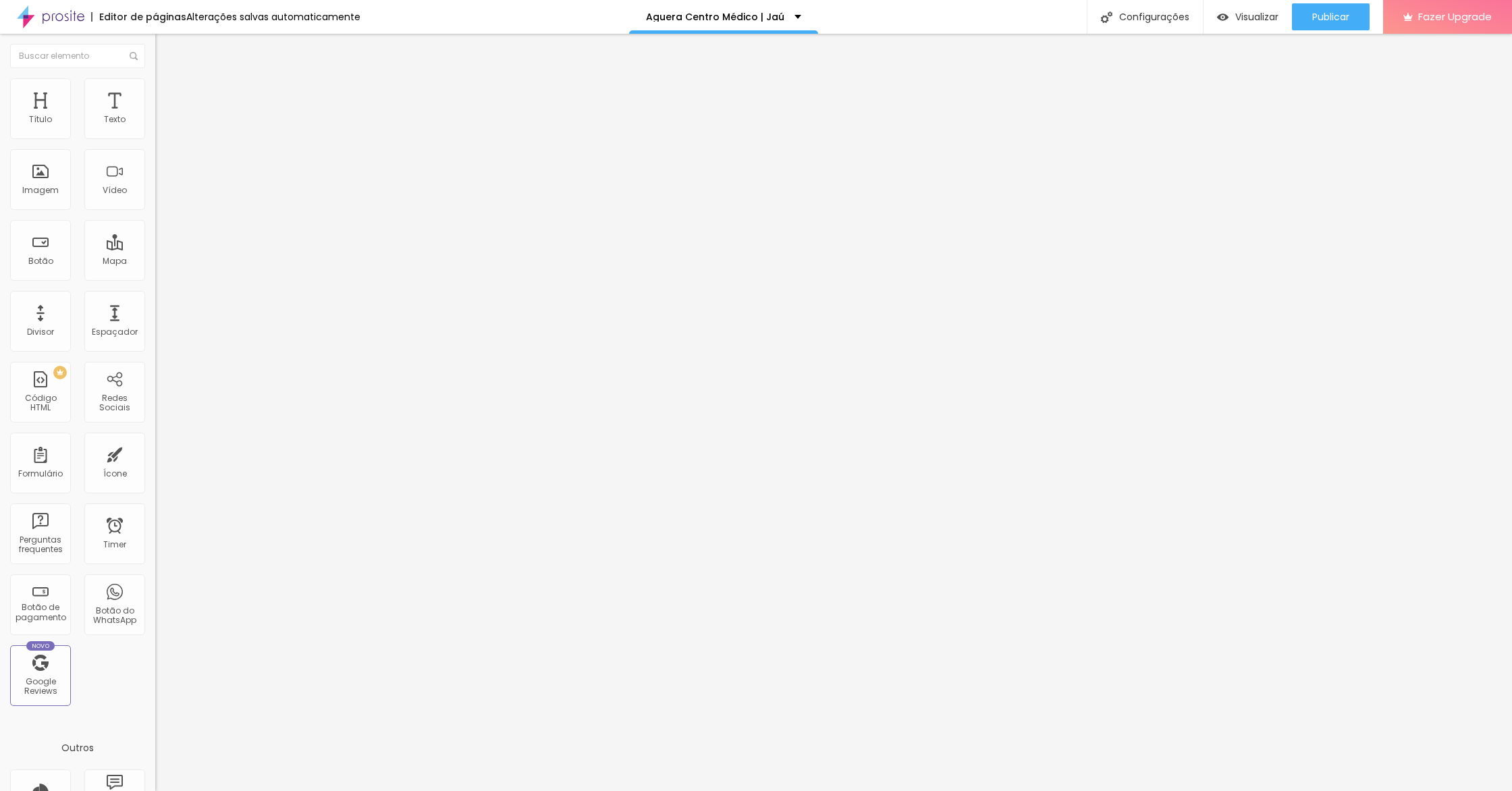
click at [155, 84] on img at bounding box center [161, 84] width 12 height 12
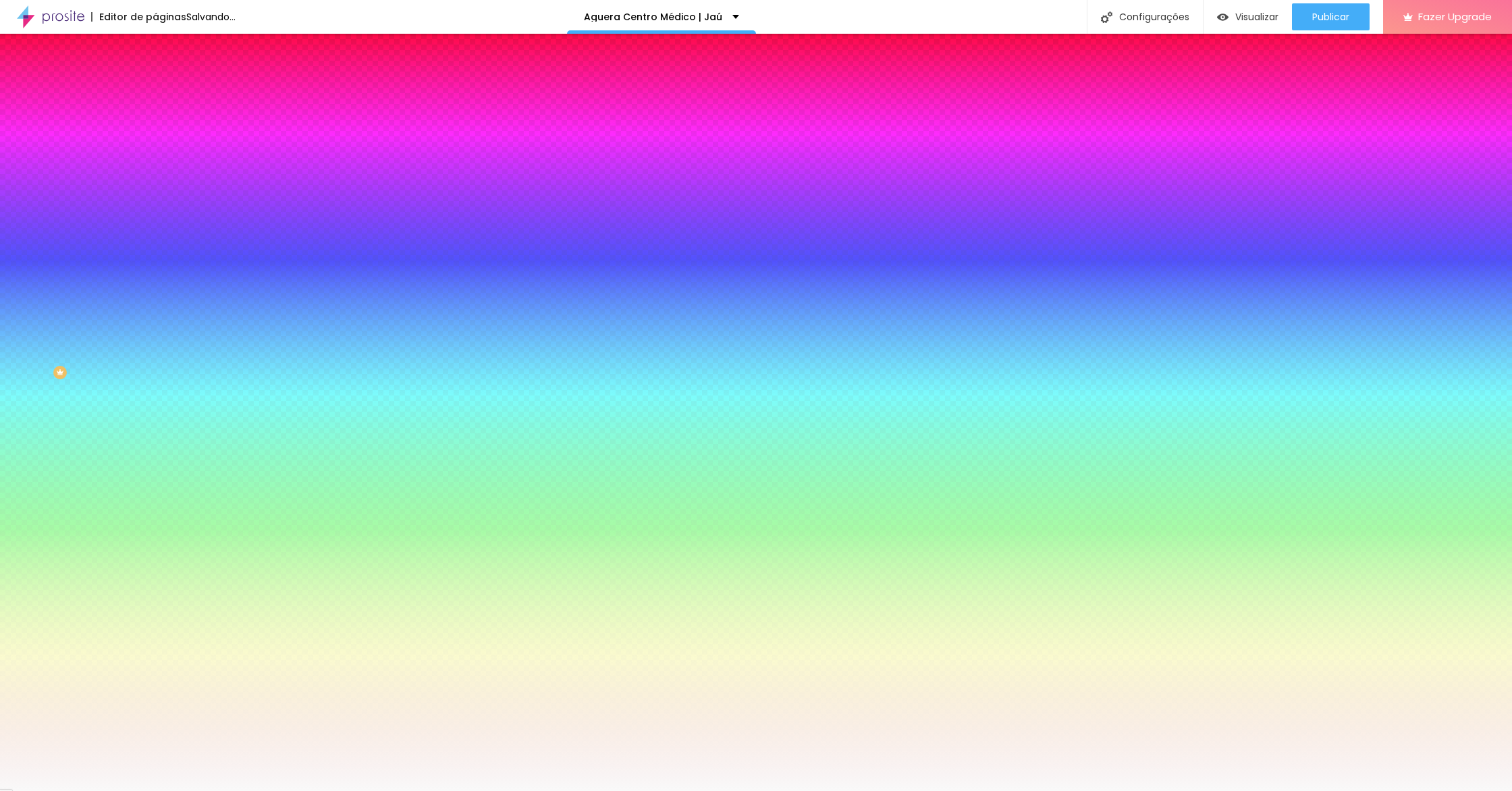
click at [155, 197] on input "#F9F9F9" at bounding box center [236, 190] width 162 height 14
paste input "20A68F"
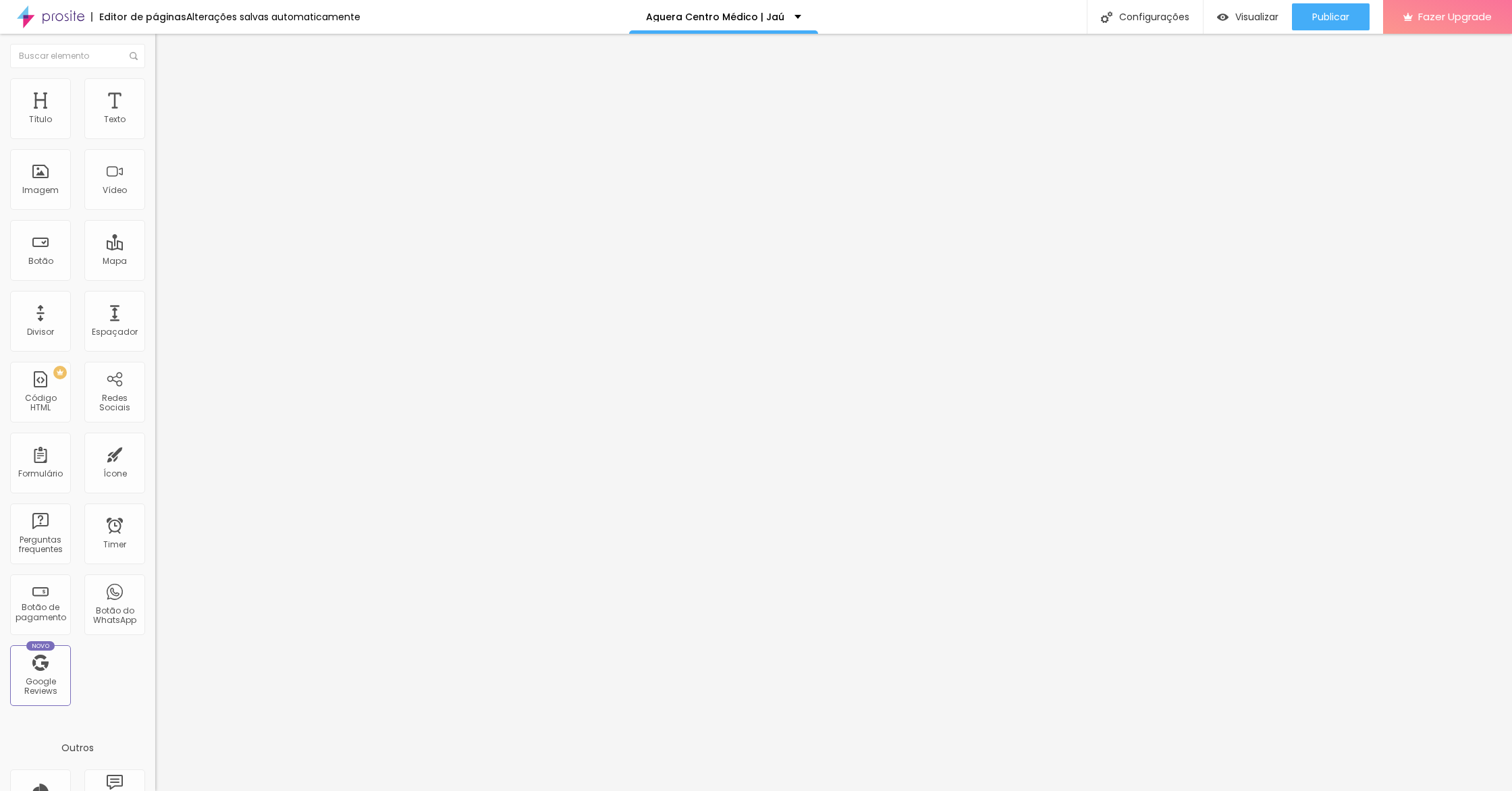
click at [167, 93] on span "Estilo" at bounding box center [177, 87] width 21 height 11
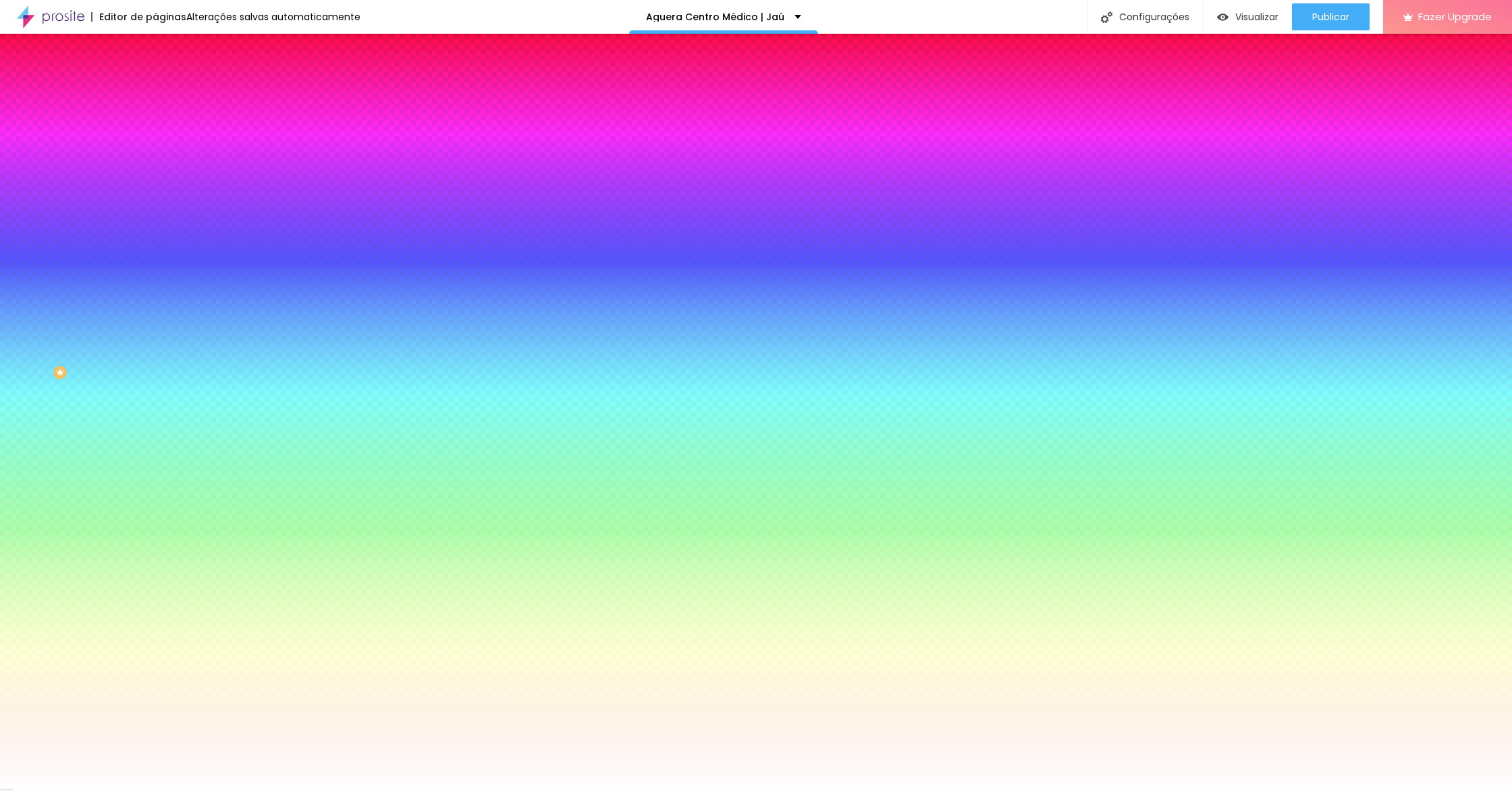
click at [167, 95] on span "Avançado" at bounding box center [189, 101] width 44 height 11
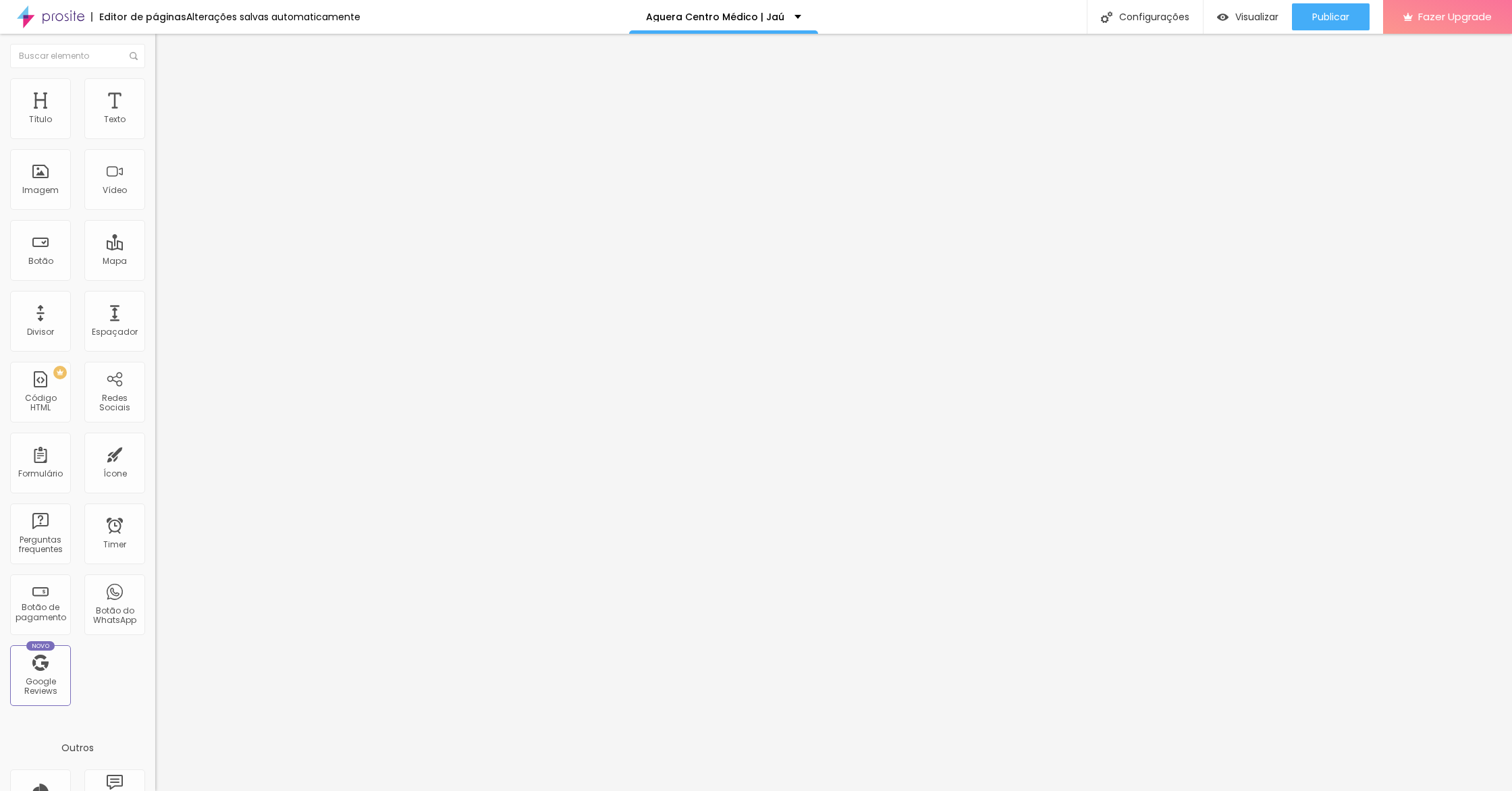
drag, startPoint x: 0, startPoint y: 131, endPoint x: 90, endPoint y: 192, distance: 108.7
click at [155, 132] on div "0 px Espaçamento Interno ID Html Classes Html Visível nos dispositivos Celular …" at bounding box center [232, 293] width 155 height 377
click at [155, 84] on img at bounding box center [161, 84] width 12 height 12
click at [167, 96] on span "Avançado" at bounding box center [189, 101] width 44 height 11
click at [155, 133] on div "0 Espaço de cima 10 Espaço de baixo ID Html Classes Html Visível nos dispositiv…" at bounding box center [232, 388] width 155 height 568
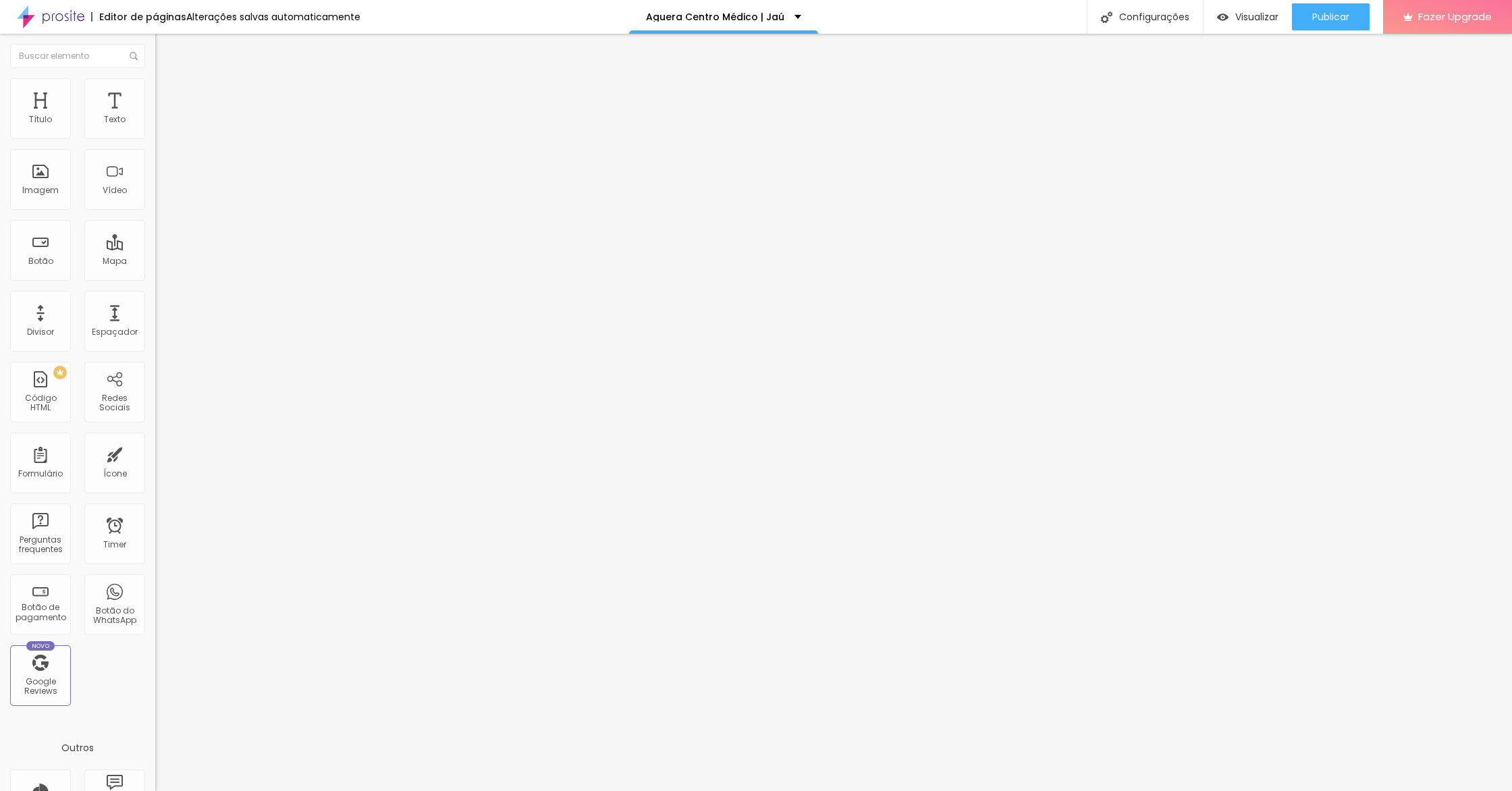
drag, startPoint x: 59, startPoint y: 155, endPoint x: 0, endPoint y: 157, distance: 59.0
click at [155, 453] on input "range" at bounding box center [199, 458] width 87 height 11
click at [167, 95] on span "Avançado" at bounding box center [189, 101] width 44 height 11
drag, startPoint x: 16, startPoint y: 158, endPoint x: 0, endPoint y: 172, distance: 21.3
click at [155, 453] on input "range" at bounding box center [199, 458] width 87 height 11
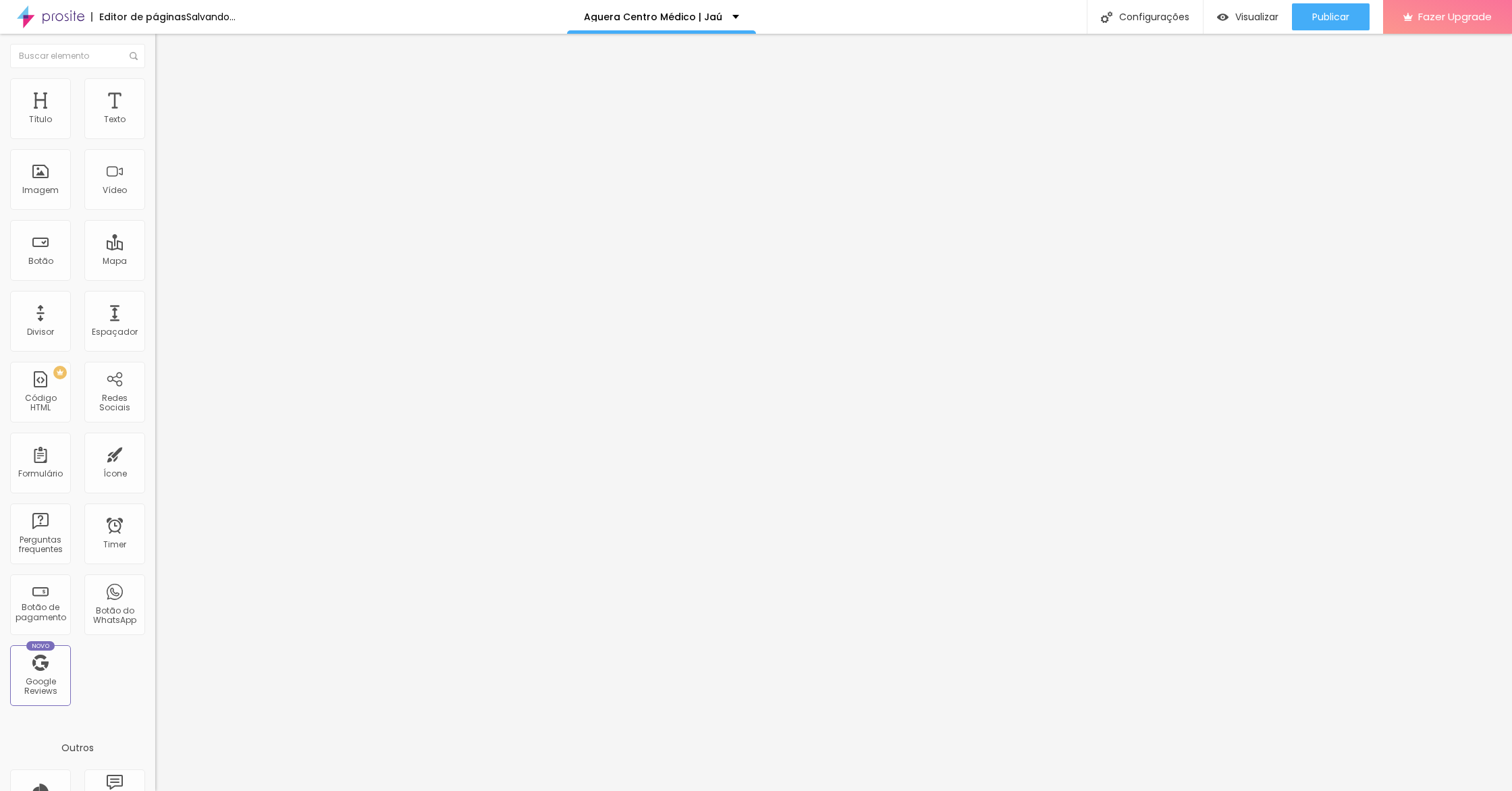
click at [155, 453] on input "range" at bounding box center [199, 458] width 87 height 11
drag, startPoint x: 85, startPoint y: 135, endPoint x: 0, endPoint y: 135, distance: 85.0
click at [155, 262] on input "range" at bounding box center [199, 267] width 87 height 11
click at [155, 99] on ul "Conteúdo Estilo Avançado" at bounding box center [232, 85] width 155 height 41
click at [167, 93] on span "Estilo" at bounding box center [177, 87] width 21 height 11
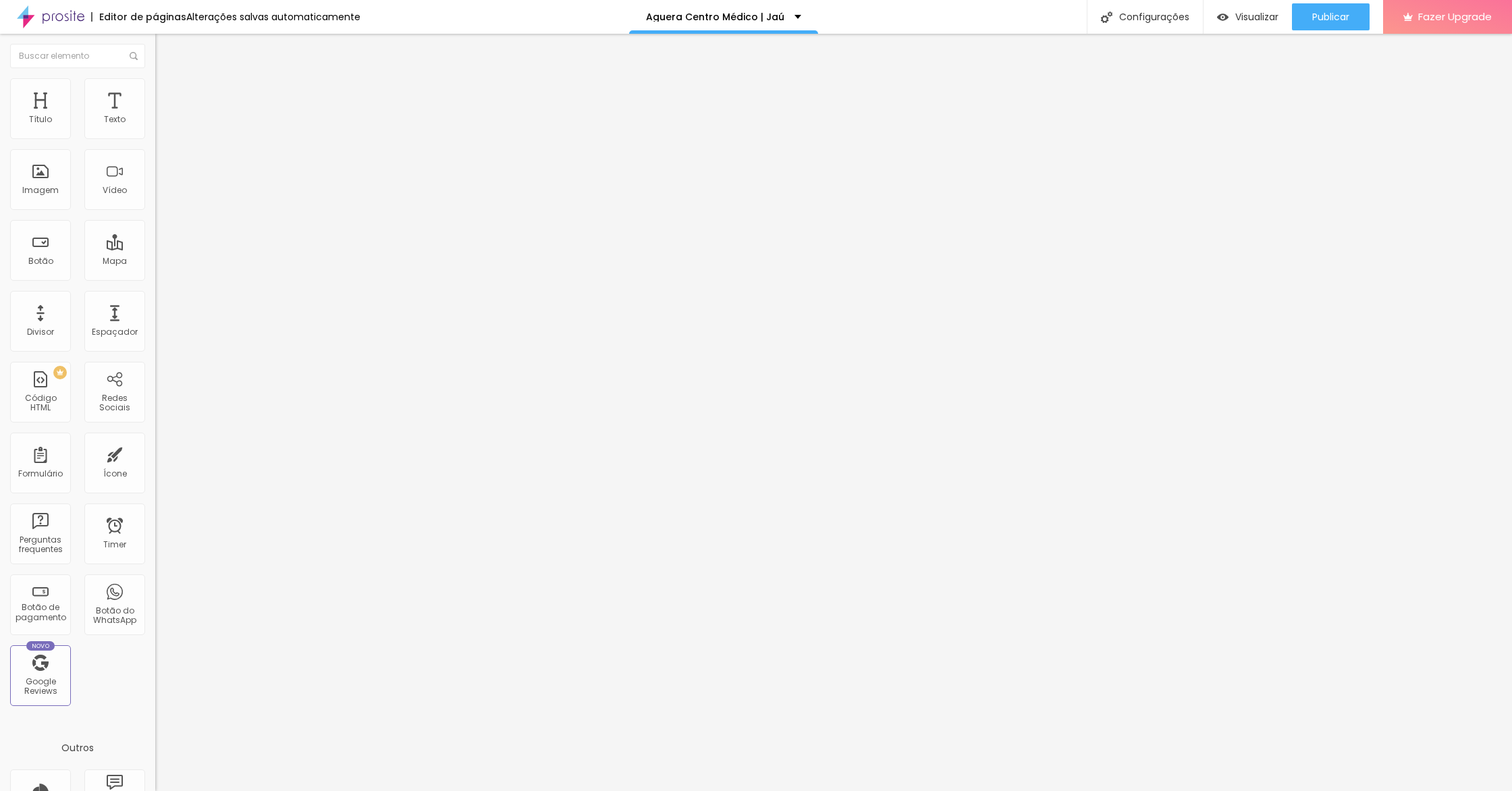
click at [155, 86] on img at bounding box center [161, 84] width 12 height 12
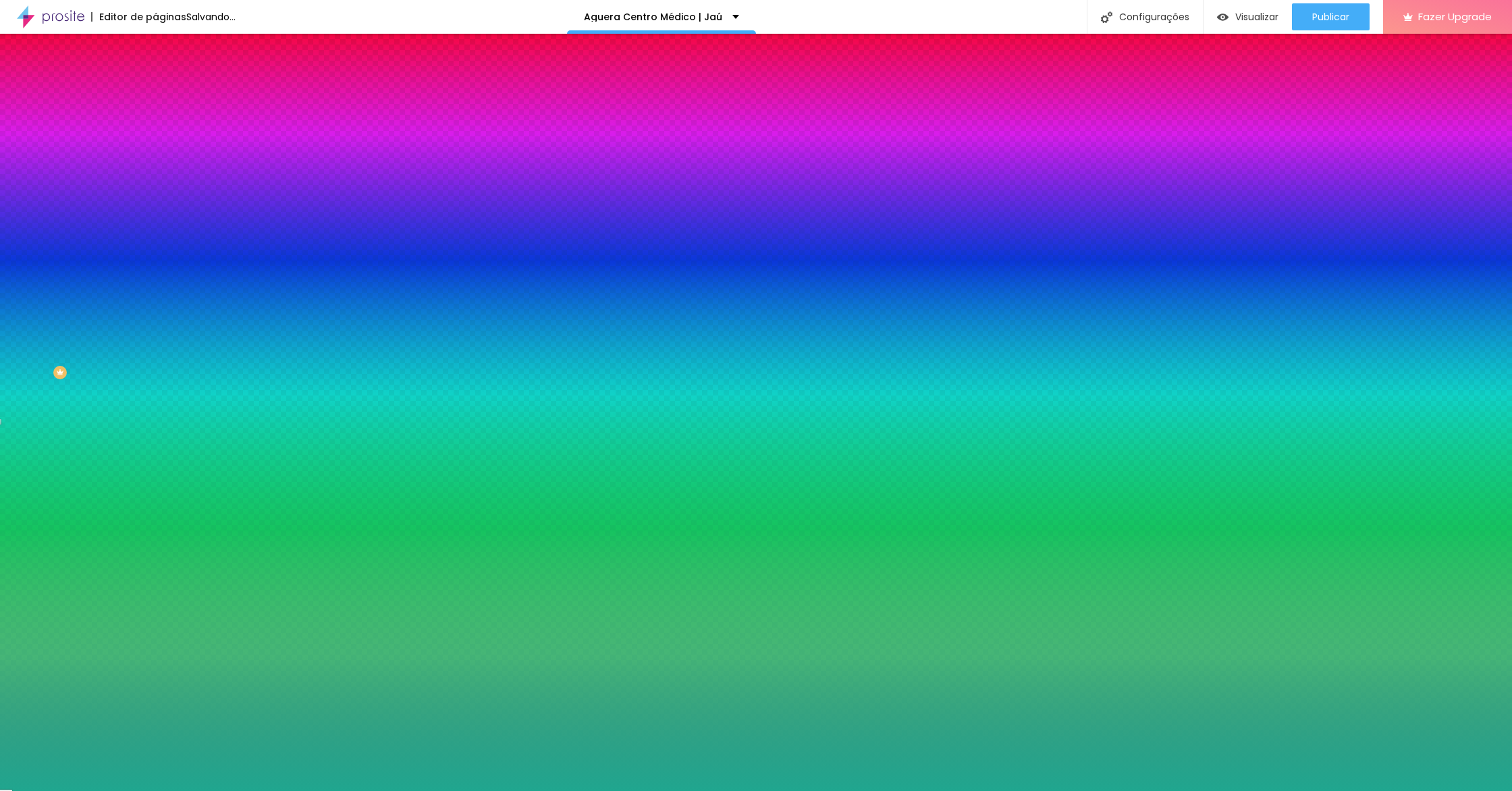
click at [155, 197] on input "#20A68F" at bounding box center [236, 190] width 162 height 14
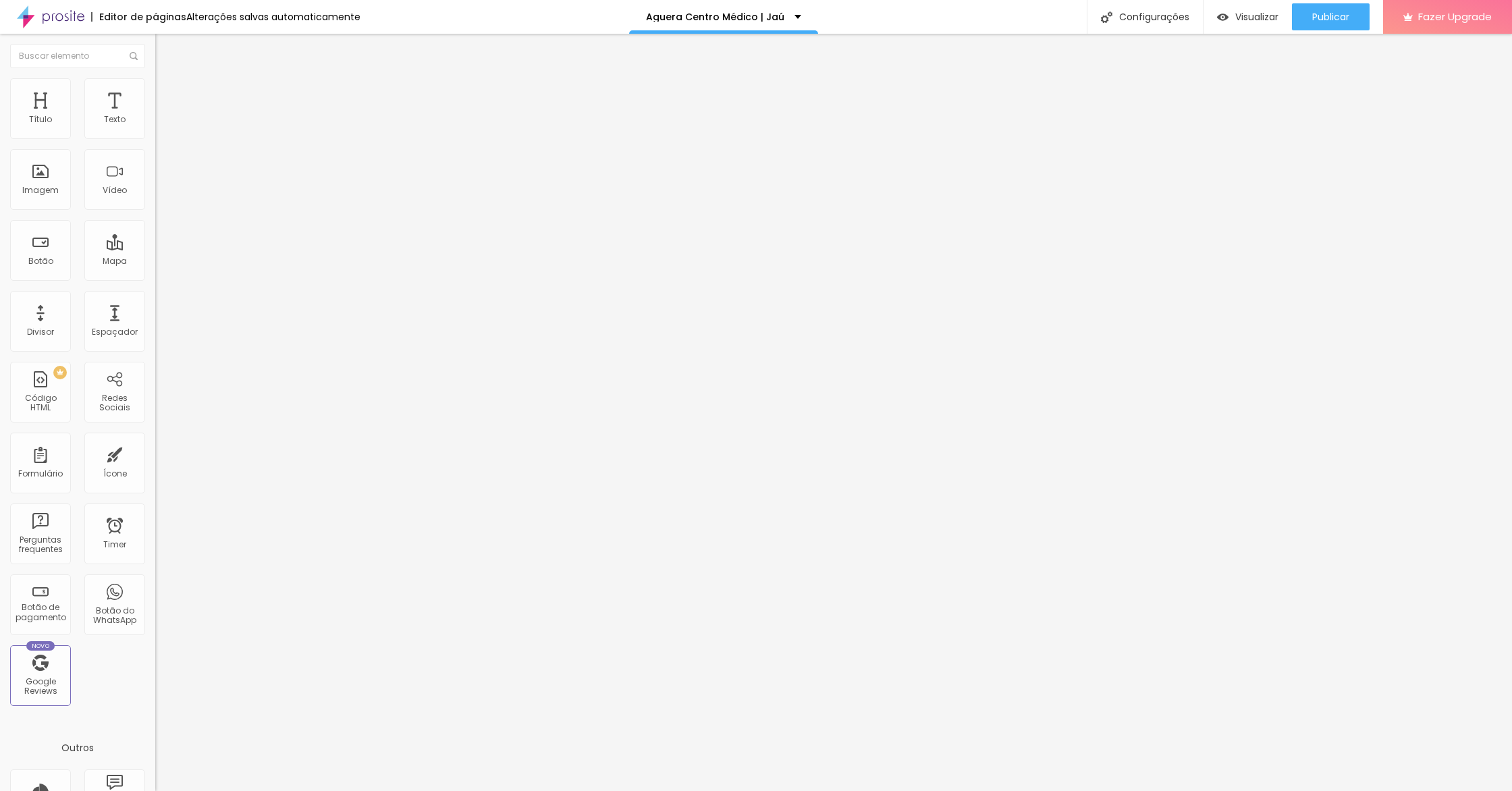
click at [155, 92] on li "Estilo" at bounding box center [232, 85] width 155 height 14
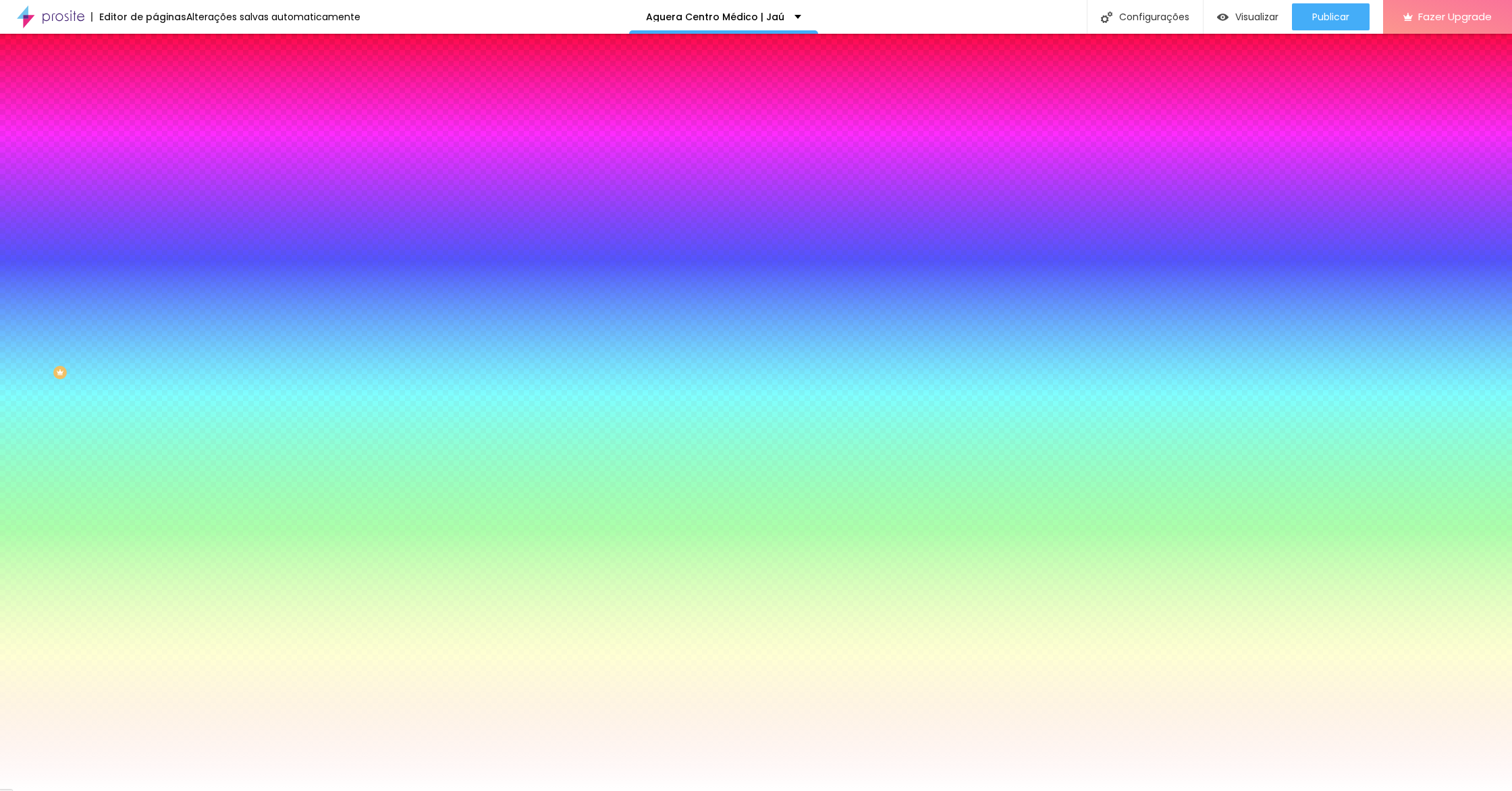
click at [155, 197] on input "#FFFFFF" at bounding box center [236, 190] width 162 height 14
paste input "20A68"
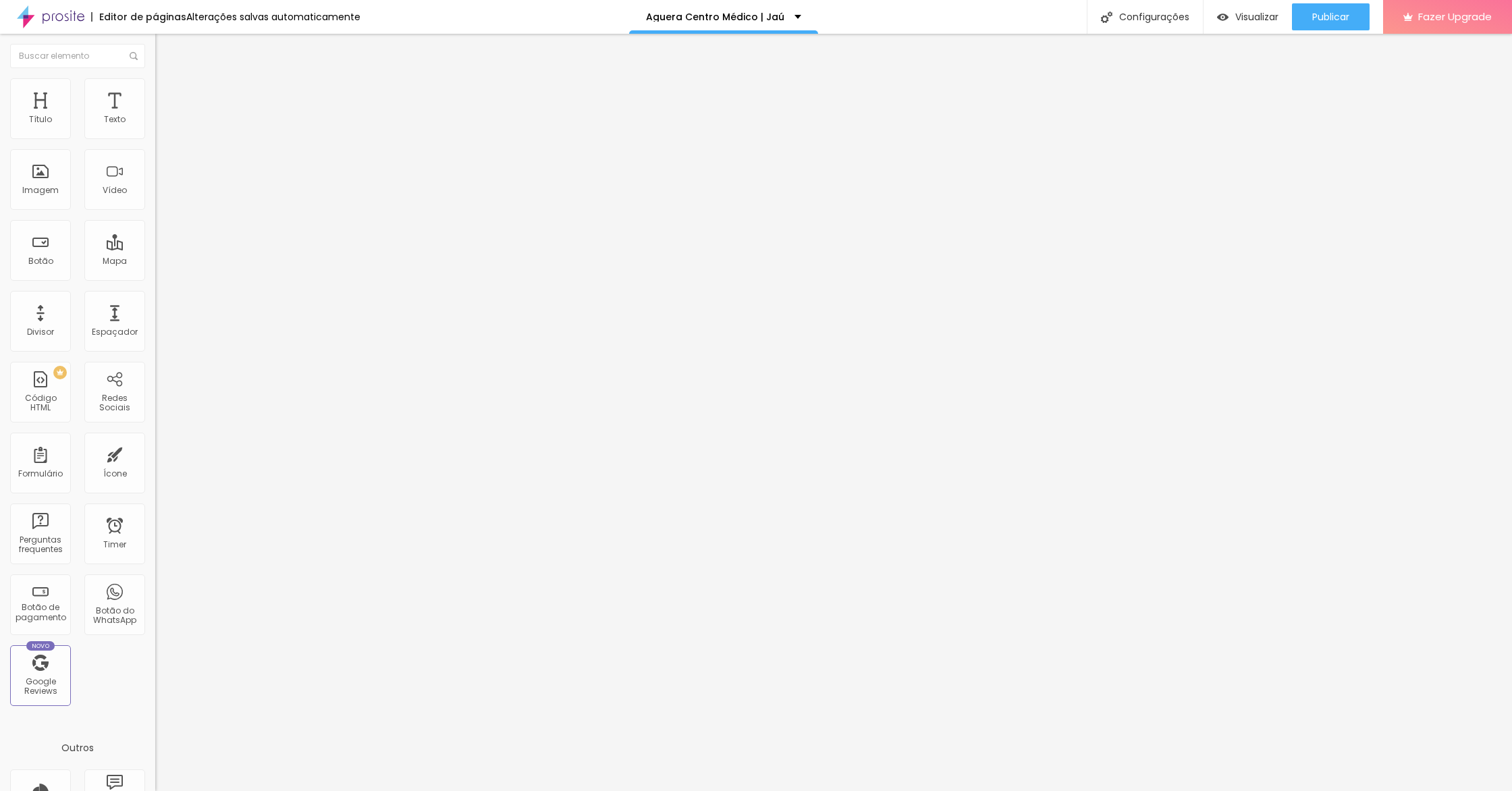
click at [155, 94] on ul "Conteúdo Estilo Avançado" at bounding box center [232, 85] width 155 height 41
click at [167, 93] on span "Estilo" at bounding box center [177, 87] width 21 height 11
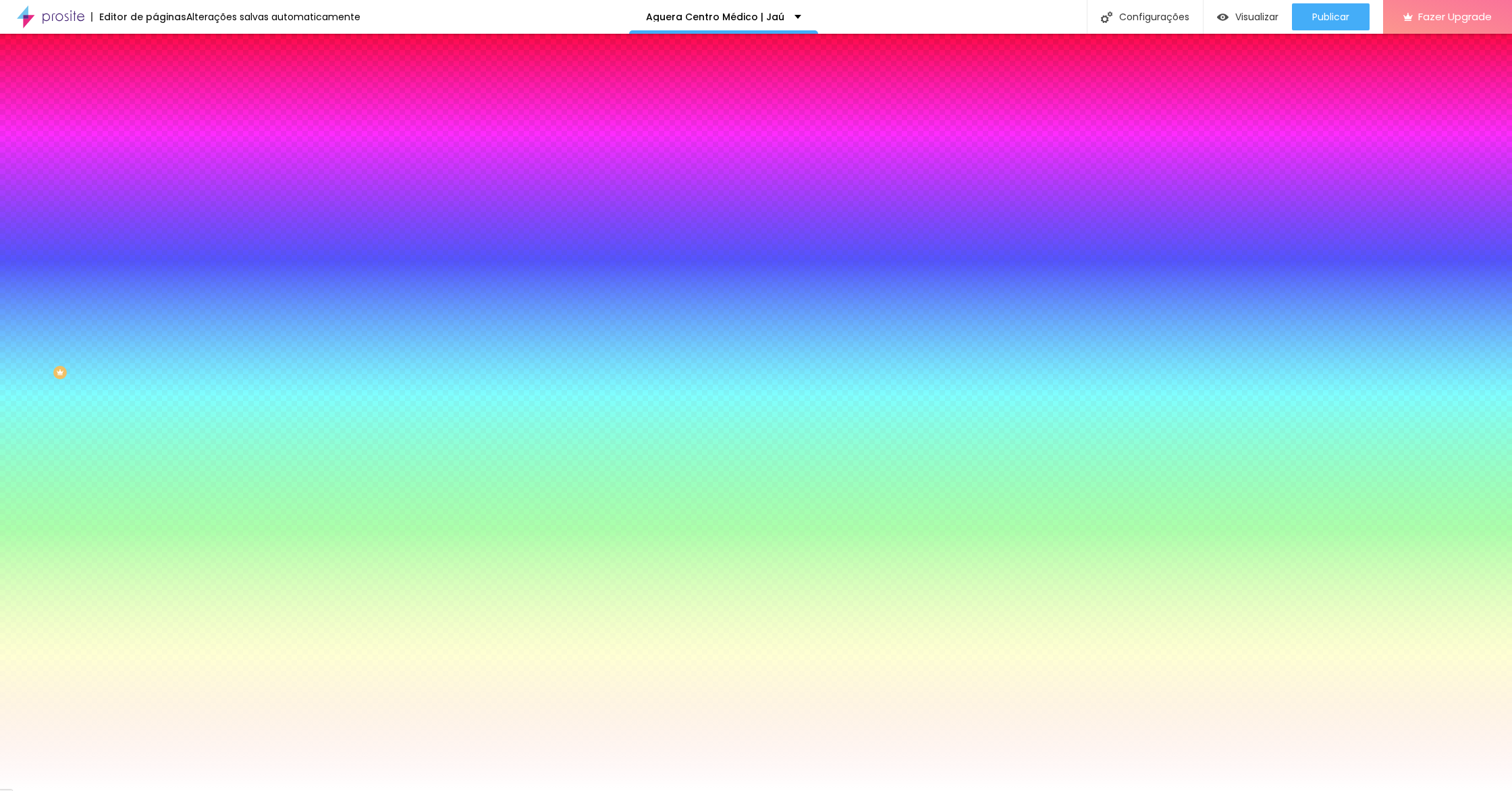
click at [155, 129] on div at bounding box center [232, 129] width 155 height 0
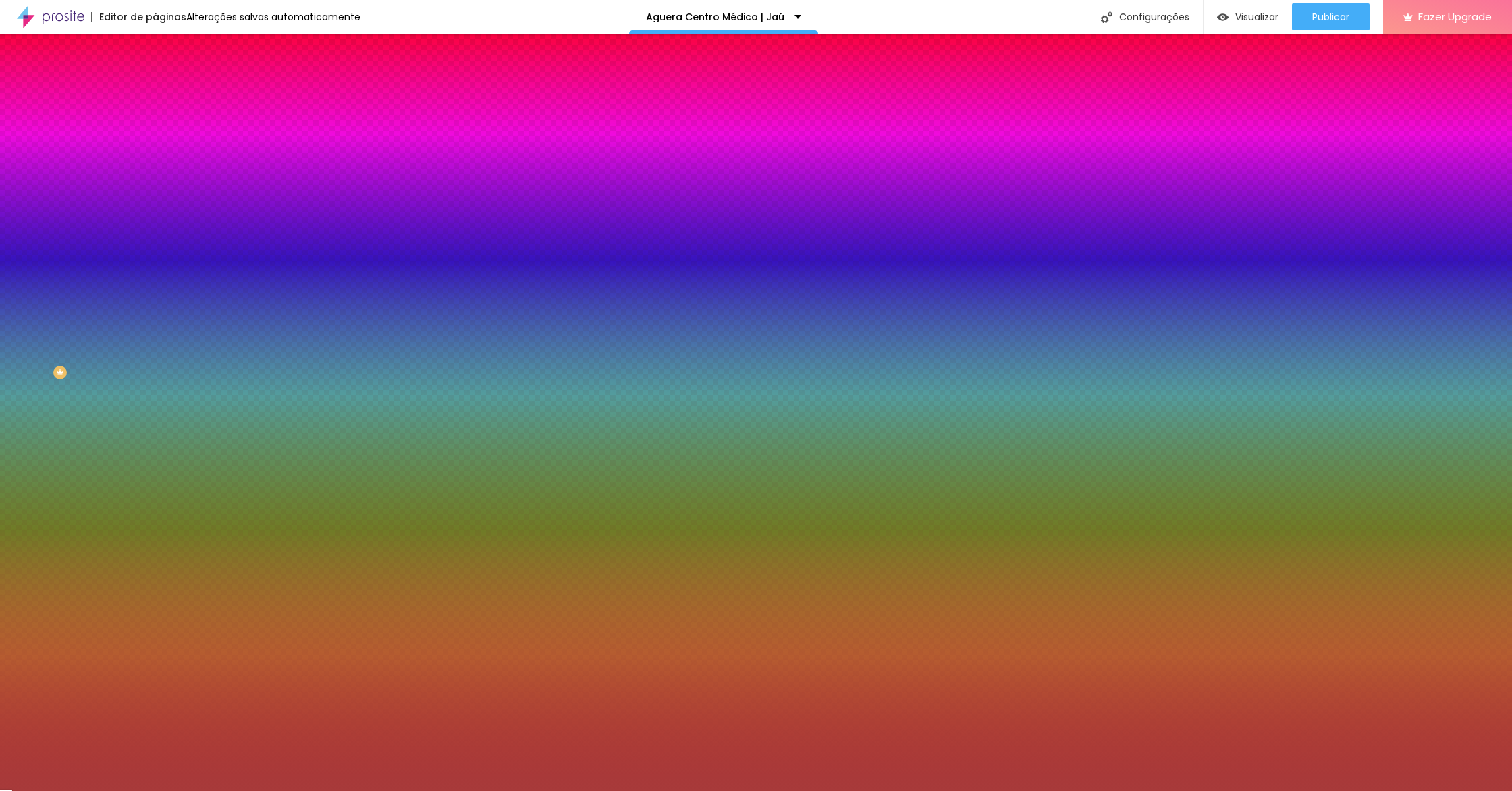
drag, startPoint x: 75, startPoint y: 185, endPoint x: 0, endPoint y: 106, distance: 108.9
click at [155, 106] on div "Conteúdo Estilo Avançado Cor de fundo Voltar ao padrão #FFFFFF Sombra DESATIVAD…" at bounding box center [232, 145] width 155 height 161
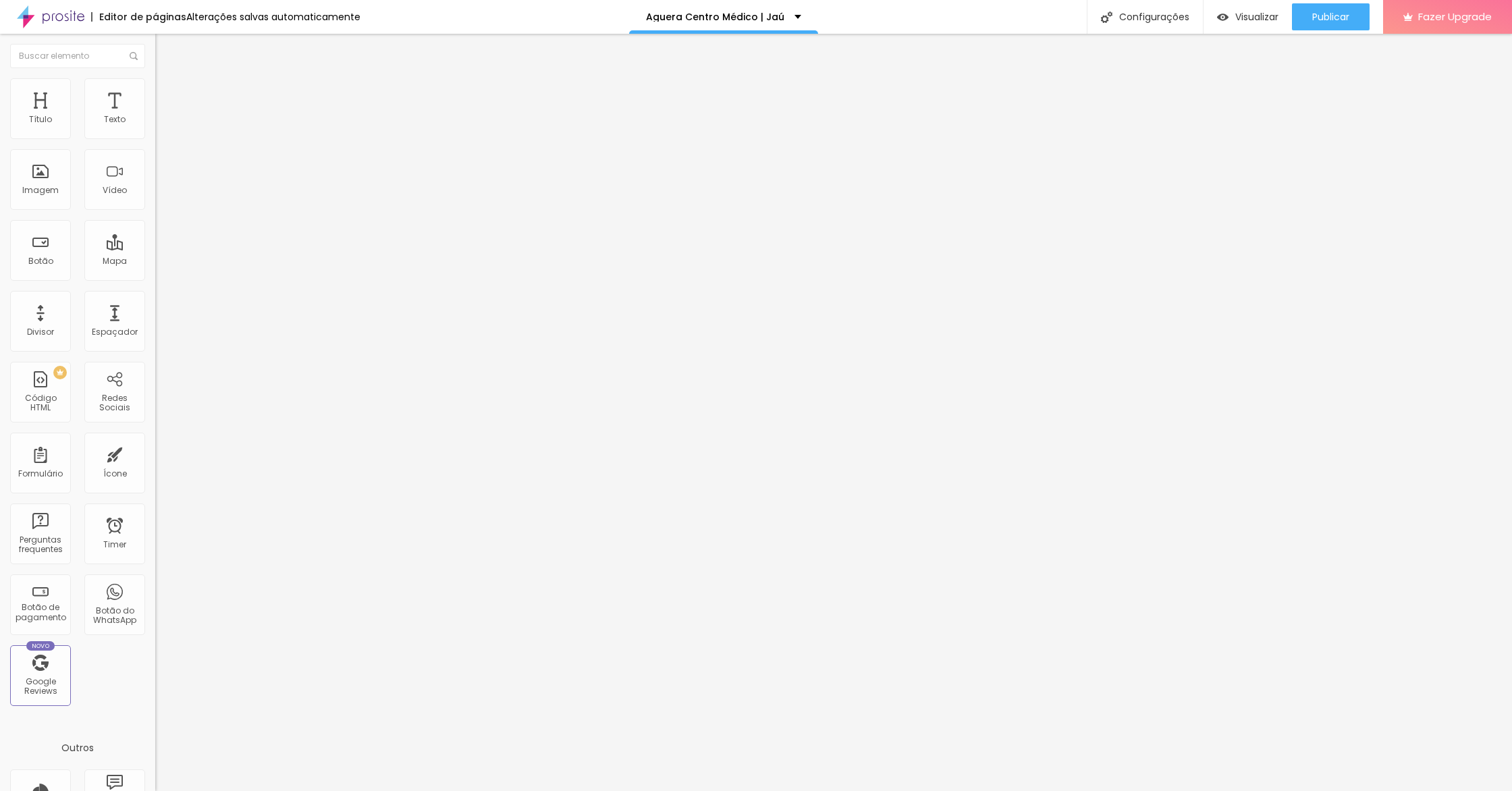
click at [155, 105] on li "Avançado" at bounding box center [232, 99] width 155 height 14
drag, startPoint x: 65, startPoint y: 131, endPoint x: 0, endPoint y: 131, distance: 65.0
click at [155, 262] on input "range" at bounding box center [199, 267] width 87 height 11
click at [167, 97] on span "Avançado" at bounding box center [189, 101] width 44 height 11
click at [155, 96] on ul "Conteúdo Estilo Avançado" at bounding box center [232, 85] width 155 height 41
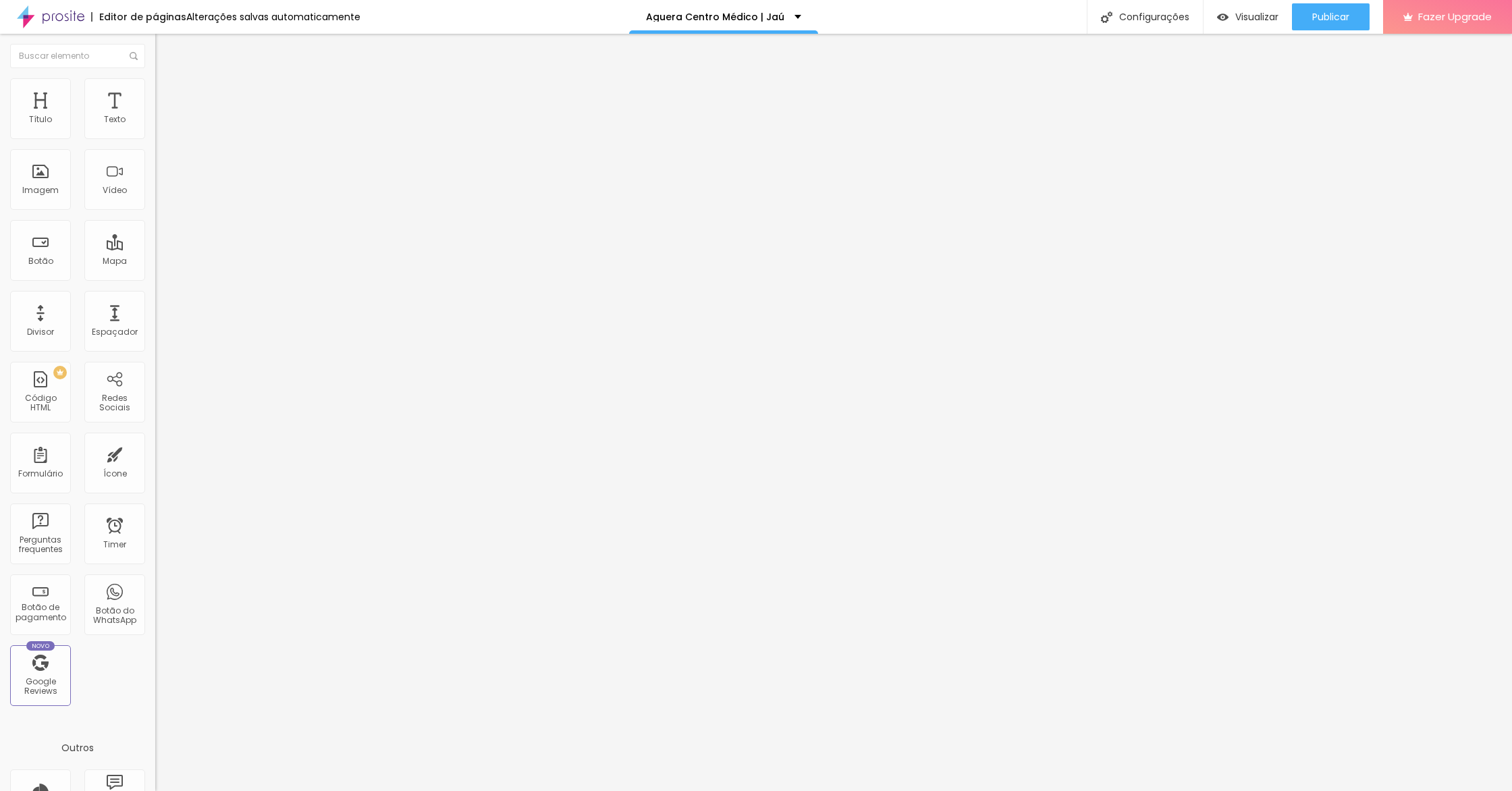
click at [167, 95] on span "Avançado" at bounding box center [189, 101] width 44 height 11
drag, startPoint x: 35, startPoint y: 133, endPoint x: 119, endPoint y: 191, distance: 102.1
click at [155, 135] on div "0 Espaçamento entre colunas 20 px Espaçamento vertical ID Html Classes Html Vis…" at bounding box center [232, 388] width 155 height 568
click at [155, 92] on li "Avançado" at bounding box center [232, 99] width 155 height 14
click at [155, 92] on ul "Conteúdo Estilo Avançado" at bounding box center [232, 85] width 155 height 41
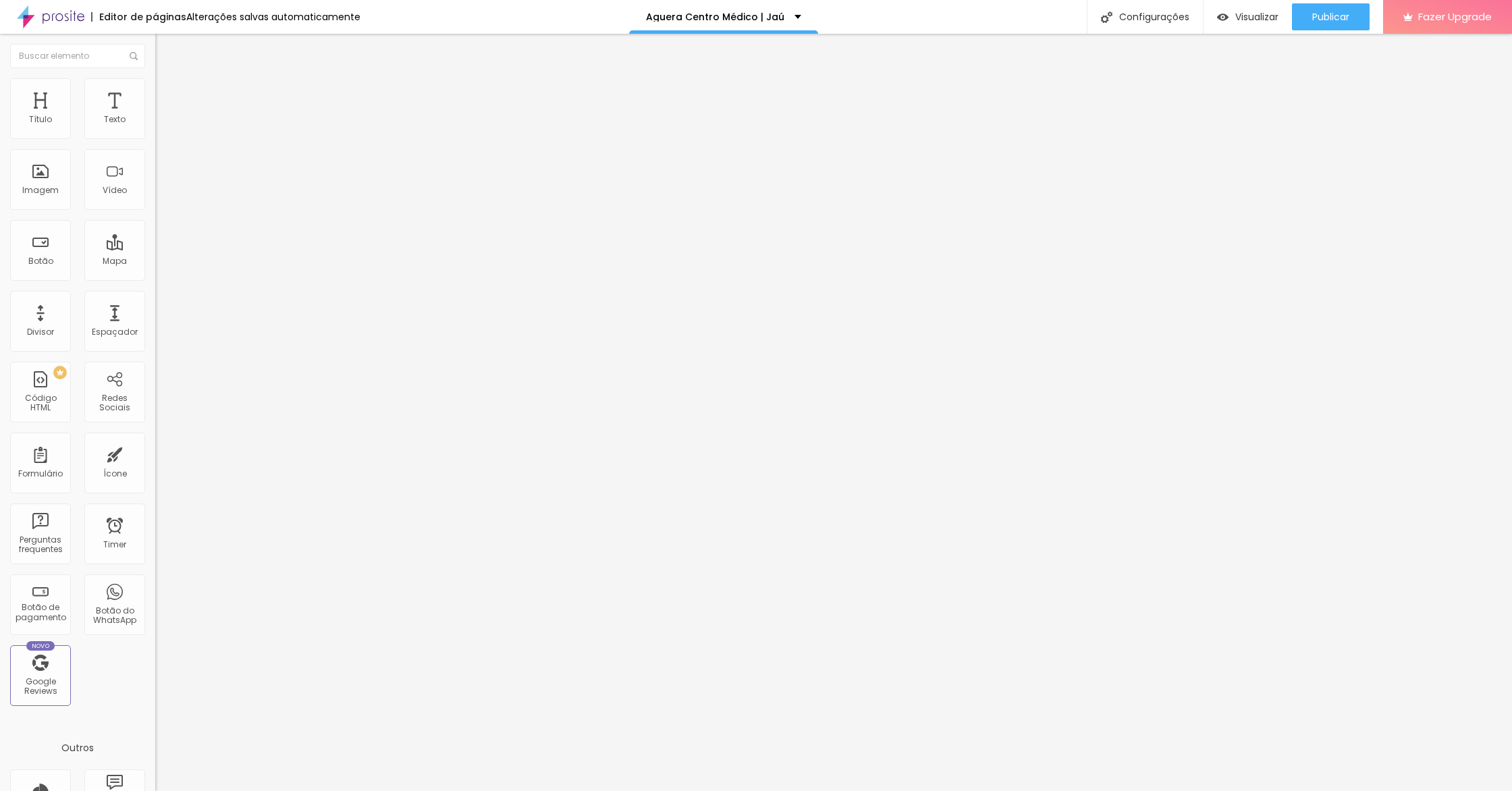
drag, startPoint x: 70, startPoint y: 91, endPoint x: 69, endPoint y: 116, distance: 25.0
click at [167, 91] on span "Estilo" at bounding box center [177, 87] width 21 height 11
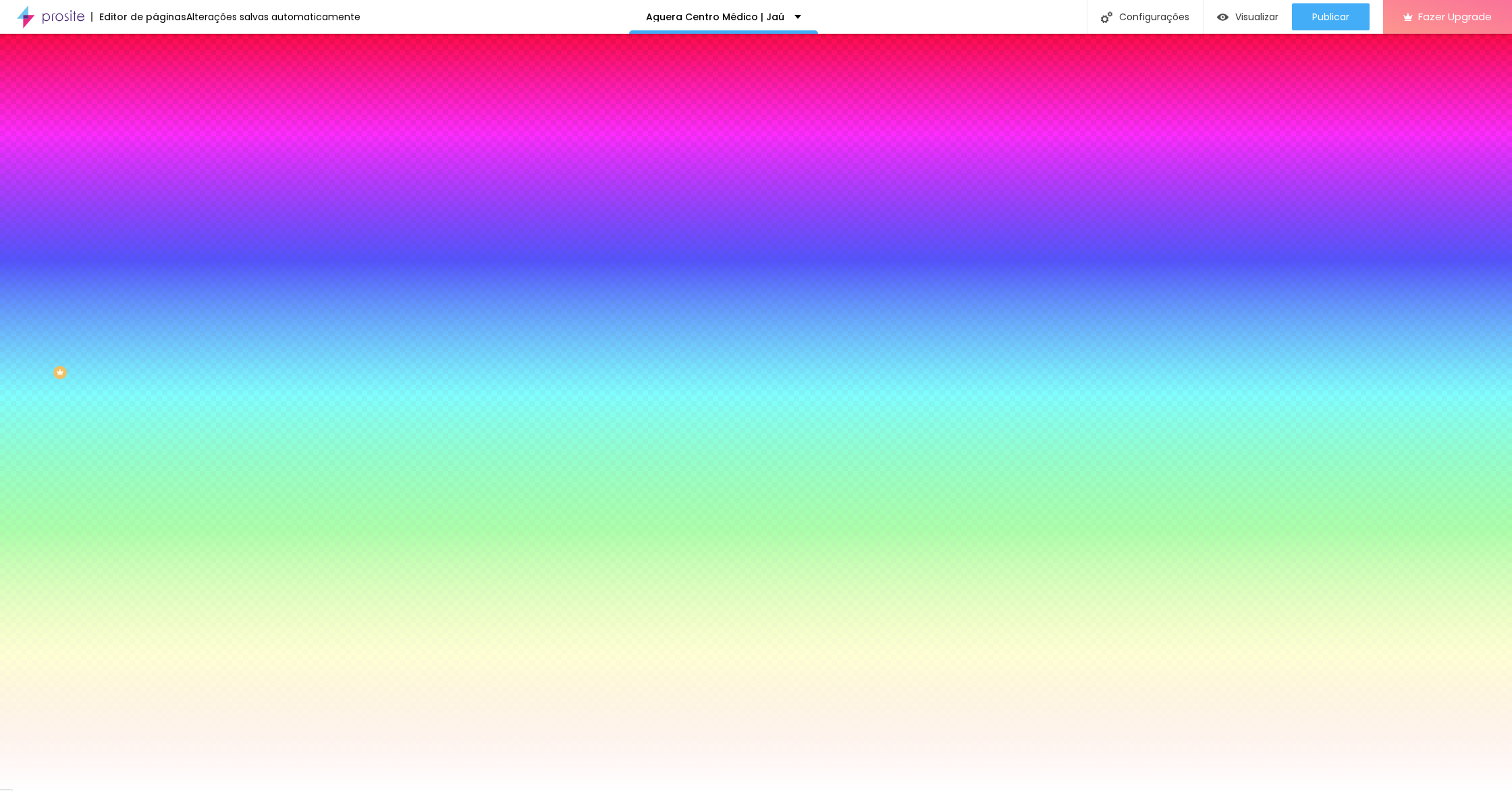
click at [161, 213] on icon "button" at bounding box center [164, 217] width 8 height 8
drag, startPoint x: 221, startPoint y: 238, endPoint x: 209, endPoint y: 243, distance: 13.0
click at [87, 790] on img at bounding box center [82, 797] width 10 height 10
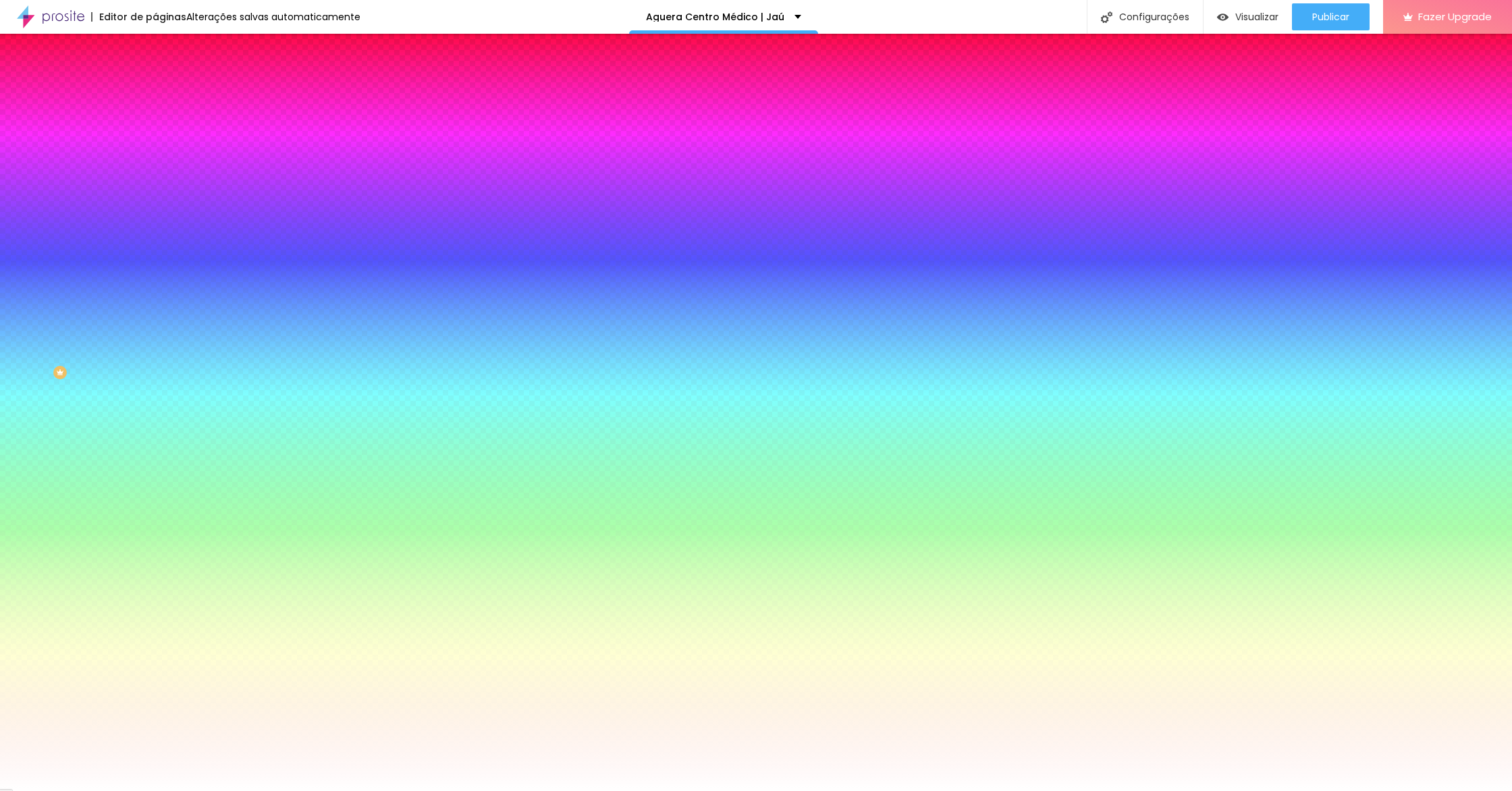
click at [320, 790] on div at bounding box center [756, 791] width 1512 height 0
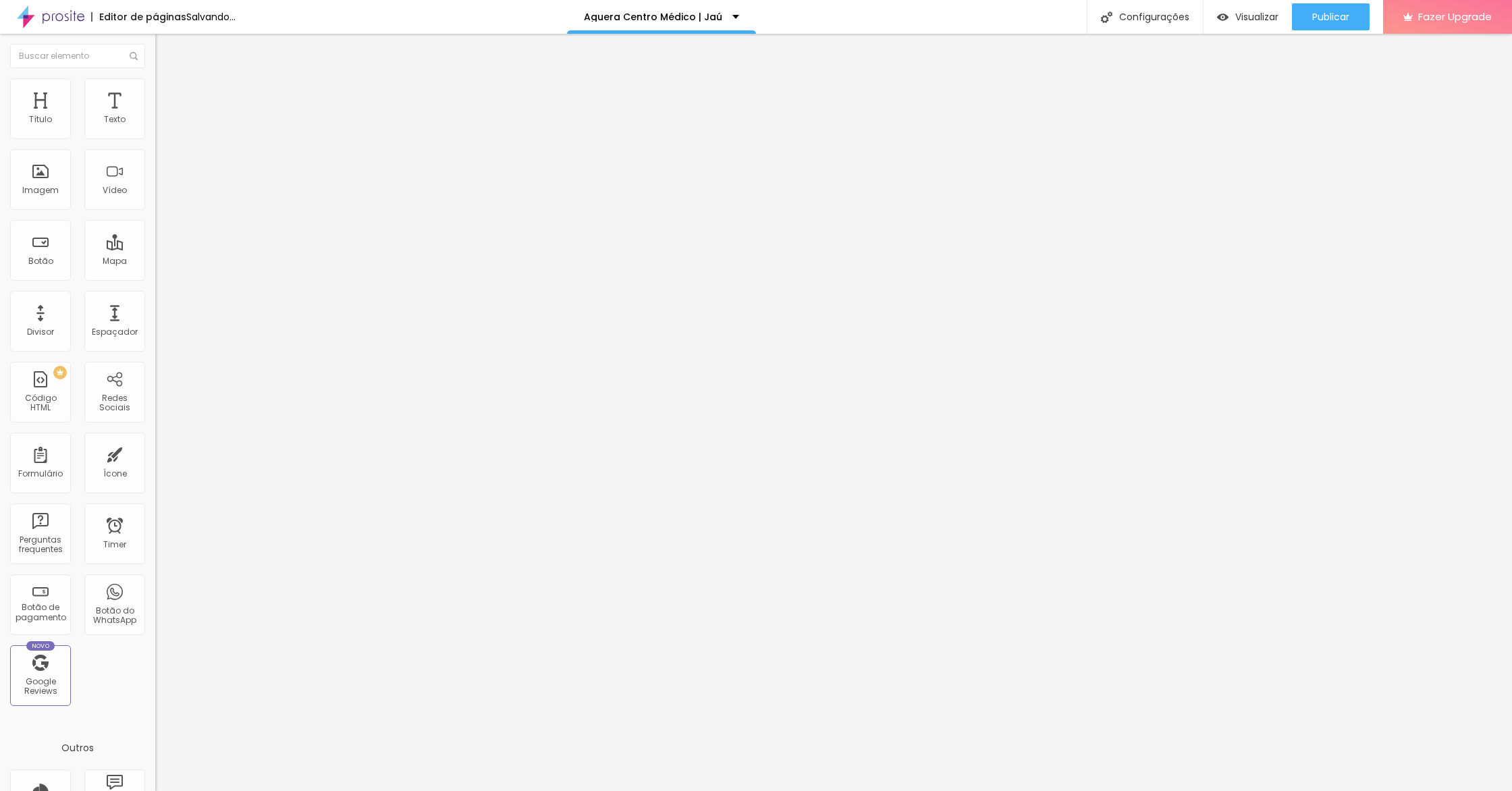
click at [155, 86] on li "Estilo" at bounding box center [232, 85] width 155 height 14
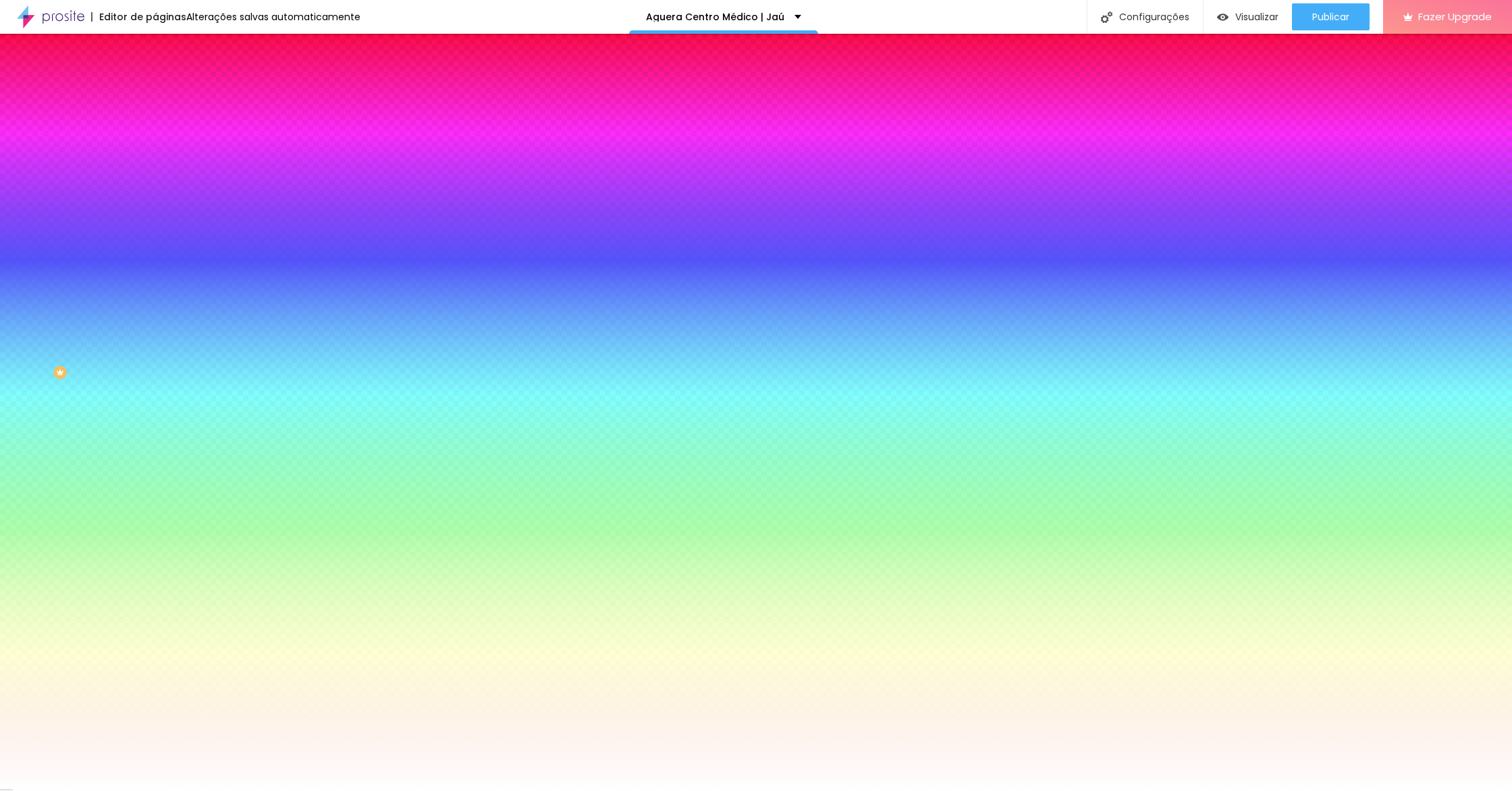
click at [155, 211] on button "button" at bounding box center [164, 218] width 19 height 14
click at [349, 790] on div at bounding box center [756, 791] width 1512 height 0
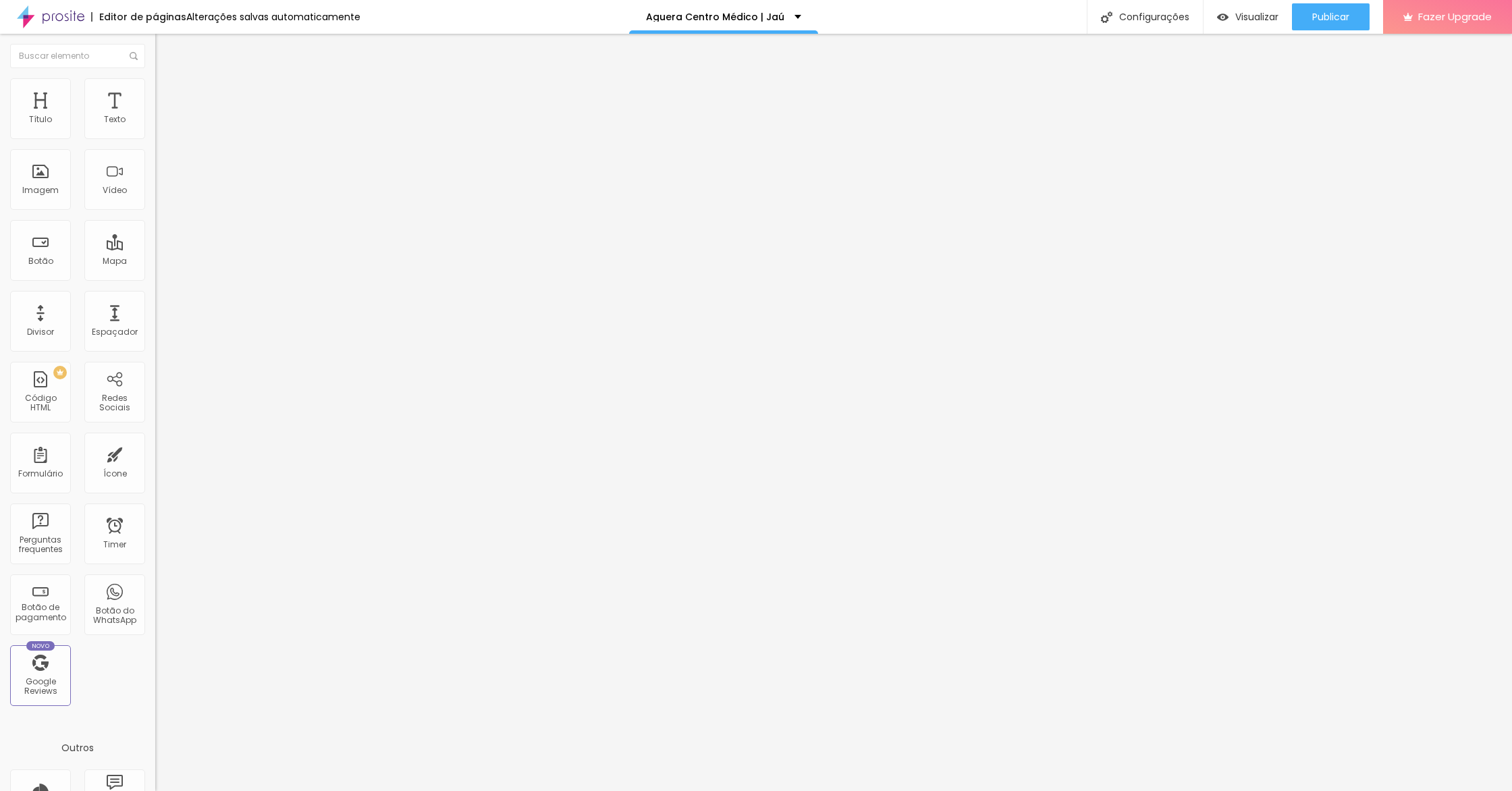
click at [155, 89] on li "Estilo" at bounding box center [232, 85] width 155 height 14
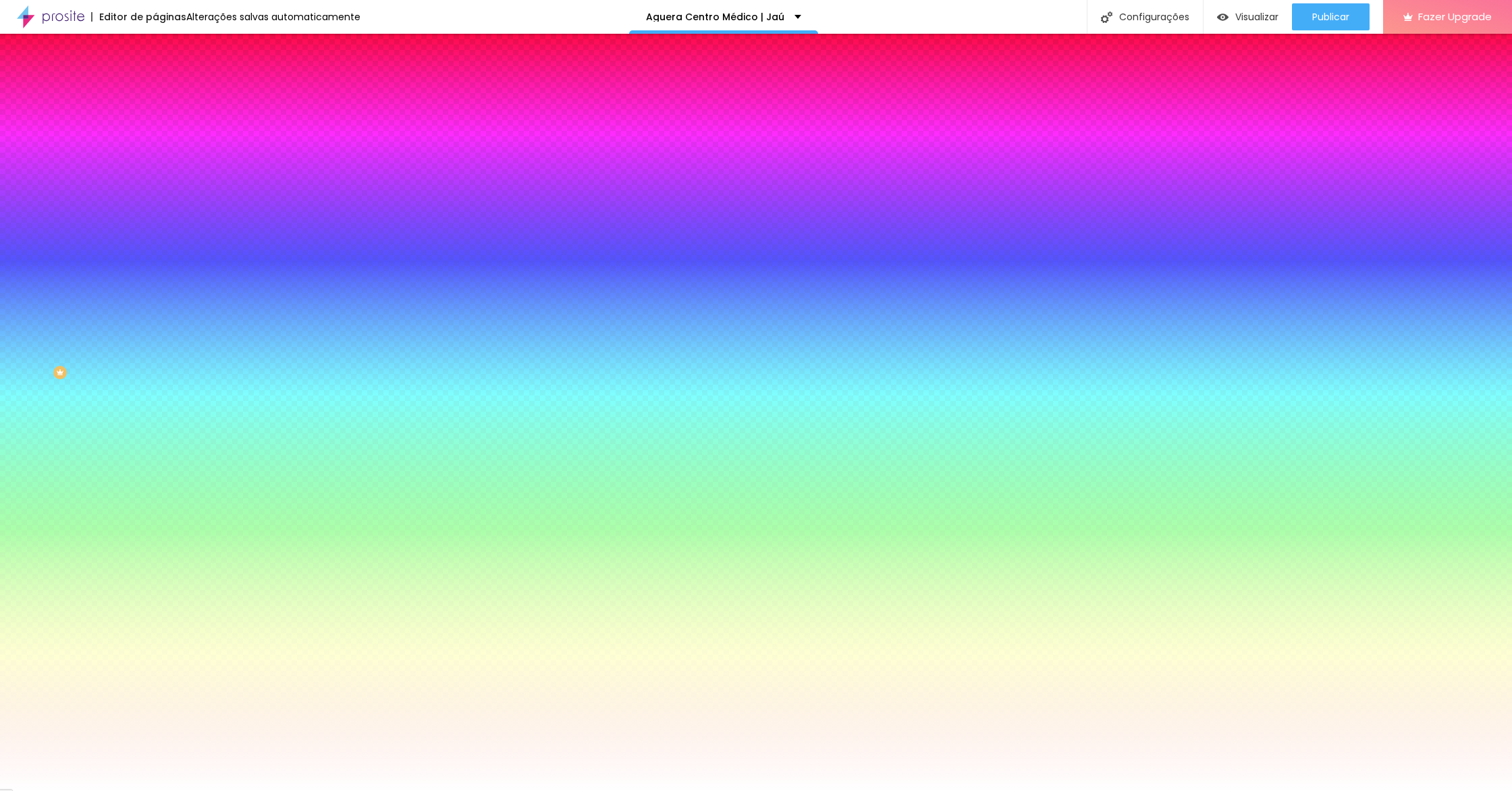
click at [155, 211] on button "button" at bounding box center [164, 218] width 19 height 14
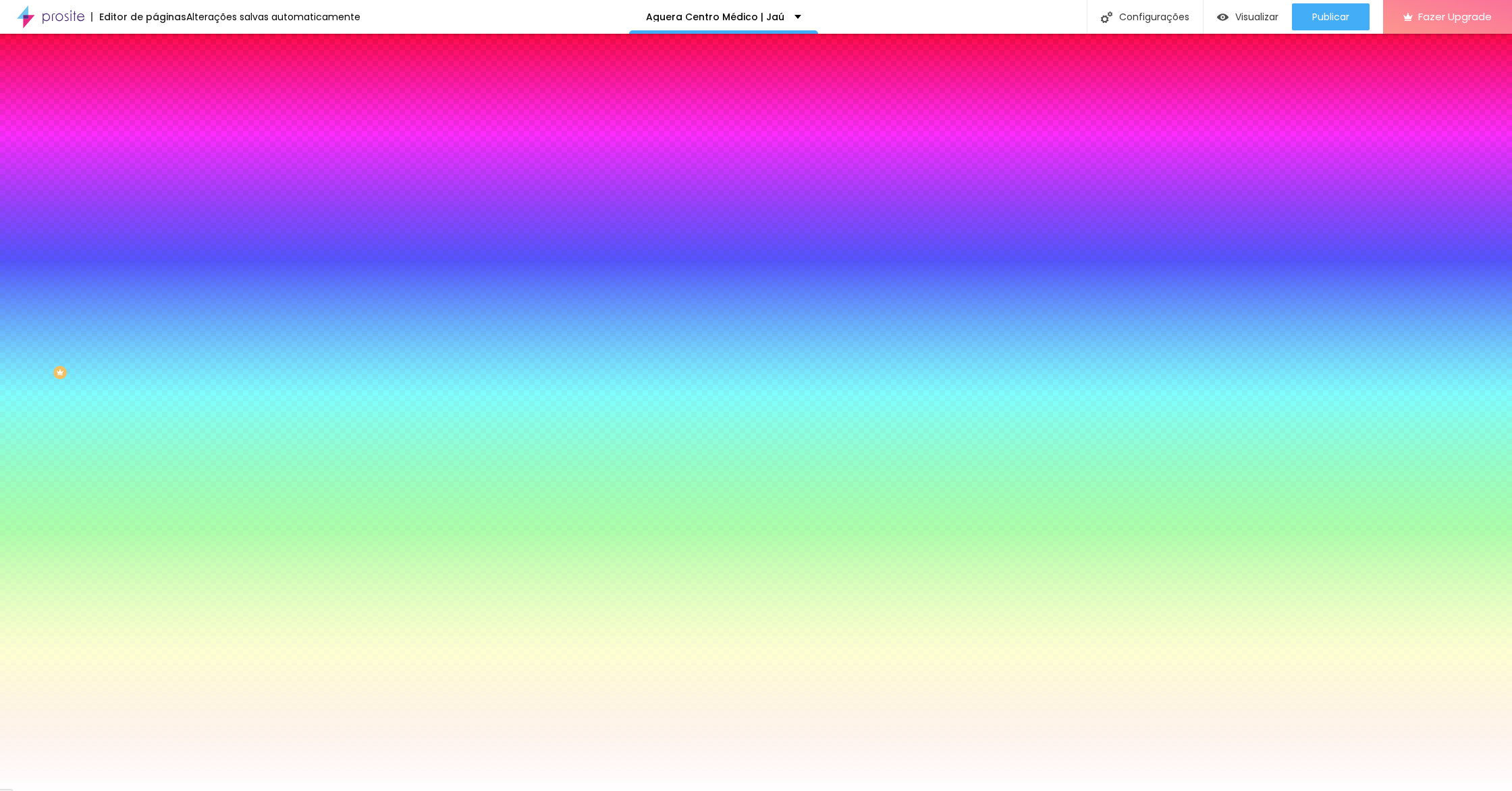
click at [278, 790] on div at bounding box center [756, 791] width 1512 height 0
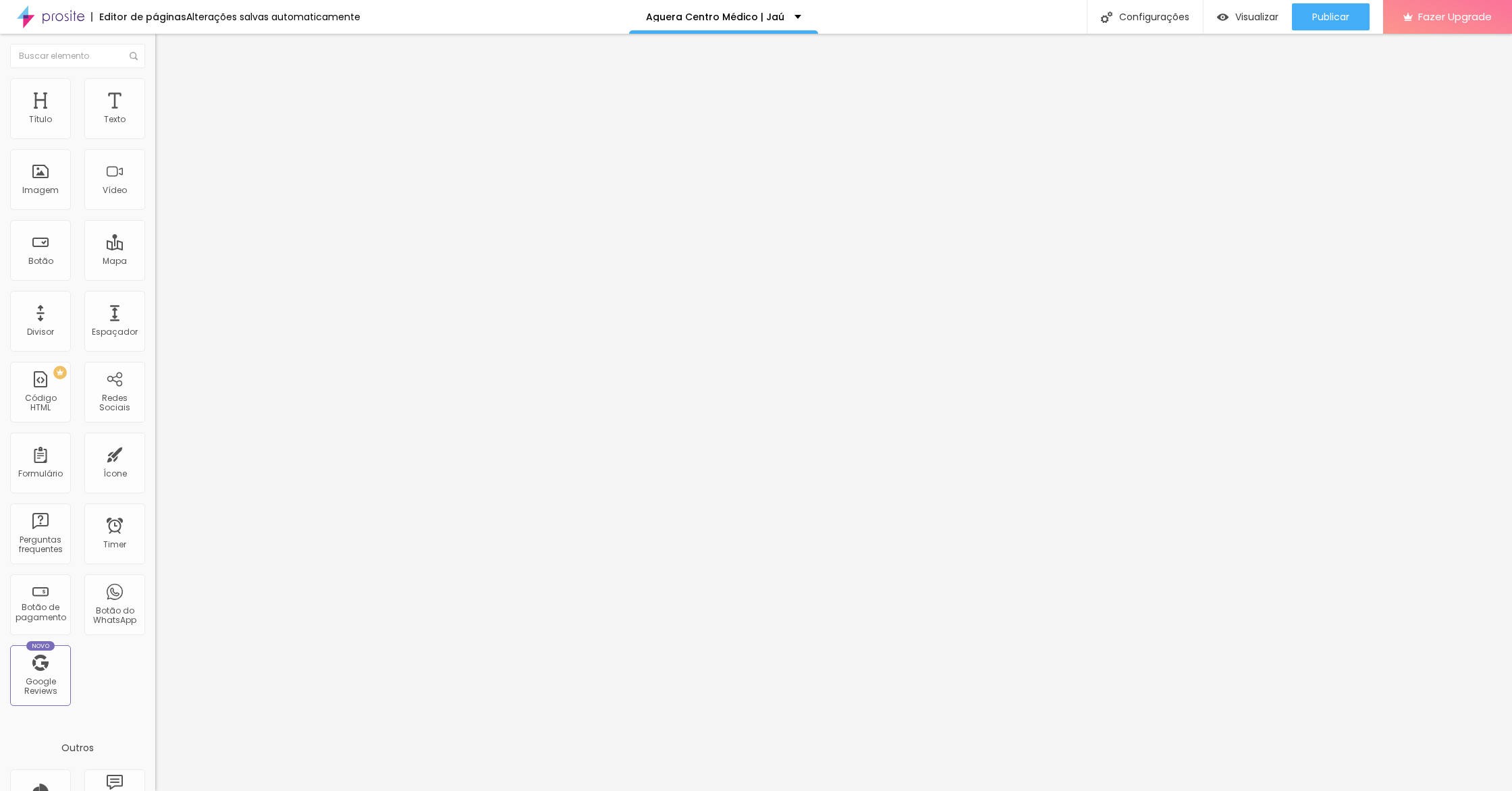
click at [155, 88] on li "Estilo" at bounding box center [232, 85] width 155 height 14
click at [155, 308] on input "0" at bounding box center [184, 316] width 58 height 14
click at [155, 105] on li "Avançado" at bounding box center [232, 99] width 155 height 14
click at [155, 100] on ul "Conteúdo Estilo Avançado" at bounding box center [232, 85] width 155 height 41
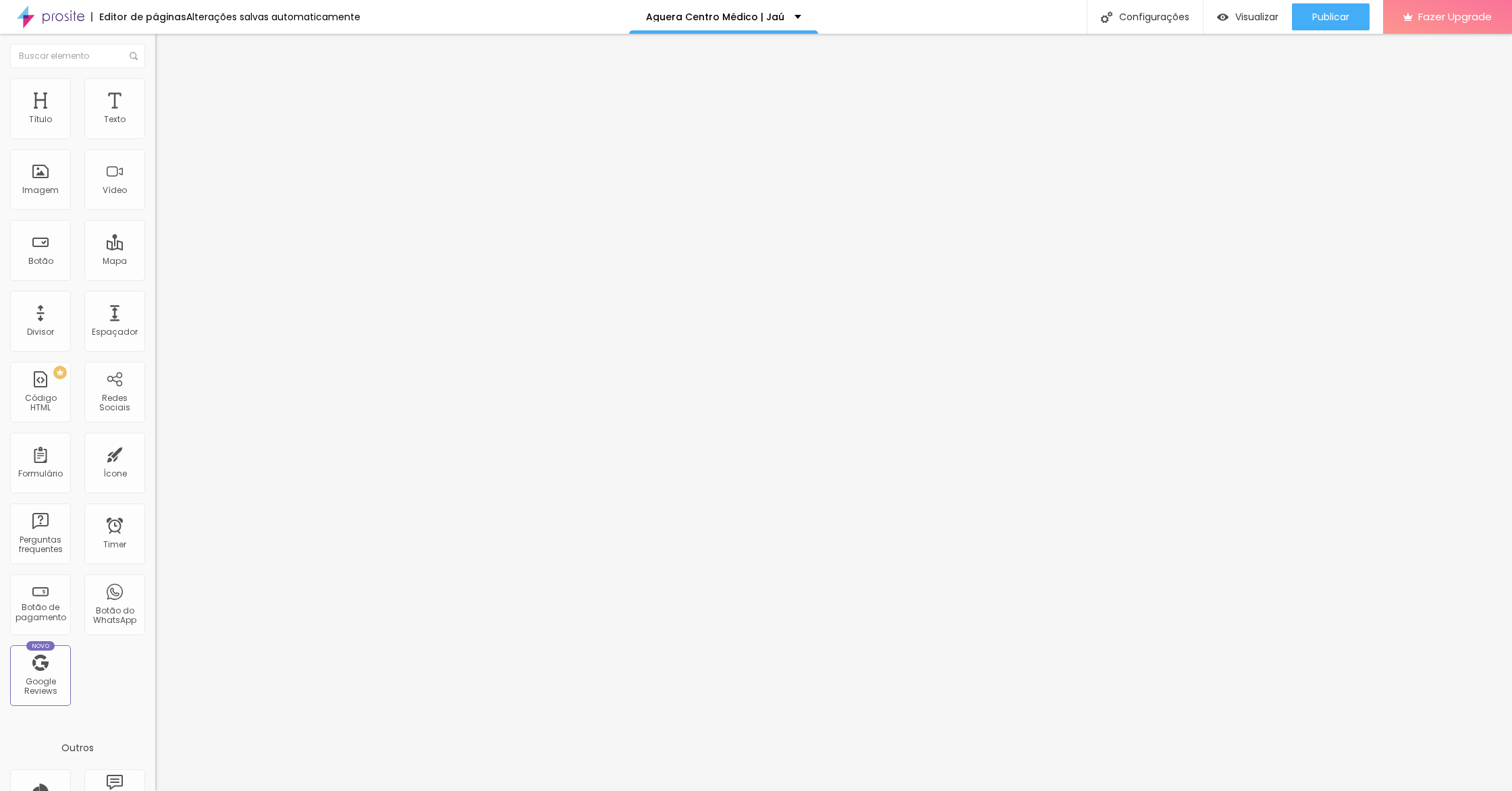
click at [167, 93] on span "Estilo" at bounding box center [177, 87] width 21 height 11
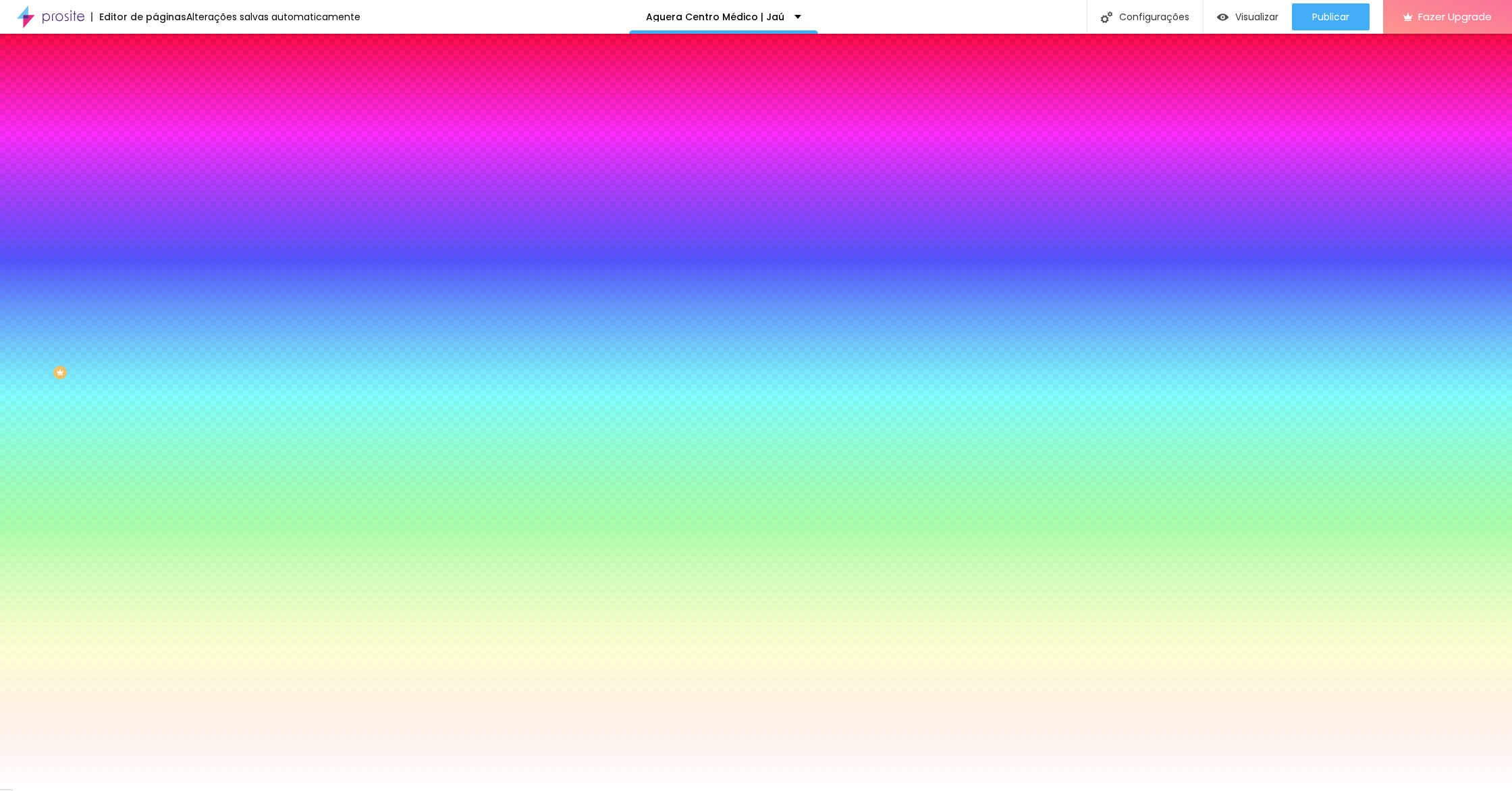
click at [155, 129] on div at bounding box center [232, 129] width 155 height 0
drag, startPoint x: 129, startPoint y: 194, endPoint x: 152, endPoint y: 62, distance: 134.0
click at [155, 62] on div "Editar Coluna Conteúdo Estilo Avançado Cor de fundo Voltar ao padrão #FFFFFF So…" at bounding box center [232, 412] width 155 height 757
click at [155, 129] on div at bounding box center [232, 129] width 155 height 0
drag, startPoint x: 134, startPoint y: 168, endPoint x: 148, endPoint y: 356, distance: 188.5
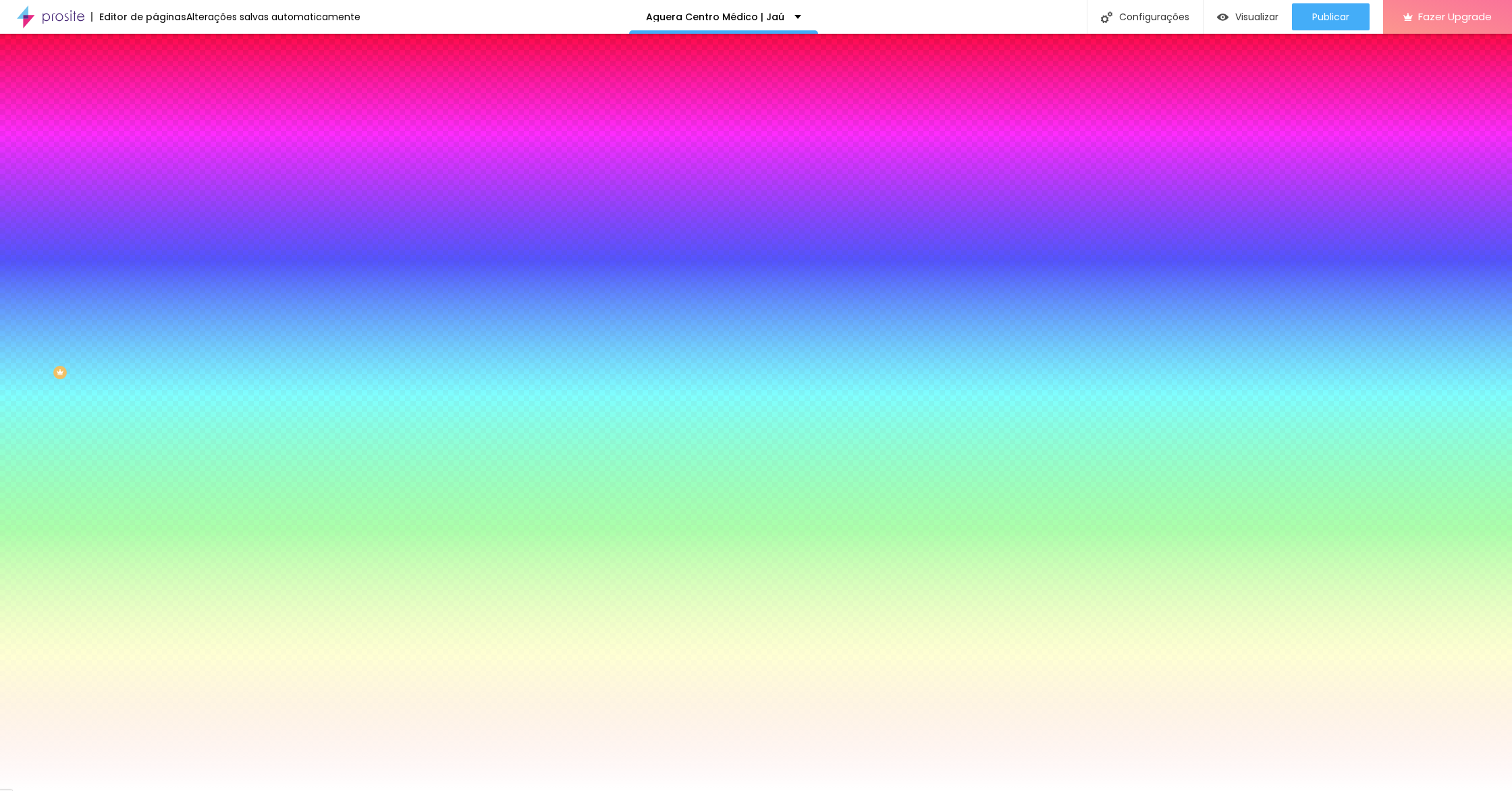
click at [155, 356] on div "Editar Coluna Conteúdo Estilo Avançado Cor de fundo Voltar ao padrão #FFFFFF So…" at bounding box center [232, 412] width 155 height 757
click at [161, 213] on icon "button" at bounding box center [164, 217] width 8 height 8
click at [87, 790] on img at bounding box center [82, 797] width 10 height 10
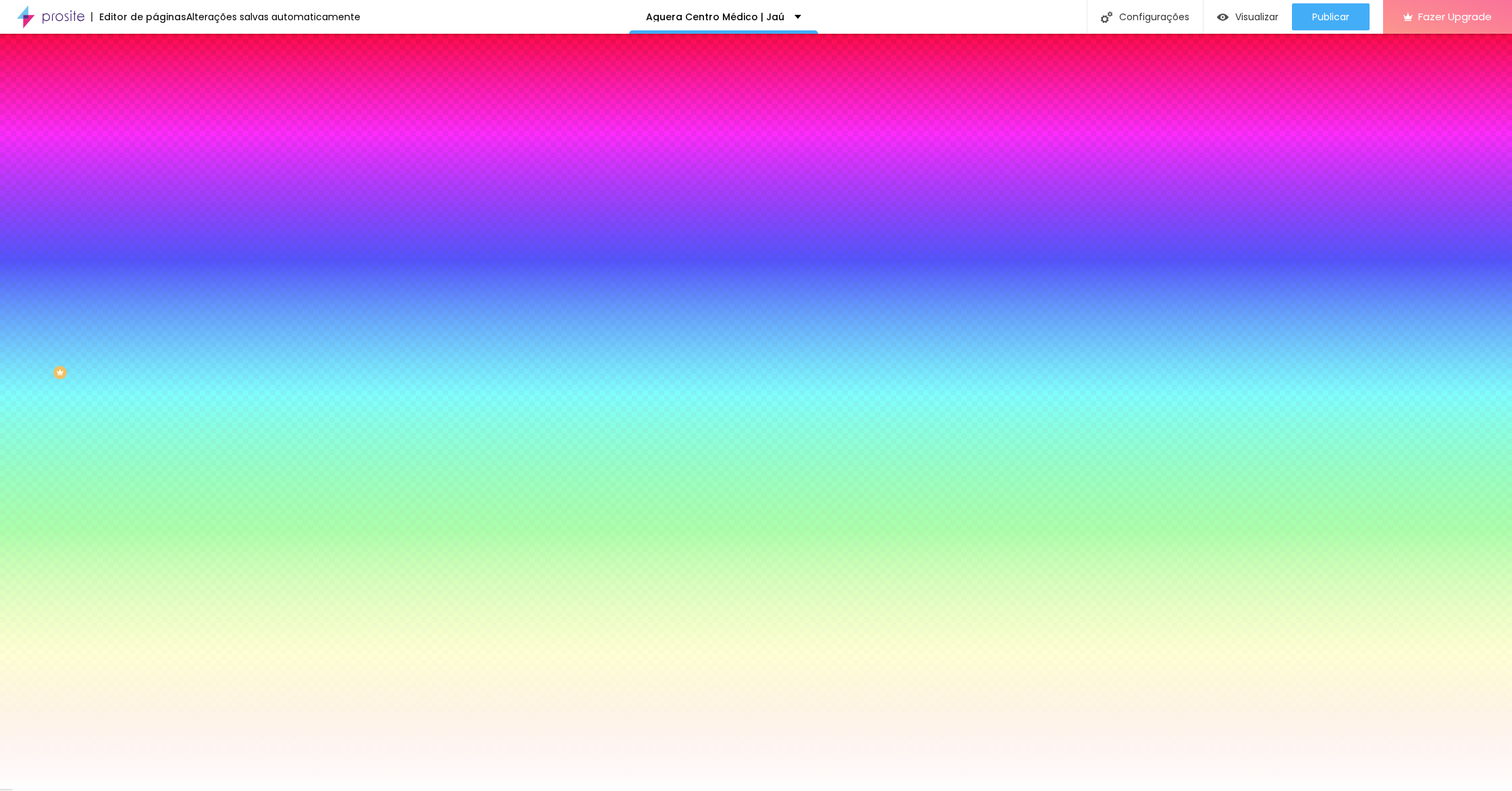
click at [341, 790] on div at bounding box center [756, 791] width 1512 height 0
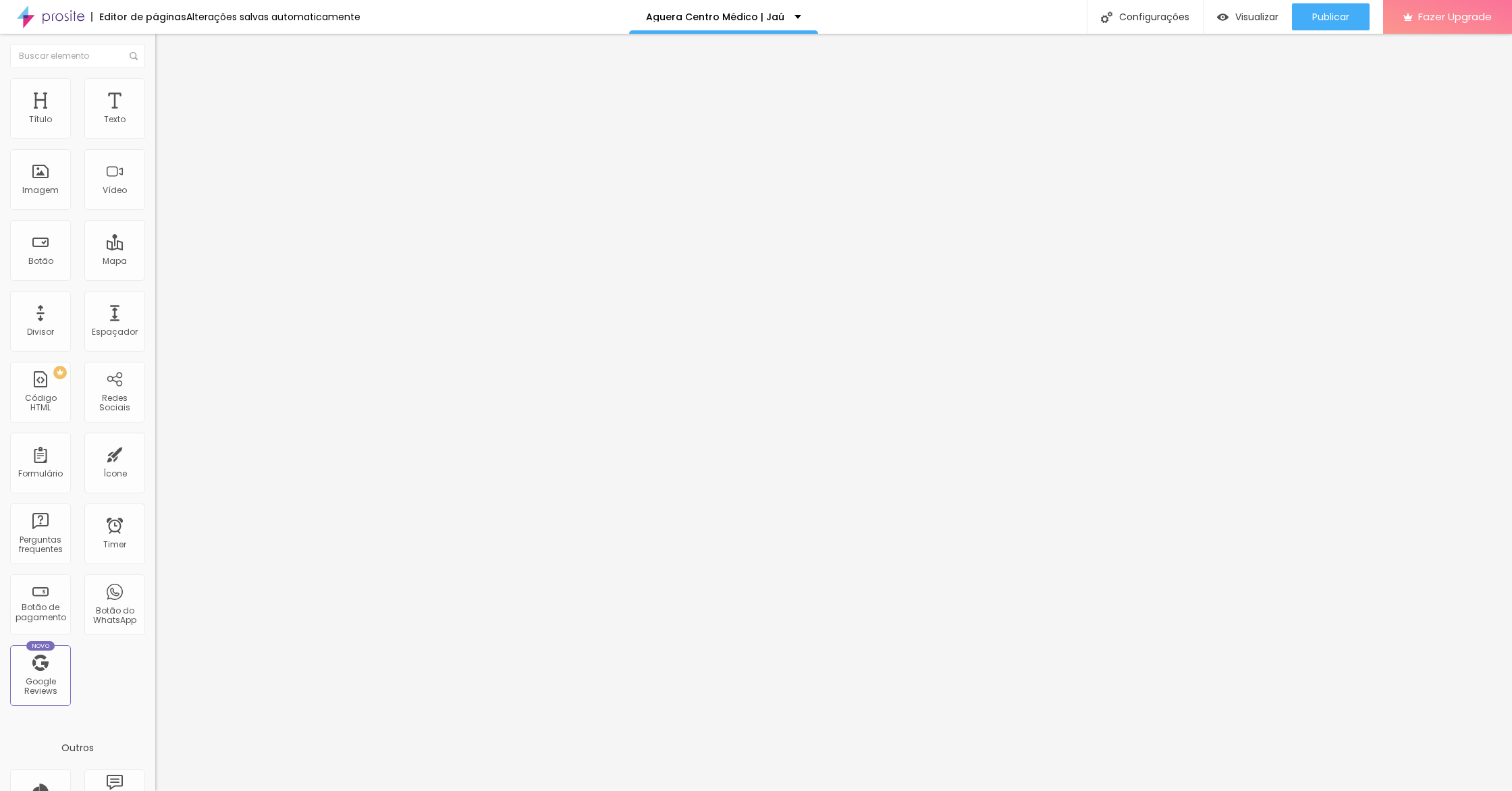
click at [167, 95] on span "Avançado" at bounding box center [189, 101] width 44 height 11
drag, startPoint x: 56, startPoint y: 133, endPoint x: 224, endPoint y: 130, distance: 168.0
click at [224, 262] on input "range" at bounding box center [199, 267] width 87 height 11
click at [155, 136] on div at bounding box center [232, 129] width 155 height 32
click at [155, 133] on img at bounding box center [159, 129] width 9 height 9
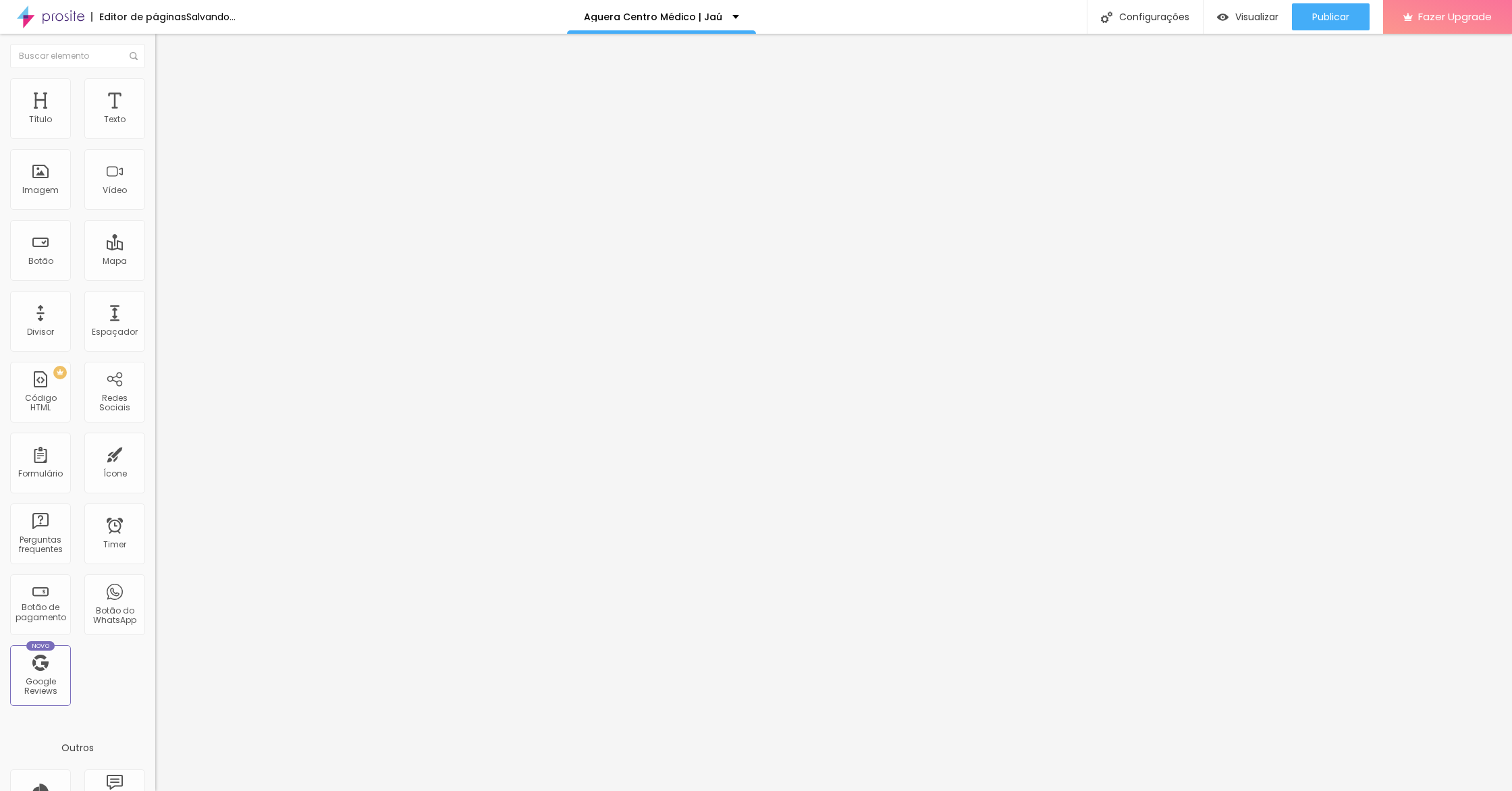
drag, startPoint x: 51, startPoint y: 283, endPoint x: 39, endPoint y: 285, distance: 12.2
click at [155, 318] on input "range" at bounding box center [199, 323] width 87 height 11
drag, startPoint x: 109, startPoint y: 84, endPoint x: 83, endPoint y: 97, distance: 29.1
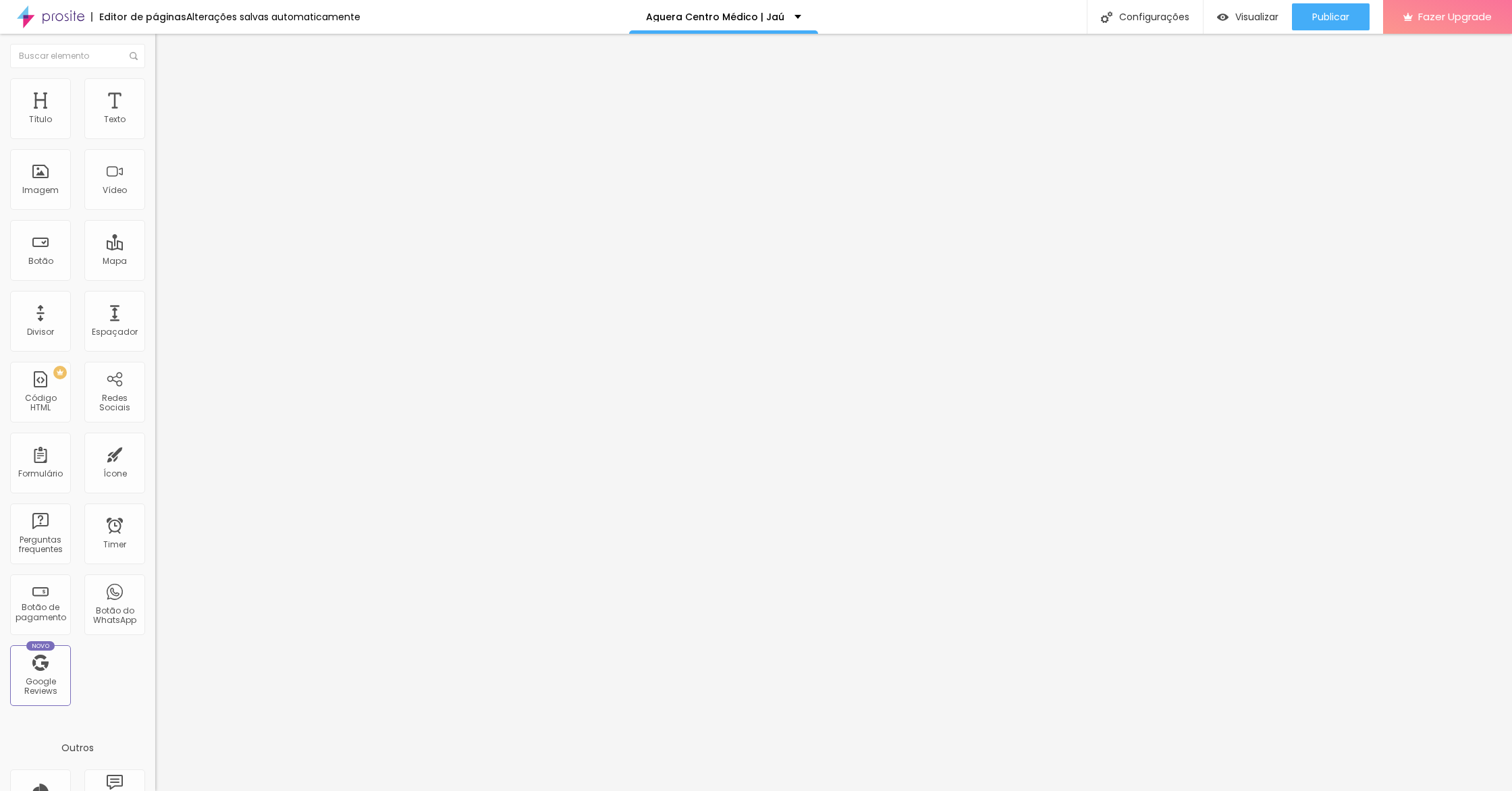
click at [155, 84] on img at bounding box center [161, 84] width 12 height 12
drag, startPoint x: 0, startPoint y: 164, endPoint x: 21, endPoint y: 176, distance: 24.2
click at [155, 165] on div "10 Espaço de cima 0 Espaço de baixo ID Html Classes Html Visível nos dispositiv…" at bounding box center [232, 376] width 155 height 568
click at [155, 92] on ul "Estilo Avançado" at bounding box center [232, 79] width 155 height 27
click at [167, 93] on span "Avançado" at bounding box center [189, 87] width 44 height 11
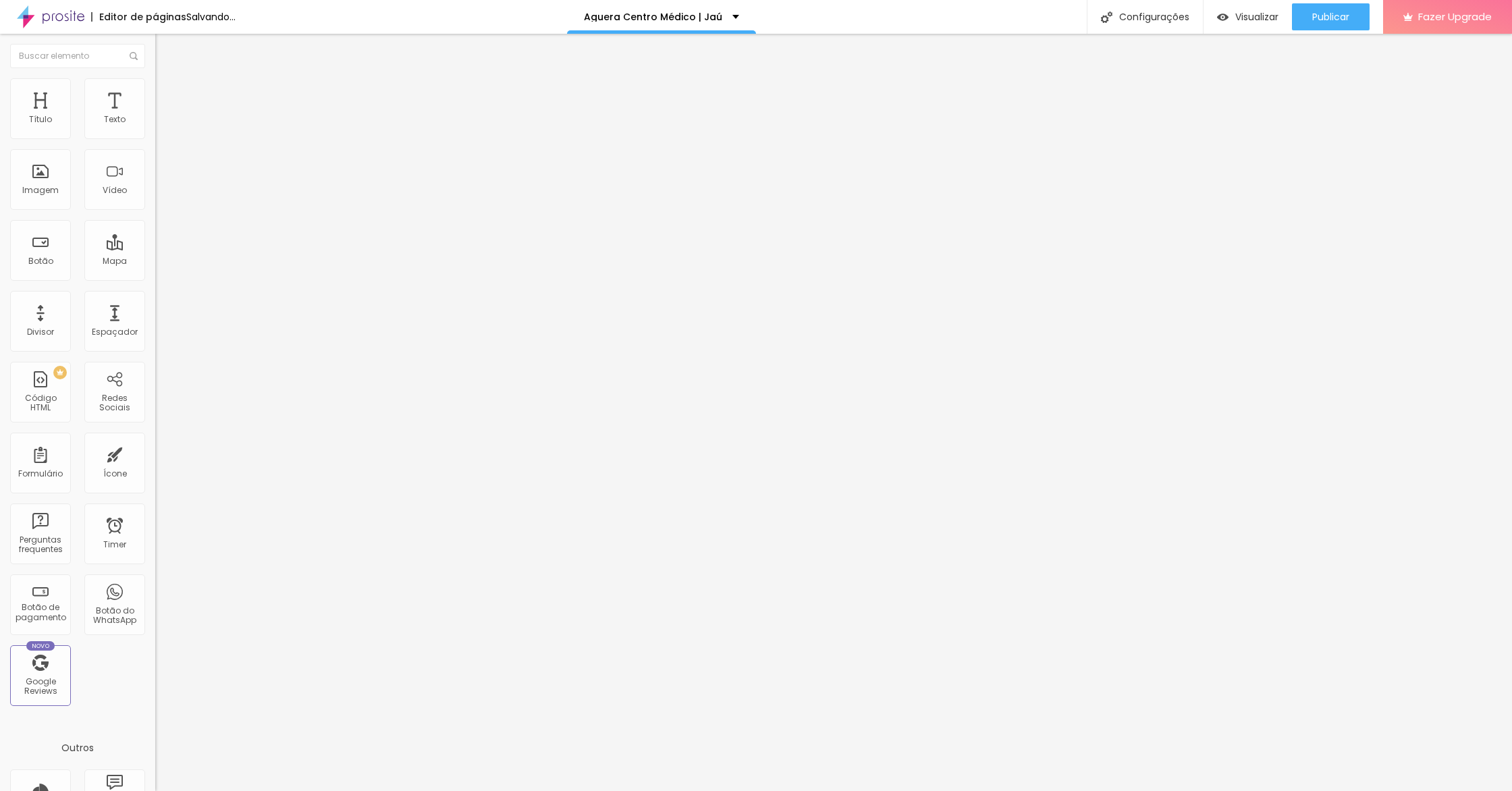
drag, startPoint x: 41, startPoint y: 131, endPoint x: 22, endPoint y: 139, distance: 20.6
click at [155, 248] on input "range" at bounding box center [199, 253] width 87 height 11
click at [155, 439] on input "range" at bounding box center [199, 444] width 87 height 11
click at [155, 248] on input "range" at bounding box center [199, 253] width 87 height 11
click at [155, 86] on ul "Estilo Avançado" at bounding box center [232, 79] width 155 height 27
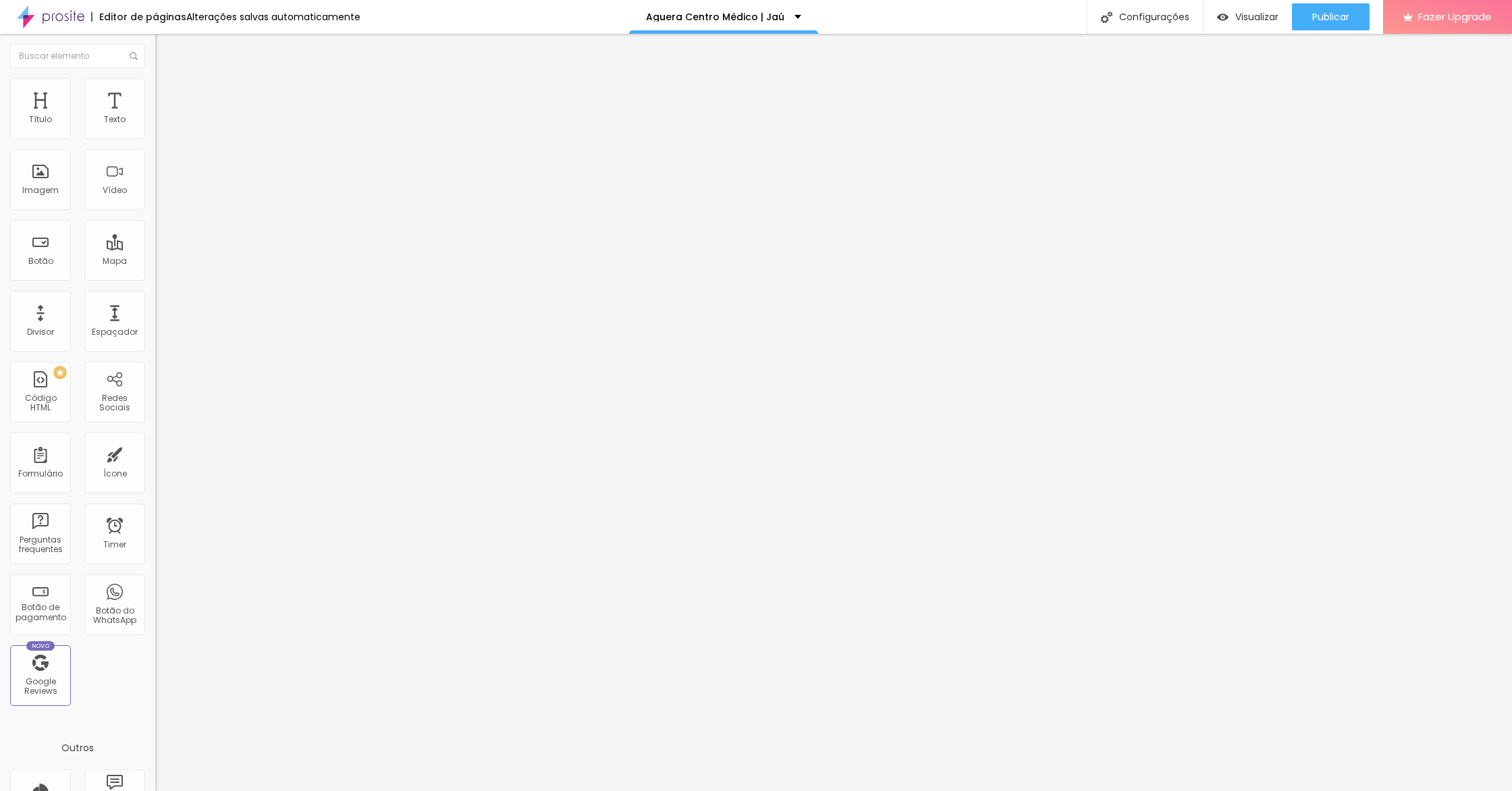
click at [167, 93] on span "Avançado" at bounding box center [189, 87] width 44 height 11
click at [155, 261] on input "10" at bounding box center [184, 268] width 58 height 14
click at [1334, 26] on div "Publicar" at bounding box center [1331, 17] width 37 height 27
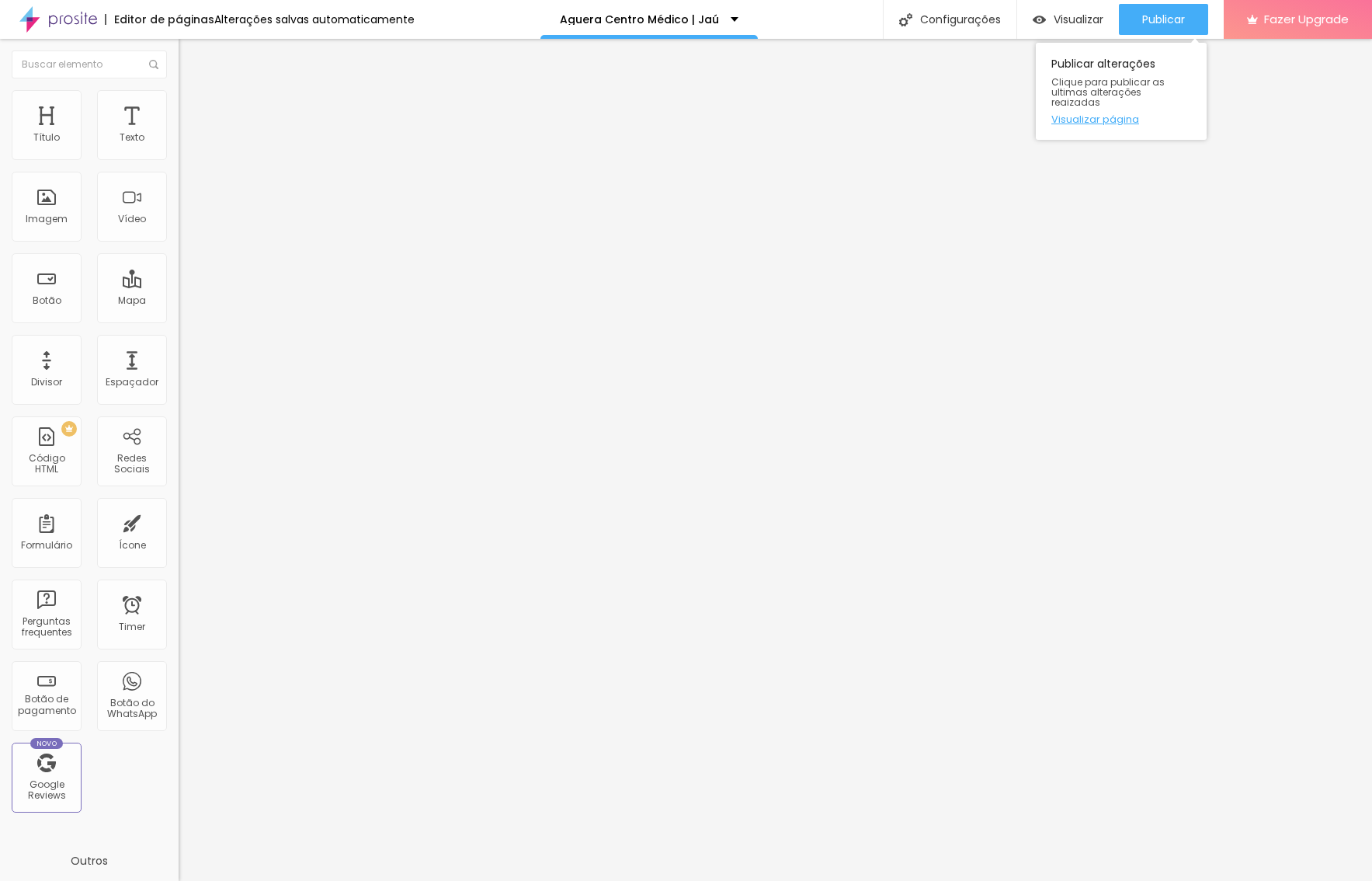
click at [1111, 115] on link "Visualizar página" at bounding box center [1121, 119] width 140 height 10
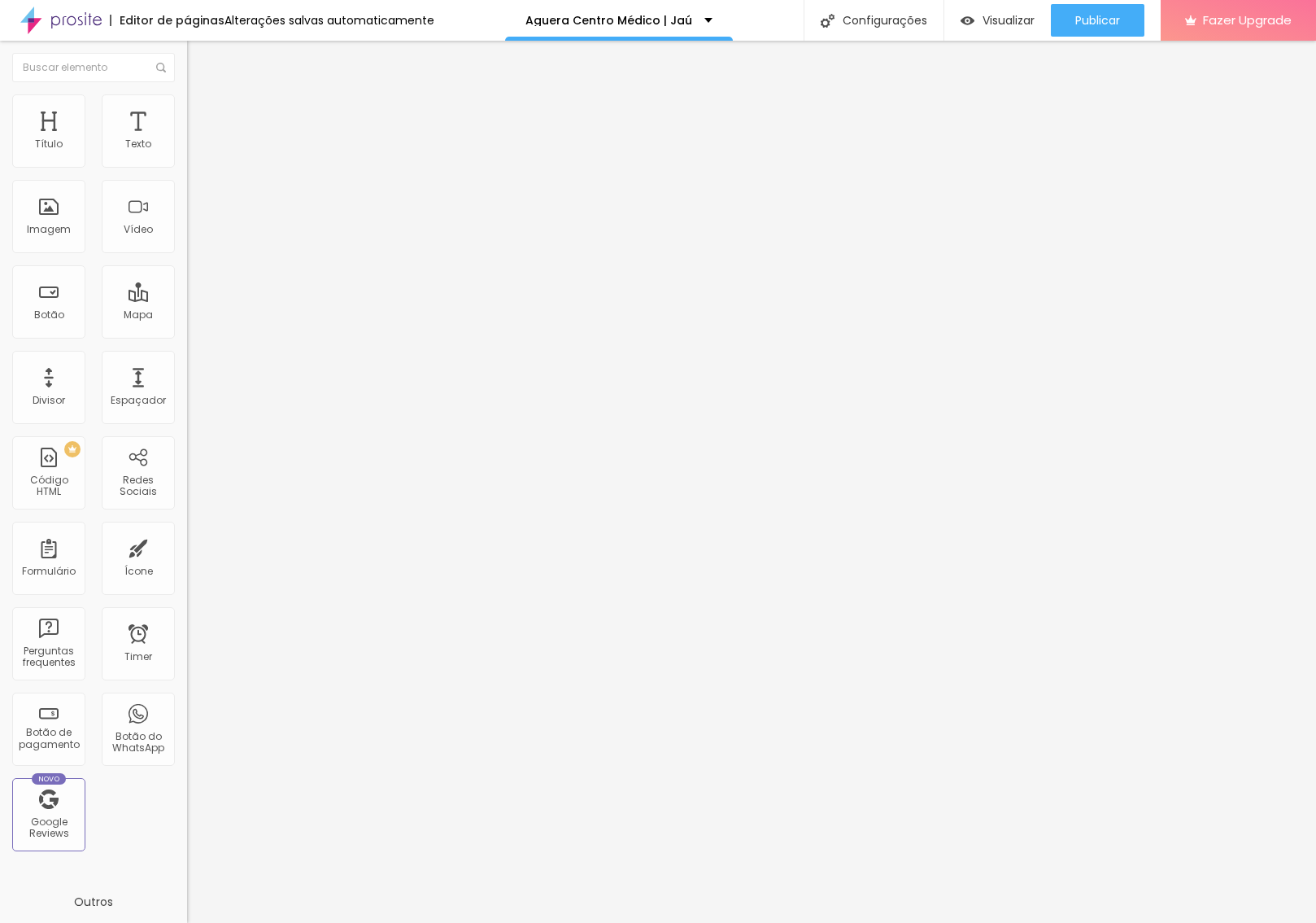
click at [201, 115] on span "Avançado" at bounding box center [228, 121] width 53 height 14
drag, startPoint x: 164, startPoint y: 391, endPoint x: 165, endPoint y: 381, distance: 10.0
click at [187, 709] on div at bounding box center [280, 709] width 187 height 0
drag, startPoint x: 168, startPoint y: 361, endPoint x: 185, endPoint y: 356, distance: 17.7
click at [187, 700] on div at bounding box center [280, 700] width 187 height 0
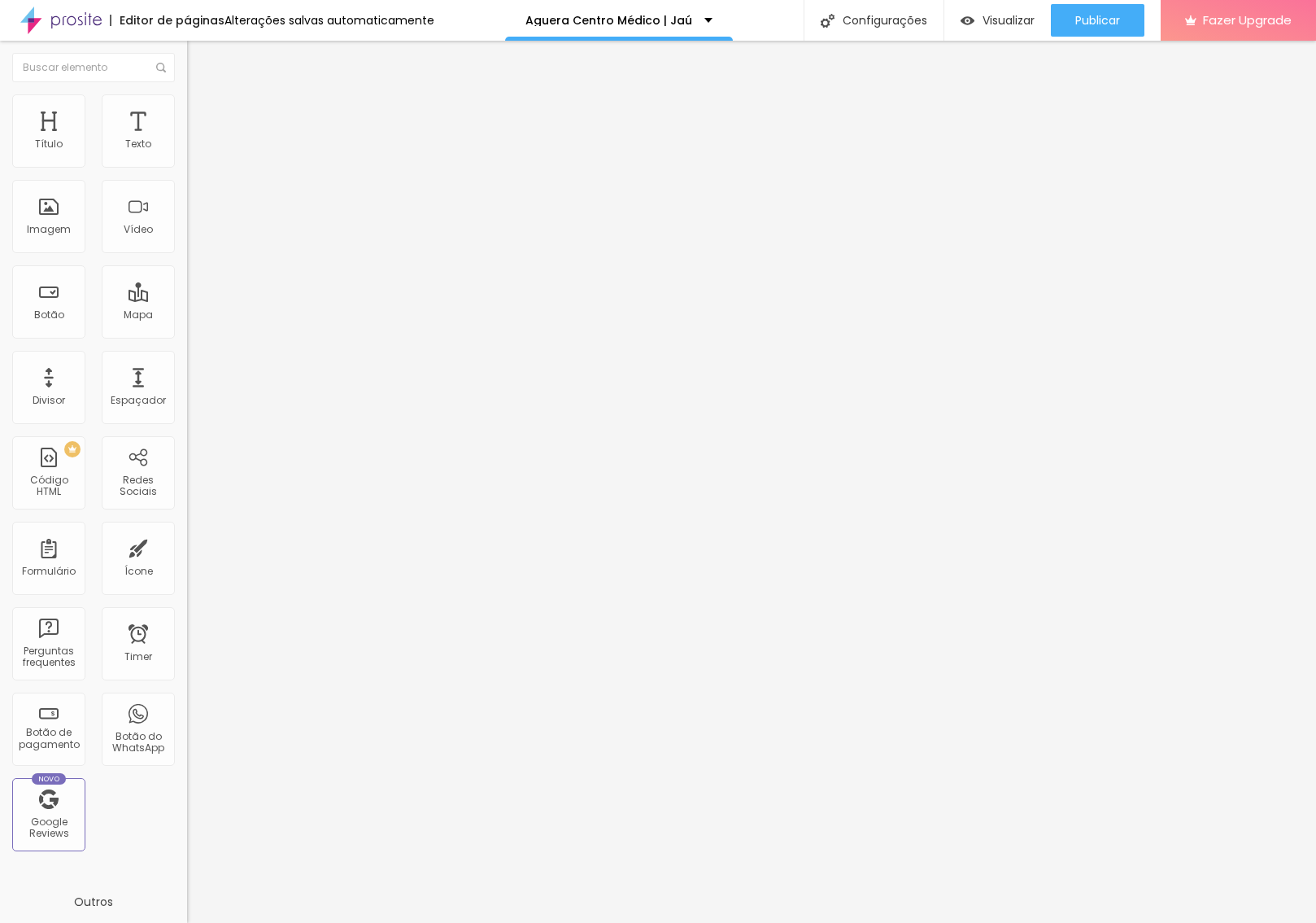
click at [201, 112] on span "Avançado" at bounding box center [228, 105] width 53 height 14
click at [194, 236] on icon "button" at bounding box center [198, 231] width 9 height 9
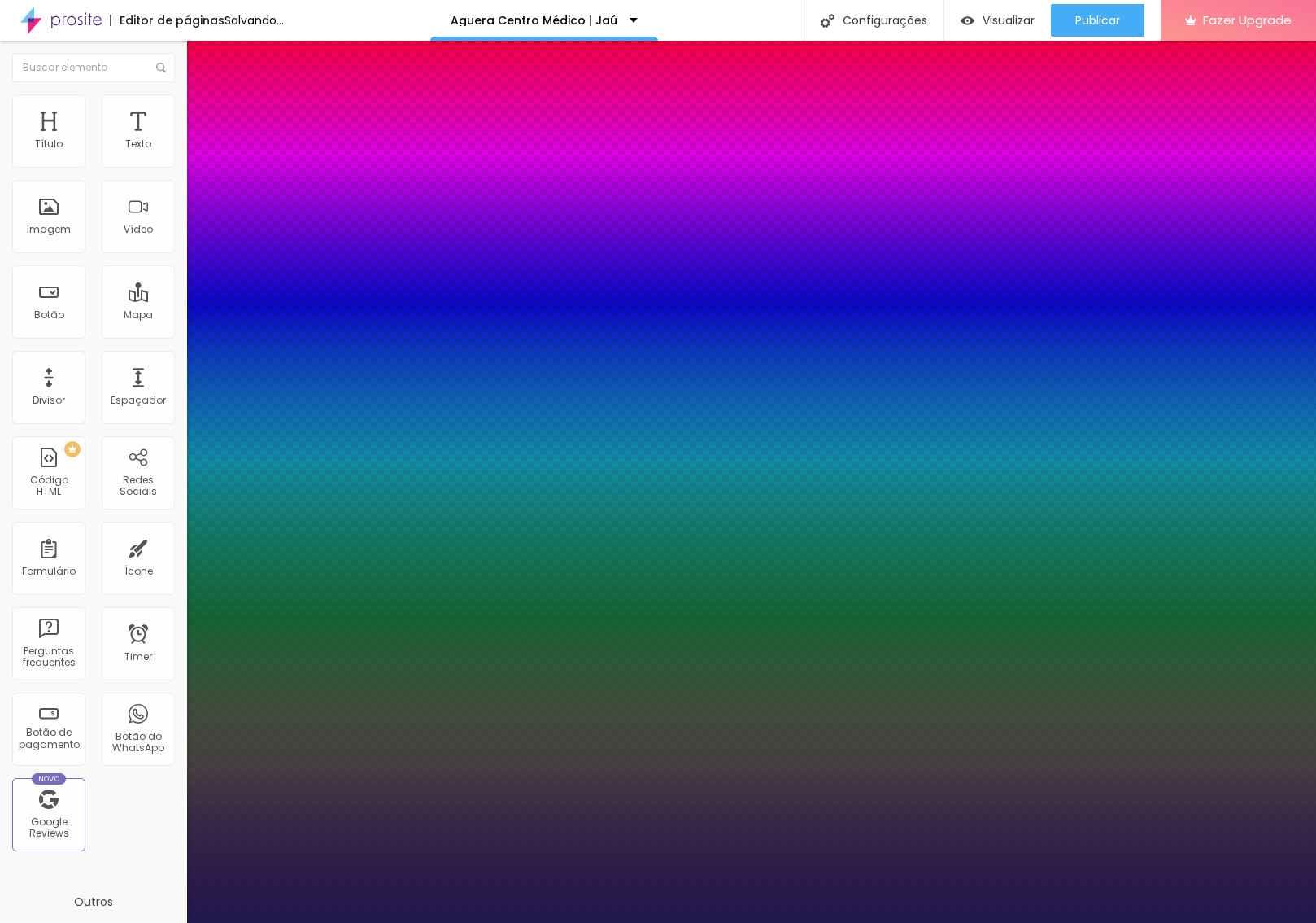
drag, startPoint x: 251, startPoint y: 460, endPoint x: 243, endPoint y: 461, distance: 8.1
click at [375, 923] on div at bounding box center [658, 923] width 1316 height 0
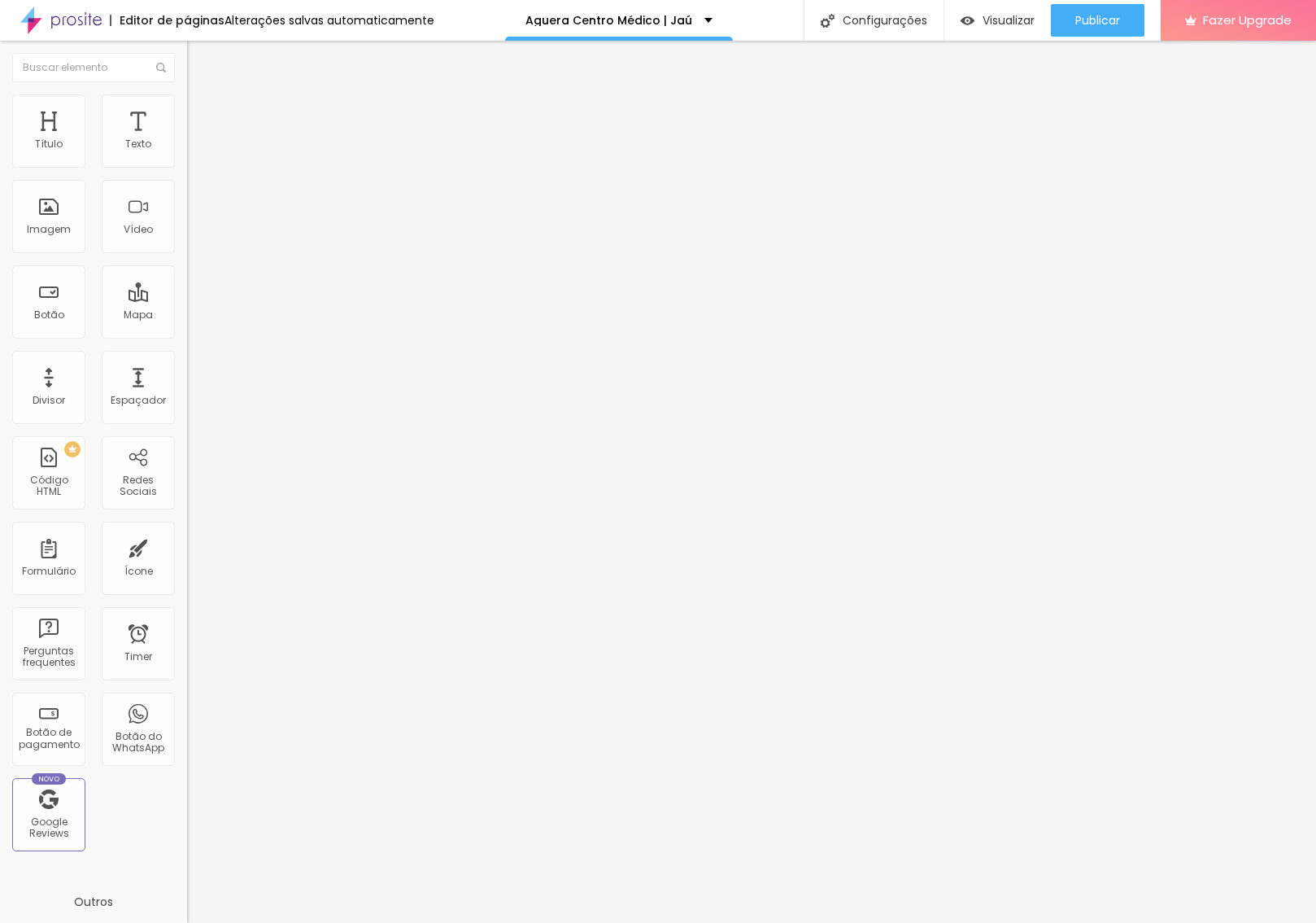
click at [187, 111] on li "Avançado" at bounding box center [280, 119] width 187 height 16
drag, startPoint x: 165, startPoint y: 416, endPoint x: 168, endPoint y: 397, distance: 19.2
click at [187, 709] on li "Desktop" at bounding box center [280, 714] width 187 height 9
drag, startPoint x: 168, startPoint y: 397, endPoint x: 167, endPoint y: 386, distance: 11.0
click at [187, 709] on div at bounding box center [280, 709] width 187 height 0
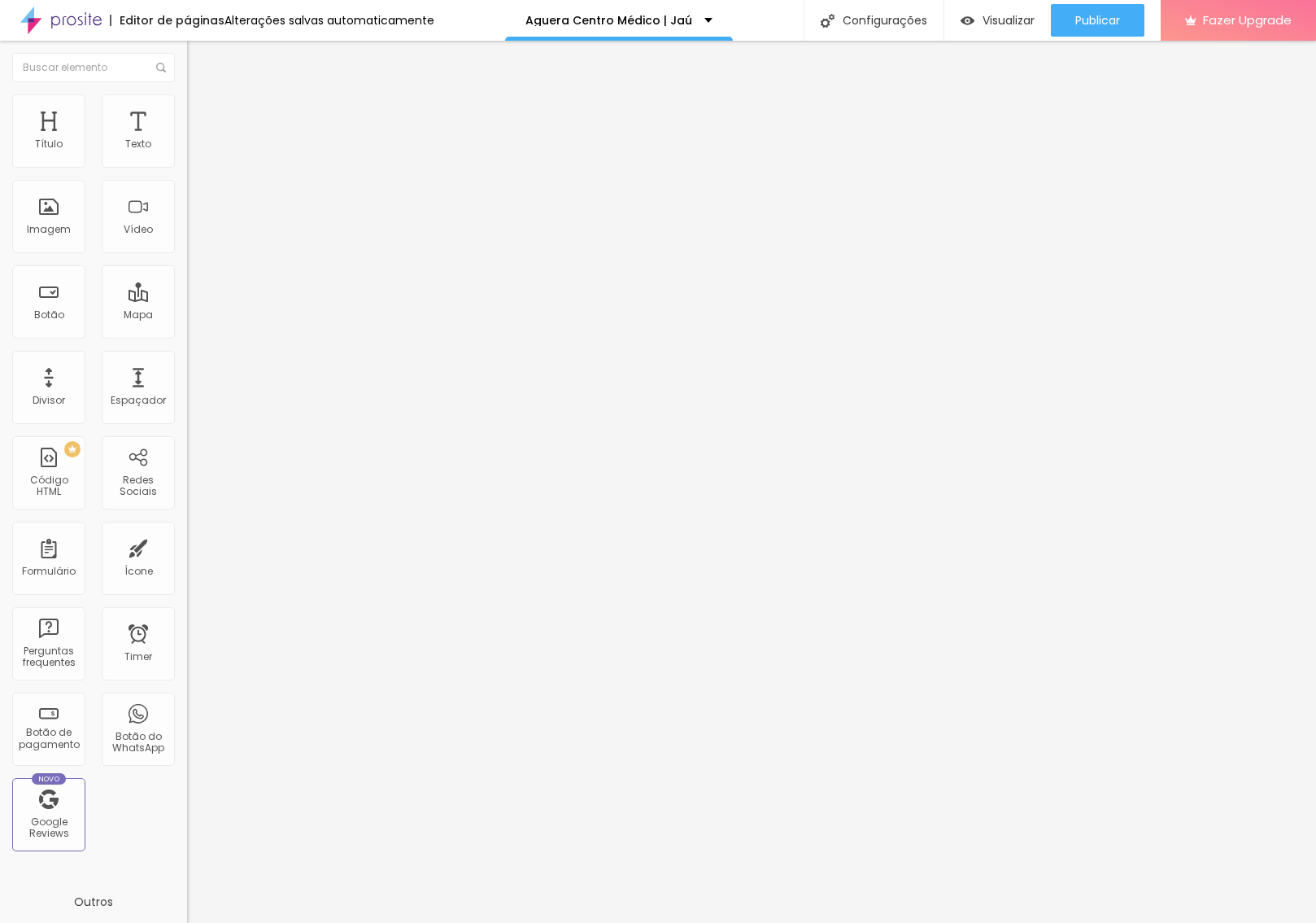
click at [187, 700] on div at bounding box center [280, 700] width 187 height 0
click at [187, 719] on div at bounding box center [280, 719] width 187 height 0
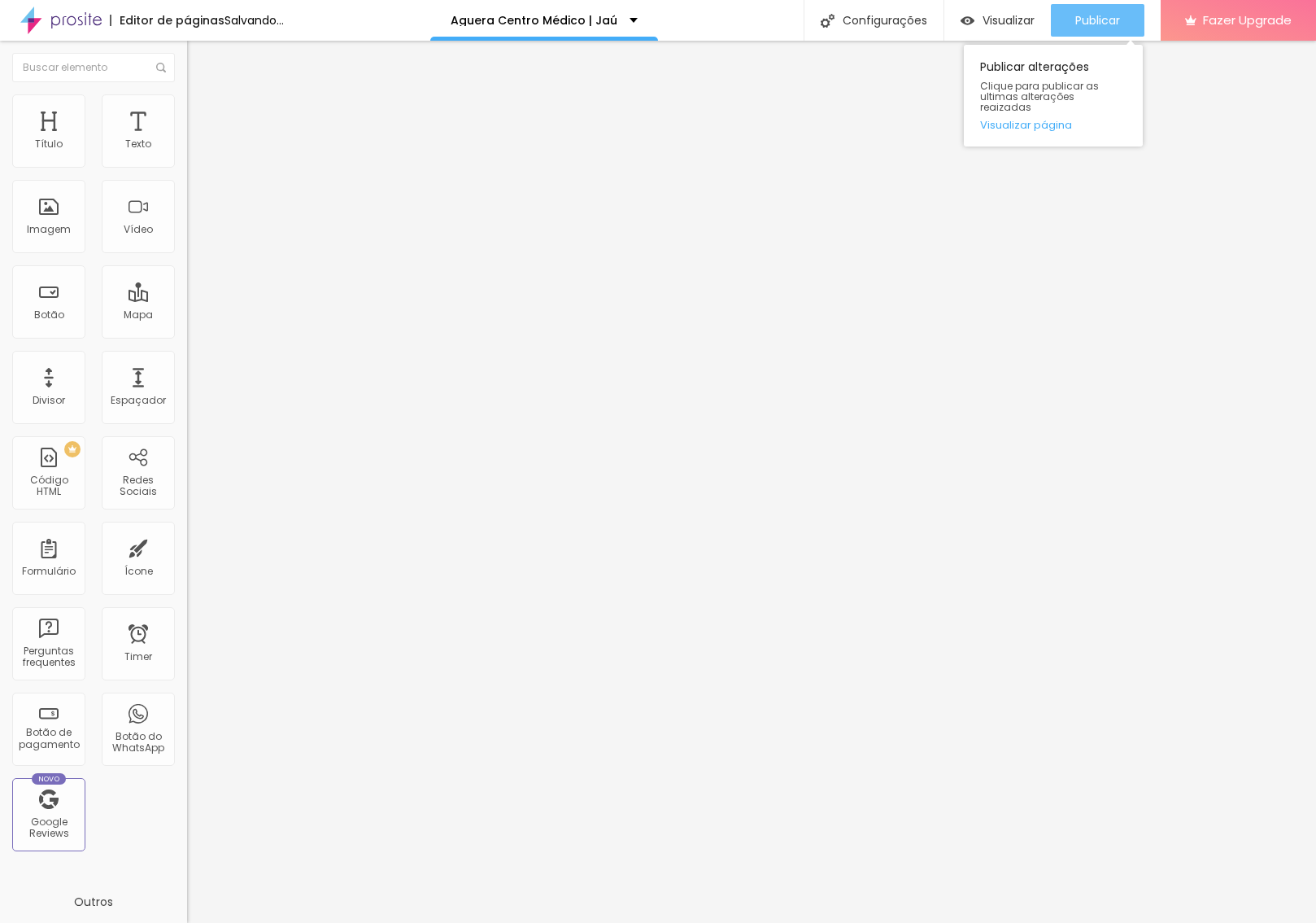
click at [1097, 33] on div "Publicar" at bounding box center [1097, 21] width 45 height 33
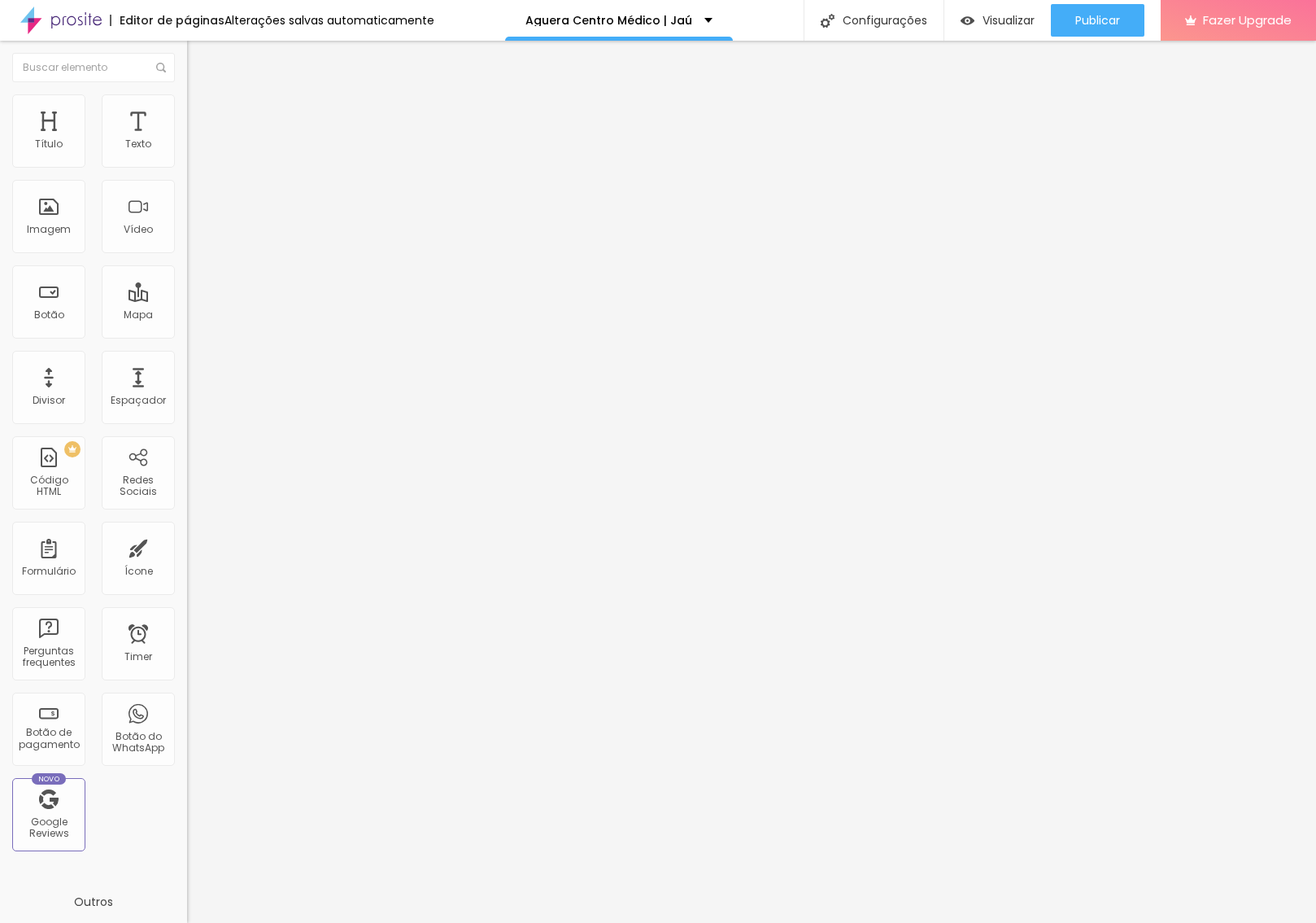
click at [187, 241] on button "button" at bounding box center [198, 232] width 22 height 17
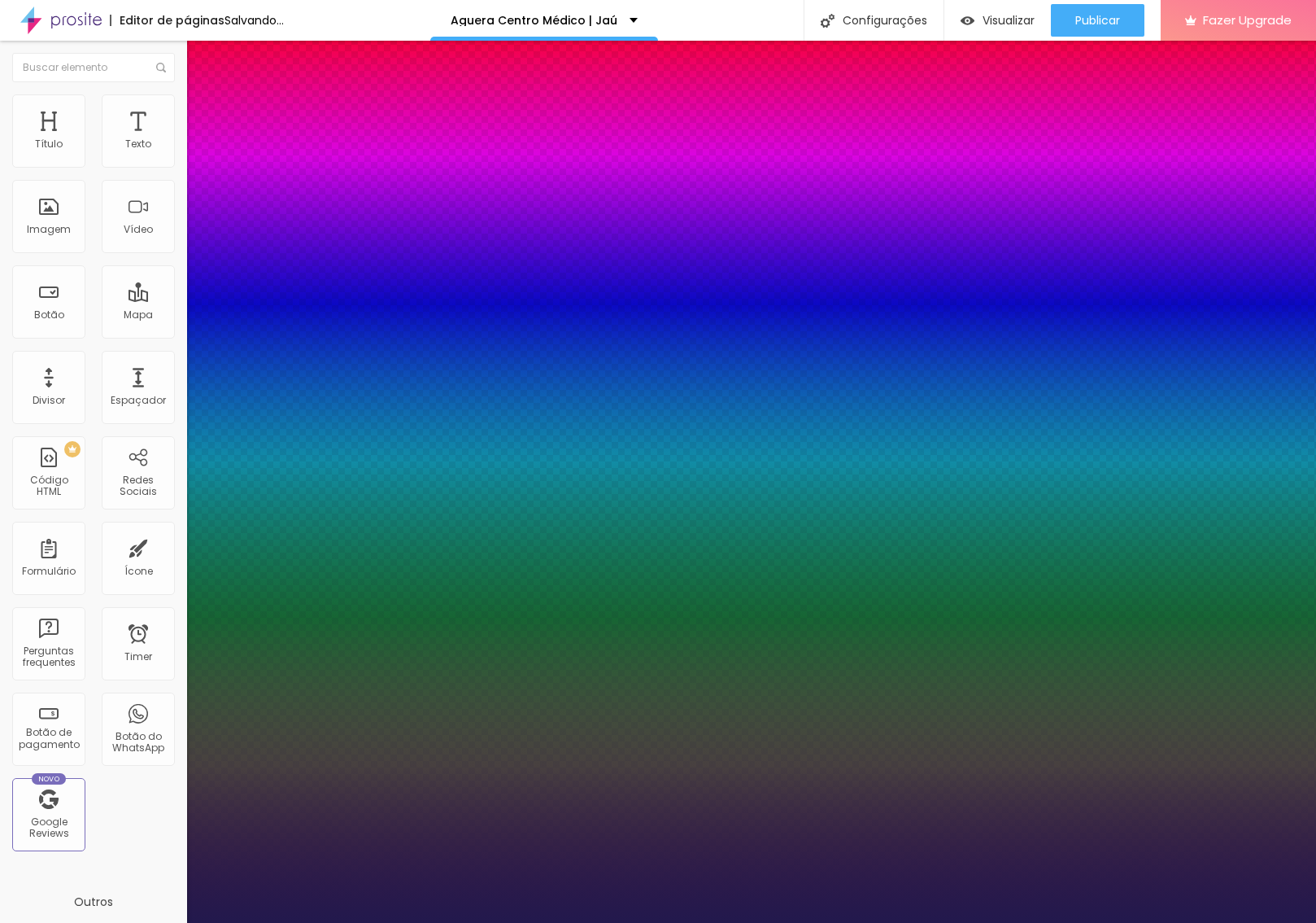
drag, startPoint x: 244, startPoint y: 461, endPoint x: 253, endPoint y: 413, distance: 48.8
click at [225, 923] on div at bounding box center [658, 923] width 1316 height 0
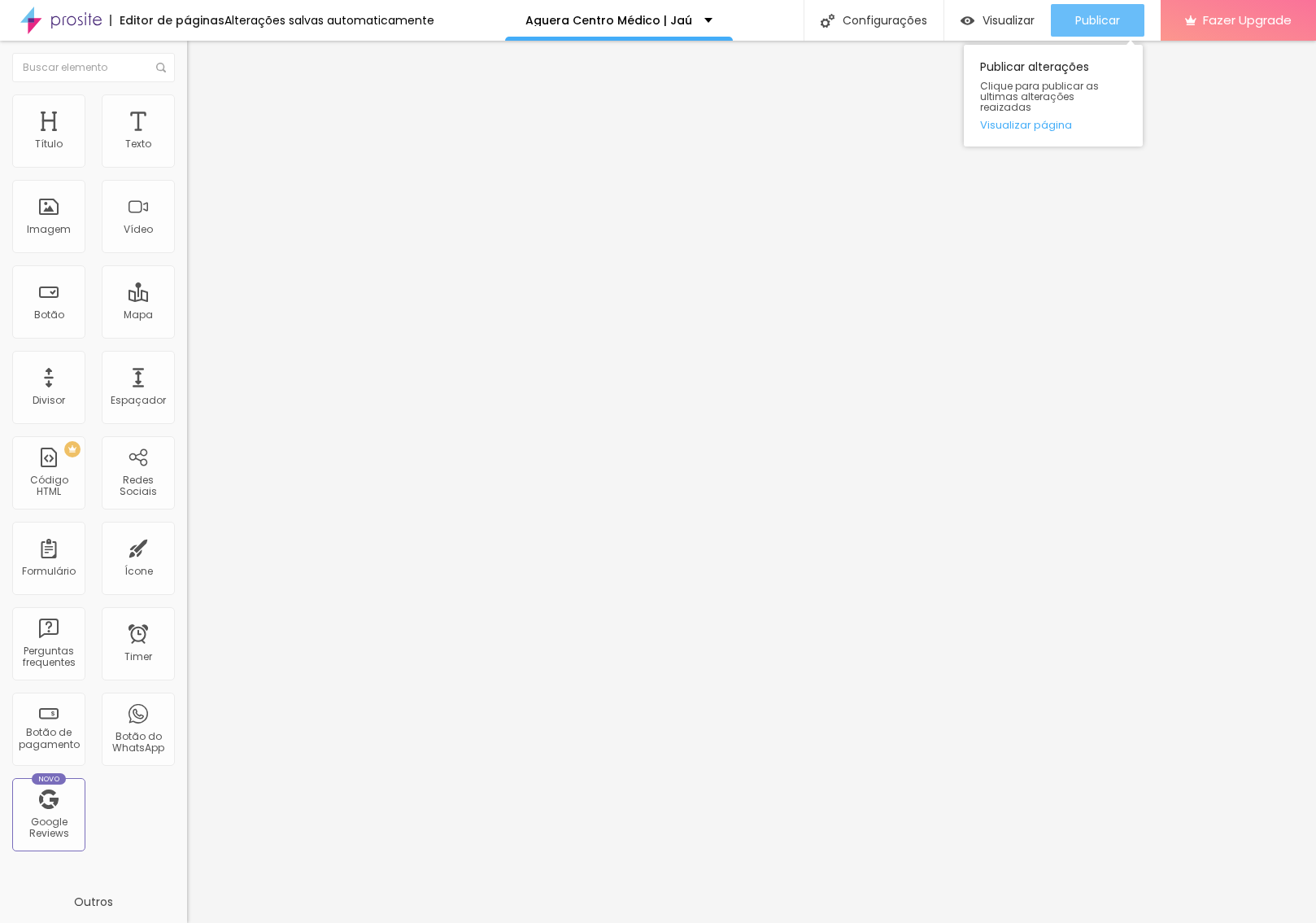
click at [1080, 10] on div "Publicar" at bounding box center [1097, 21] width 45 height 33
drag, startPoint x: 157, startPoint y: 100, endPoint x: 134, endPoint y: 123, distance: 32.5
click at [187, 111] on img at bounding box center [194, 118] width 15 height 15
drag, startPoint x: 63, startPoint y: 158, endPoint x: 48, endPoint y: 154, distance: 15.5
click at [187, 316] on input "range" at bounding box center [239, 322] width 105 height 13
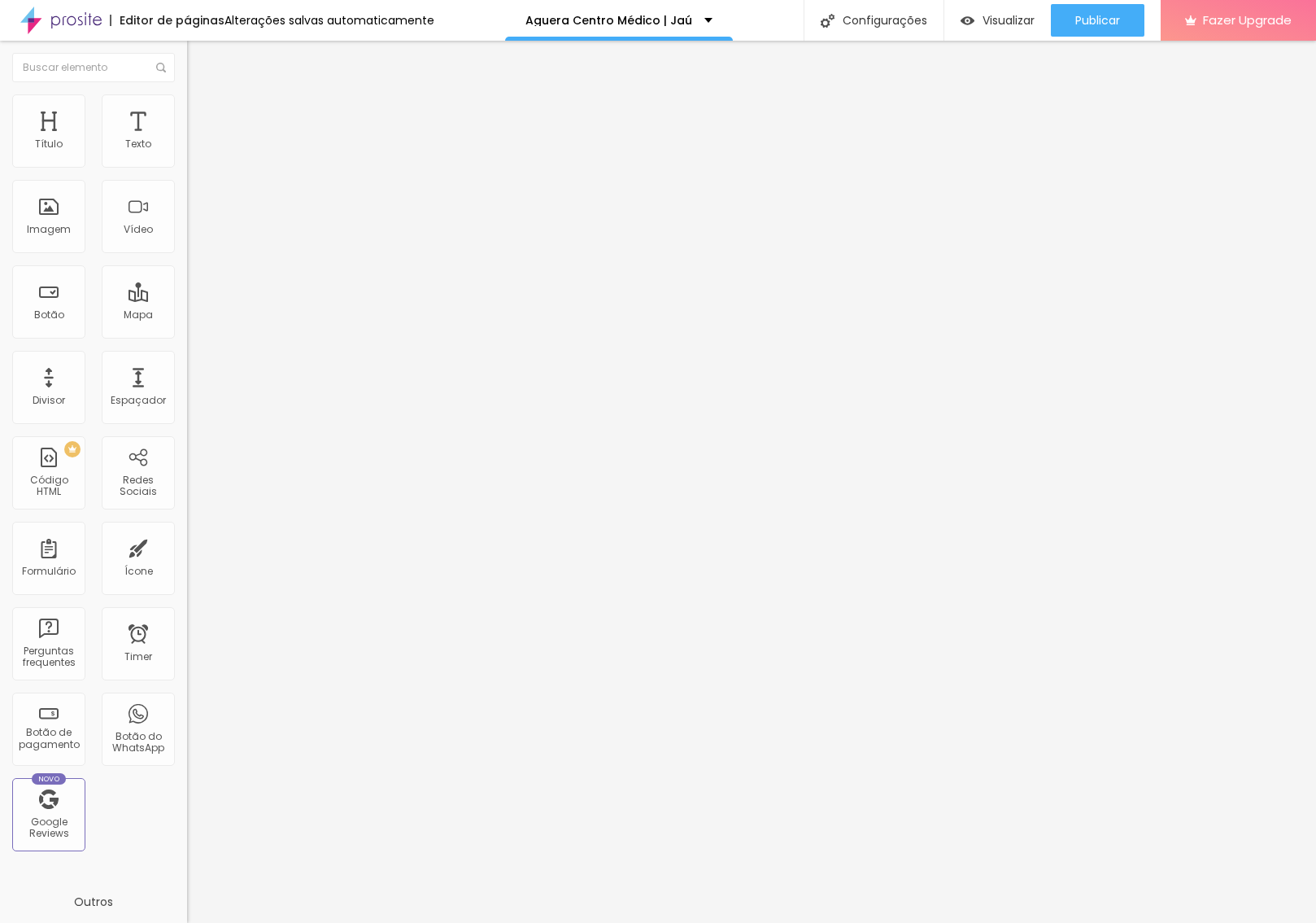
drag, startPoint x: 156, startPoint y: 102, endPoint x: 131, endPoint y: 113, distance: 27.3
click at [187, 111] on img at bounding box center [194, 118] width 15 height 15
click at [187, 546] on input "range" at bounding box center [239, 552] width 105 height 13
click at [1105, 21] on span "Publicar" at bounding box center [1097, 20] width 45 height 13
click at [187, 137] on div "Modo Encaixotado Encaixotado Completo" at bounding box center [280, 149] width 187 height 45
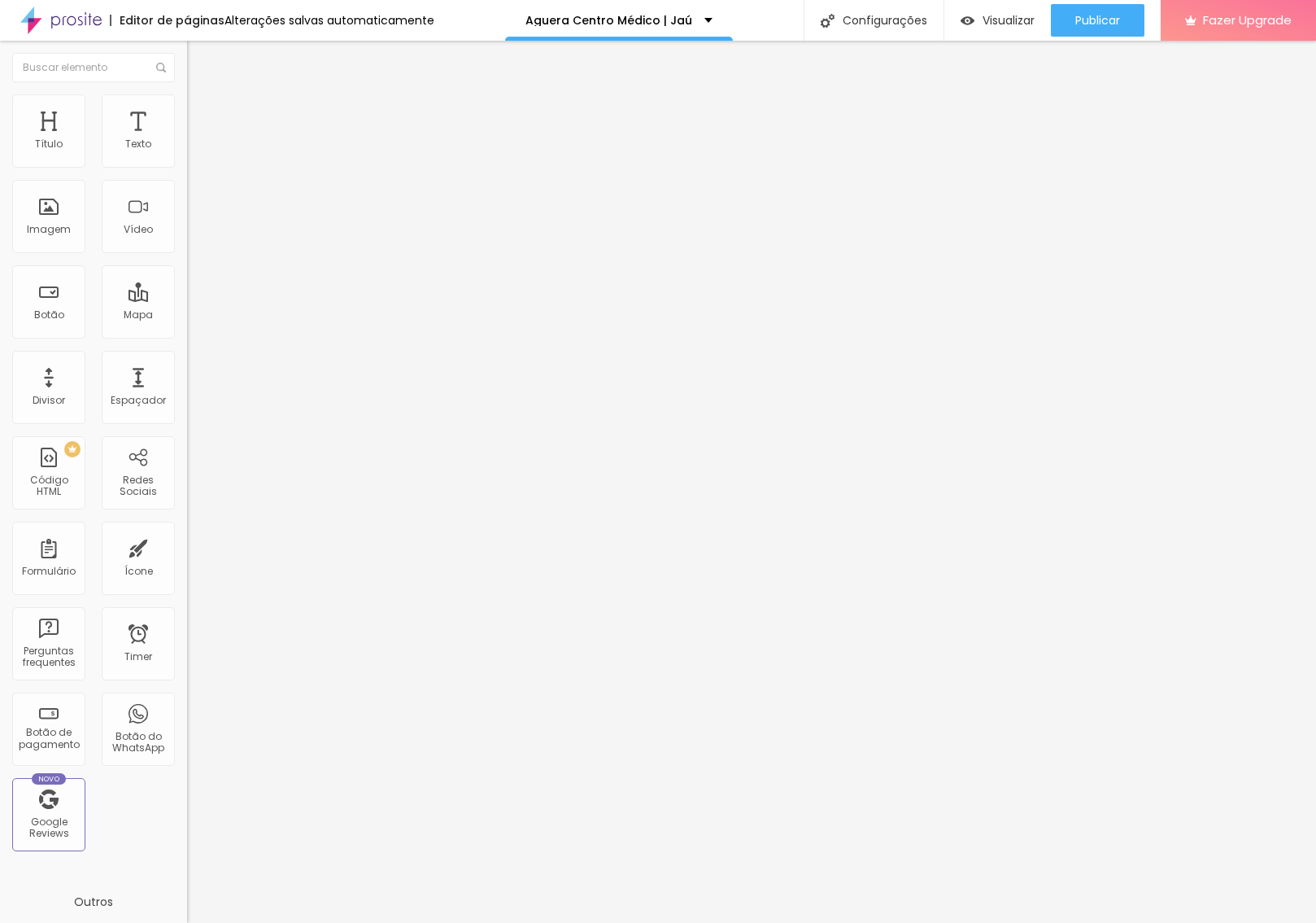
click at [201, 115] on span "Avançado" at bounding box center [228, 121] width 53 height 14
drag, startPoint x: 166, startPoint y: 401, endPoint x: 163, endPoint y: 369, distance: 32.1
click at [187, 709] on div at bounding box center [280, 709] width 187 height 0
click at [187, 700] on div at bounding box center [280, 700] width 187 height 0
drag, startPoint x: 167, startPoint y: 117, endPoint x: 158, endPoint y: 130, distance: 15.8
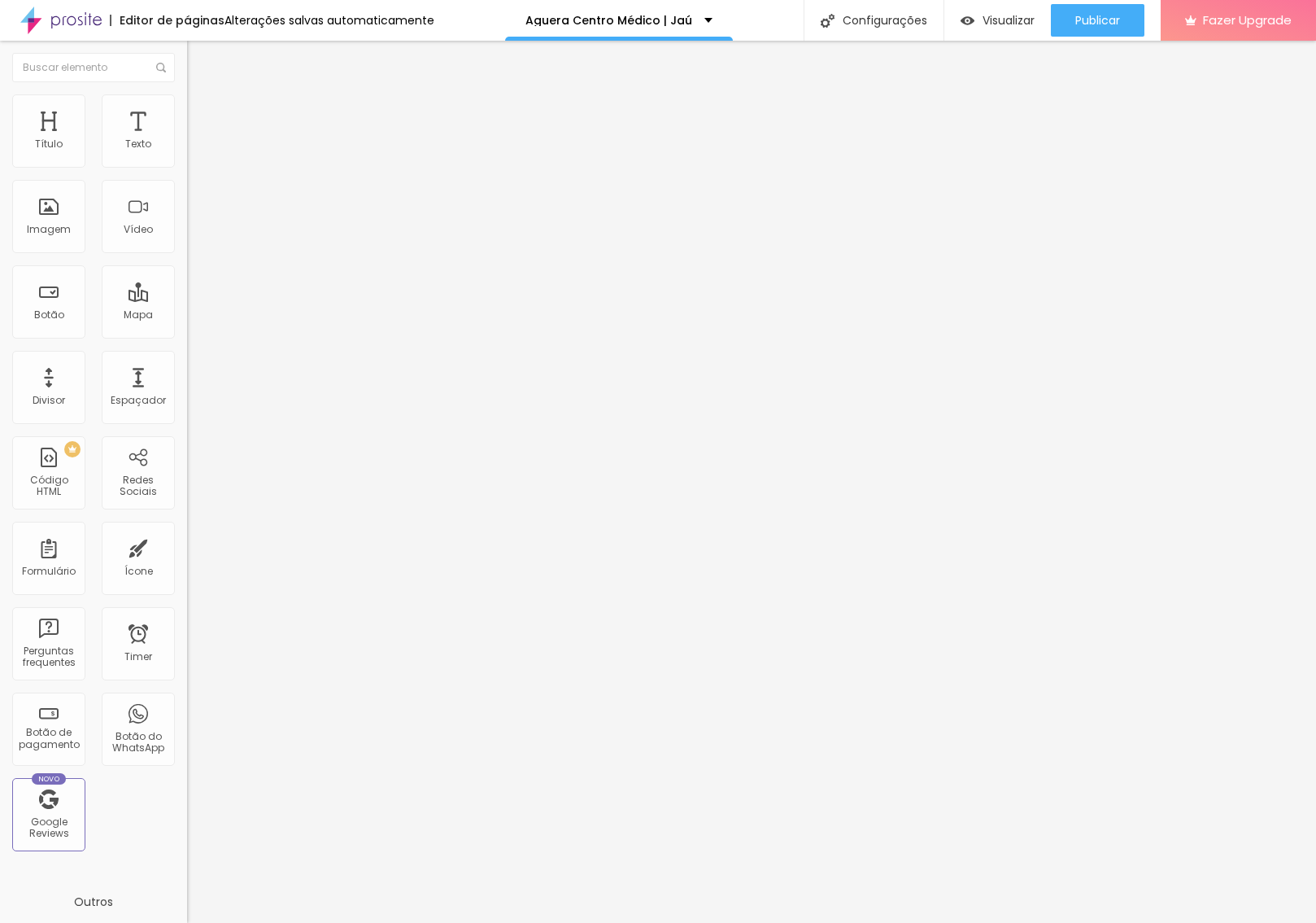
click at [201, 117] on span "Avançado" at bounding box center [228, 121] width 53 height 14
drag, startPoint x: 160, startPoint y: 398, endPoint x: 159, endPoint y: 362, distance: 36.0
click at [187, 709] on div at bounding box center [280, 709] width 187 height 0
click at [187, 700] on div at bounding box center [280, 700] width 187 height 0
click at [187, 126] on li "Avançado" at bounding box center [280, 119] width 187 height 16
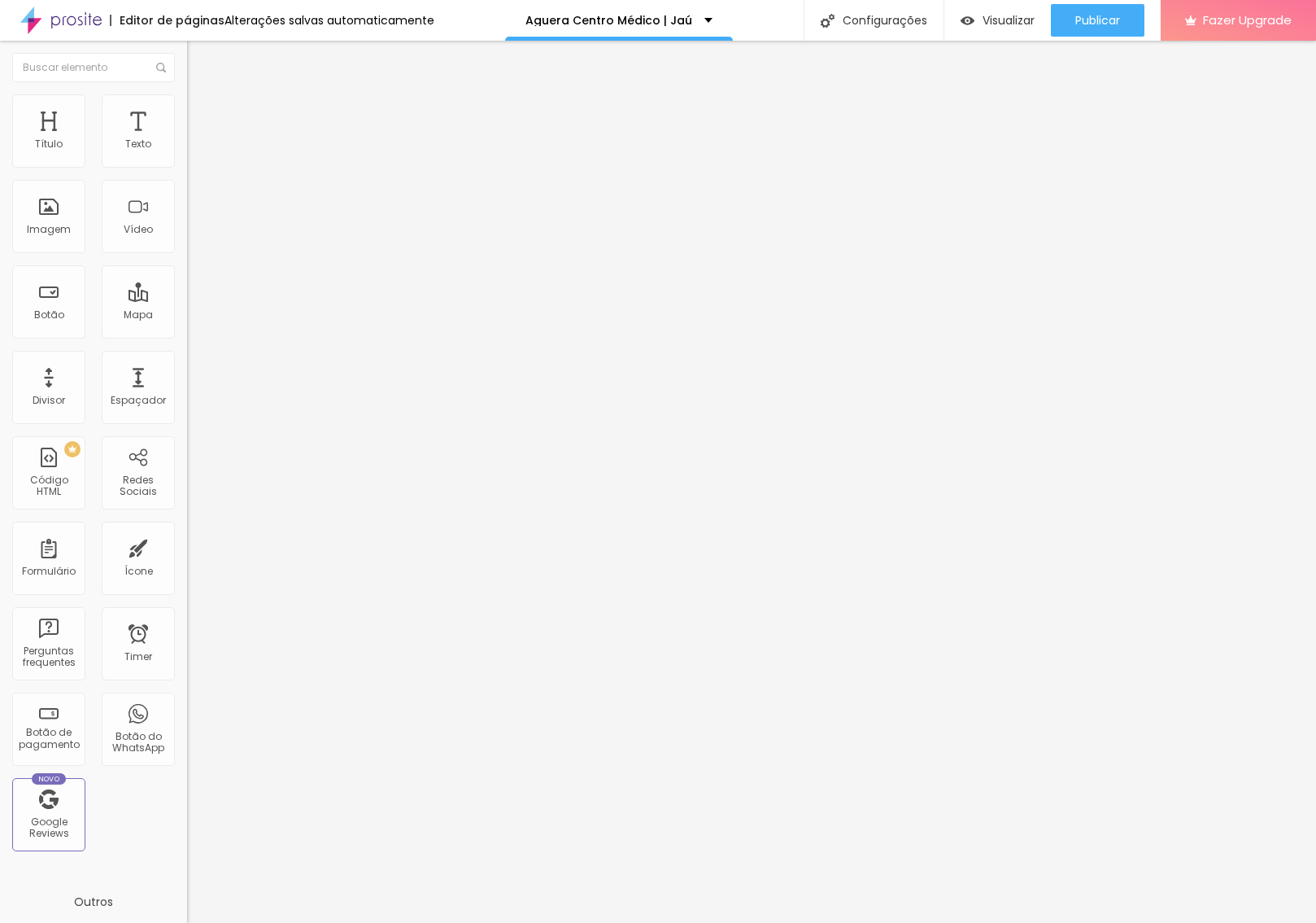
drag, startPoint x: 159, startPoint y: 399, endPoint x: 163, endPoint y: 376, distance: 23.3
click at [187, 489] on div at bounding box center [280, 489] width 187 height 0
click at [187, 469] on li "Tablet" at bounding box center [280, 474] width 187 height 9
drag, startPoint x: 158, startPoint y: 314, endPoint x: 157, endPoint y: 322, distance: 8.1
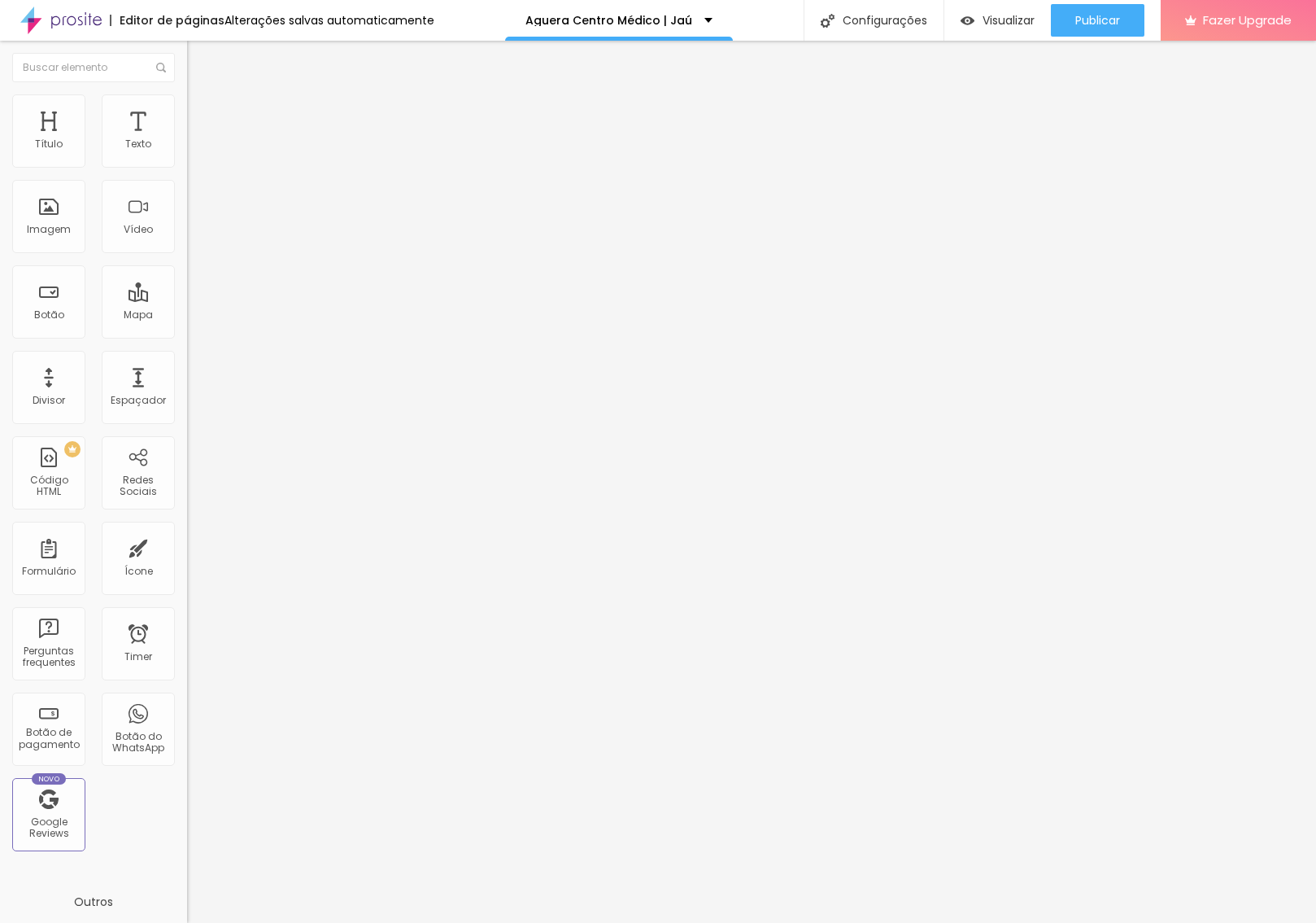
click at [187, 460] on li "Celular" at bounding box center [280, 464] width 187 height 9
click at [187, 480] on div at bounding box center [280, 480] width 187 height 0
drag, startPoint x: 164, startPoint y: 334, endPoint x: 177, endPoint y: 345, distance: 17.0
click at [187, 469] on div at bounding box center [280, 469] width 187 height 0
click at [201, 115] on span "Avançado" at bounding box center [228, 121] width 53 height 14
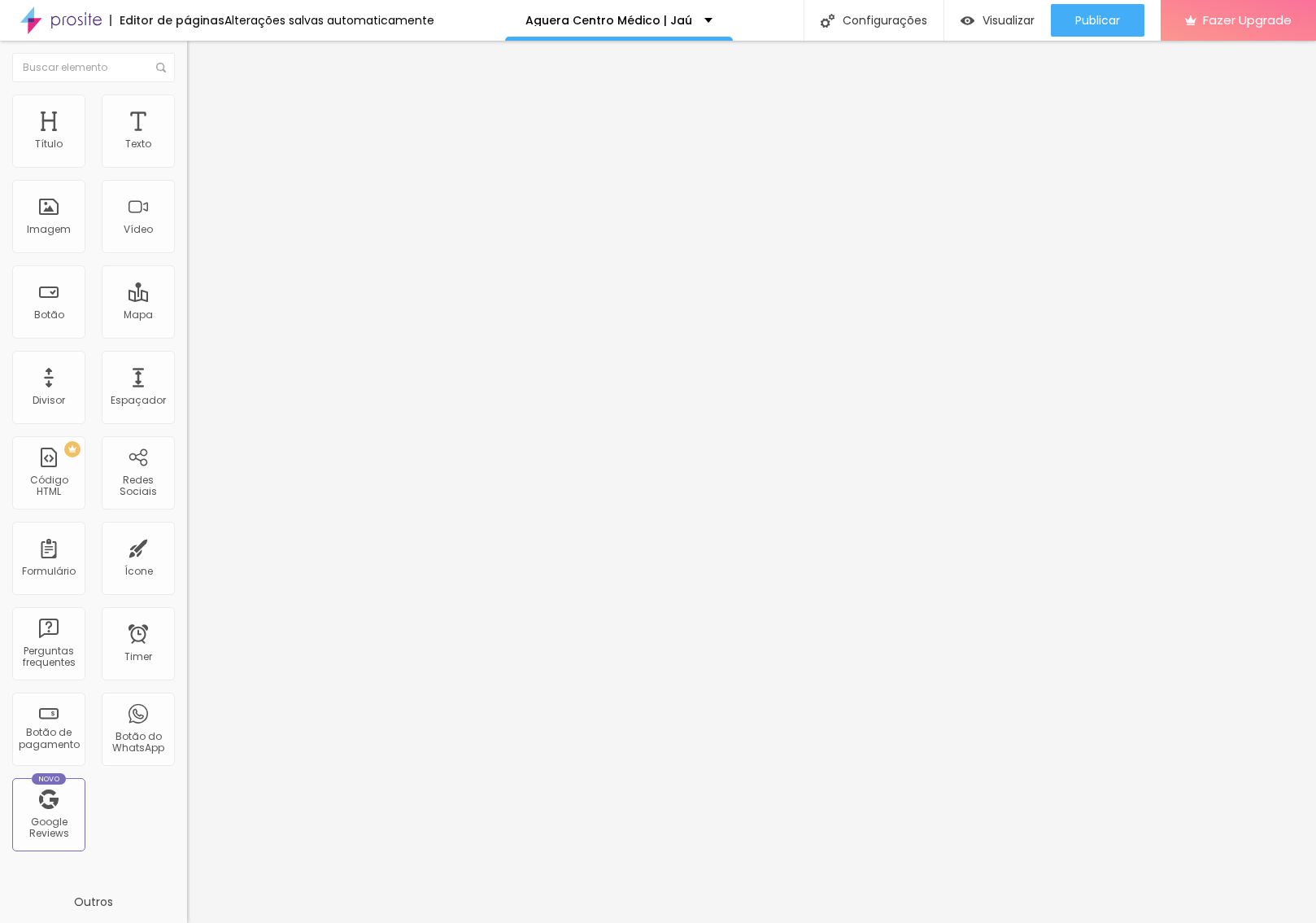
click at [187, 489] on div at bounding box center [280, 489] width 187 height 0
click at [187, 480] on div at bounding box center [280, 480] width 187 height 0
drag, startPoint x: 167, startPoint y: 331, endPoint x: 186, endPoint y: 337, distance: 19.9
click at [187, 469] on div at bounding box center [280, 469] width 187 height 0
click at [187, 111] on li "Estilo" at bounding box center [280, 102] width 187 height 16
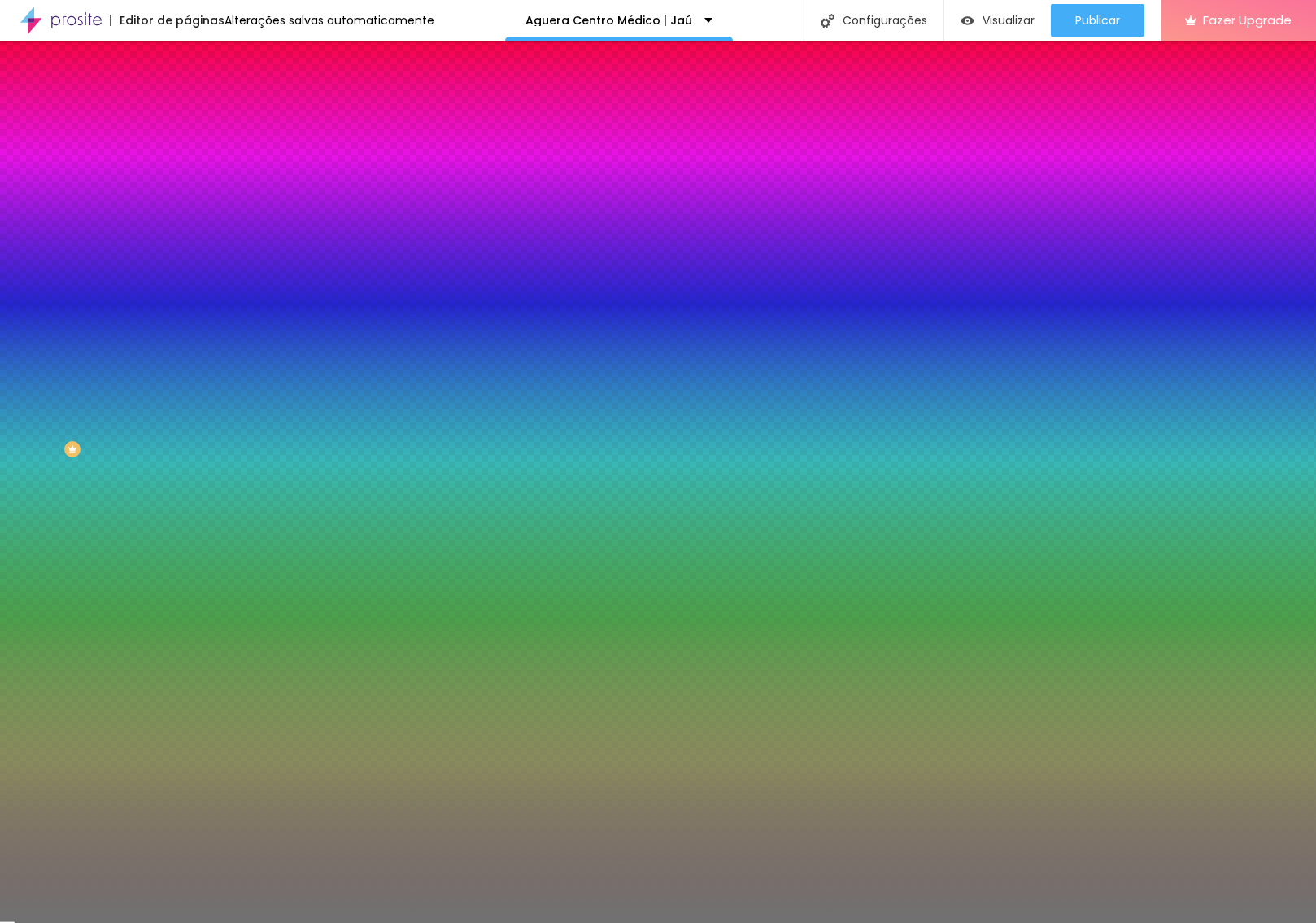
drag, startPoint x: 64, startPoint y: 257, endPoint x: 103, endPoint y: 294, distance: 53.8
click at [187, 251] on div "Cor Voltar ao padrão #717171 Tamanho 100 % Peso 1" at bounding box center [280, 189] width 187 height 127
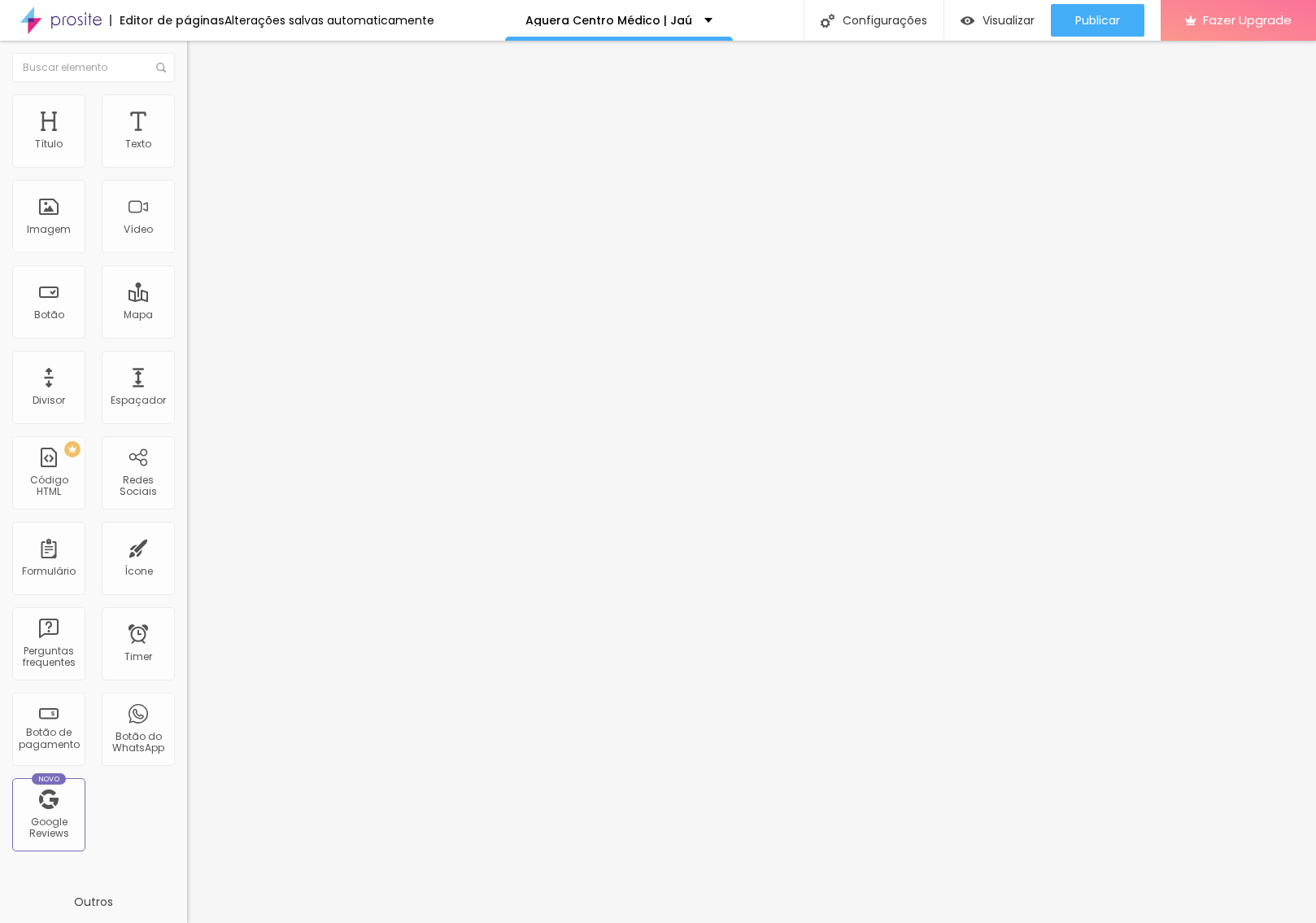
click at [187, 98] on img at bounding box center [194, 102] width 15 height 15
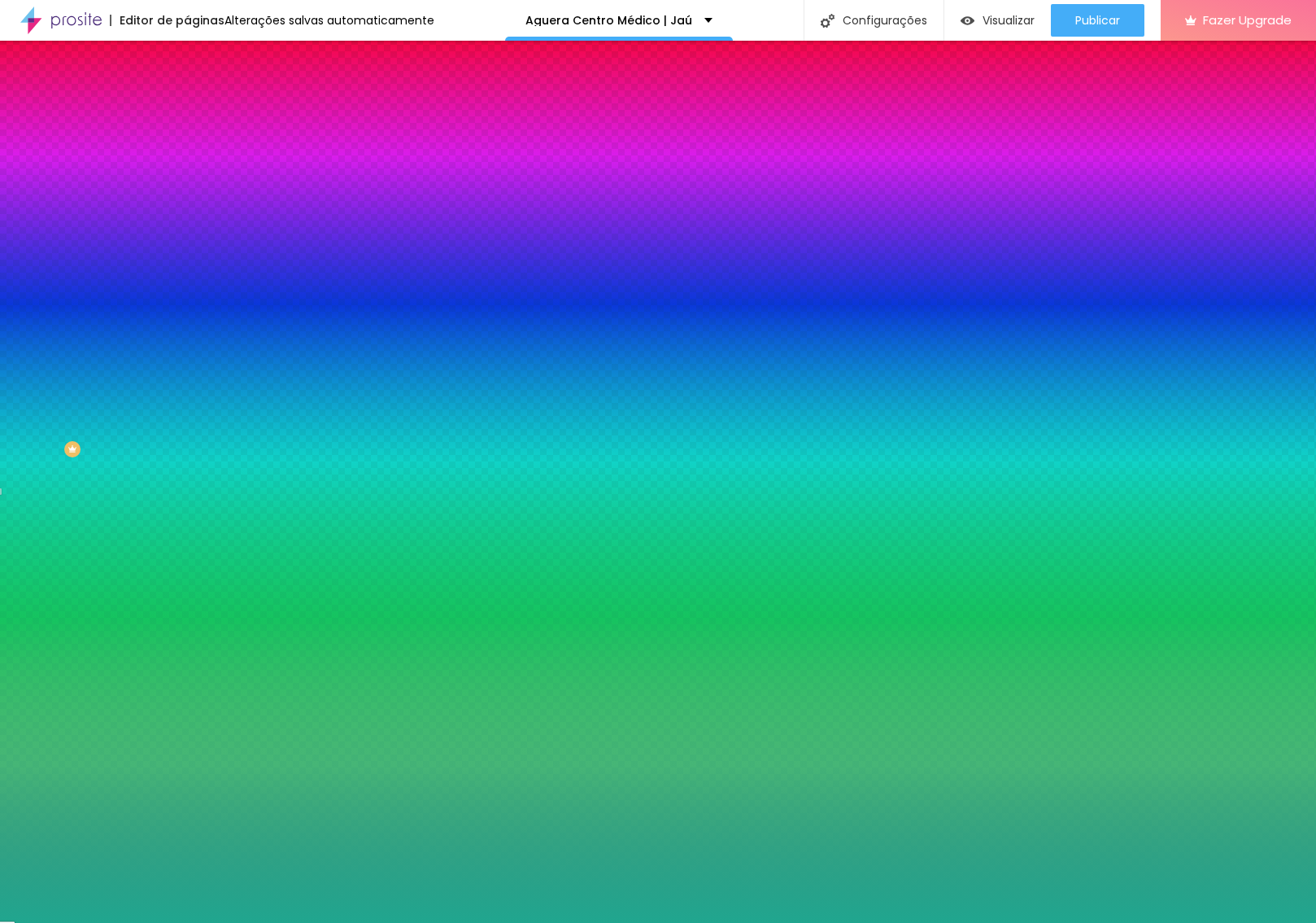
click at [187, 238] on input "#20A68F" at bounding box center [284, 229] width 195 height 16
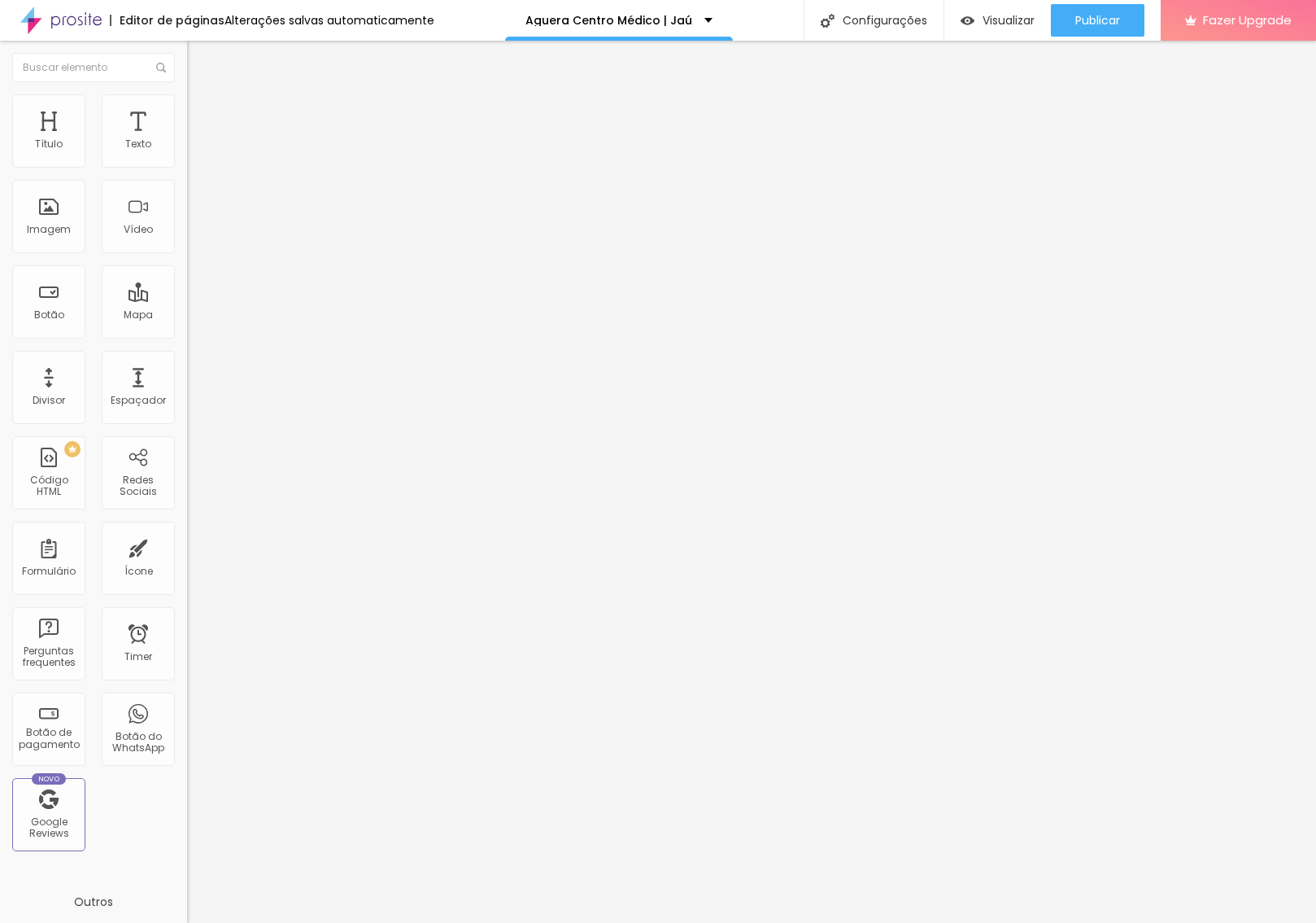
click at [187, 111] on li "Estilo" at bounding box center [280, 102] width 187 height 16
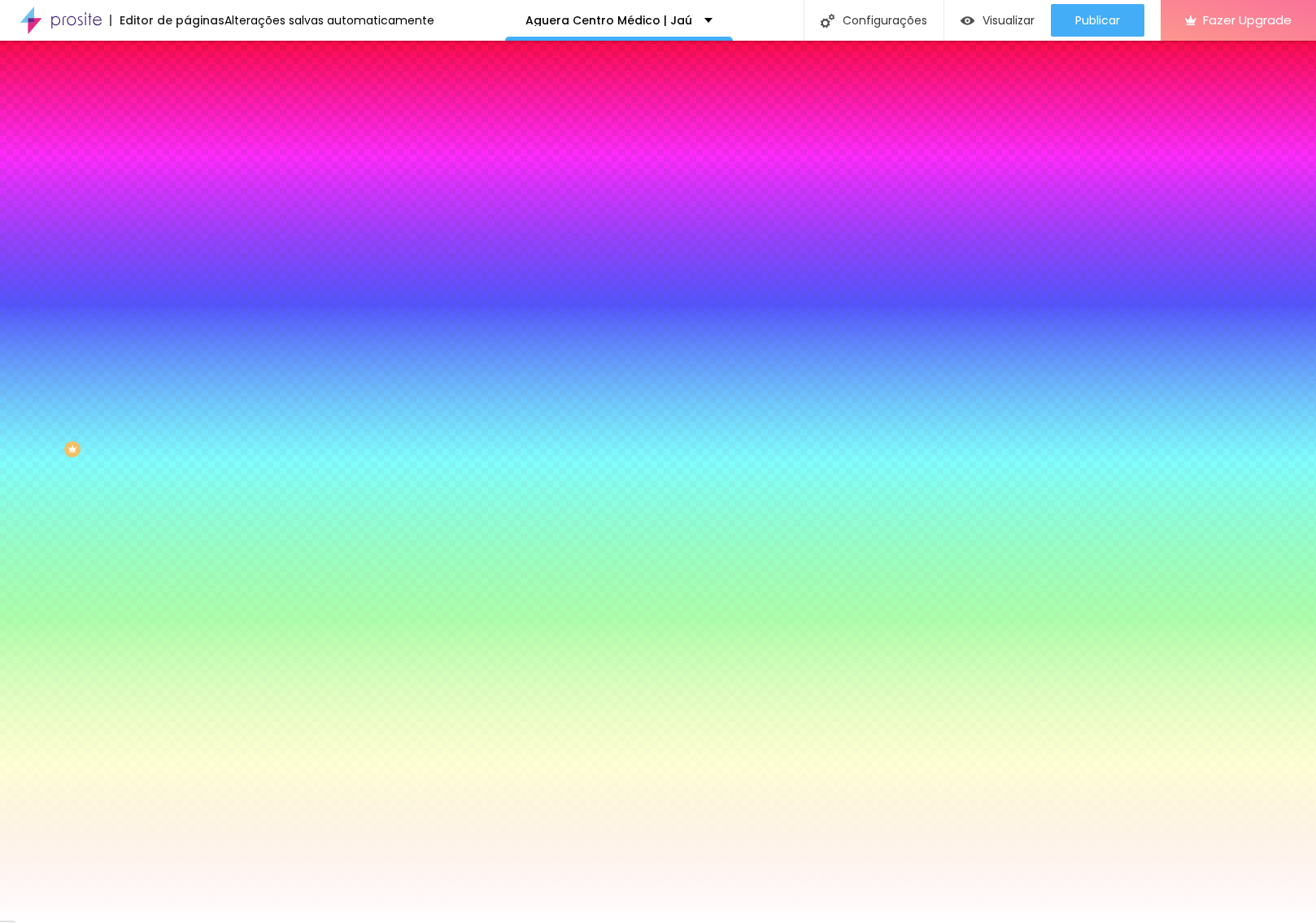
click at [187, 158] on input "#72D7CC" at bounding box center [284, 164] width 195 height 16
click at [187, 167] on input "#72D7CC" at bounding box center [284, 164] width 195 height 16
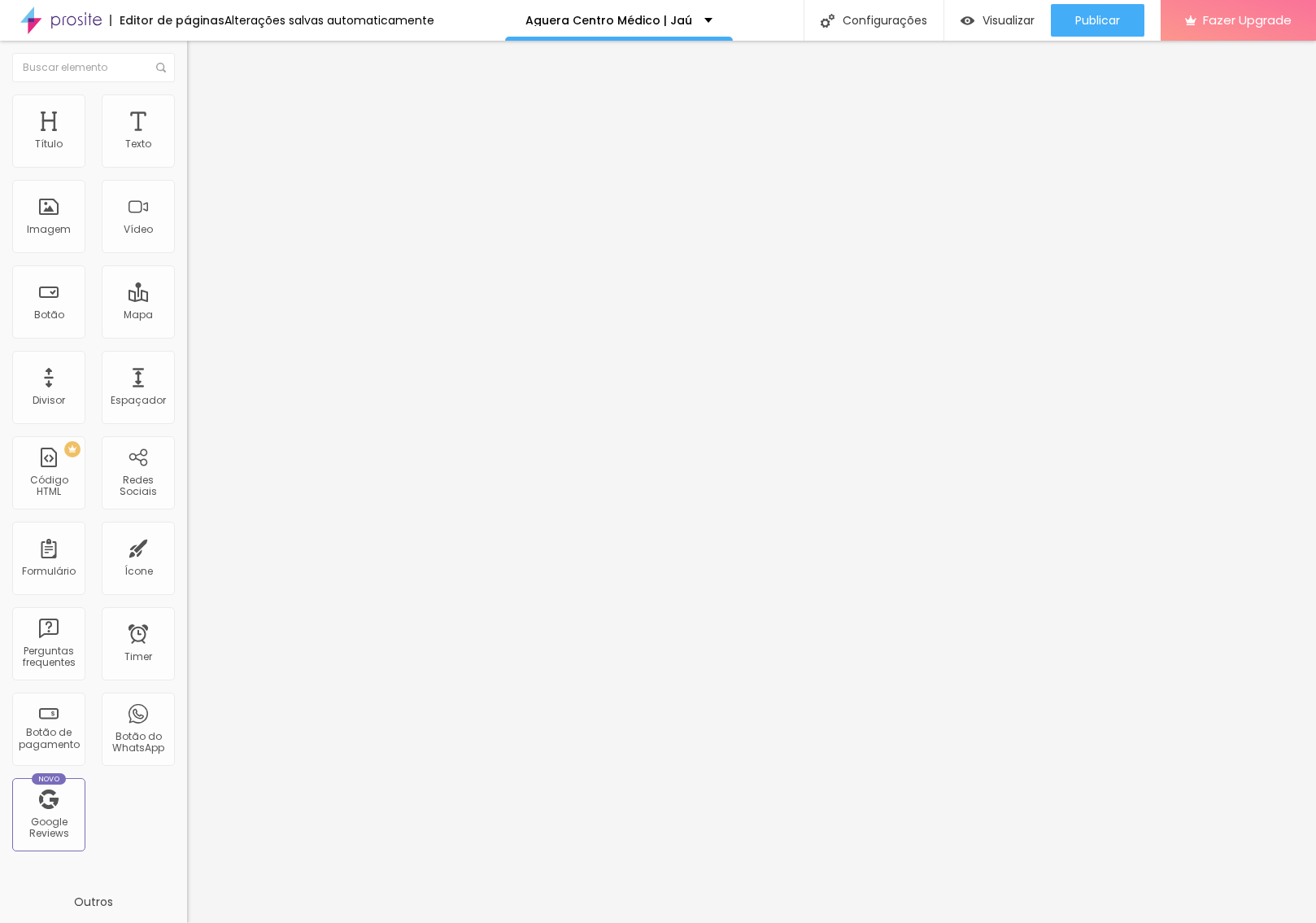
drag, startPoint x: 122, startPoint y: 137, endPoint x: 102, endPoint y: 129, distance: 21.5
click at [187, 135] on div "Alinhamento Tipo Sólido Sólido Pontilhado Serrilhado Duplo Pata de cachorro Est…" at bounding box center [280, 208] width 187 height 162
click at [187, 111] on li "Estilo" at bounding box center [280, 102] width 187 height 16
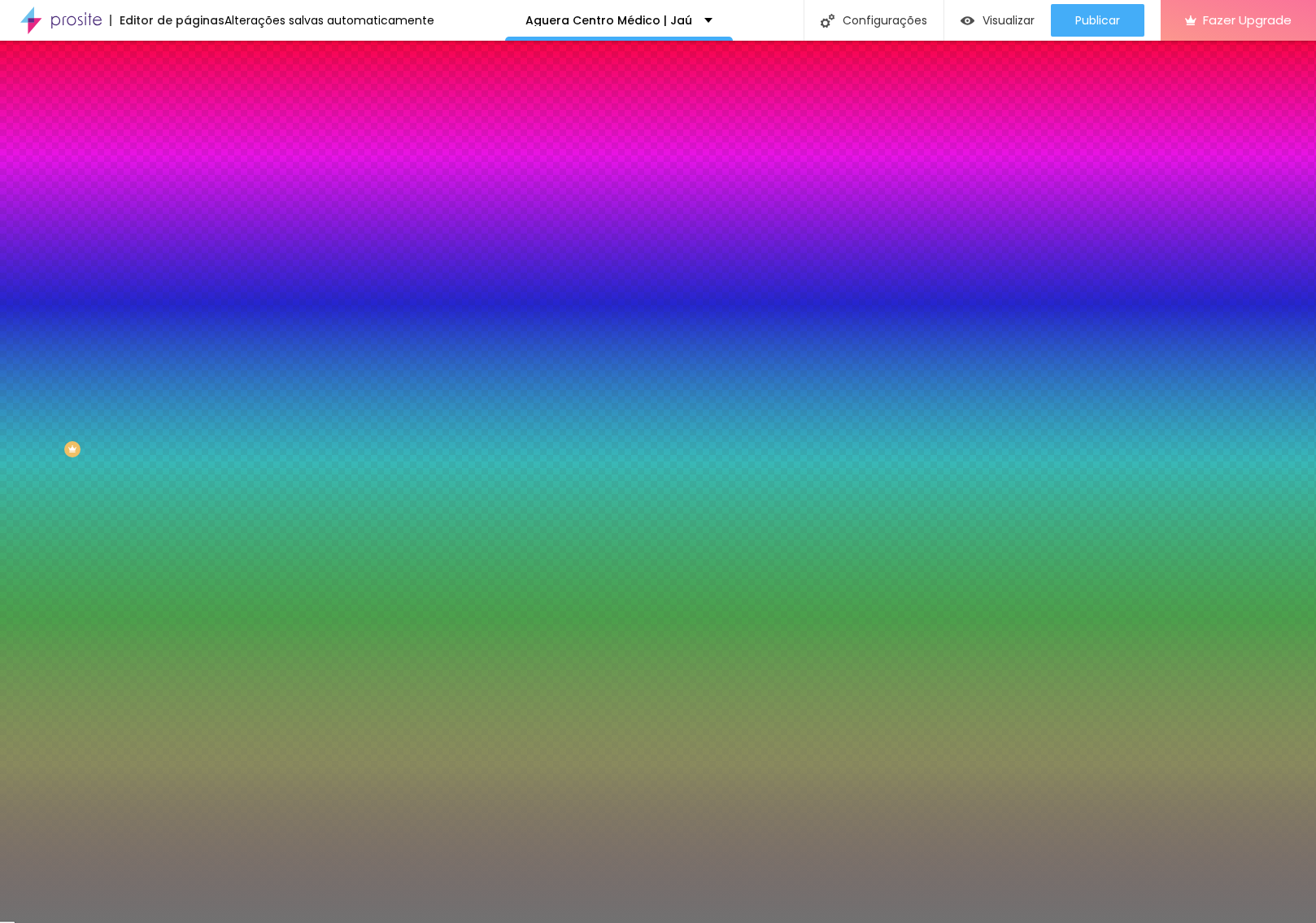
click at [187, 163] on input "#717171" at bounding box center [284, 164] width 195 height 16
paste input "2D7CC"
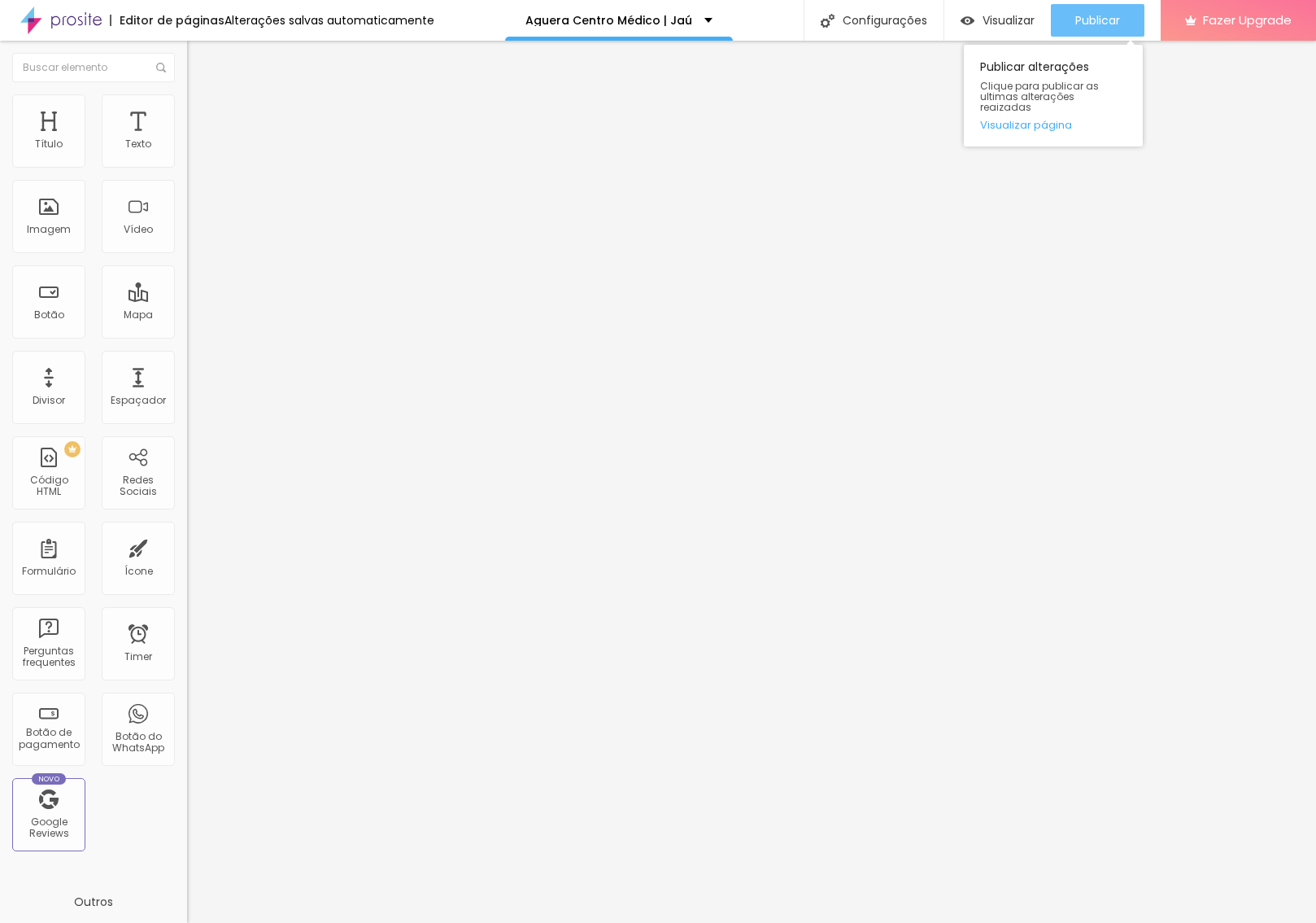
click at [1078, 9] on div "Publicar" at bounding box center [1097, 21] width 45 height 33
click at [187, 111] on li "Avançado" at bounding box center [280, 119] width 187 height 16
click at [187, 719] on div at bounding box center [280, 719] width 187 height 0
click at [187, 709] on div at bounding box center [280, 709] width 187 height 0
drag, startPoint x: 162, startPoint y: 353, endPoint x: 176, endPoint y: 358, distance: 14.9
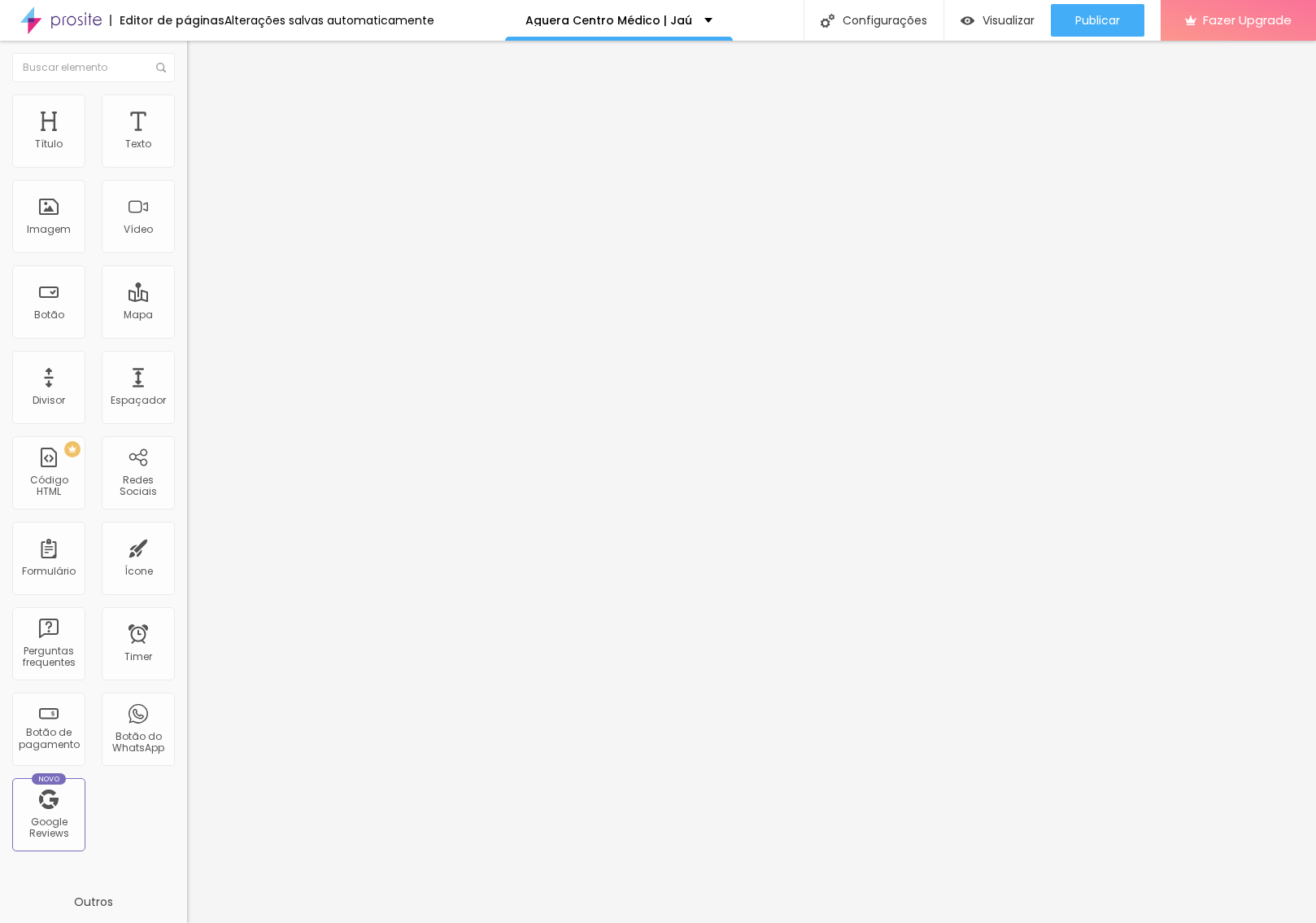
click at [187, 690] on li "Celular" at bounding box center [280, 694] width 187 height 9
click at [187, 700] on div at bounding box center [280, 700] width 187 height 0
click at [1097, 10] on div "Publicar" at bounding box center [1097, 21] width 45 height 33
click at [201, 115] on span "Avançado" at bounding box center [228, 121] width 53 height 14
drag, startPoint x: 158, startPoint y: 385, endPoint x: 159, endPoint y: 360, distance: 25.0
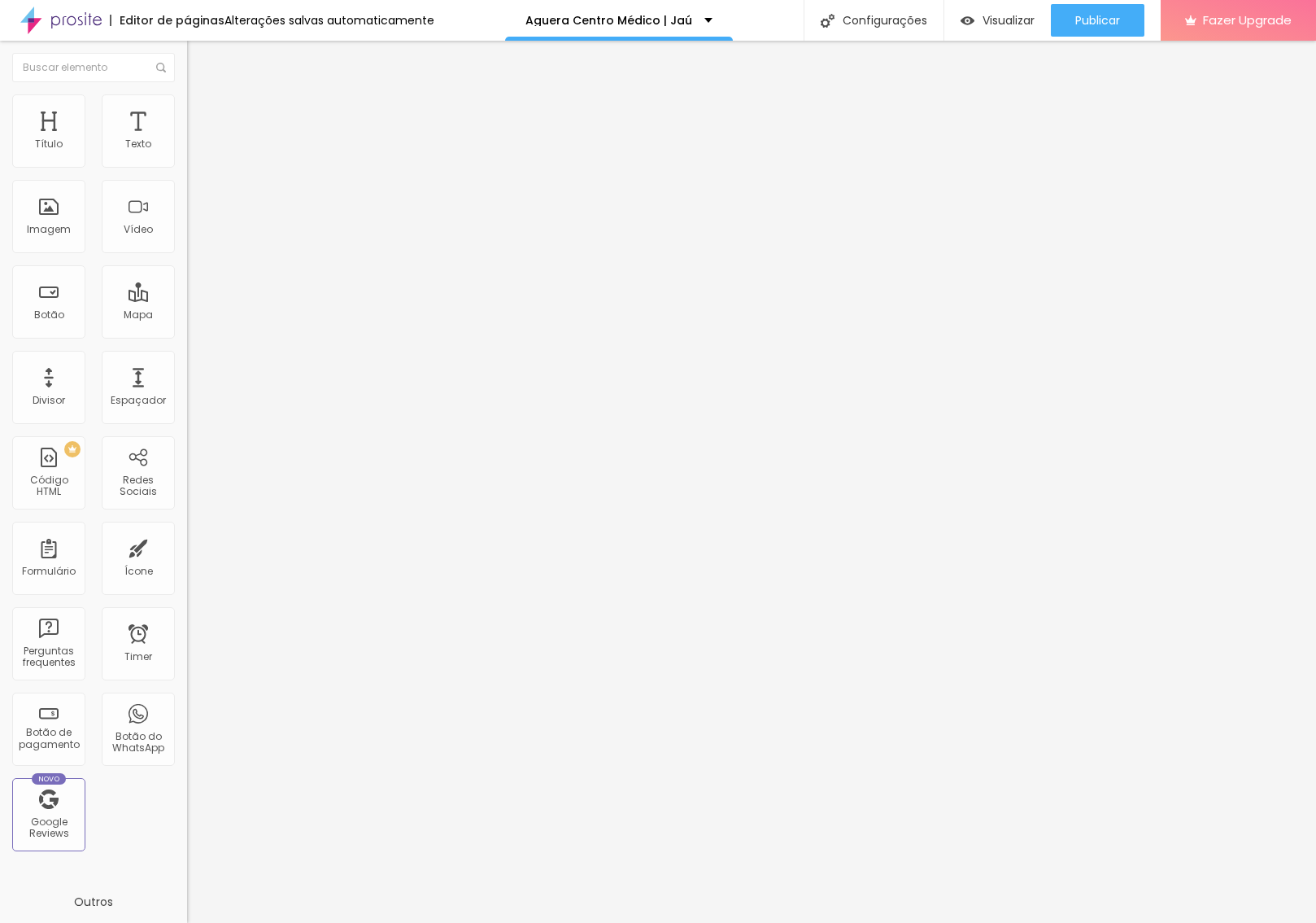
click at [187, 700] on li "Tablet" at bounding box center [280, 704] width 187 height 9
click at [187, 700] on div at bounding box center [280, 700] width 187 height 0
drag, startPoint x: 156, startPoint y: 397, endPoint x: 172, endPoint y: 394, distance: 16.3
click at [187, 709] on div at bounding box center [280, 709] width 187 height 0
click at [187, 111] on li "Avançado" at bounding box center [280, 119] width 187 height 16
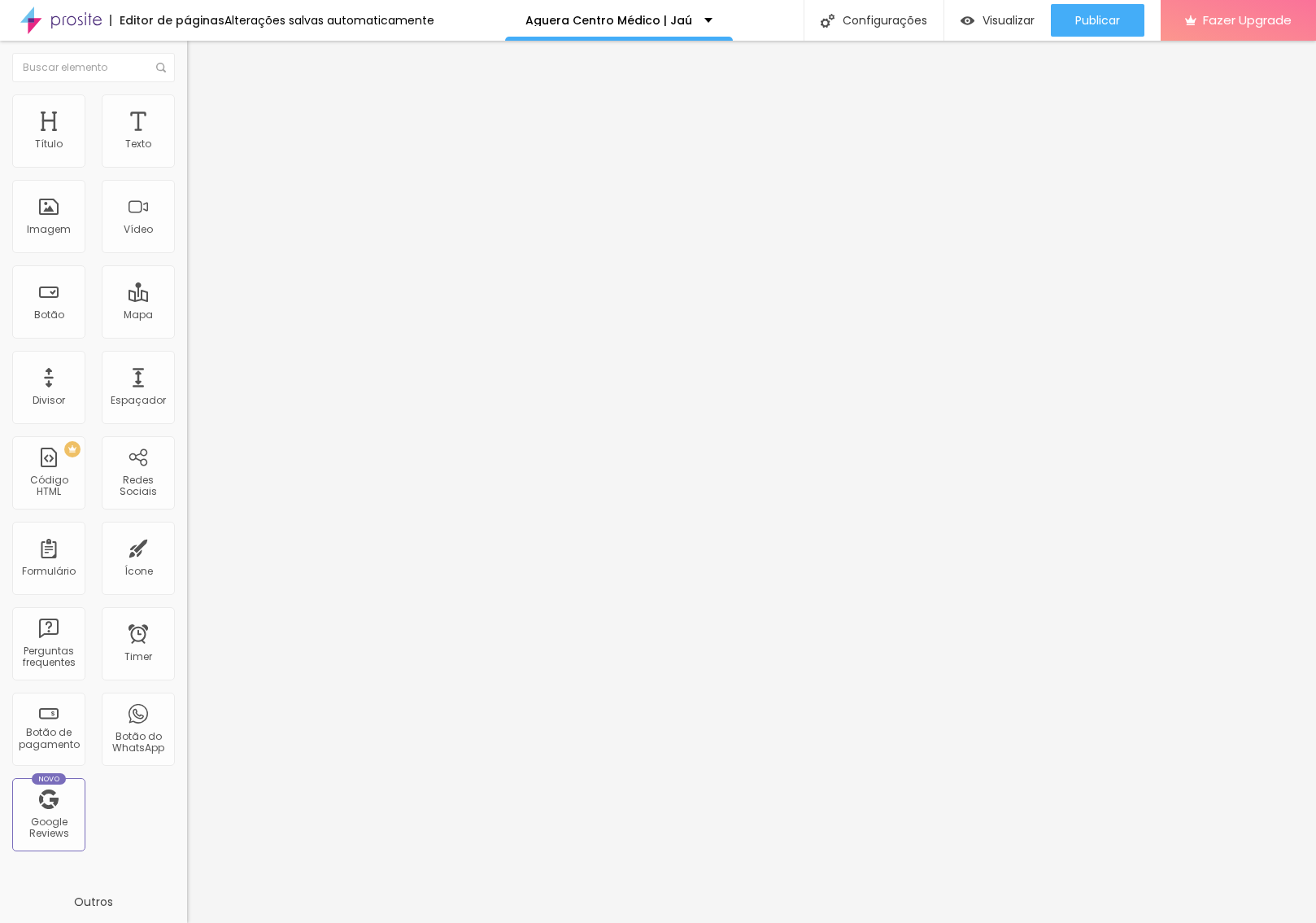
click at [187, 127] on li "Avançado" at bounding box center [280, 119] width 187 height 16
click at [187, 709] on li "Desktop" at bounding box center [280, 714] width 187 height 9
drag, startPoint x: 160, startPoint y: 422, endPoint x: 160, endPoint y: 376, distance: 46.0
click at [187, 719] on div at bounding box center [280, 719] width 187 height 0
click at [187, 690] on li "Celular" at bounding box center [280, 694] width 187 height 9
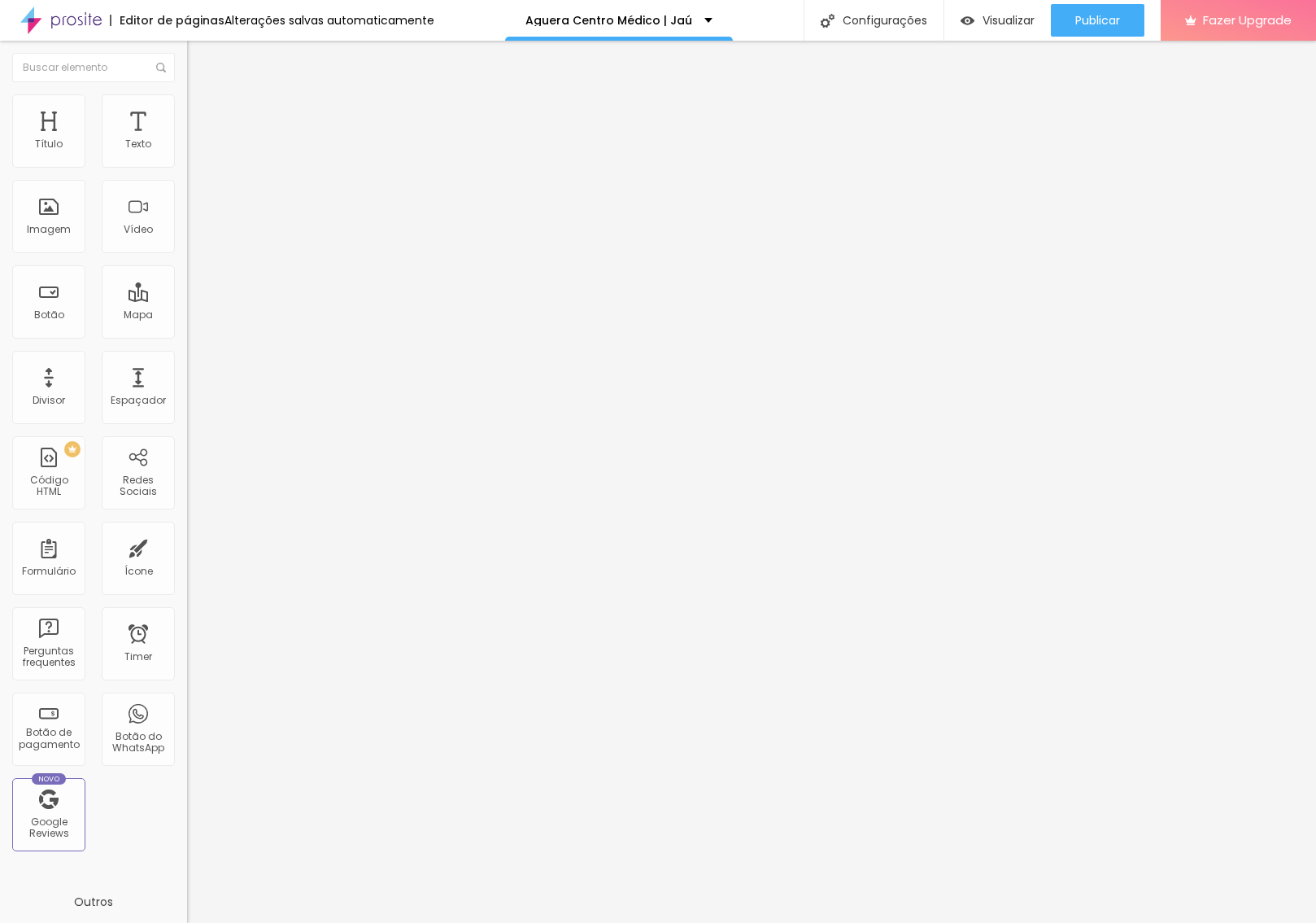
drag, startPoint x: 167, startPoint y: 362, endPoint x: 162, endPoint y: 392, distance: 30.4
click at [187, 700] on div at bounding box center [280, 700] width 187 height 0
drag, startPoint x: 162, startPoint y: 397, endPoint x: 181, endPoint y: 380, distance: 25.5
click at [187, 709] on div at bounding box center [280, 709] width 187 height 0
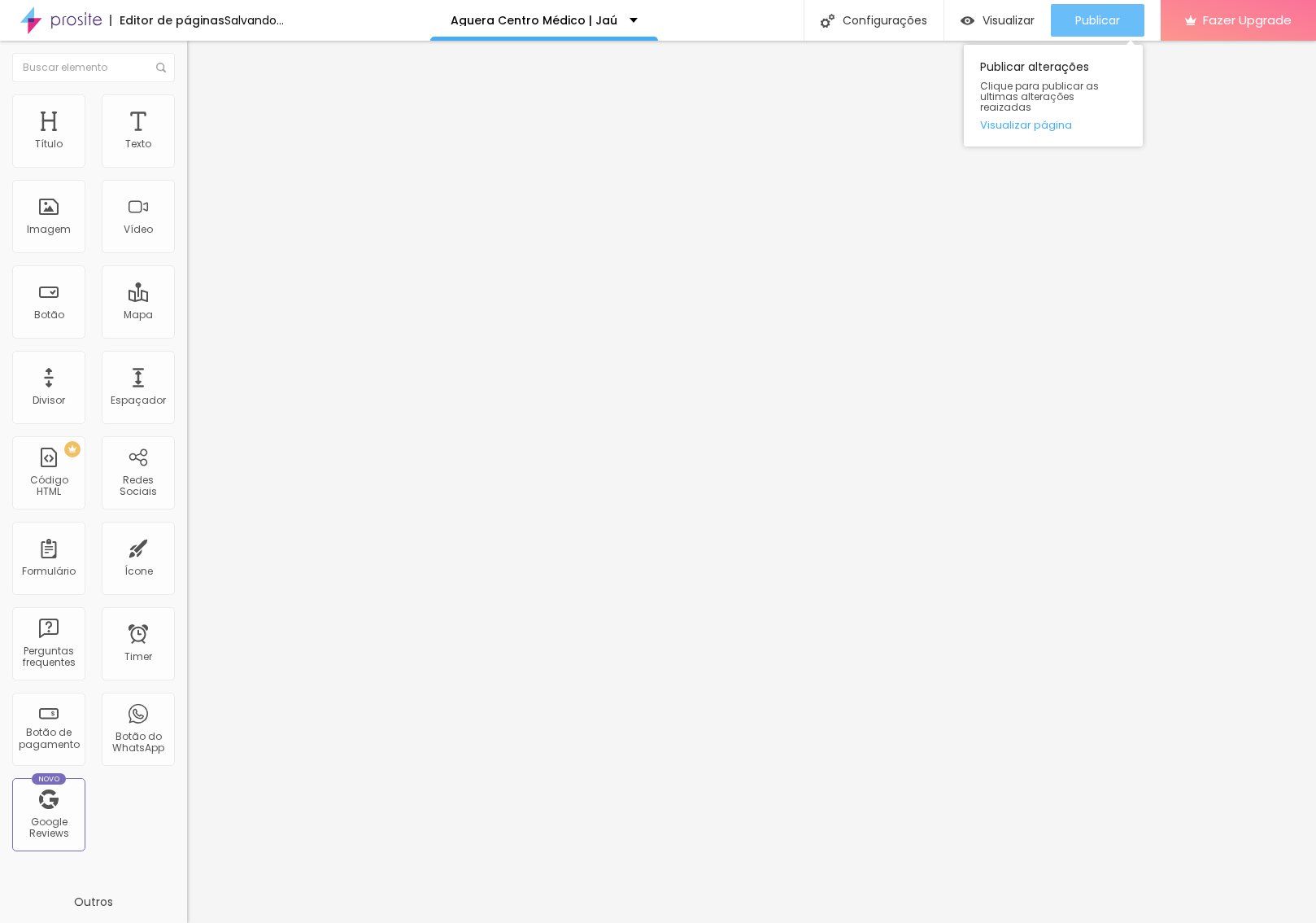
click at [1079, 24] on span "Publicar" at bounding box center [1097, 20] width 45 height 13
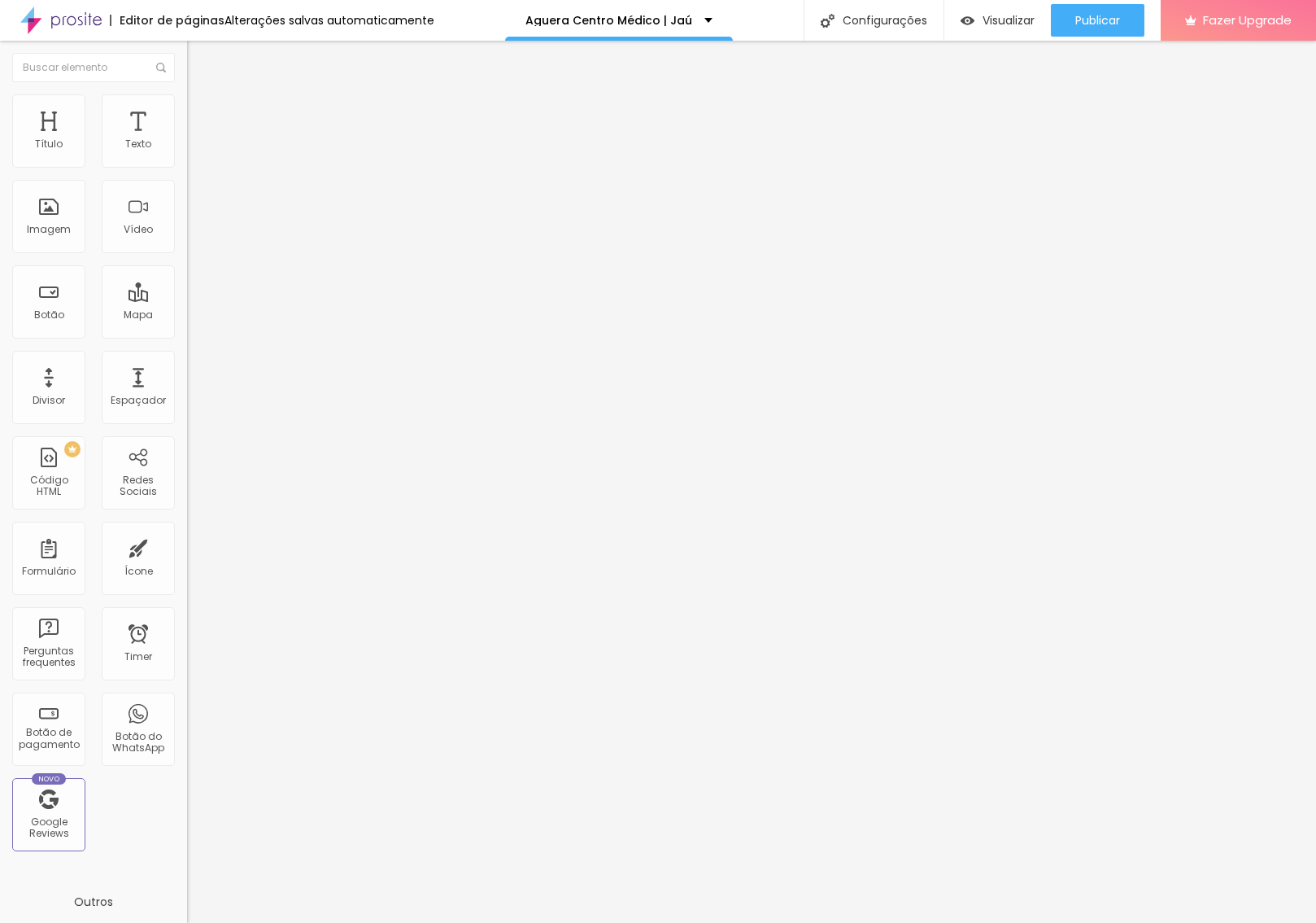
click at [187, 111] on img at bounding box center [194, 118] width 15 height 15
click at [187, 316] on input "range" at bounding box center [239, 322] width 105 height 13
drag, startPoint x: 59, startPoint y: 158, endPoint x: 53, endPoint y: 165, distance: 9.2
click at [187, 316] on input "range" at bounding box center [239, 322] width 105 height 13
click at [201, 112] on span "Estilo" at bounding box center [213, 105] width 25 height 14
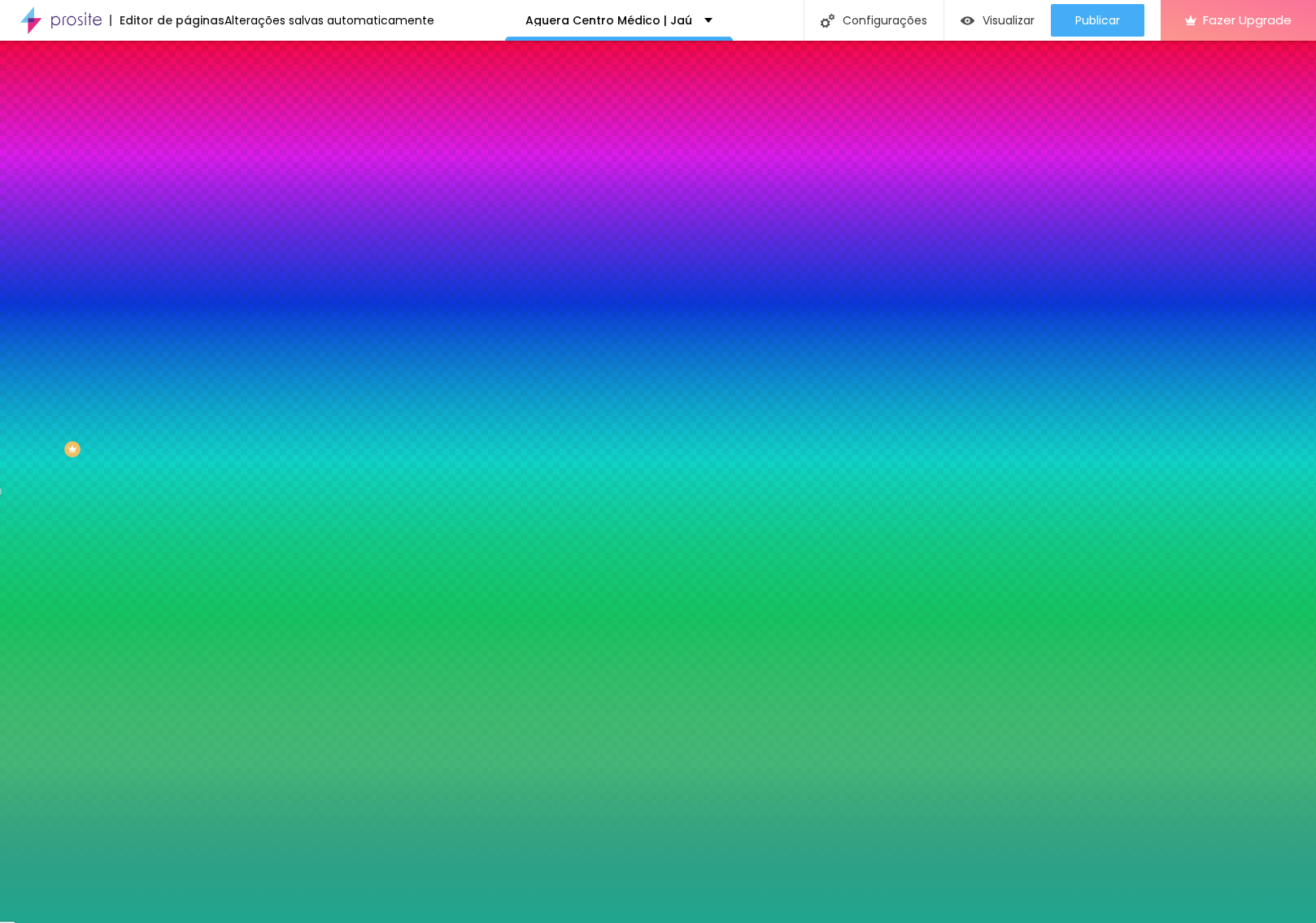
click at [187, 238] on input "#20A68F" at bounding box center [284, 229] width 195 height 16
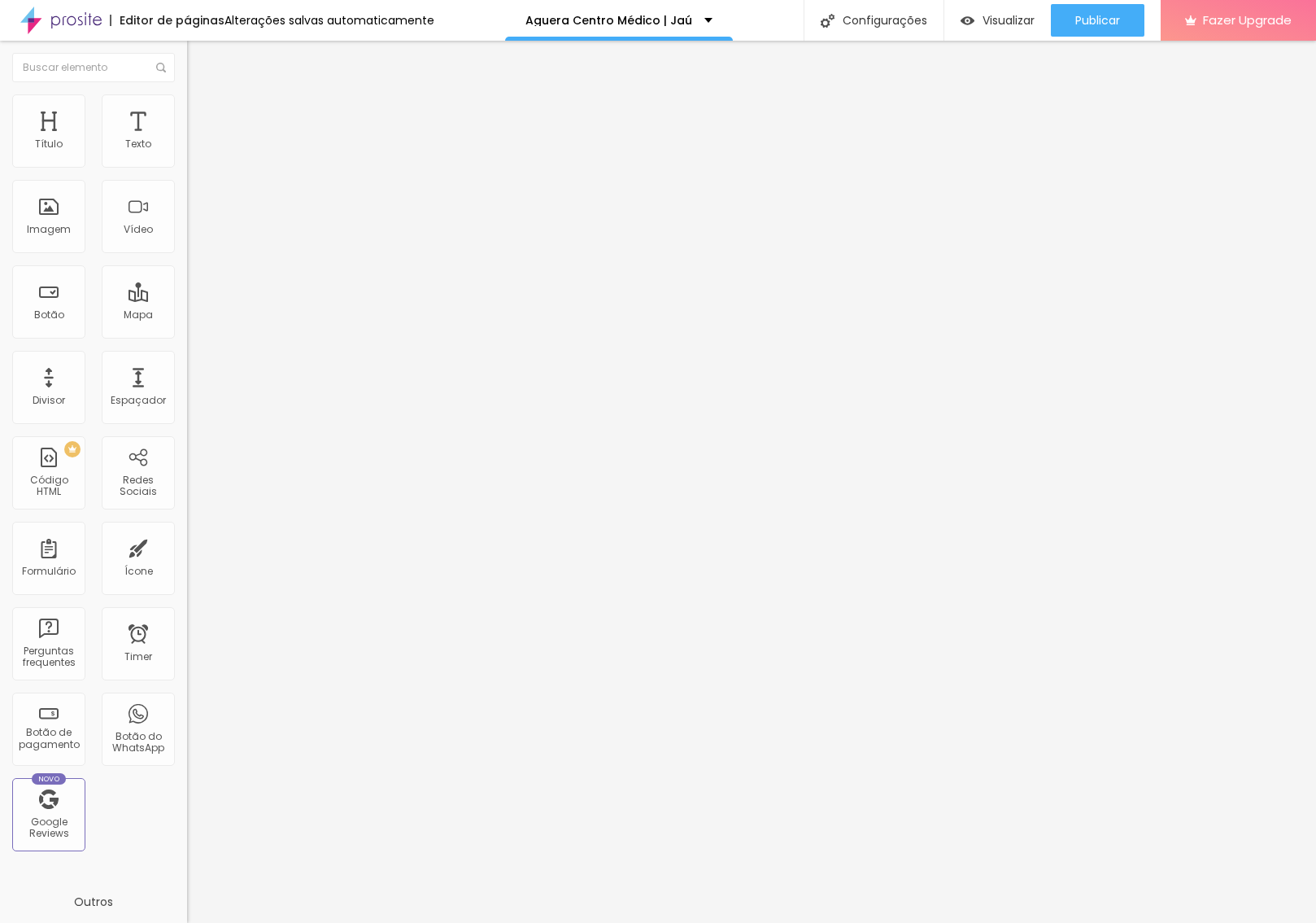
click at [201, 112] on span "Estilo" at bounding box center [213, 105] width 25 height 14
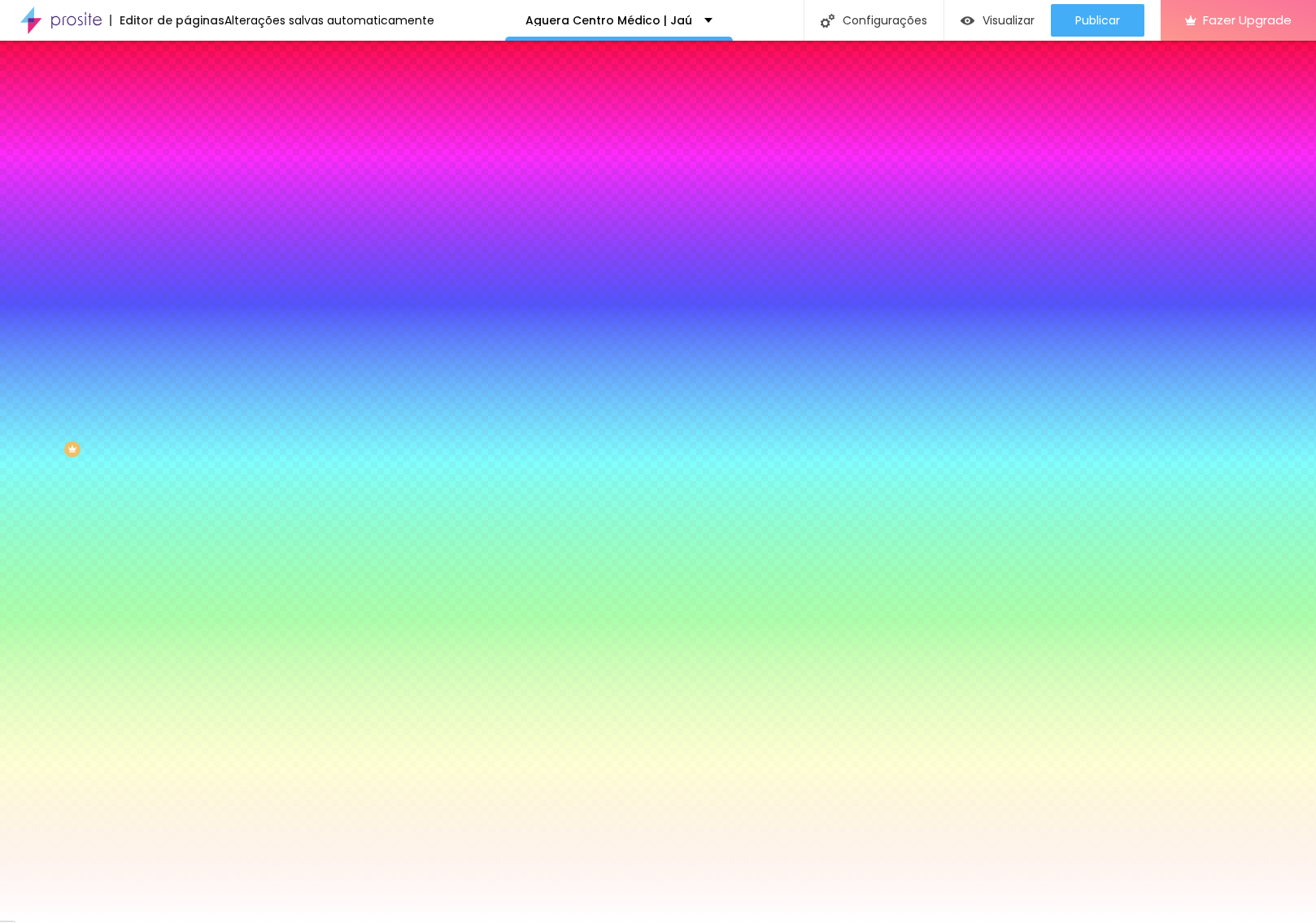
click at [187, 554] on input "#F4FDFB" at bounding box center [284, 561] width 195 height 16
click at [187, 598] on input "#FFFFFF" at bounding box center [284, 606] width 195 height 16
paste input "20A68"
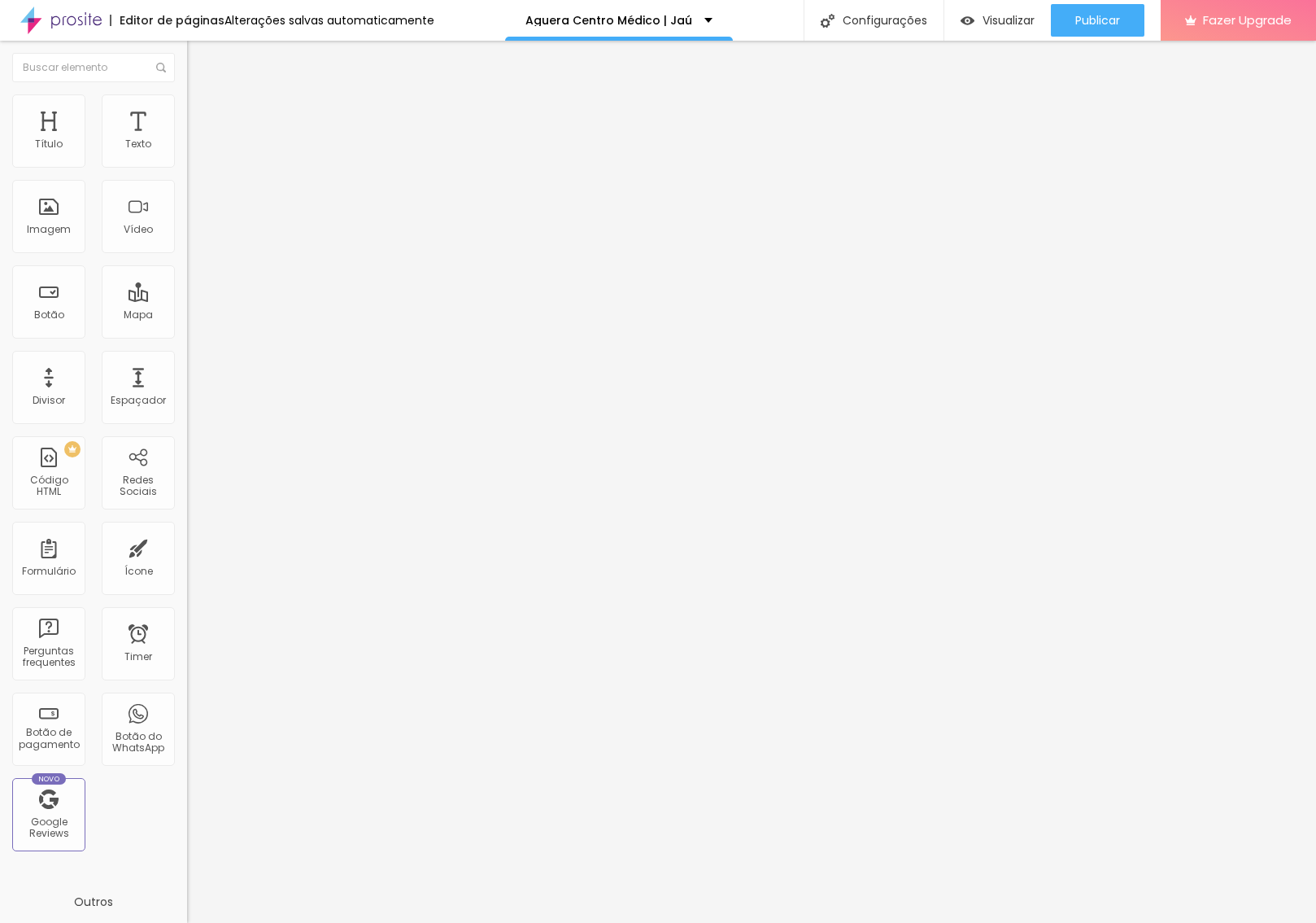
click at [187, 108] on li "Estilo" at bounding box center [280, 102] width 187 height 16
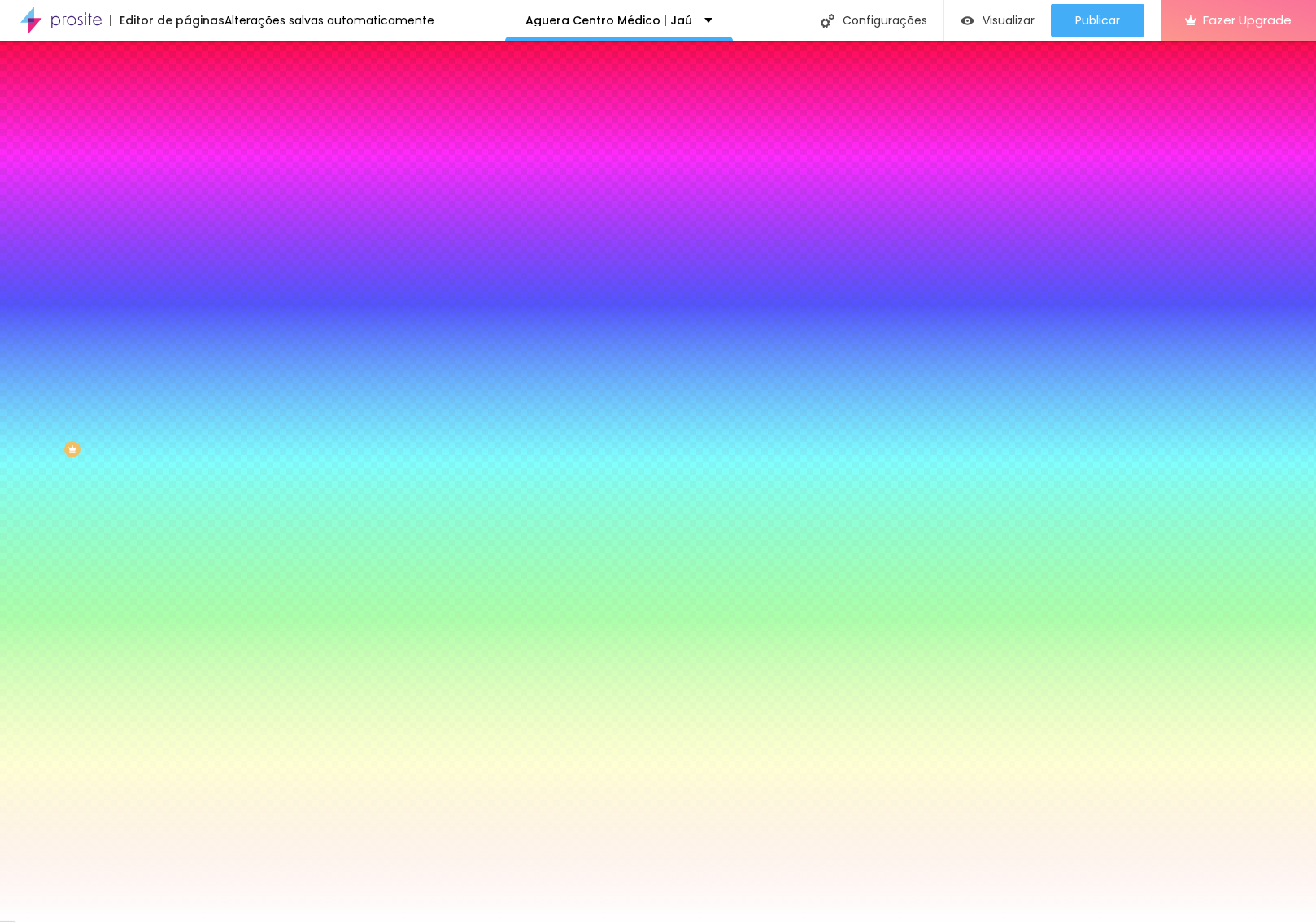
click at [187, 570] on div "Cor do texto Voltar ao padrão #FFFFFF" at bounding box center [280, 592] width 187 height 45
click at [187, 598] on input "#FFFFFF" at bounding box center [284, 606] width 195 height 16
paste input "20A68"
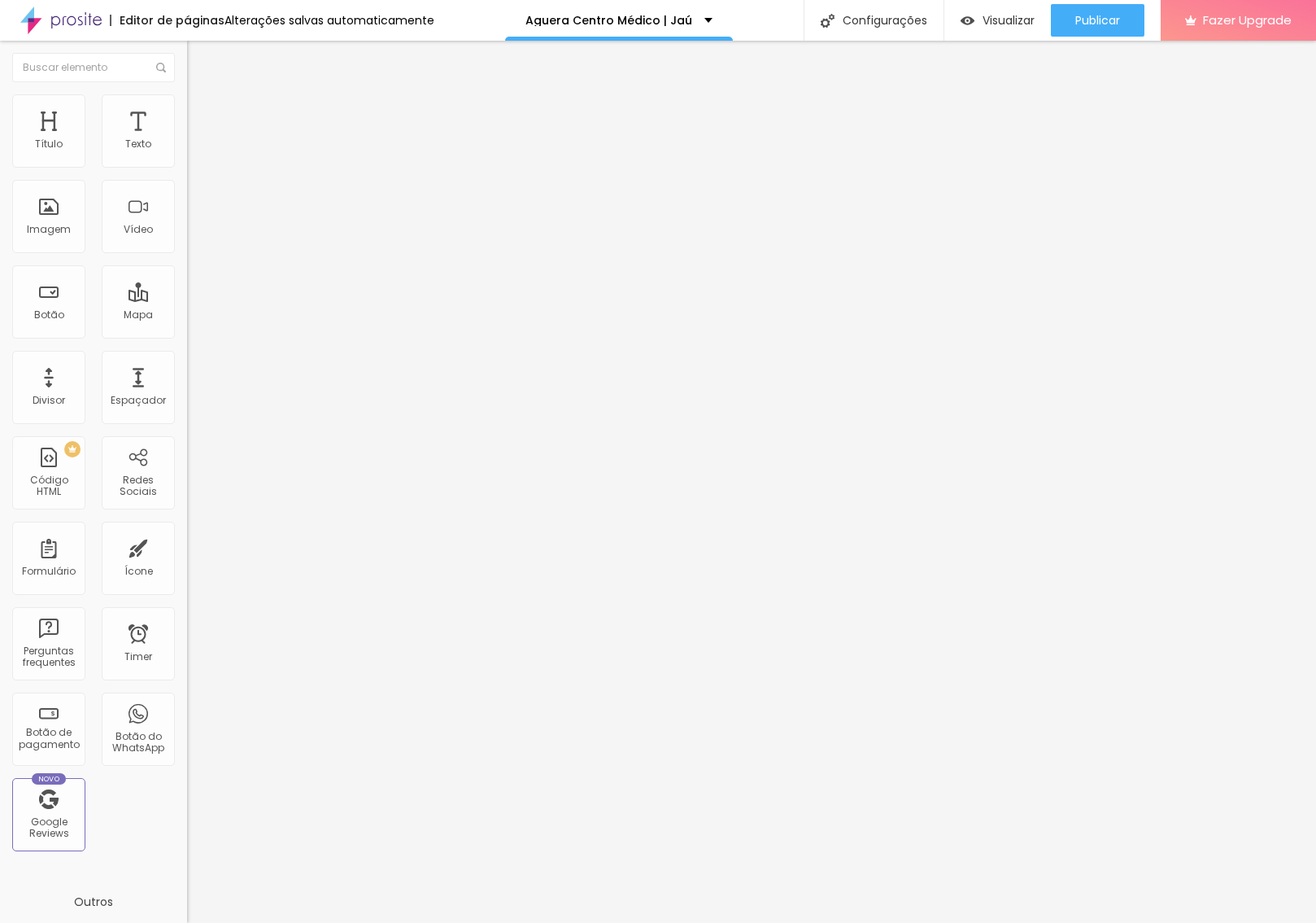
click at [187, 111] on li "Avançado" at bounding box center [280, 119] width 187 height 16
click at [187, 316] on input "range" at bounding box center [239, 322] width 105 height 13
click at [187, 546] on input "range" at bounding box center [239, 552] width 105 height 13
click at [1099, 27] on span "Publicar" at bounding box center [1097, 20] width 45 height 13
click at [187, 111] on li "Avançado" at bounding box center [280, 119] width 187 height 16
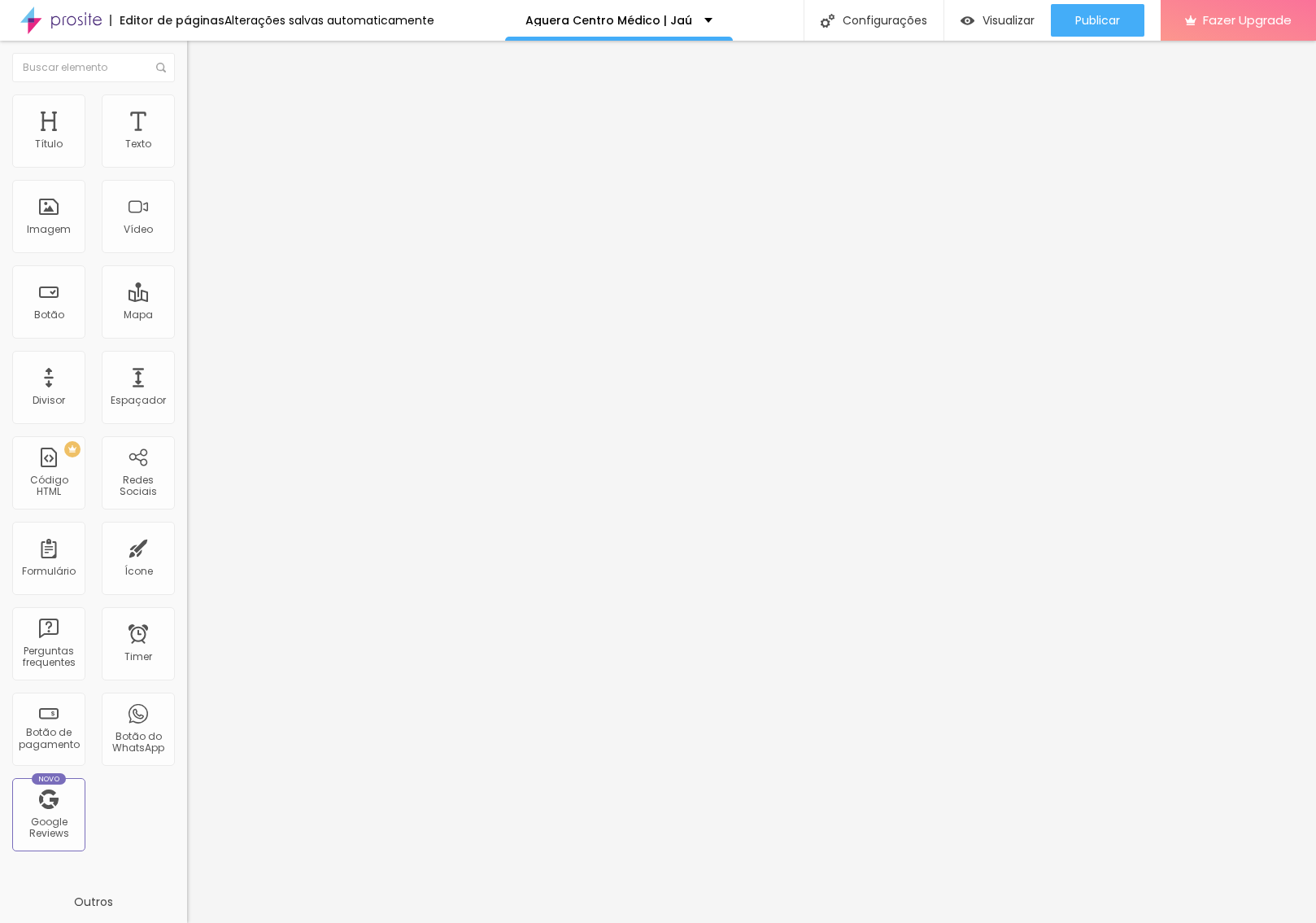
click at [187, 598] on input "a" at bounding box center [284, 605] width 195 height 16
click at [187, 644] on input "text" at bounding box center [284, 652] width 195 height 16
click at [187, 644] on input "aresa" at bounding box center [284, 652] width 195 height 16
click at [187, 644] on input "areas" at bounding box center [284, 652] width 195 height 16
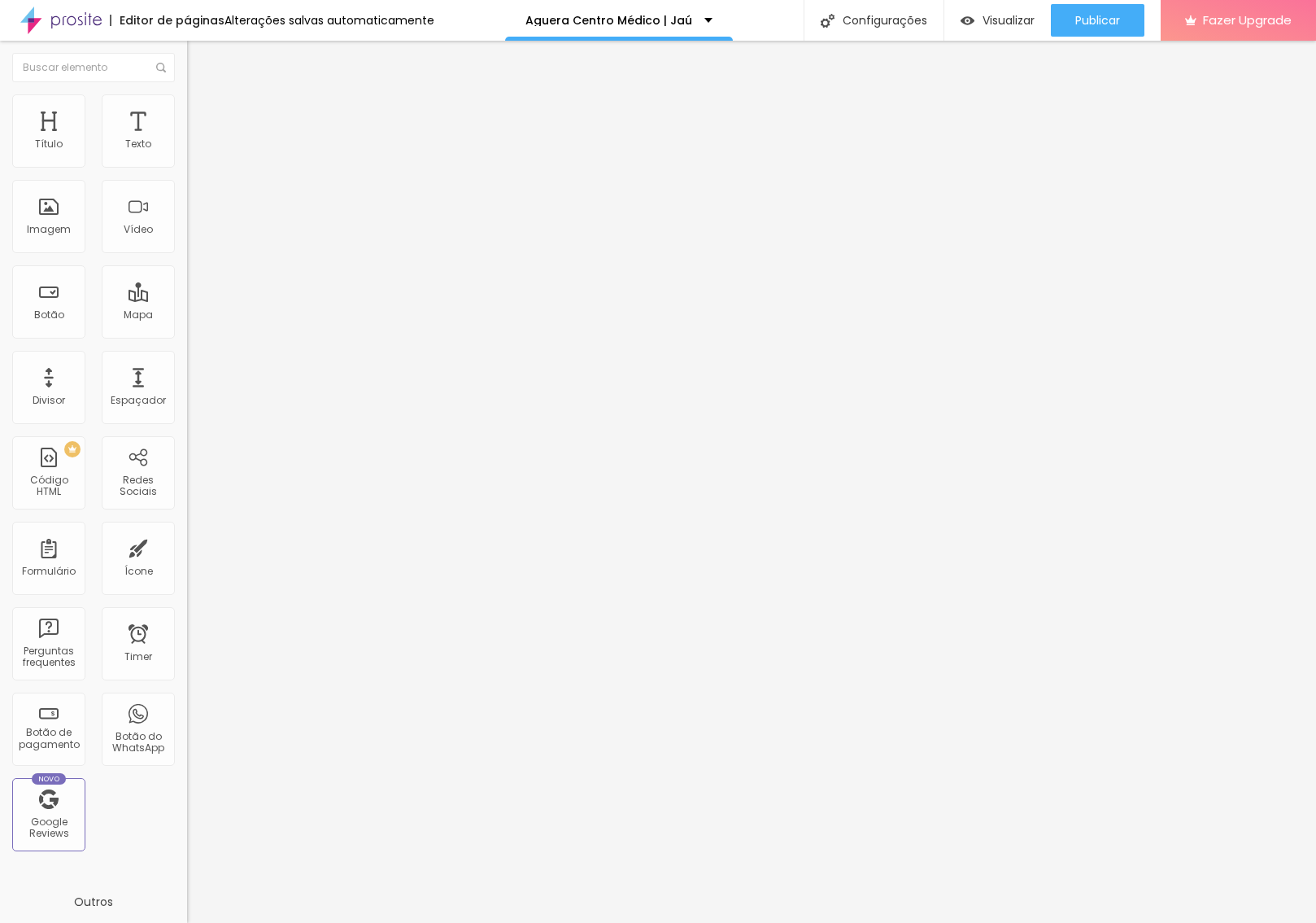
click at [187, 644] on input "areas" at bounding box center [284, 652] width 195 height 16
click at [187, 328] on input "https://" at bounding box center [284, 326] width 195 height 16
click at [187, 334] on input "https://" at bounding box center [284, 326] width 195 height 16
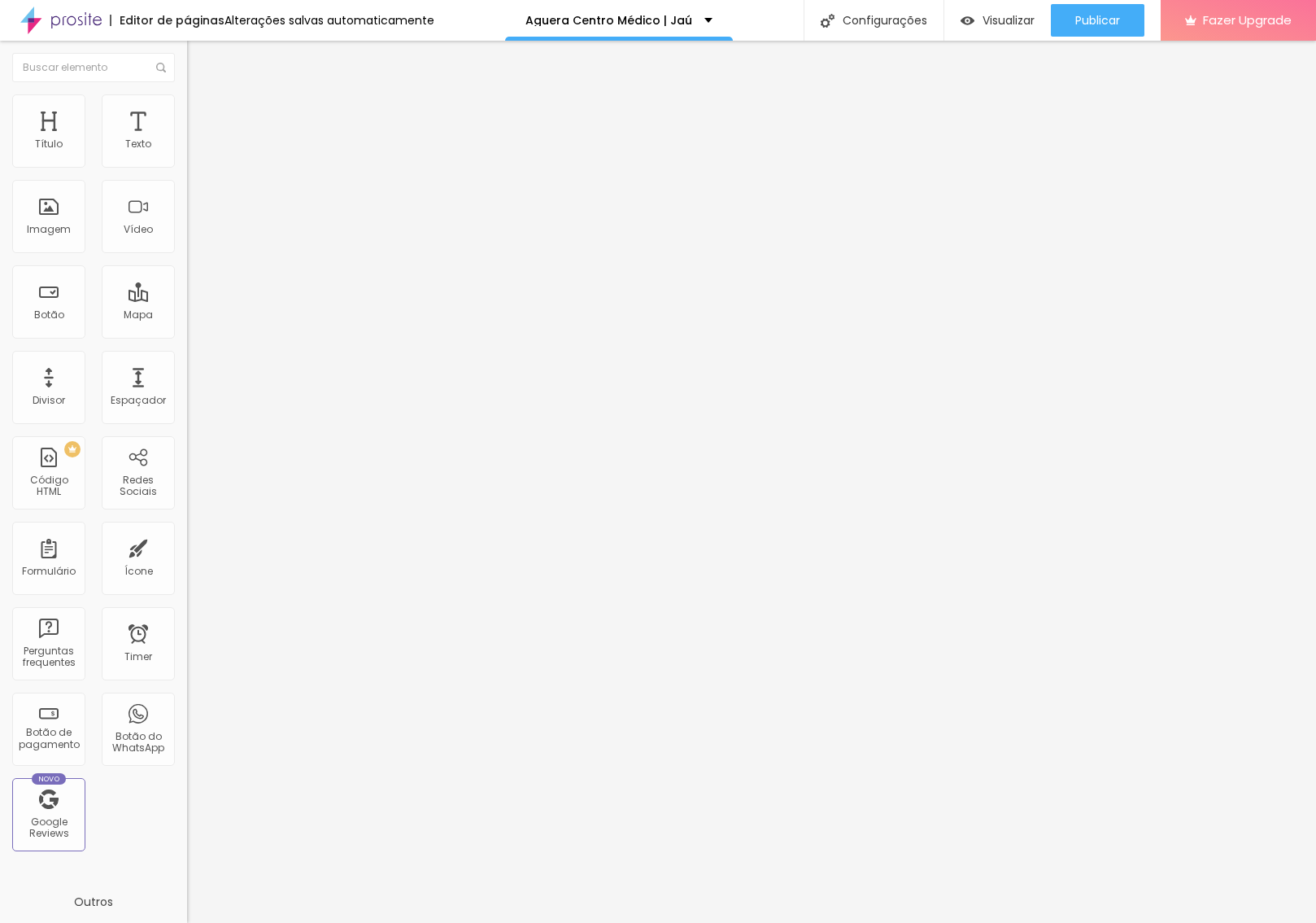
paste input "areas"
click at [187, 335] on input "https://" at bounding box center [284, 326] width 195 height 16
paste input "areas"
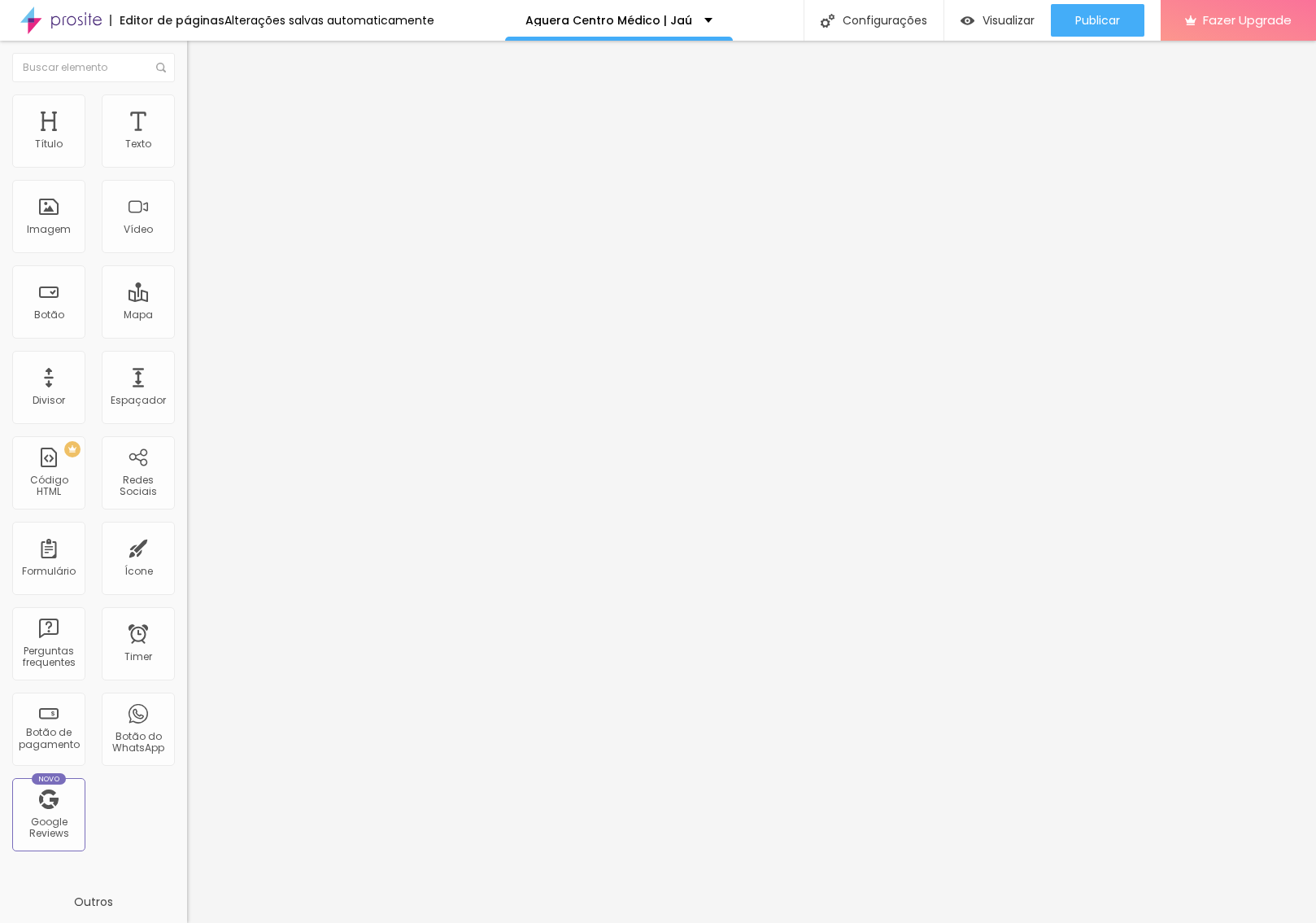
click at [187, 363] on div "Texto Saiba mais Alinhamento [GEOGRAPHIC_DATA] Link URL #areas Abrir em uma nov…" at bounding box center [280, 245] width 187 height 237
click at [1100, 8] on div "Publicar" at bounding box center [1097, 21] width 45 height 33
click at [1108, 18] on span "Publicar" at bounding box center [1097, 20] width 45 height 13
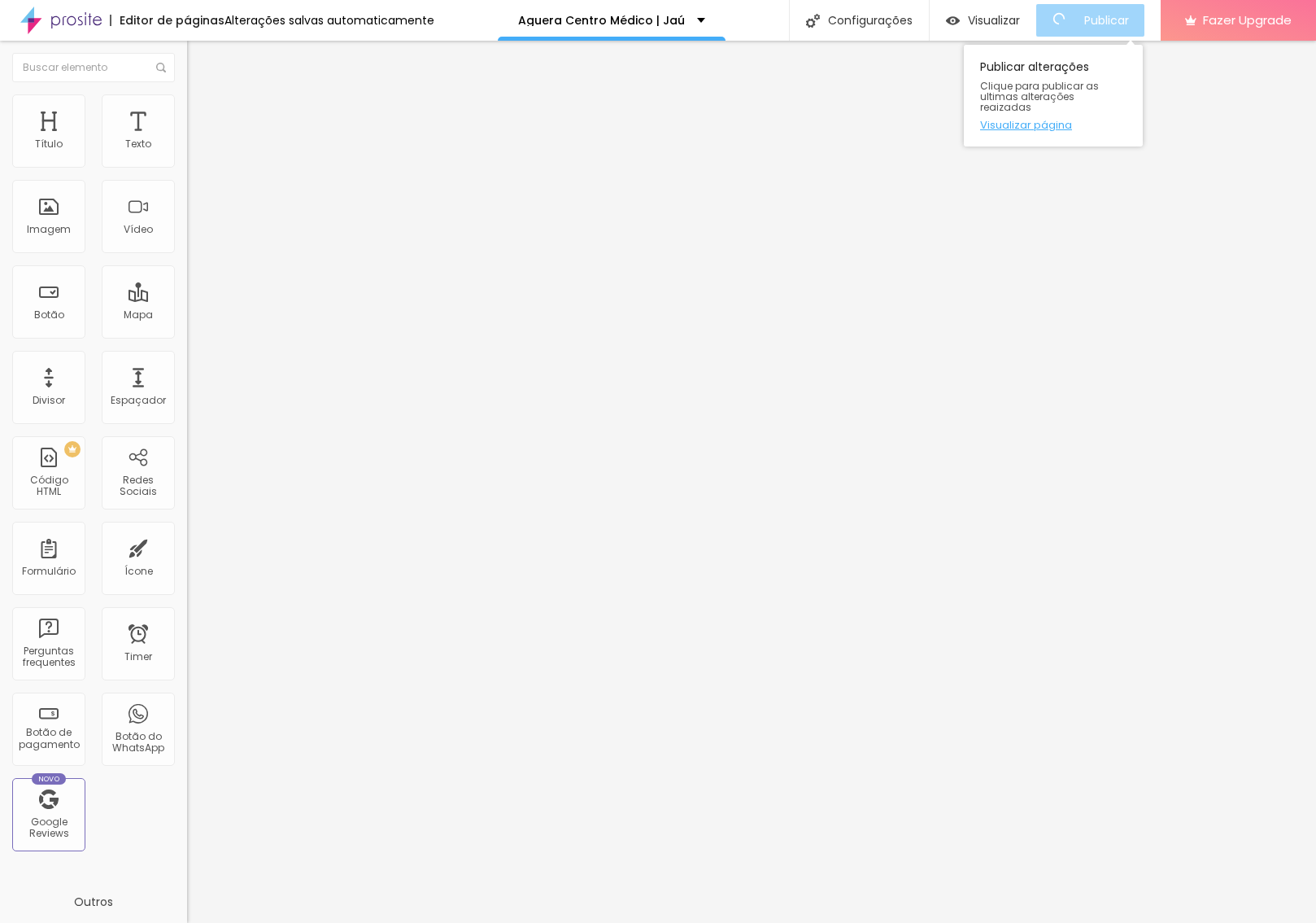
click at [1036, 121] on link "Visualizar página" at bounding box center [1053, 125] width 146 height 10
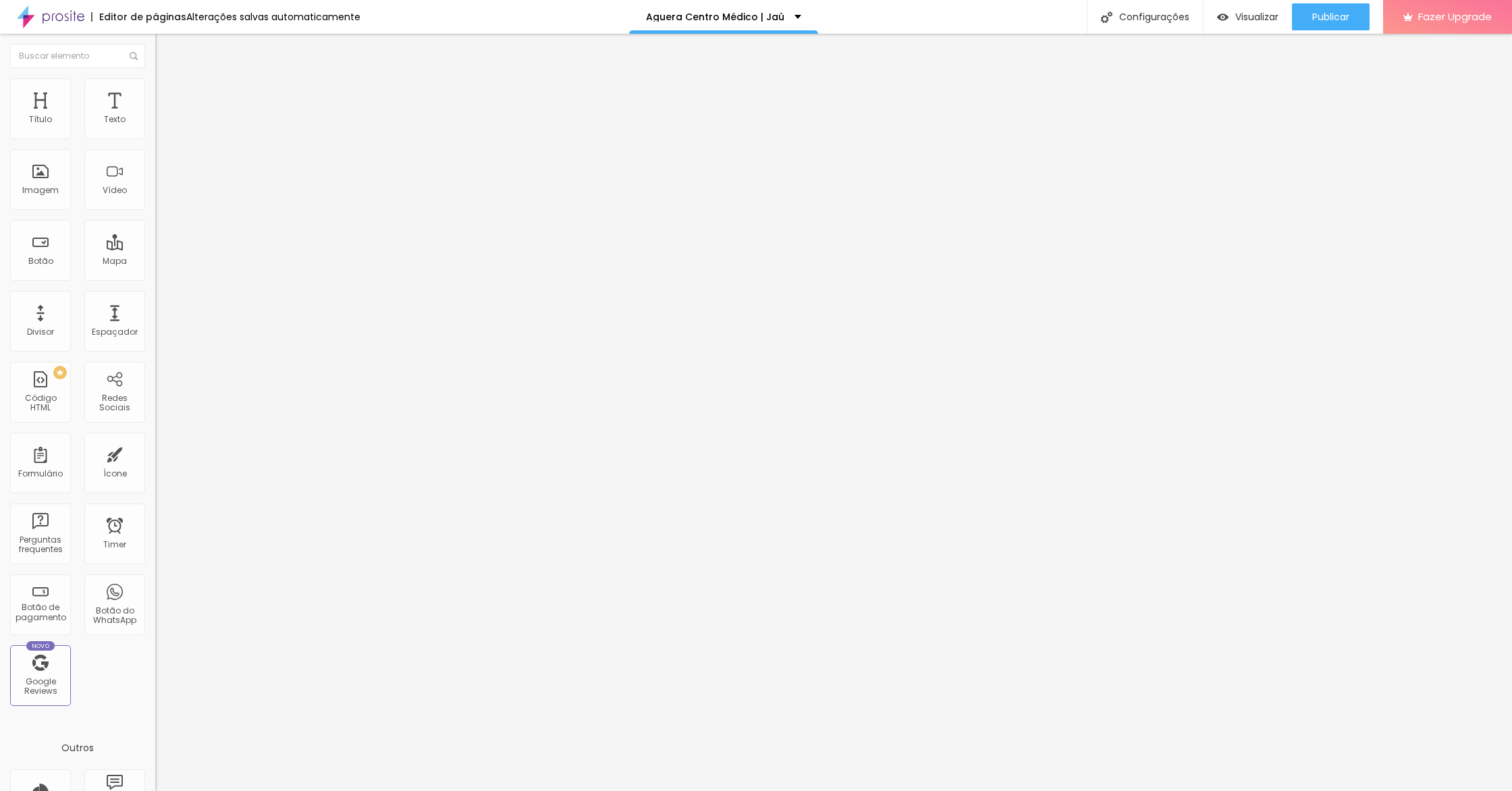
click at [167, 93] on span "Estilo" at bounding box center [177, 87] width 21 height 11
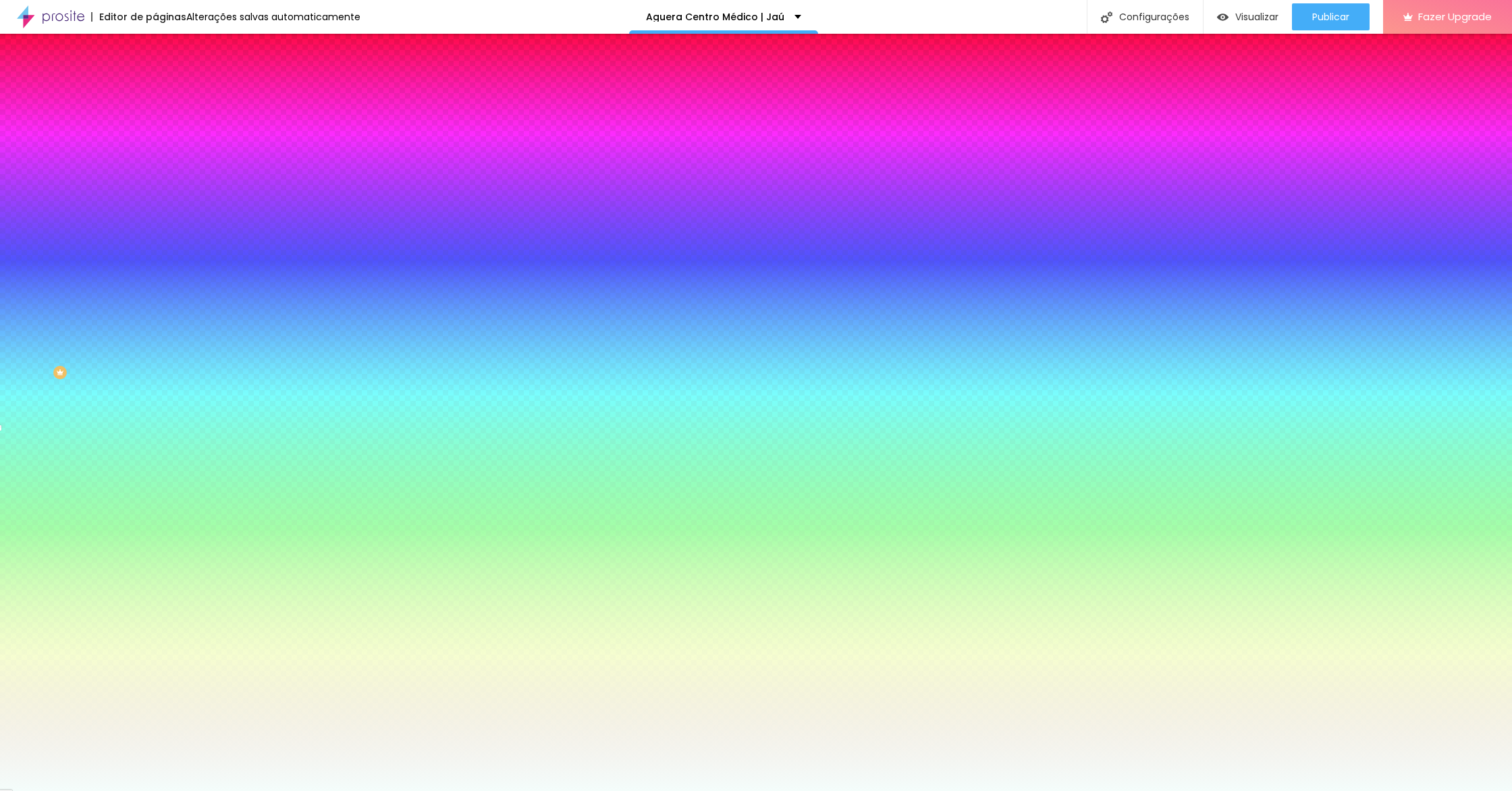
click at [155, 197] on input "#F4FDFB" at bounding box center [236, 190] width 162 height 14
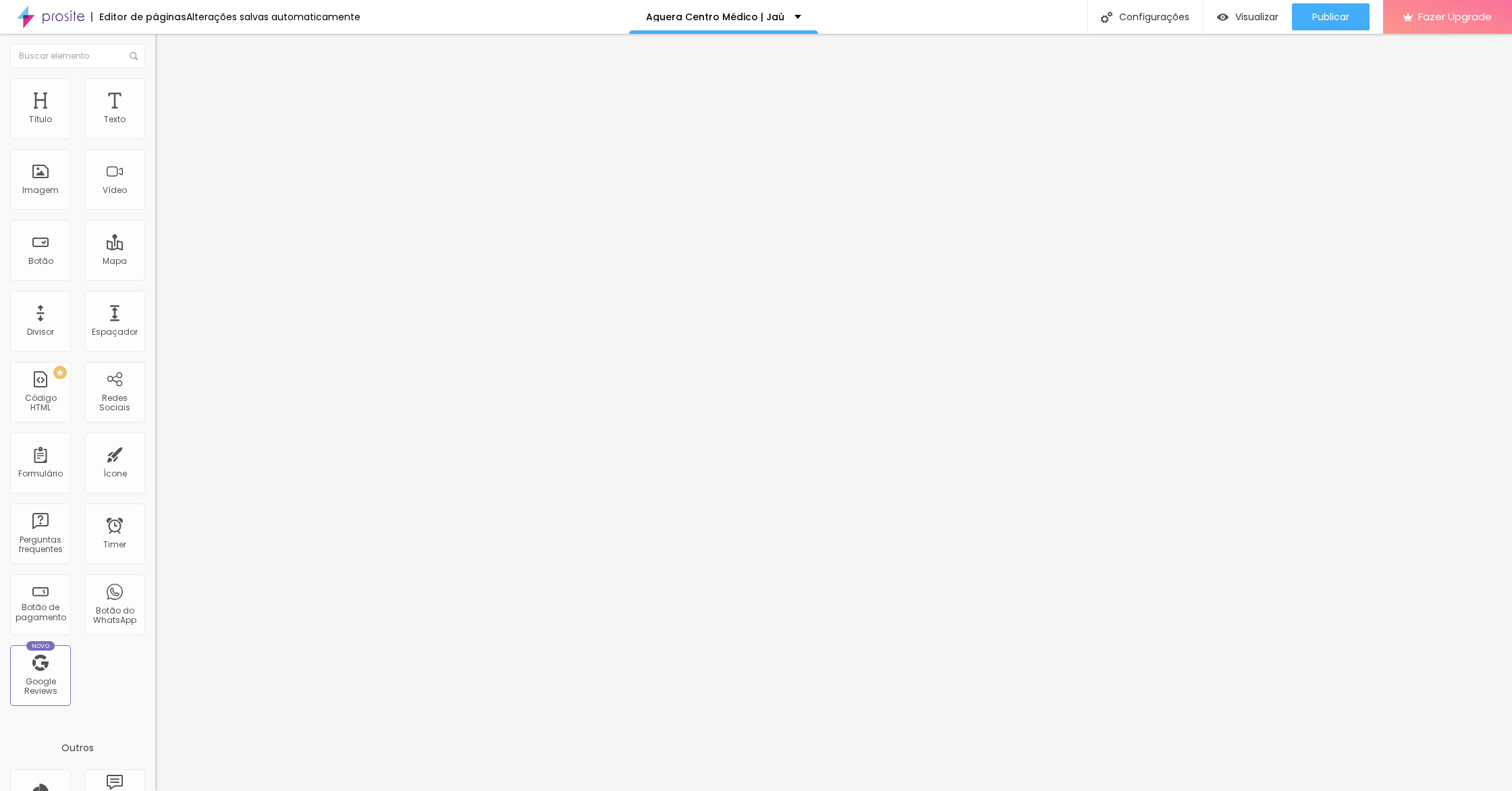
drag, startPoint x: 80, startPoint y: 92, endPoint x: 90, endPoint y: 106, distance: 17.2
click at [167, 92] on span "Estilo" at bounding box center [177, 87] width 21 height 11
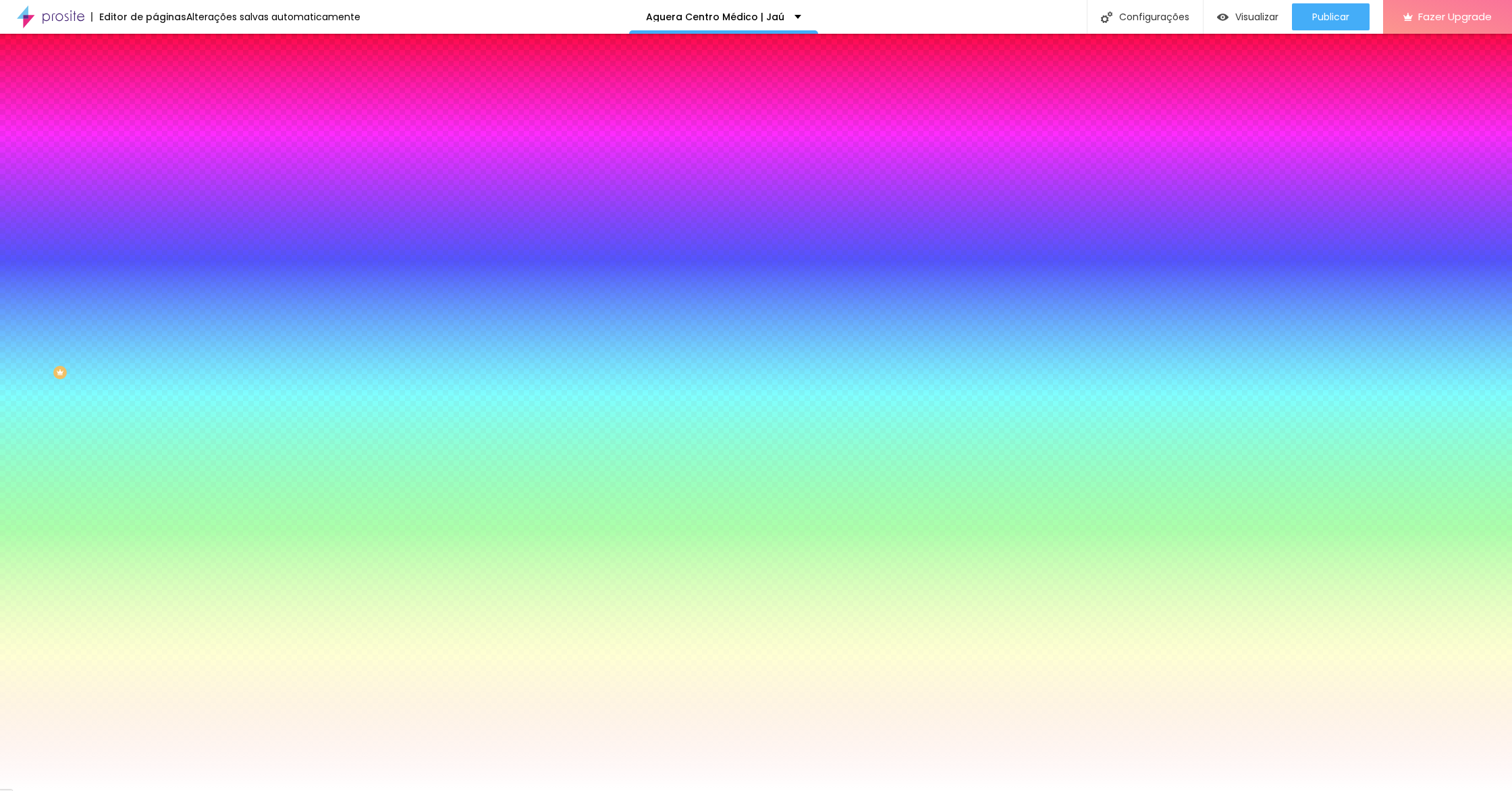
click at [155, 197] on input "#FFFFFF" at bounding box center [236, 190] width 162 height 14
paste input "4FDFB"
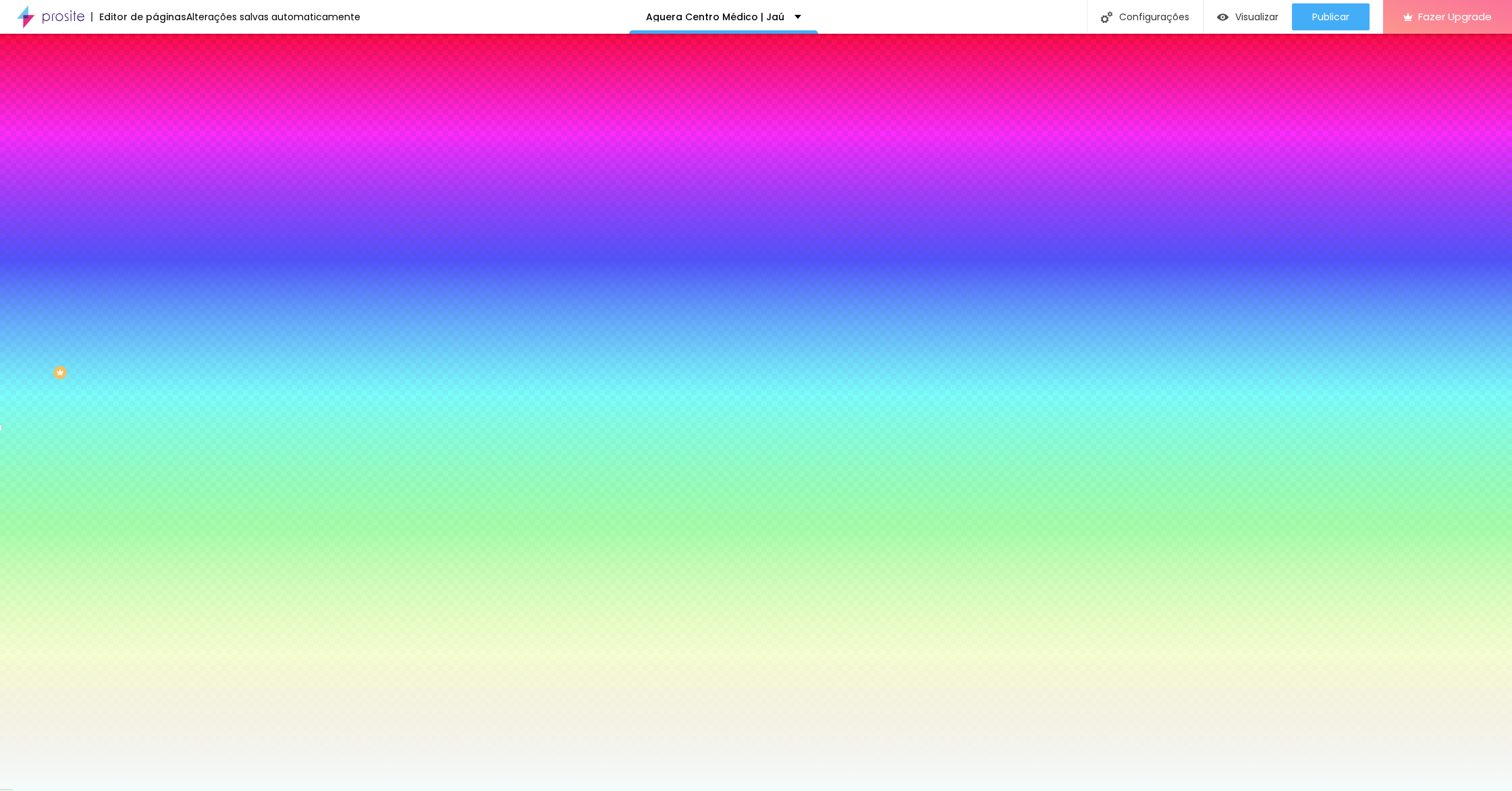
click at [155, 54] on button "Editar Seção" at bounding box center [232, 49] width 155 height 31
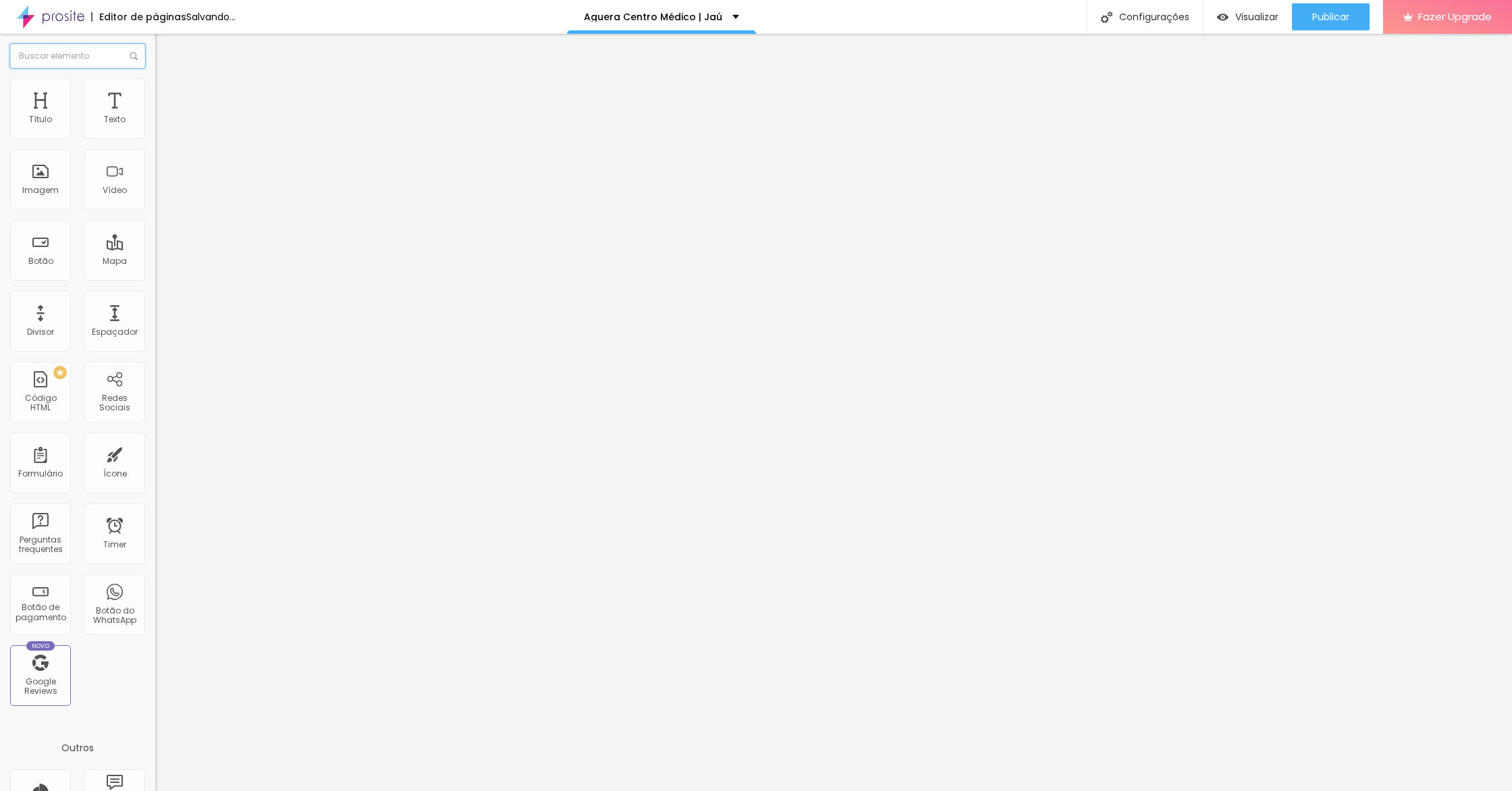
click at [10, 51] on input "text" at bounding box center [77, 56] width 135 height 24
click at [167, 95] on span "Avançado" at bounding box center [189, 101] width 44 height 11
click at [155, 588] on div at bounding box center [232, 588] width 155 height 0
click at [155, 580] on div at bounding box center [232, 580] width 155 height 0
click at [1326, 19] on span "Publicar" at bounding box center [1331, 16] width 37 height 11
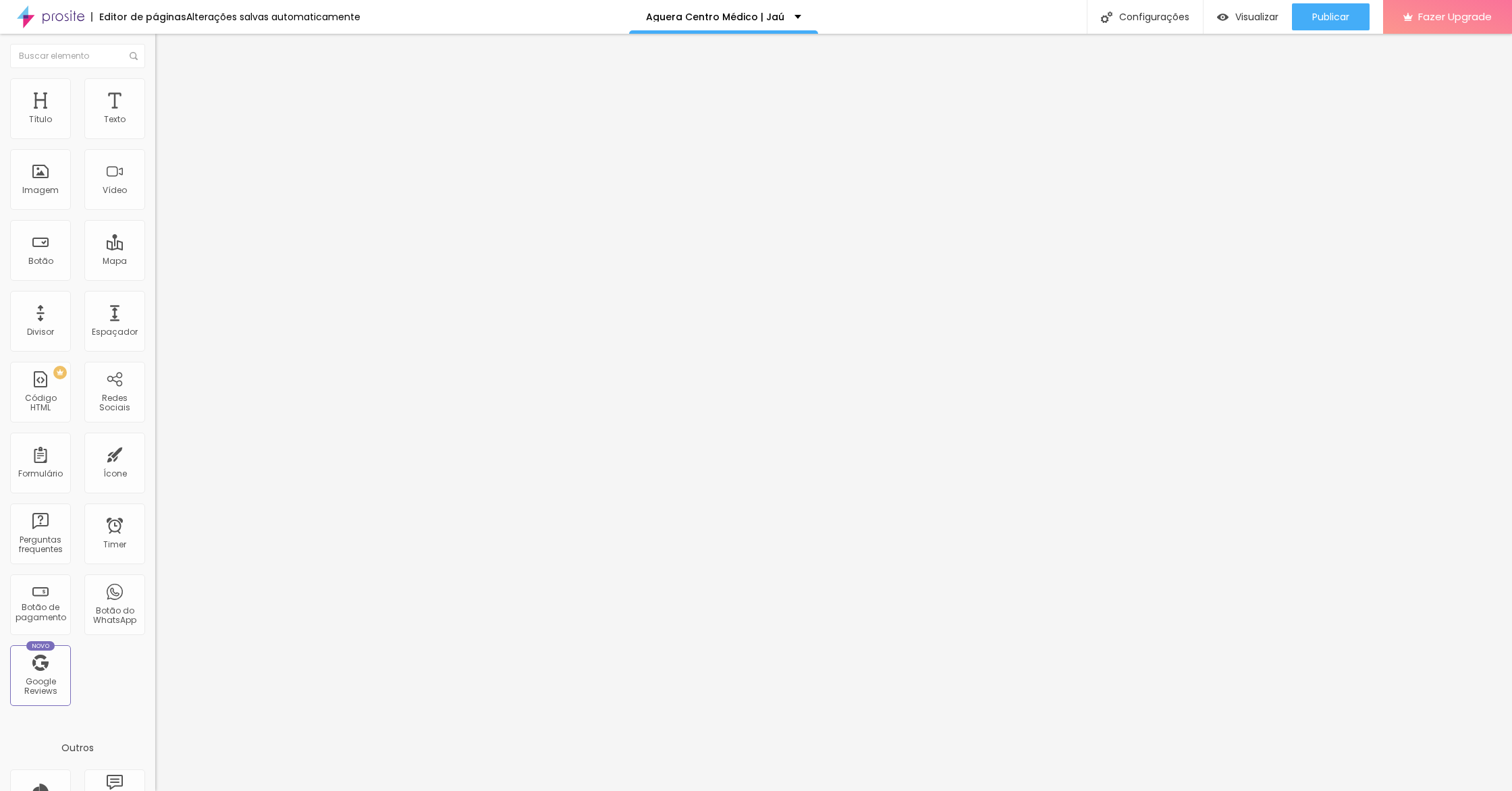
click at [167, 92] on span "Avançado" at bounding box center [189, 87] width 44 height 11
click at [155, 261] on input "20" at bounding box center [184, 268] width 58 height 14
click at [1329, 26] on div "Publicar" at bounding box center [1331, 17] width 37 height 27
click at [155, 134] on div at bounding box center [232, 129] width 155 height 11
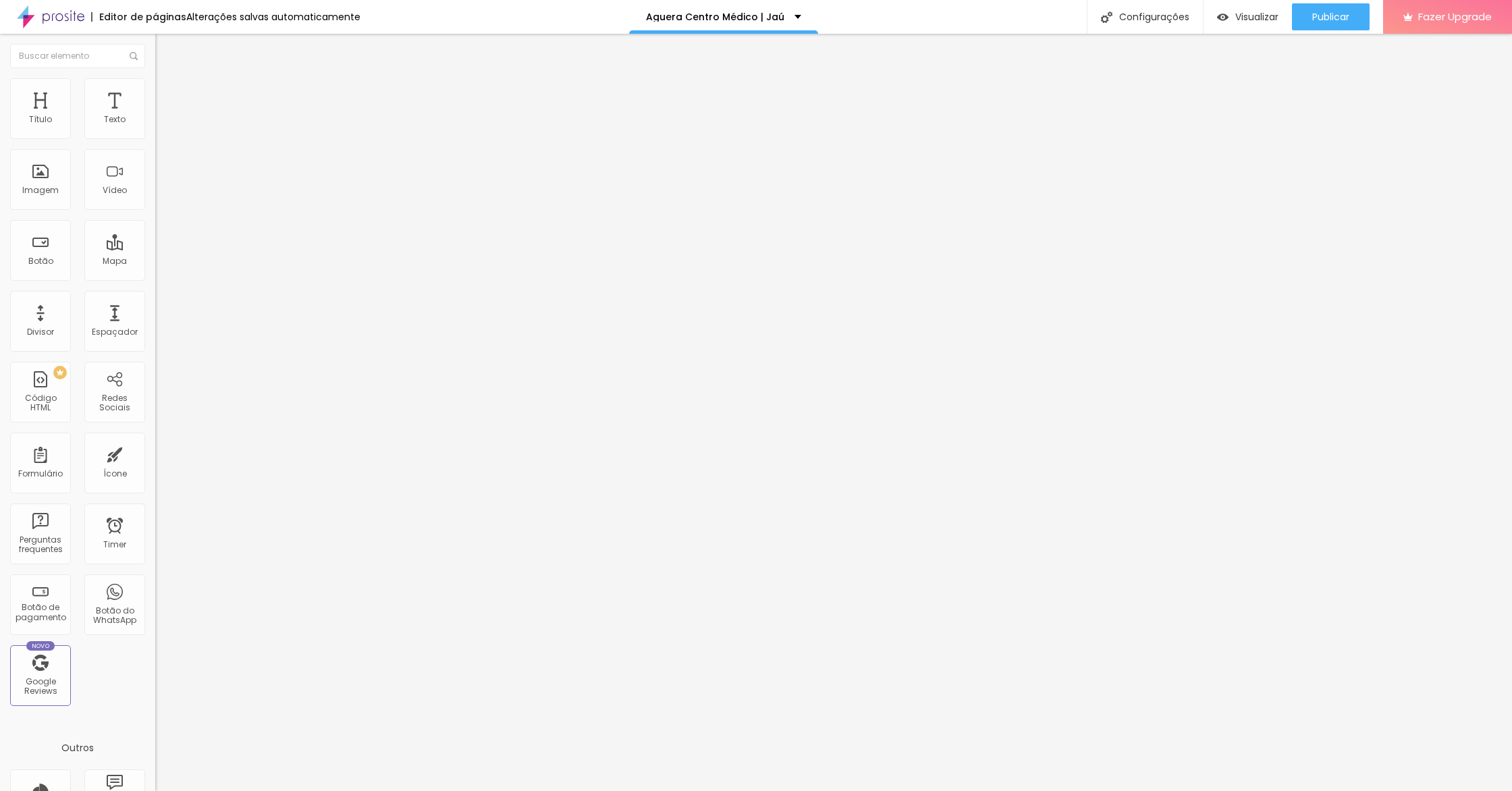
click at [155, 130] on div at bounding box center [232, 129] width 155 height 32
click at [155, 133] on img at bounding box center [159, 129] width 9 height 9
drag, startPoint x: 118, startPoint y: 136, endPoint x: 154, endPoint y: 163, distance: 45.0
click at [155, 133] on img at bounding box center [159, 129] width 9 height 9
drag, startPoint x: 110, startPoint y: 141, endPoint x: 116, endPoint y: 139, distance: 6.3
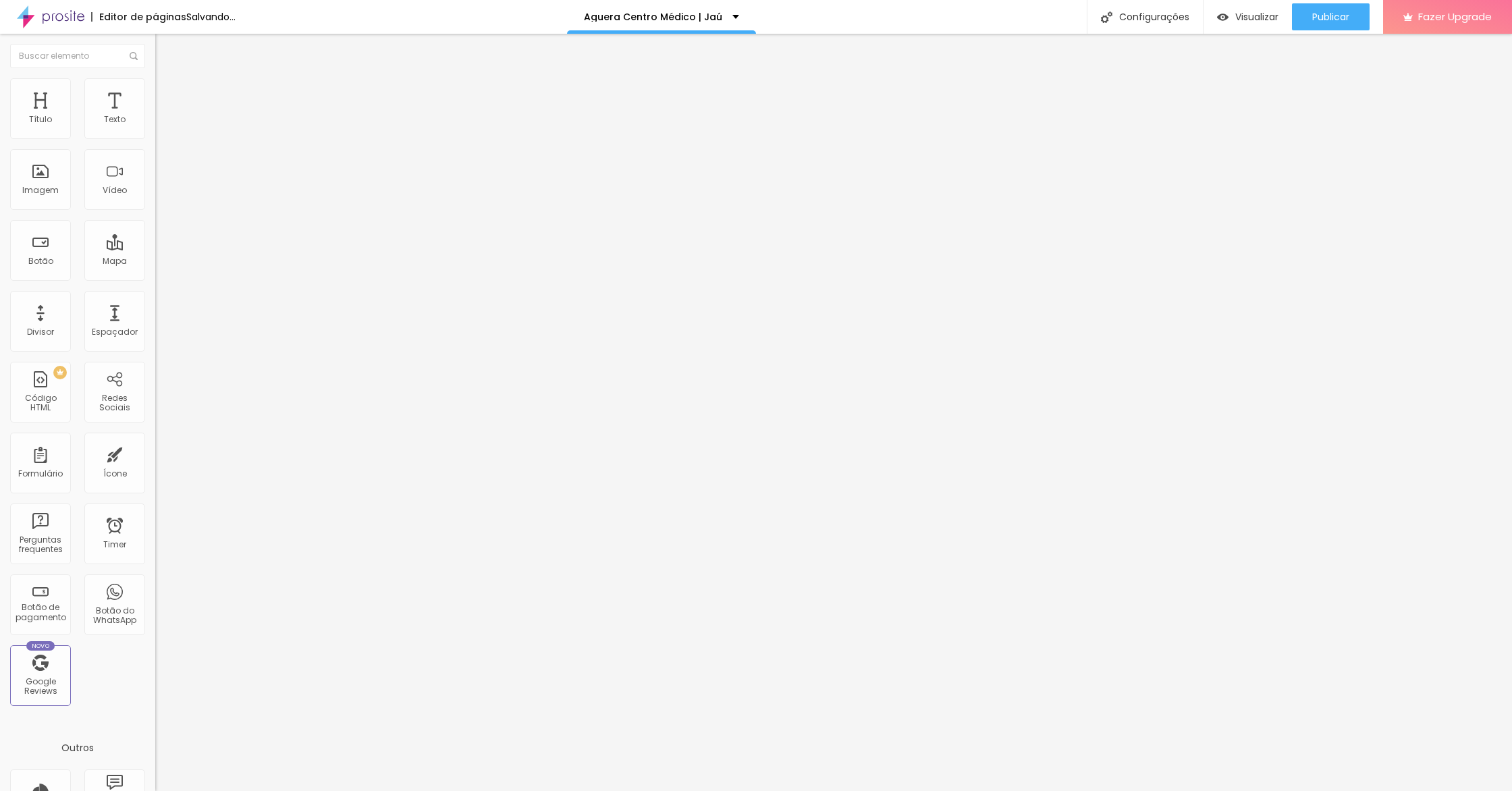
click at [155, 141] on div at bounding box center [232, 129] width 155 height 32
click at [155, 133] on img at bounding box center [159, 129] width 9 height 9
click at [155, 135] on div at bounding box center [232, 129] width 155 height 11
click at [155, 133] on img at bounding box center [159, 129] width 9 height 9
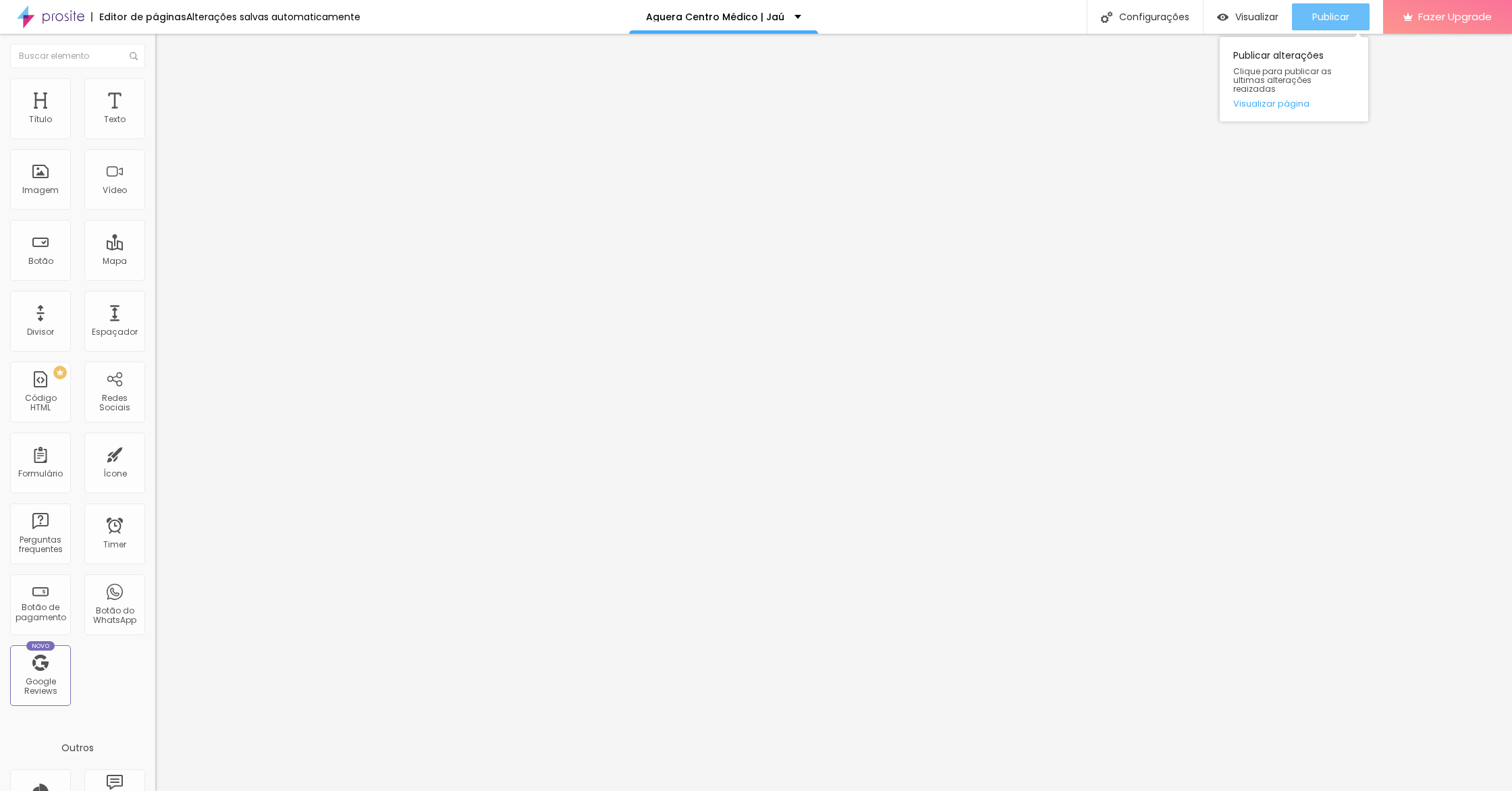
click at [1330, 17] on span "Publicar" at bounding box center [1331, 16] width 37 height 11
